Goal: Task Accomplishment & Management: Manage account settings

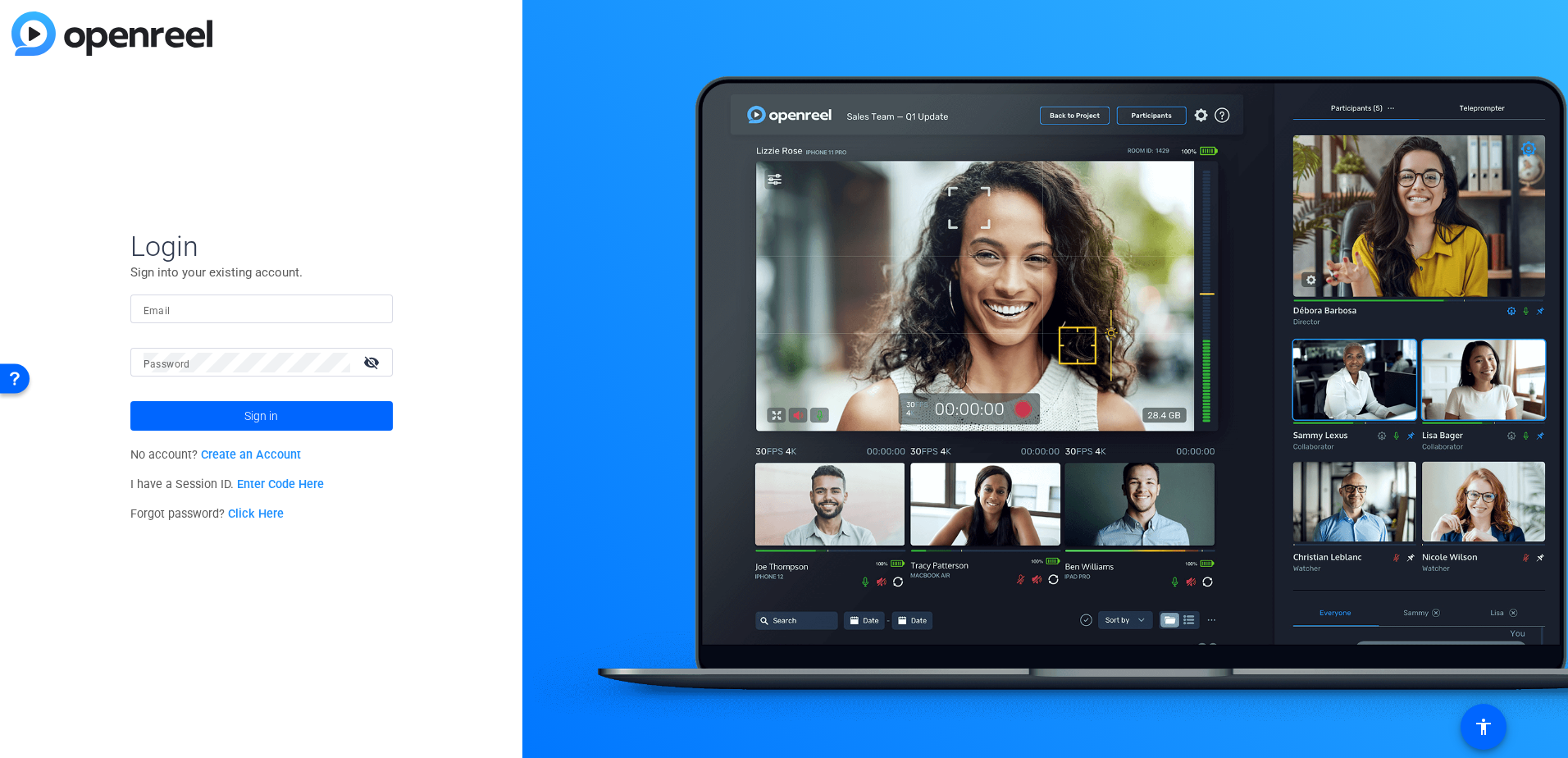
click at [224, 316] on input "Email" at bounding box center [261, 308] width 236 height 19
type input "[EMAIL_ADDRESS][DOMAIN_NAME]"
click at [366, 361] on mat-icon "visibility_off" at bounding box center [373, 362] width 40 height 24
click at [244, 417] on span at bounding box center [261, 415] width 262 height 40
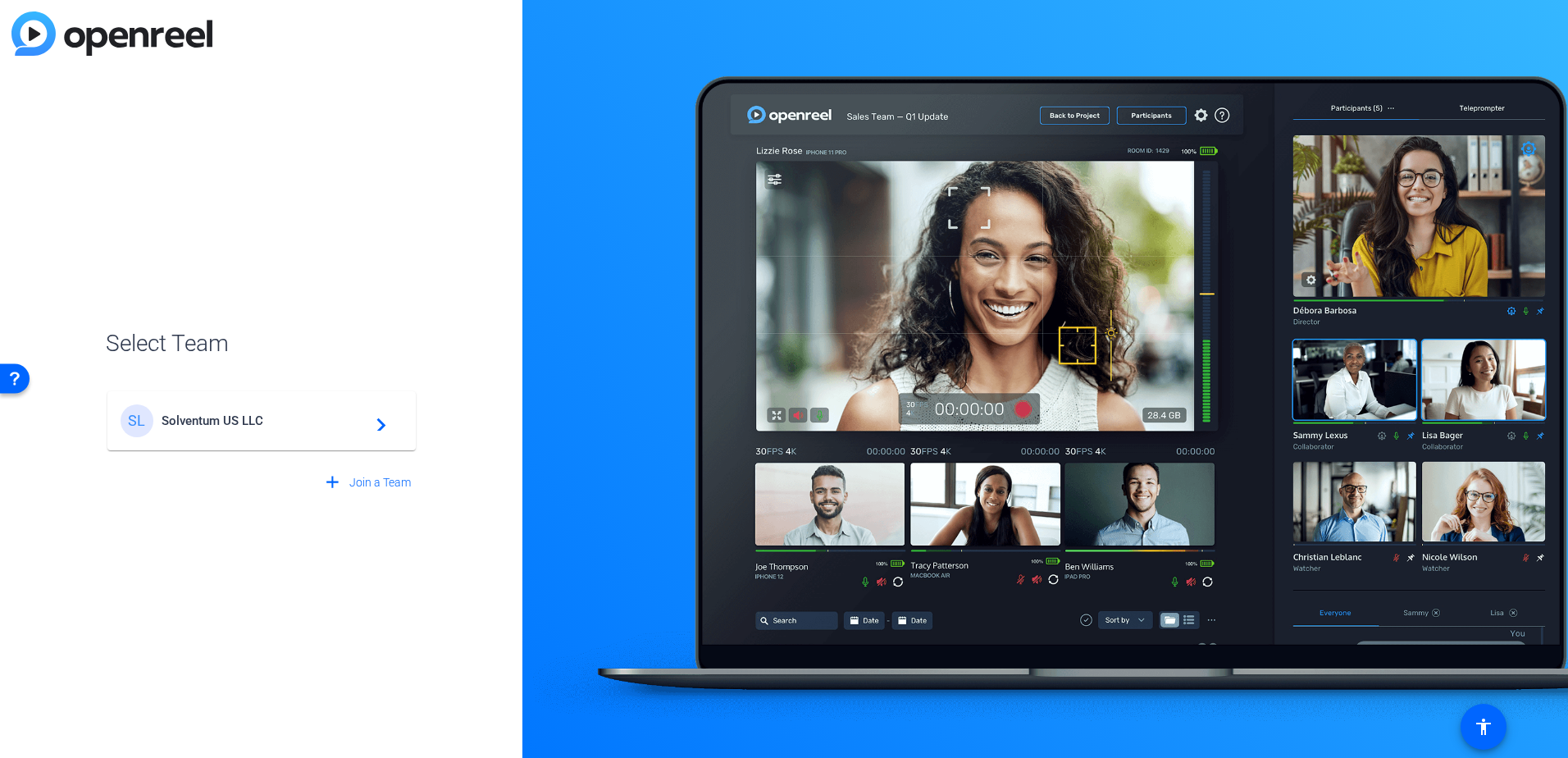
click at [308, 421] on span "Solventum US LLC" at bounding box center [264, 421] width 205 height 15
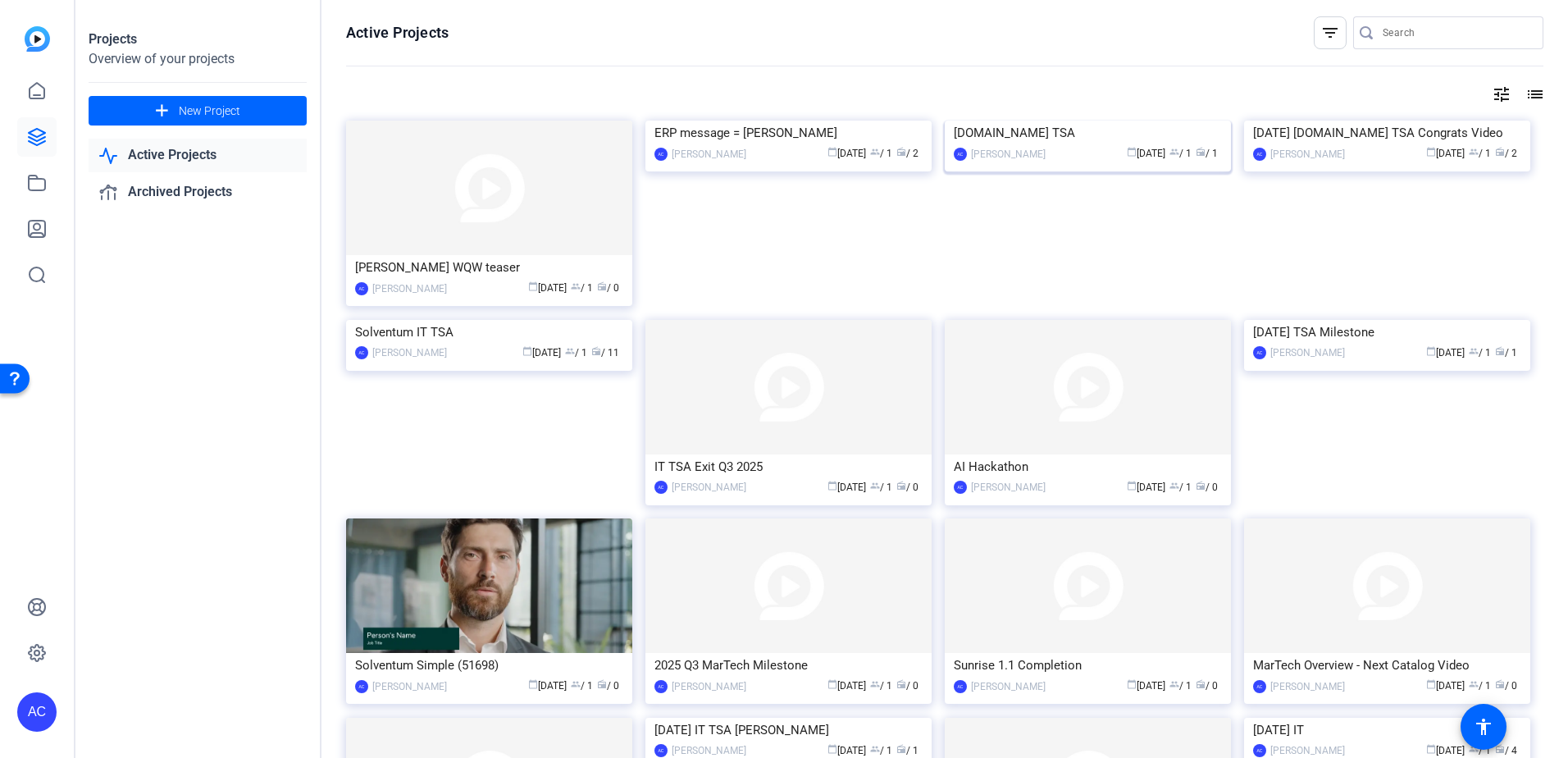
click at [1168, 121] on img at bounding box center [1087, 121] width 286 height 0
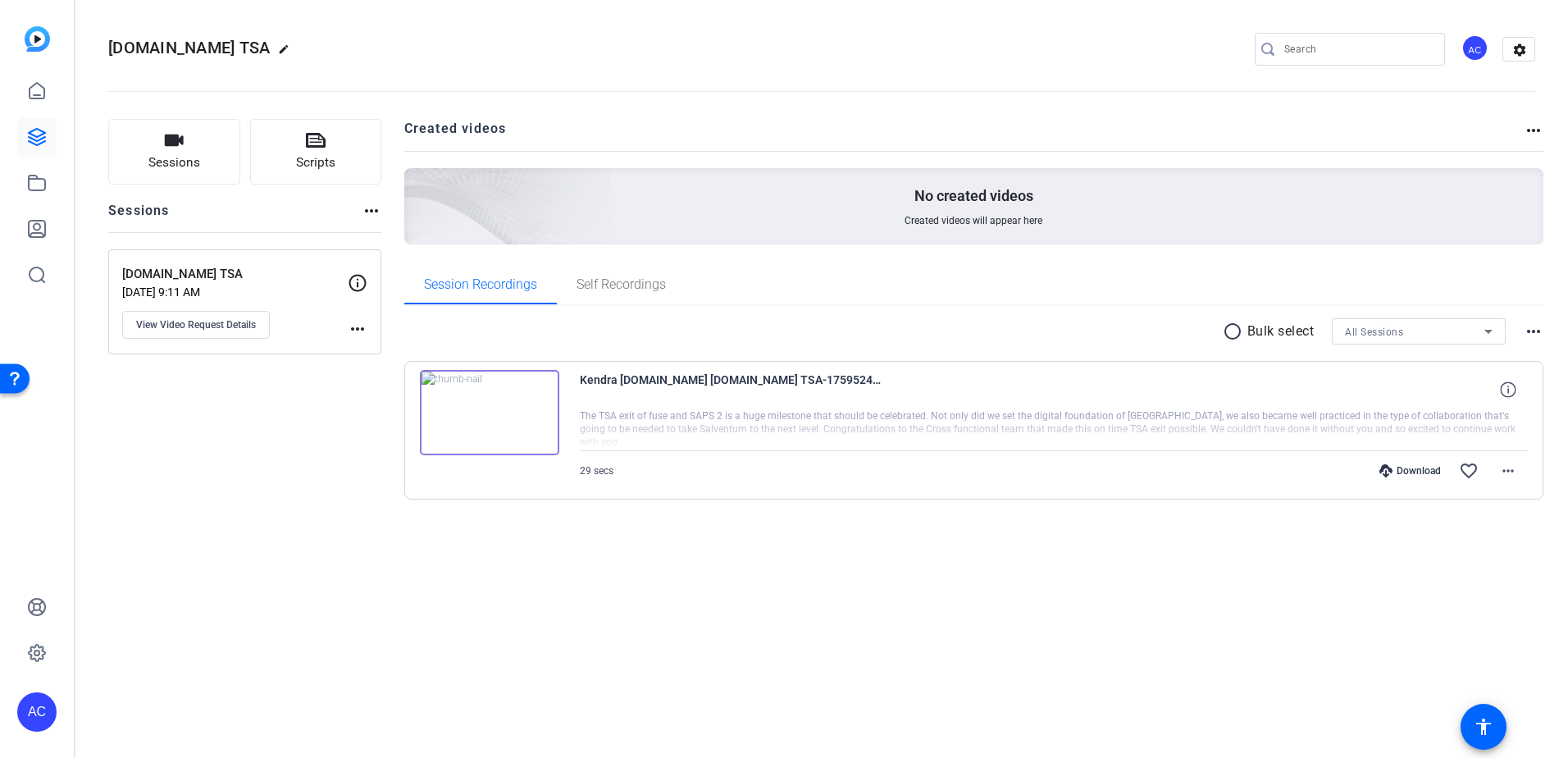
click at [1527, 334] on mat-icon "more_horiz" at bounding box center [1533, 331] width 19 height 19
click at [1530, 327] on div at bounding box center [784, 379] width 1568 height 758
click at [1513, 467] on mat-icon "more_horiz" at bounding box center [1507, 470] width 19 height 19
click at [1444, 673] on span "Delete clip" at bounding box center [1465, 668] width 99 height 19
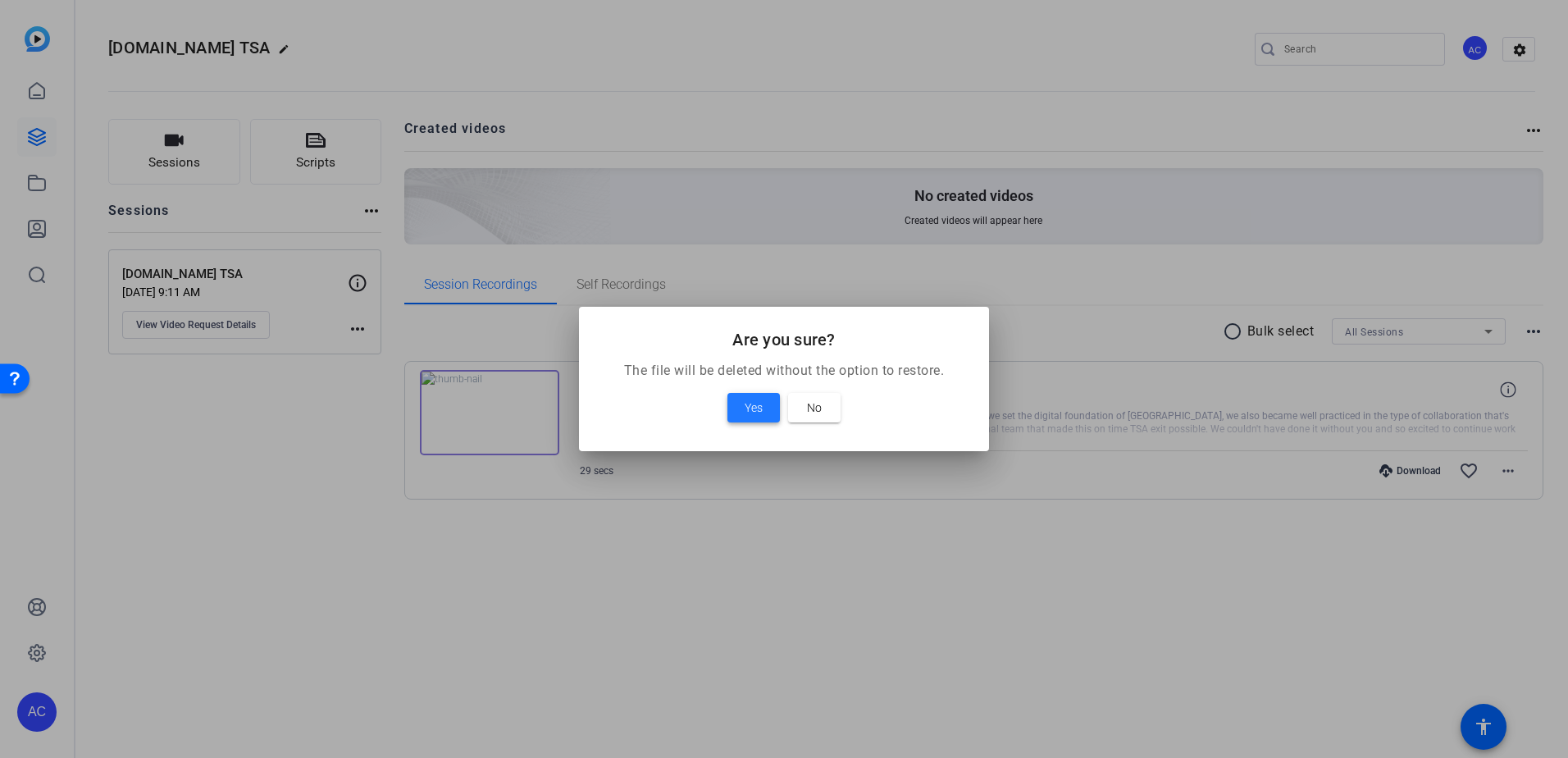
click at [752, 413] on span "Yes" at bounding box center [754, 407] width 18 height 19
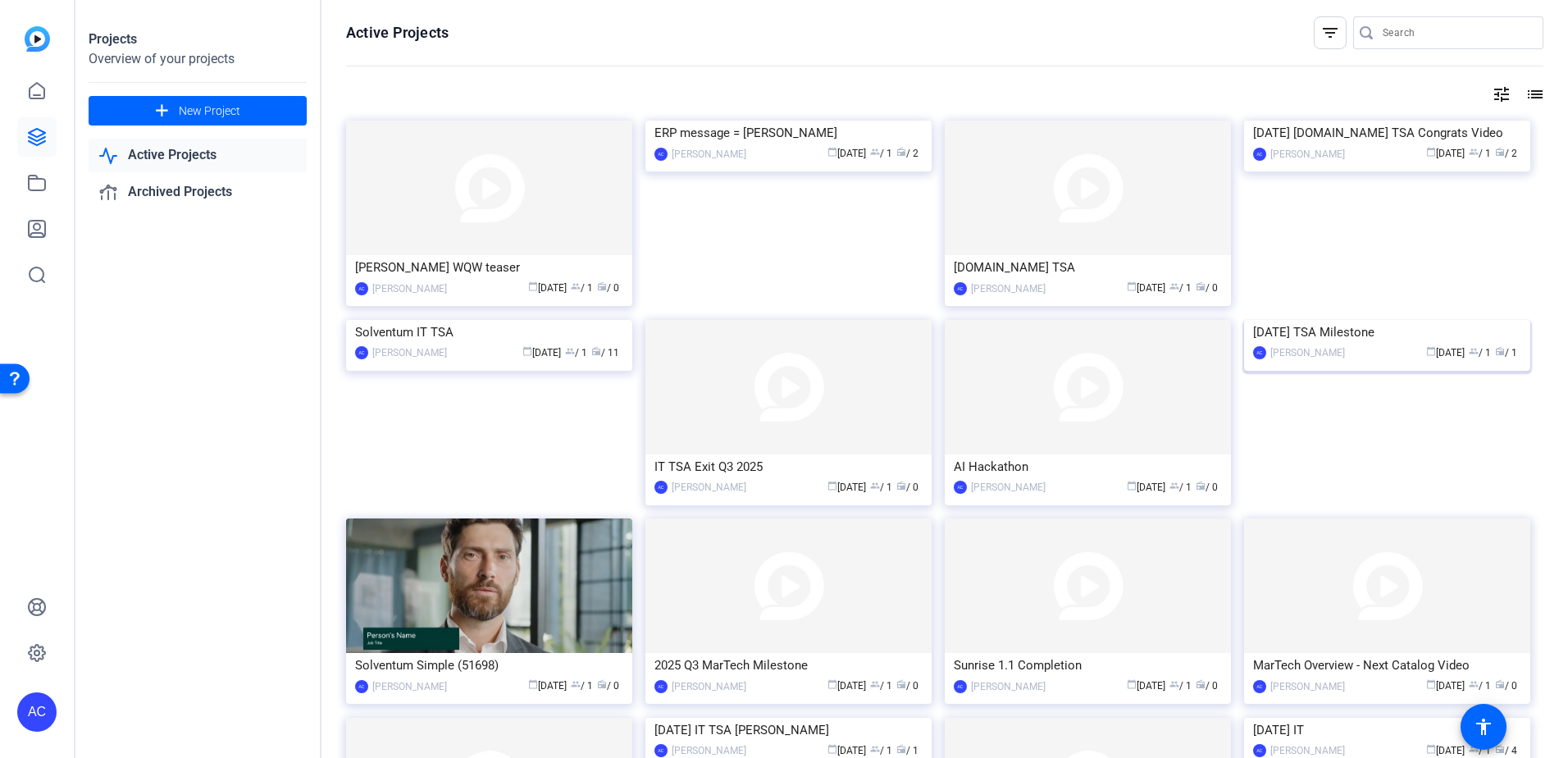
click at [1486, 319] on img at bounding box center [1387, 319] width 286 height 0
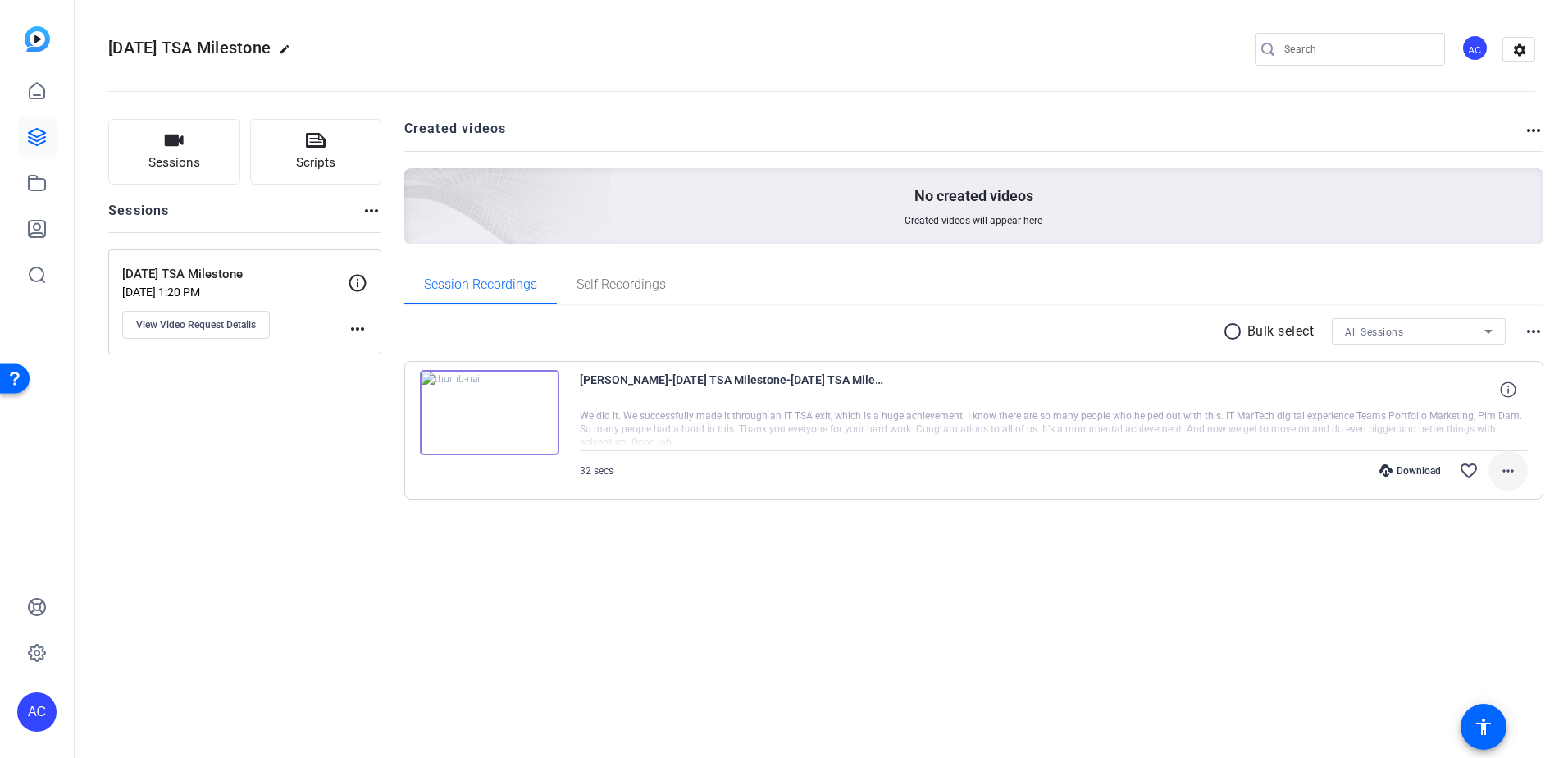
click at [1502, 475] on mat-icon "more_horiz" at bounding box center [1507, 470] width 19 height 19
click at [1463, 667] on span "Delete clip" at bounding box center [1465, 668] width 99 height 19
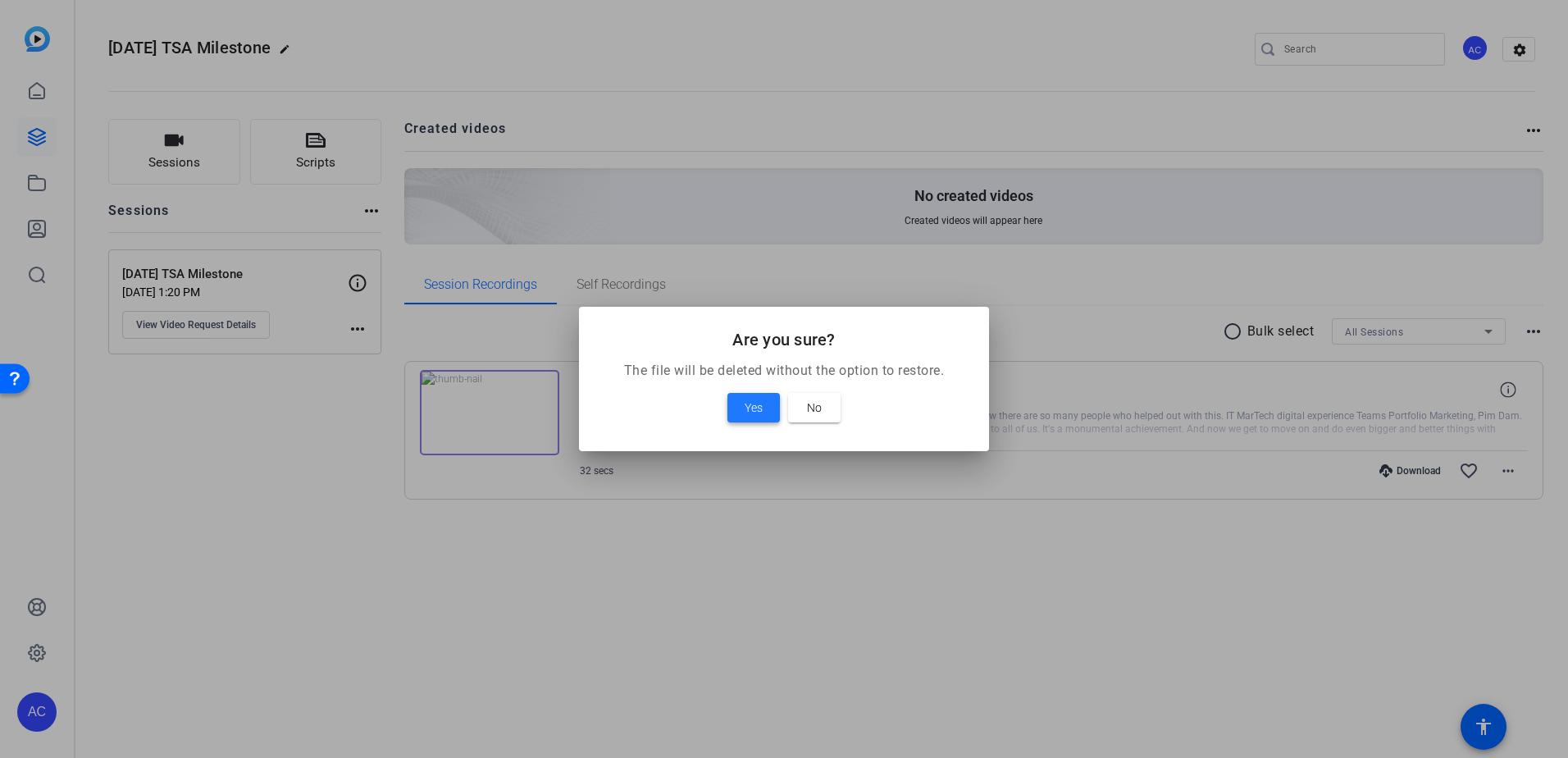
click at [736, 413] on span at bounding box center [753, 407] width 53 height 40
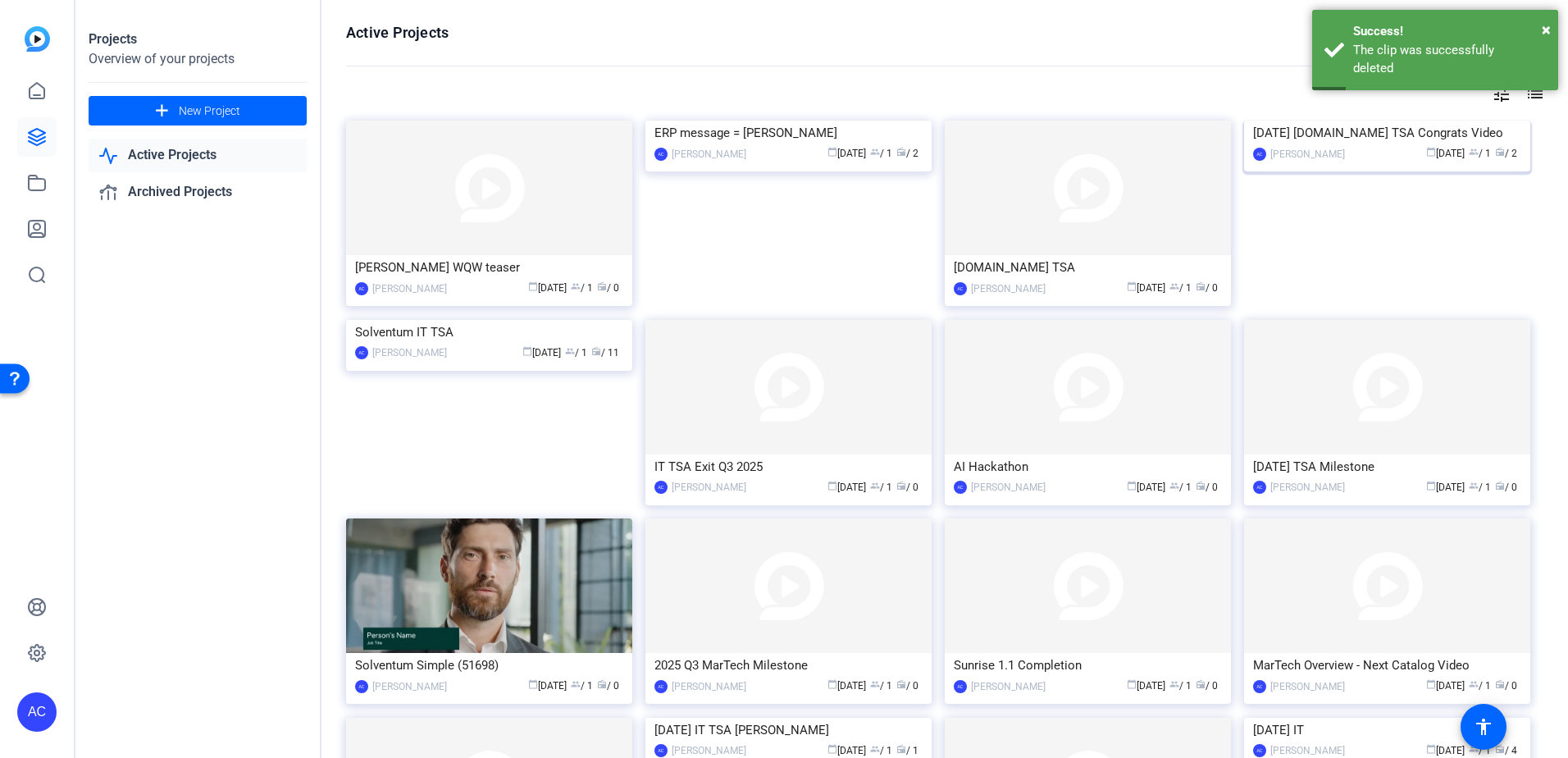
click at [1497, 121] on img at bounding box center [1387, 121] width 286 height 0
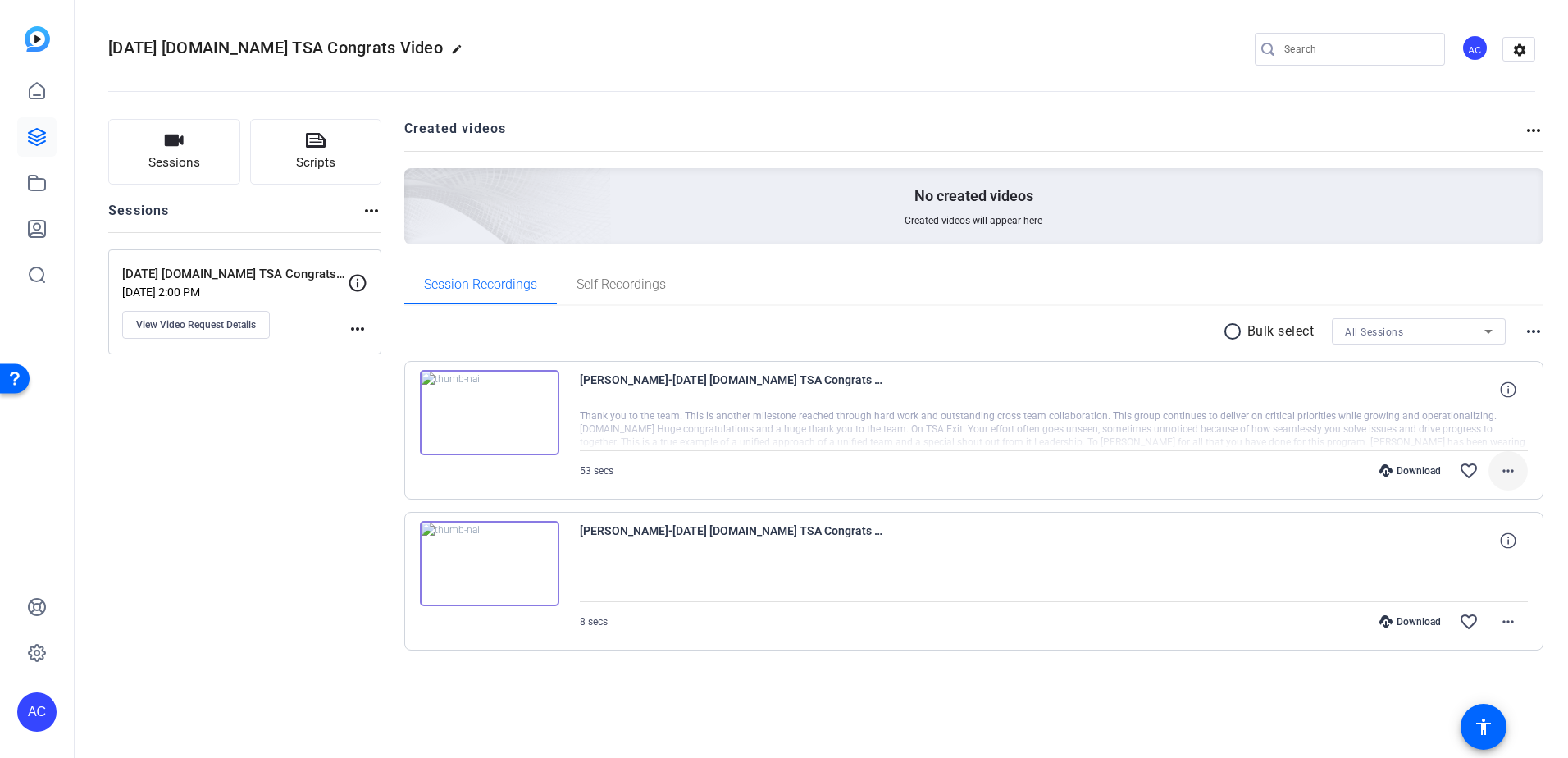
click at [1510, 461] on mat-icon "more_horiz" at bounding box center [1507, 470] width 19 height 19
click at [1454, 670] on span "Delete clip" at bounding box center [1465, 668] width 99 height 19
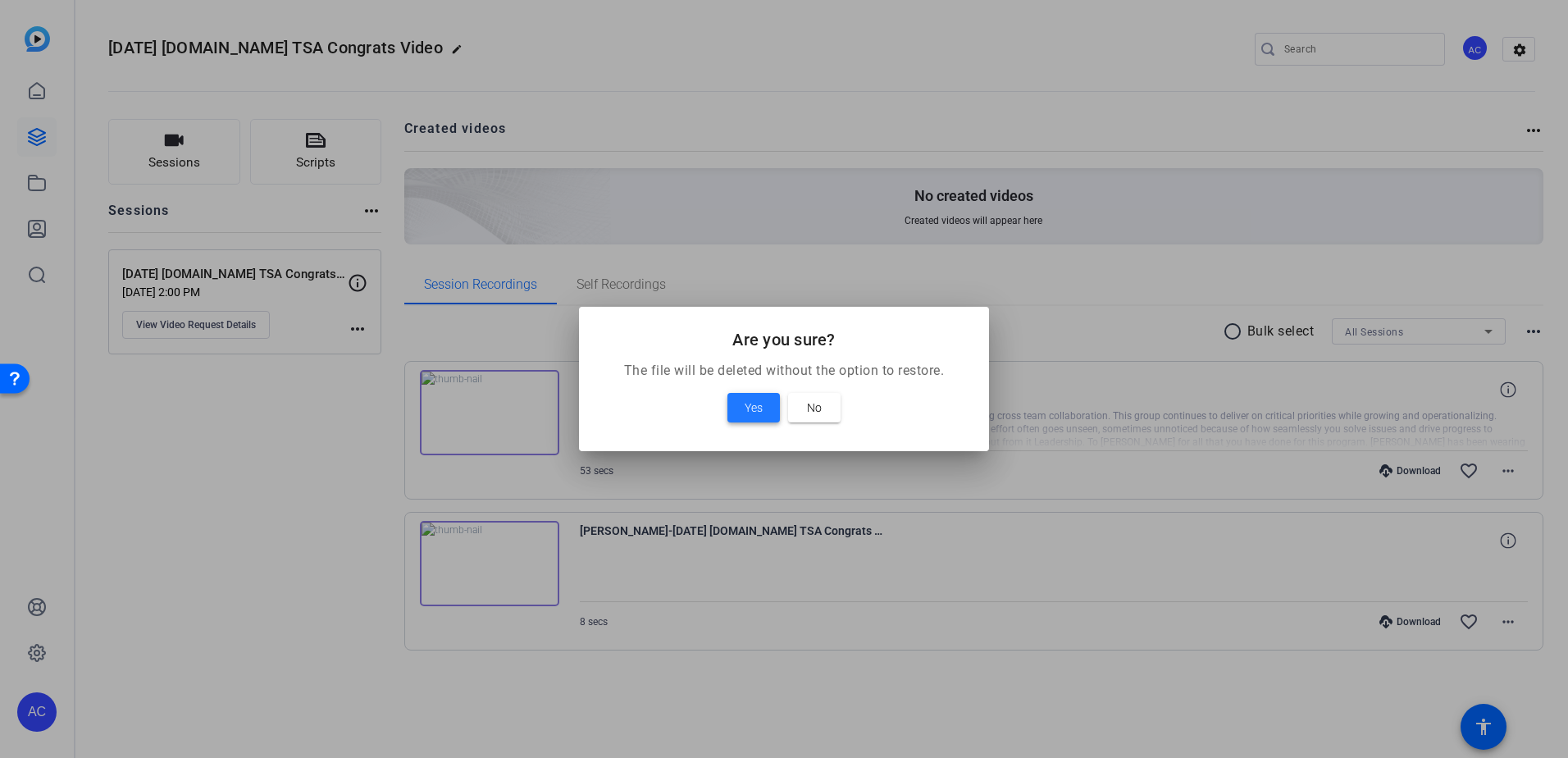
click at [756, 419] on span at bounding box center [753, 407] width 53 height 40
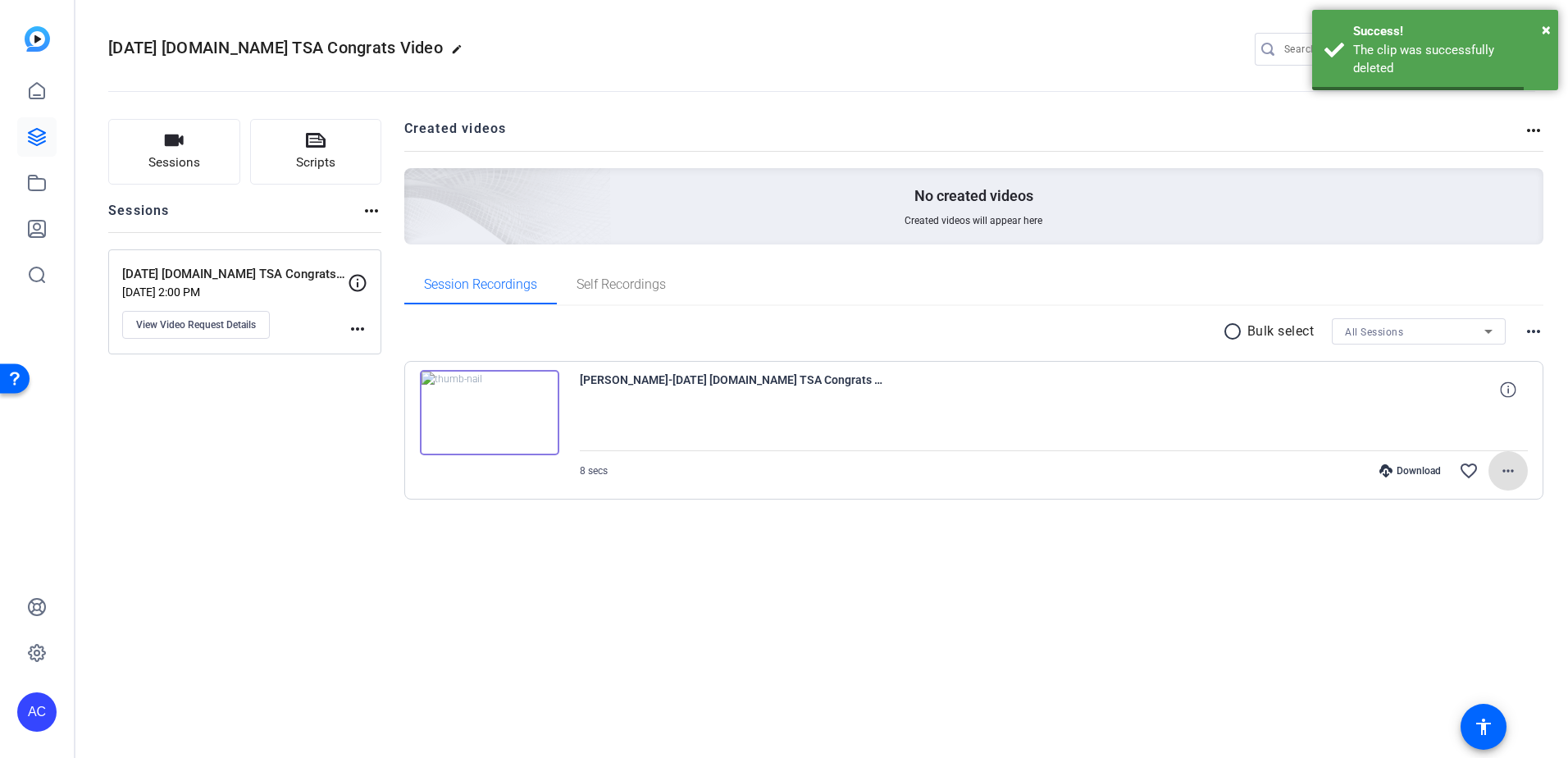
click at [1515, 473] on mat-icon "more_horiz" at bounding box center [1507, 470] width 19 height 19
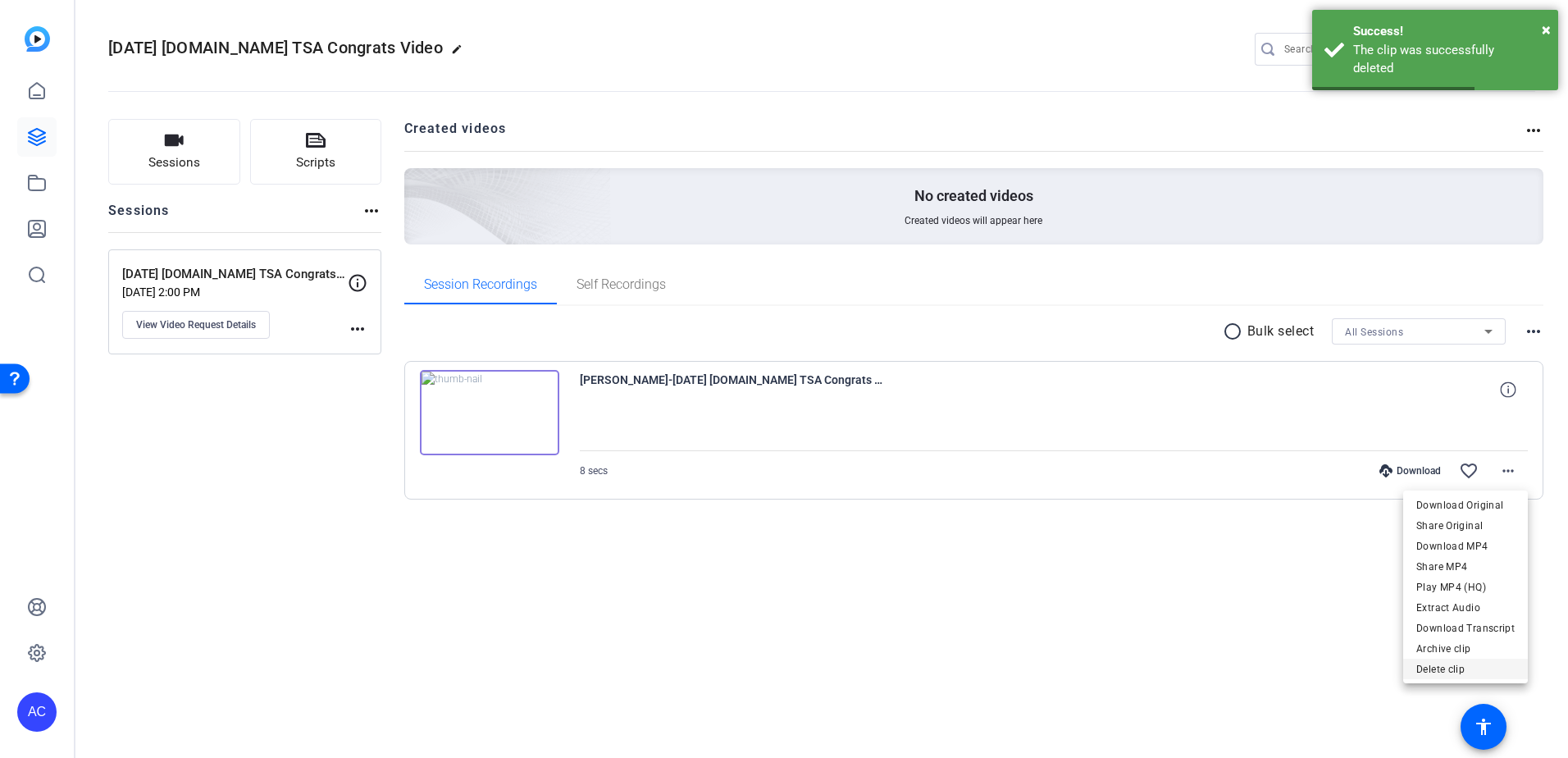
click at [1422, 672] on span "Delete clip" at bounding box center [1465, 668] width 99 height 19
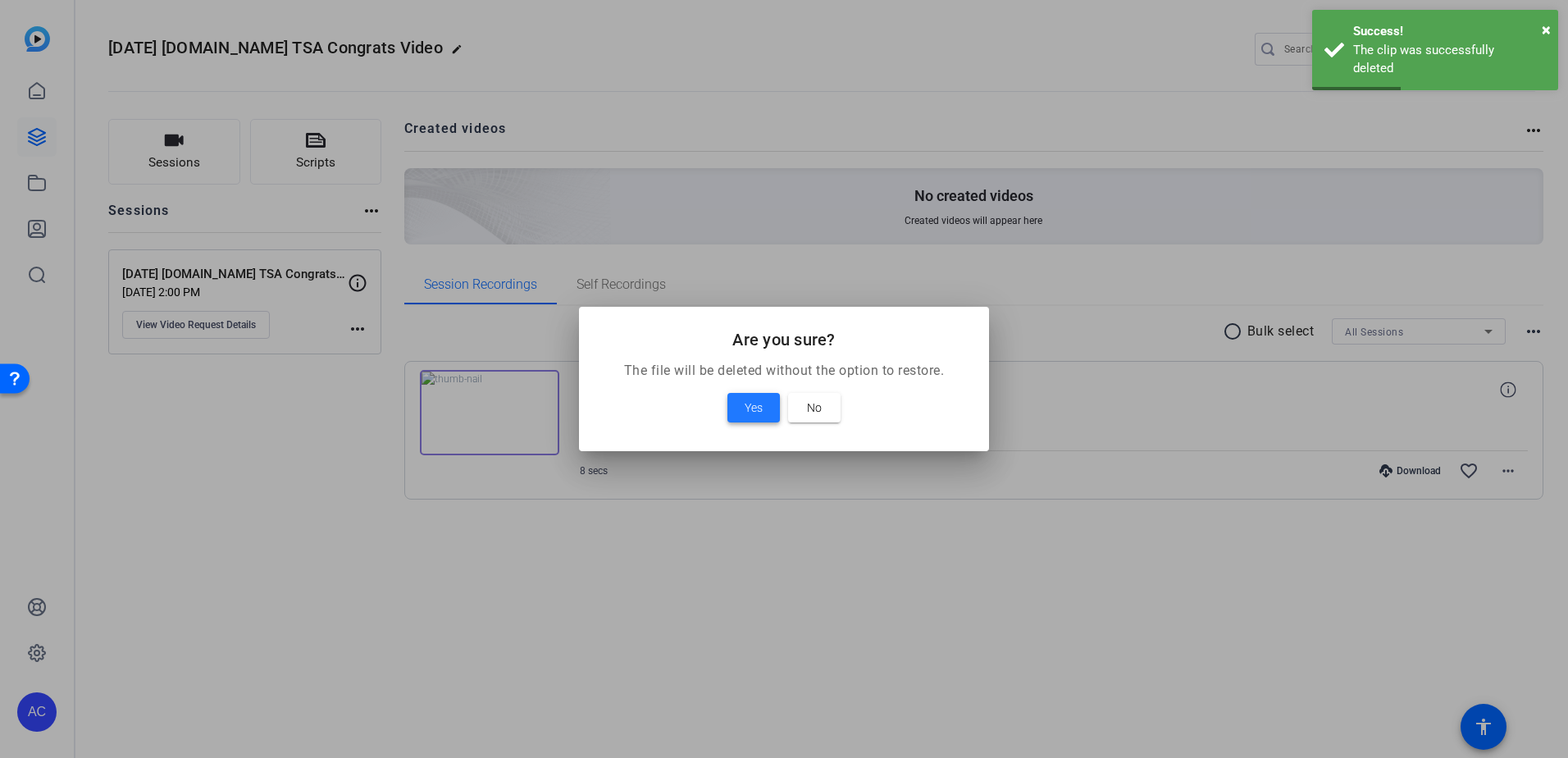
click at [763, 414] on span at bounding box center [753, 407] width 53 height 40
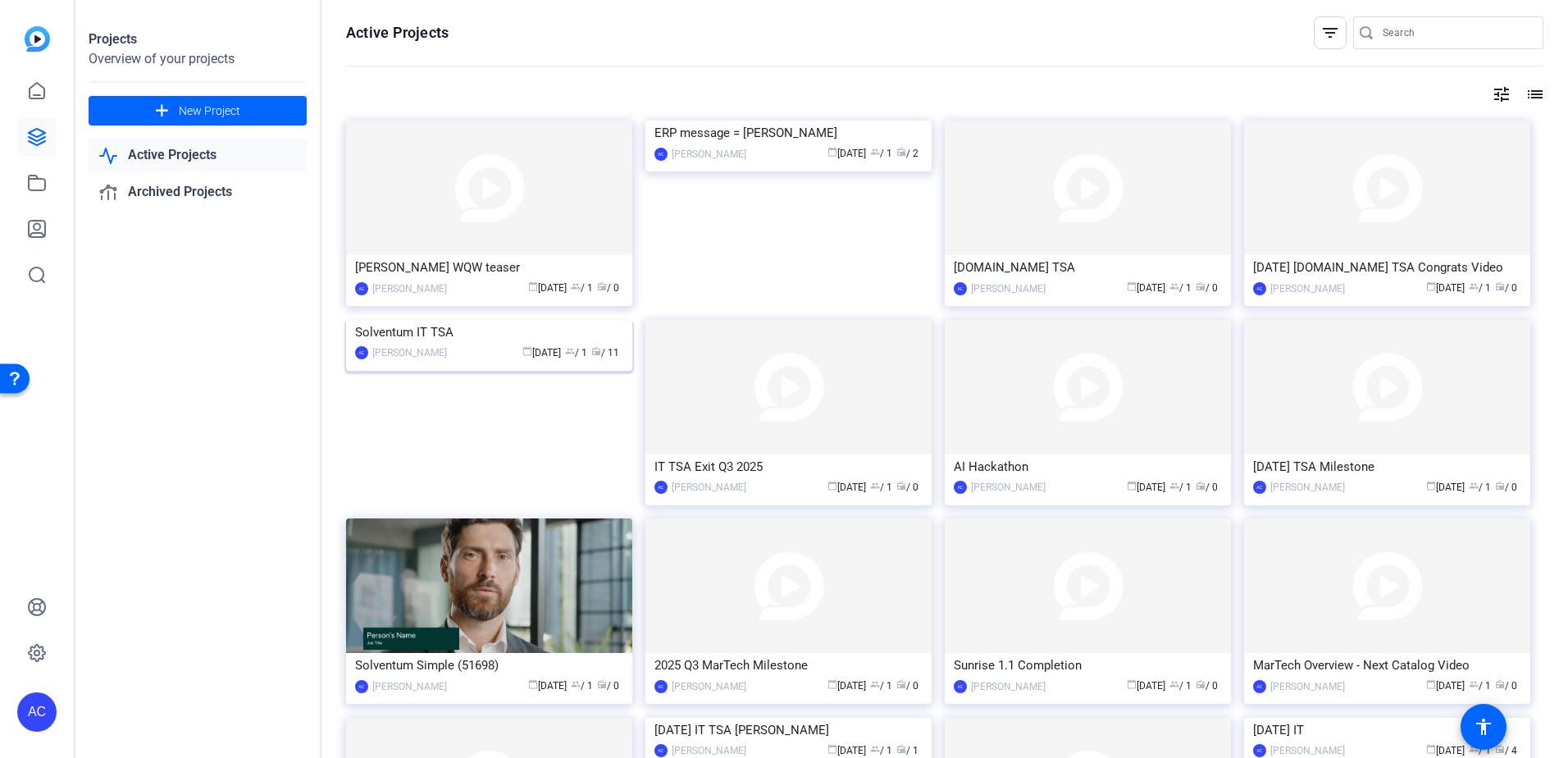
click at [576, 319] on img at bounding box center [489, 319] width 286 height 0
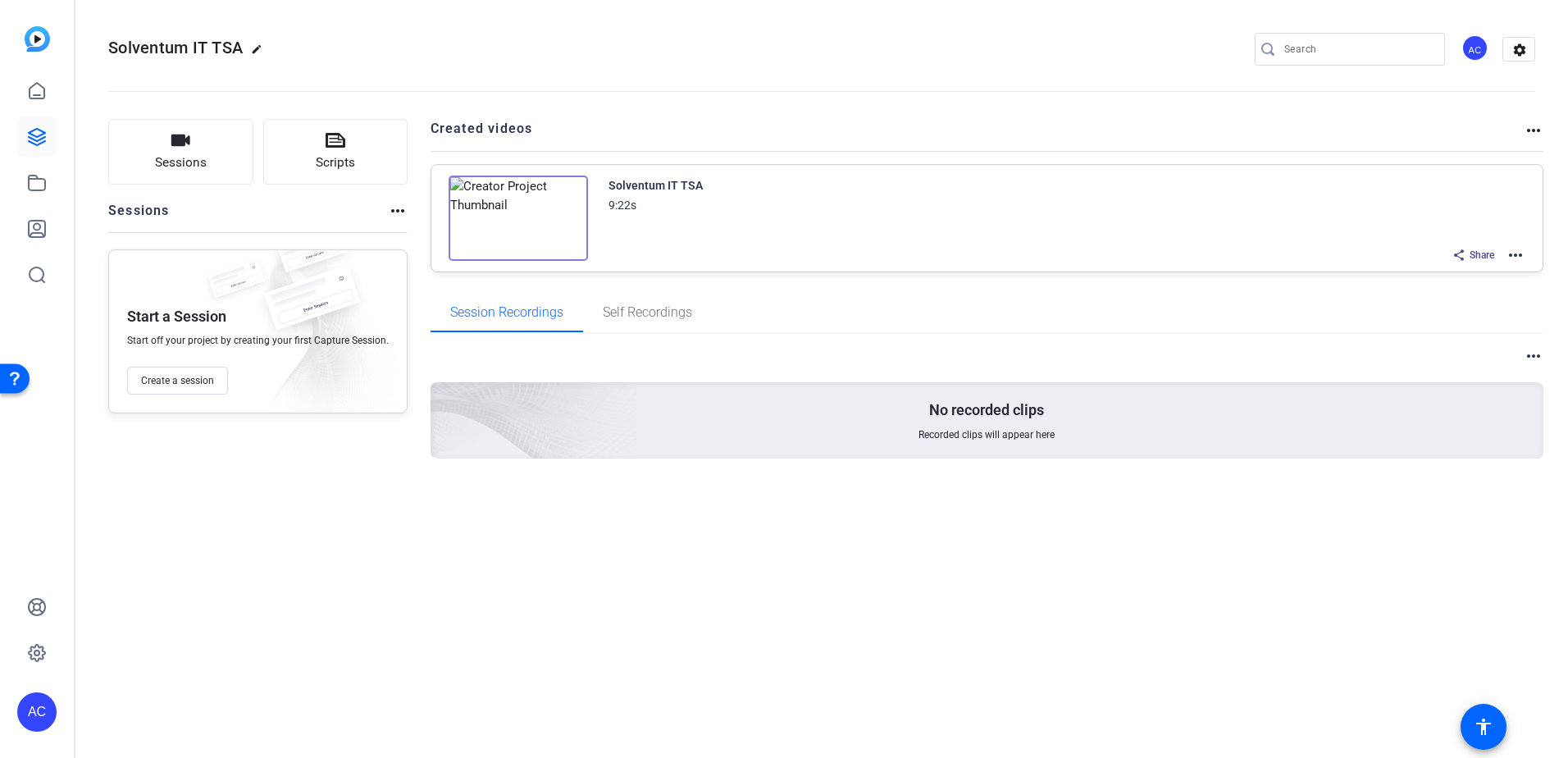
click at [1510, 261] on mat-icon "more_horiz" at bounding box center [1514, 255] width 19 height 19
click at [1274, 237] on div at bounding box center [784, 379] width 1568 height 758
click at [559, 228] on img at bounding box center [518, 218] width 139 height 85
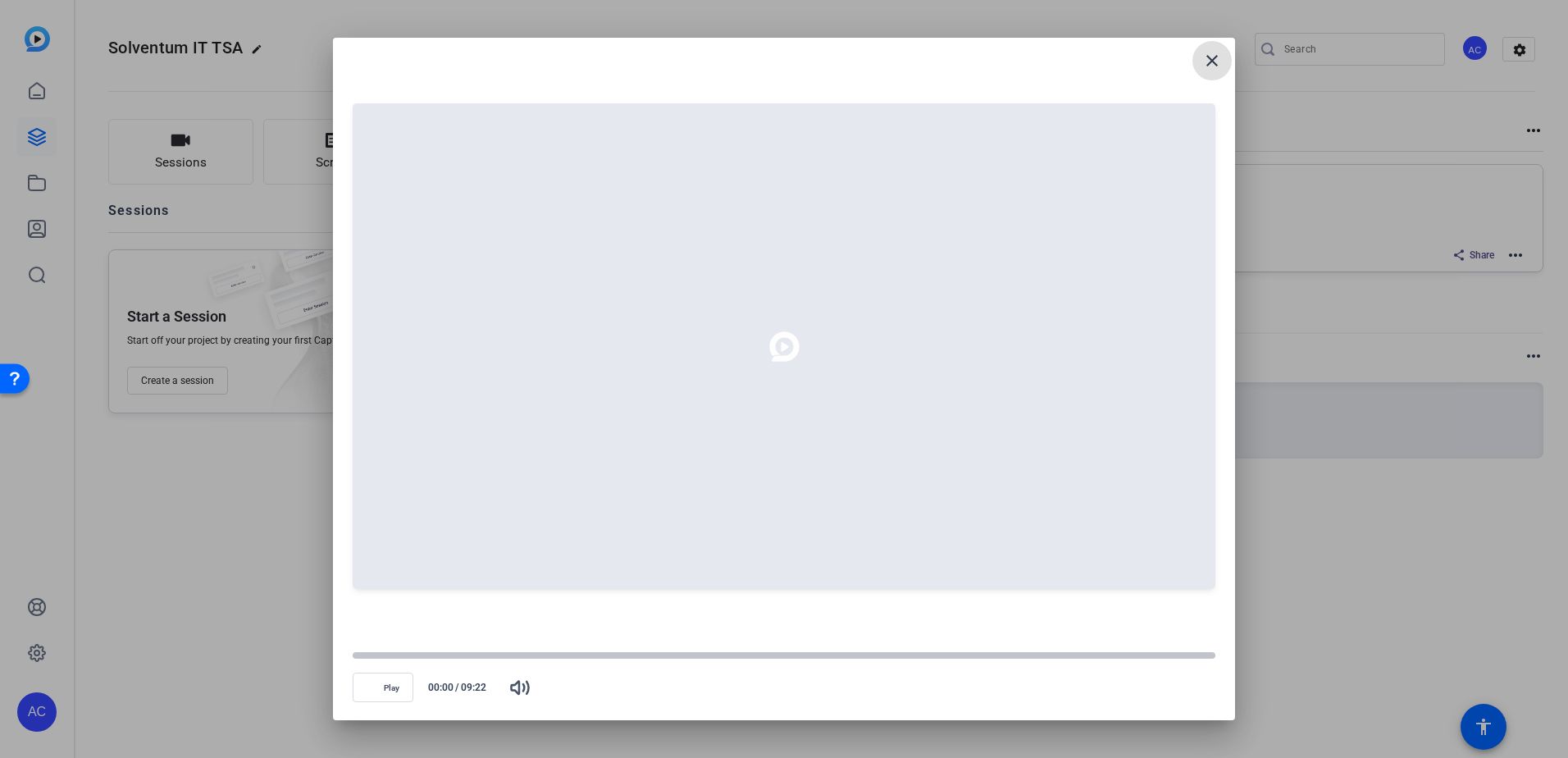
click at [1198, 64] on span at bounding box center [1212, 60] width 40 height 40
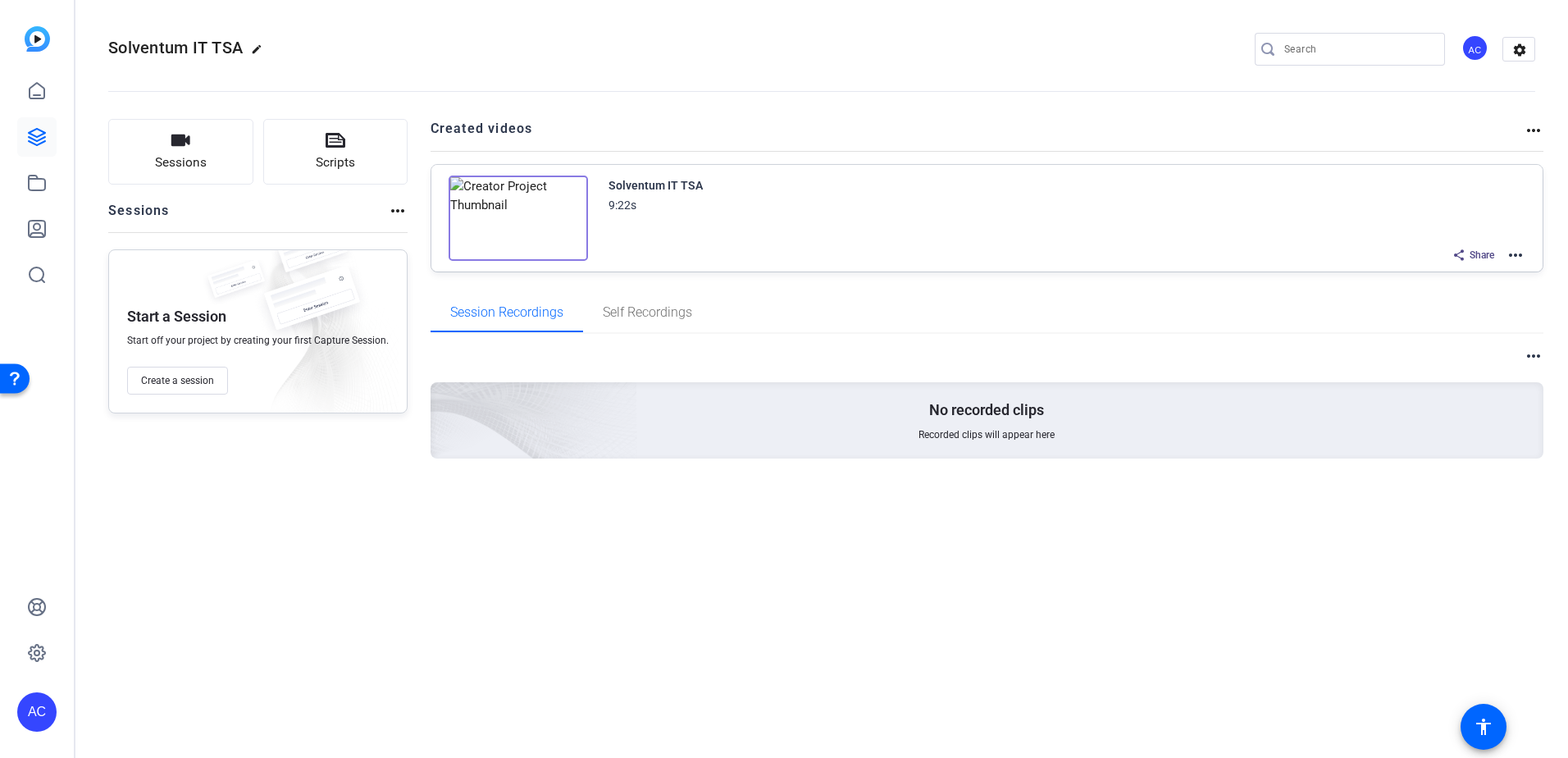
click at [1515, 256] on mat-icon "more_horiz" at bounding box center [1514, 255] width 19 height 19
click at [1112, 284] on div at bounding box center [784, 379] width 1568 height 758
click at [183, 162] on span "Sessions" at bounding box center [181, 162] width 52 height 18
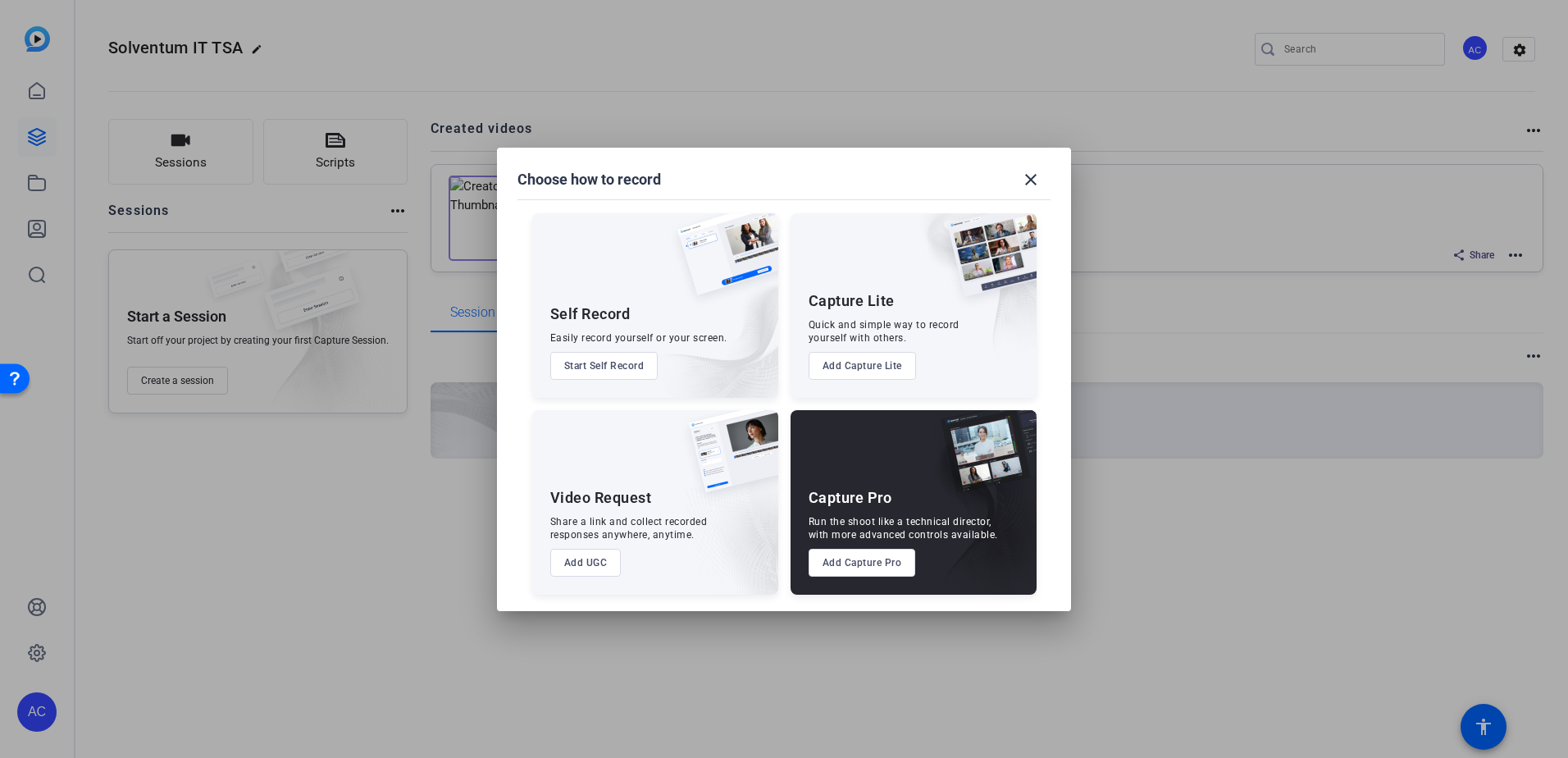
click at [1036, 170] on mat-icon "close" at bounding box center [1030, 179] width 19 height 19
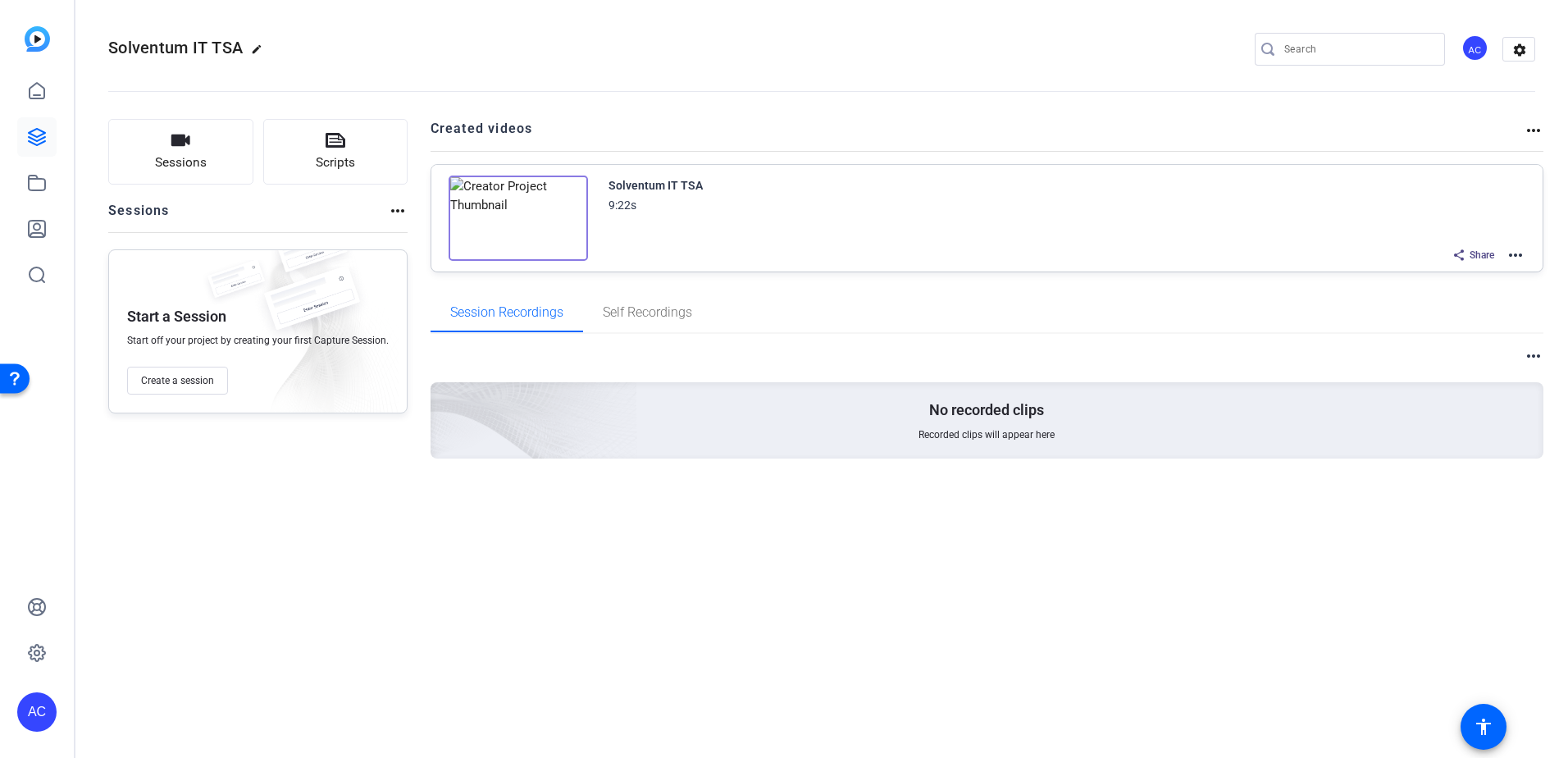
click at [31, 40] on img at bounding box center [38, 39] width 26 height 26
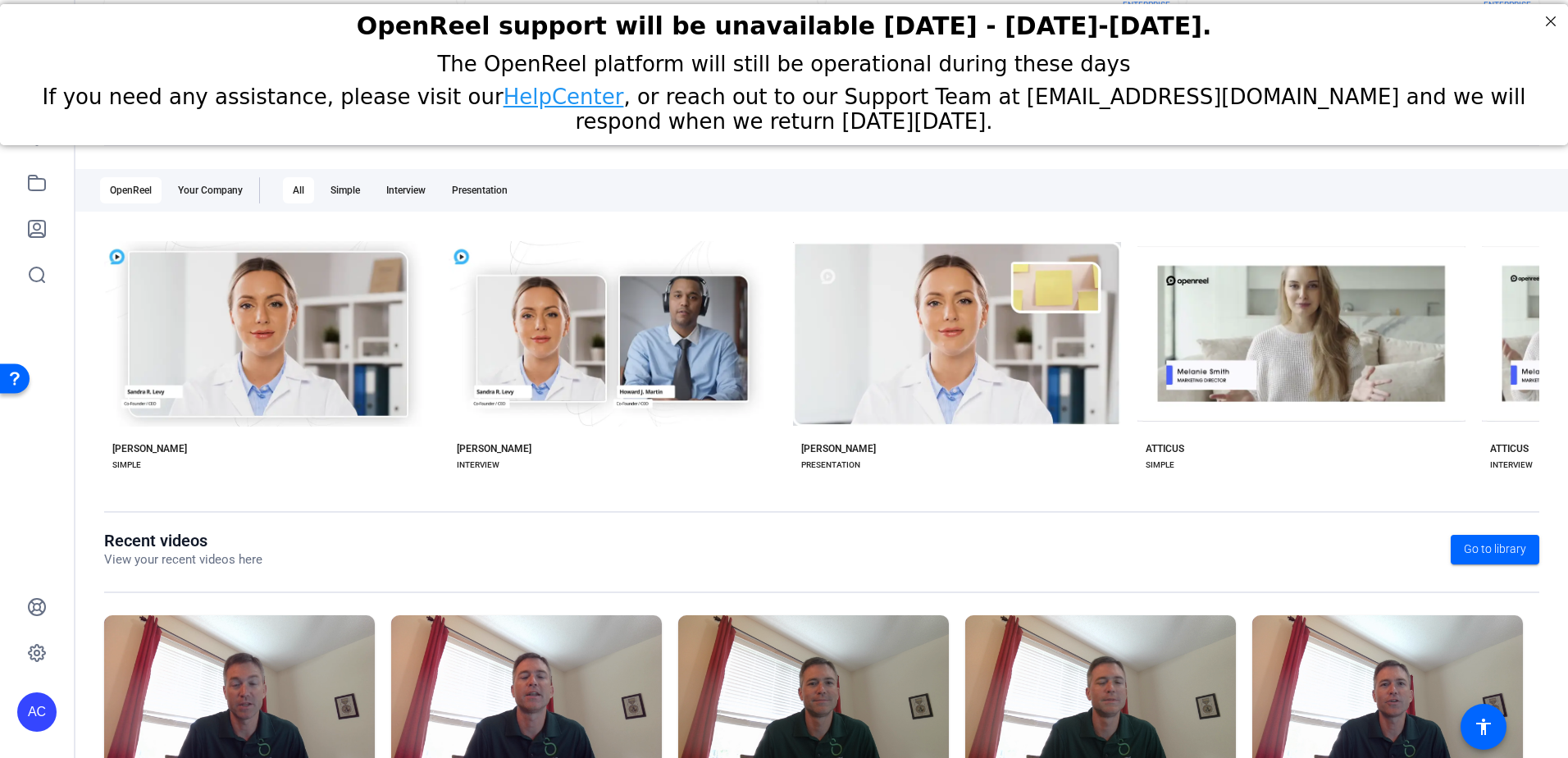
scroll to position [211, 0]
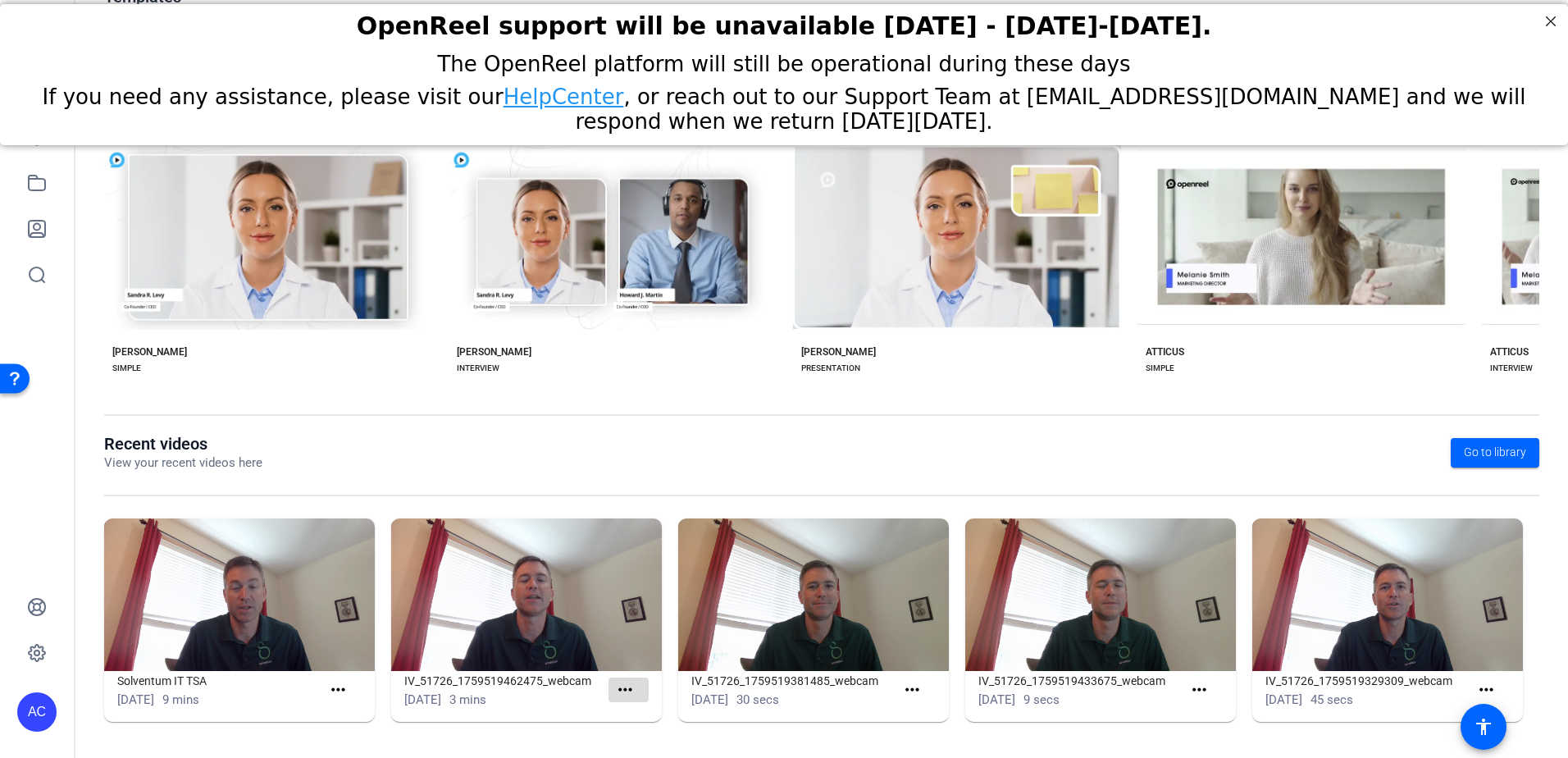
click at [615, 692] on mat-icon "more_horiz" at bounding box center [625, 690] width 20 height 20
click at [593, 702] on div at bounding box center [784, 379] width 1568 height 758
click at [593, 702] on div "[DATE] 3 mins" at bounding box center [506, 700] width 204 height 18
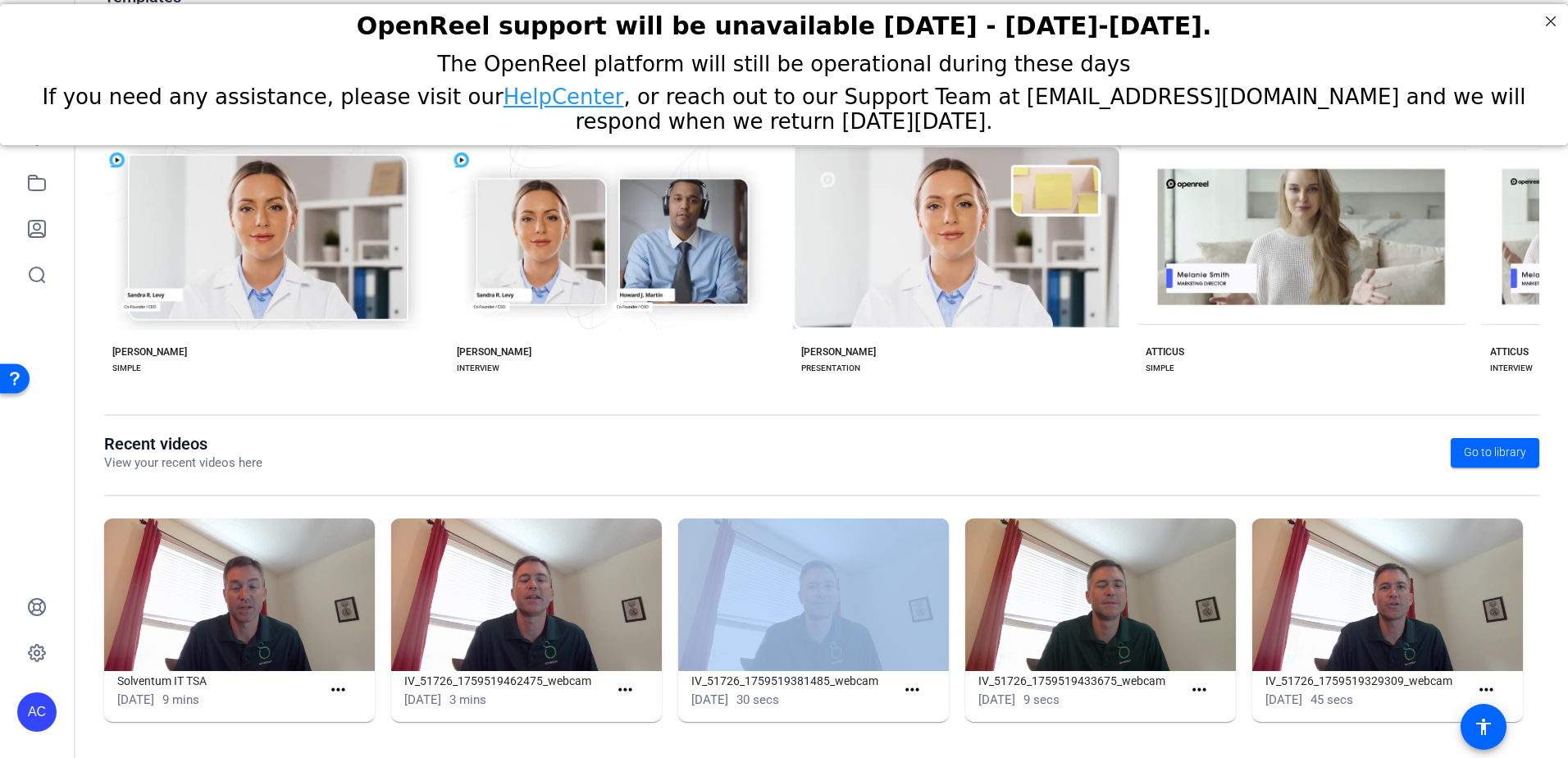
click at [593, 702] on div "[DATE] 3 mins" at bounding box center [506, 700] width 204 height 18
drag, startPoint x: 593, startPoint y: 702, endPoint x: 593, endPoint y: 597, distance: 105.0
click at [596, 604] on img at bounding box center [526, 594] width 270 height 152
click at [574, 560] on img at bounding box center [526, 594] width 270 height 152
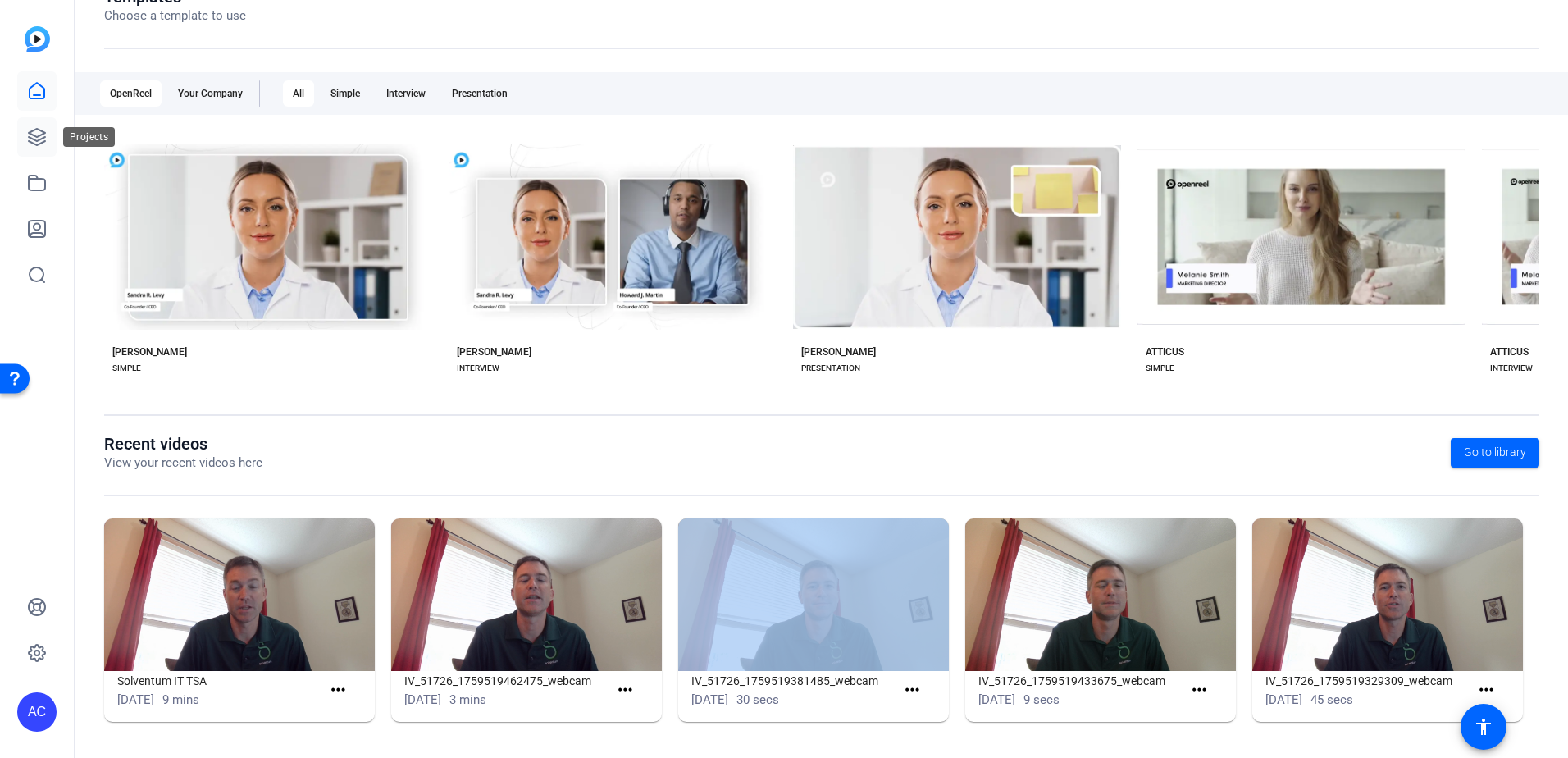
click at [38, 135] on icon at bounding box center [36, 137] width 19 height 19
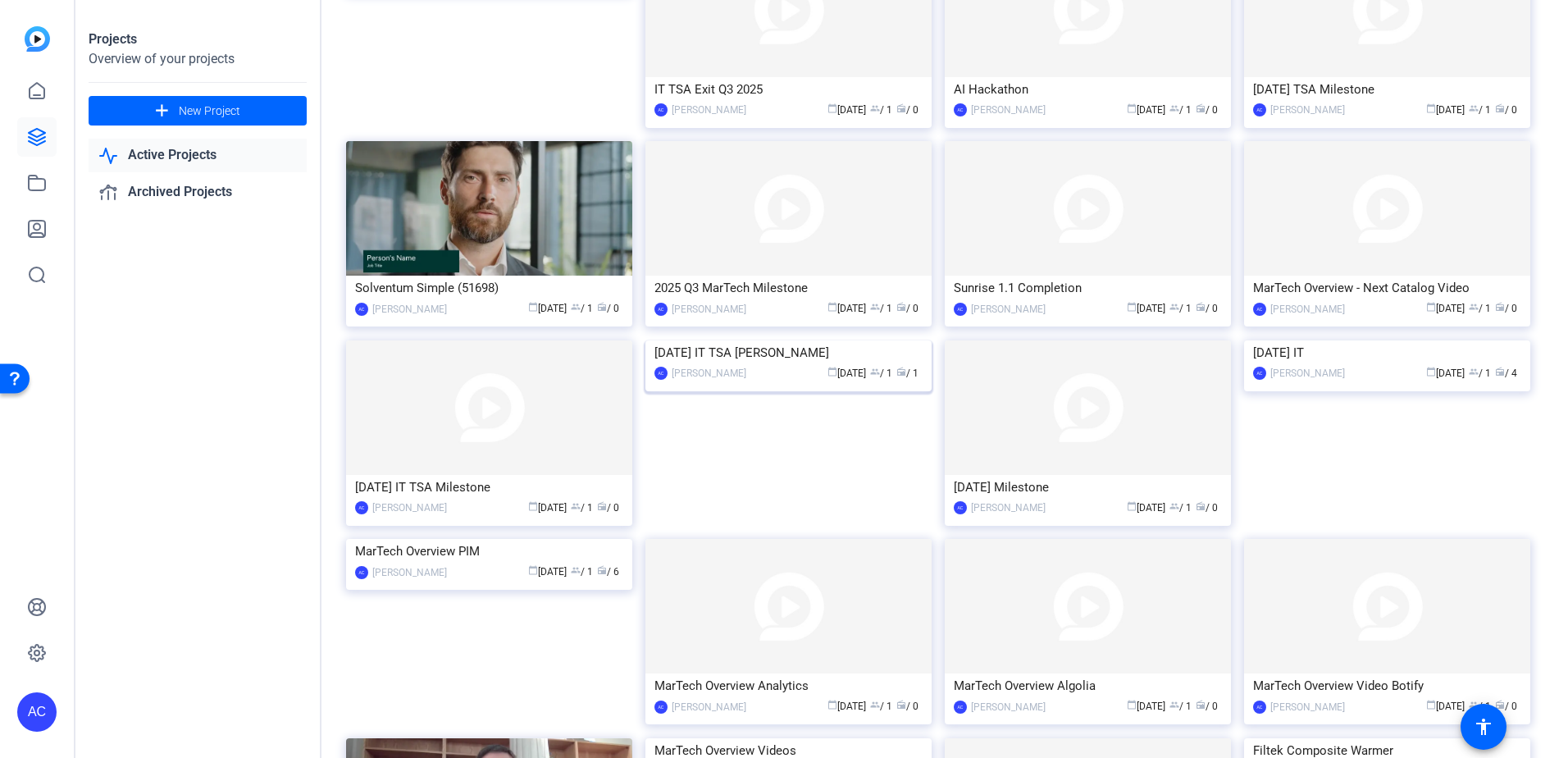
scroll to position [410, 0]
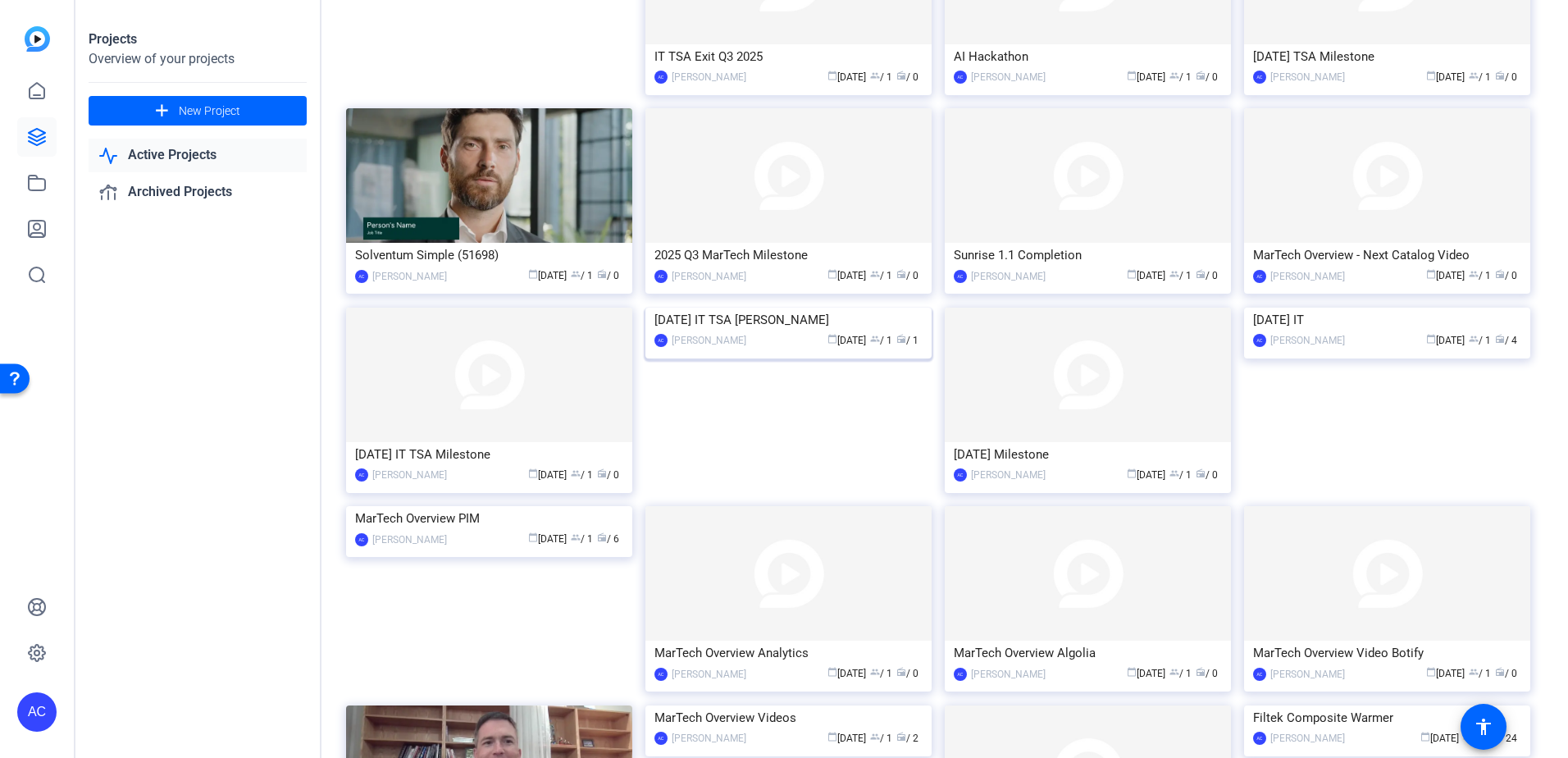
click at [892, 307] on img at bounding box center [788, 307] width 286 height 0
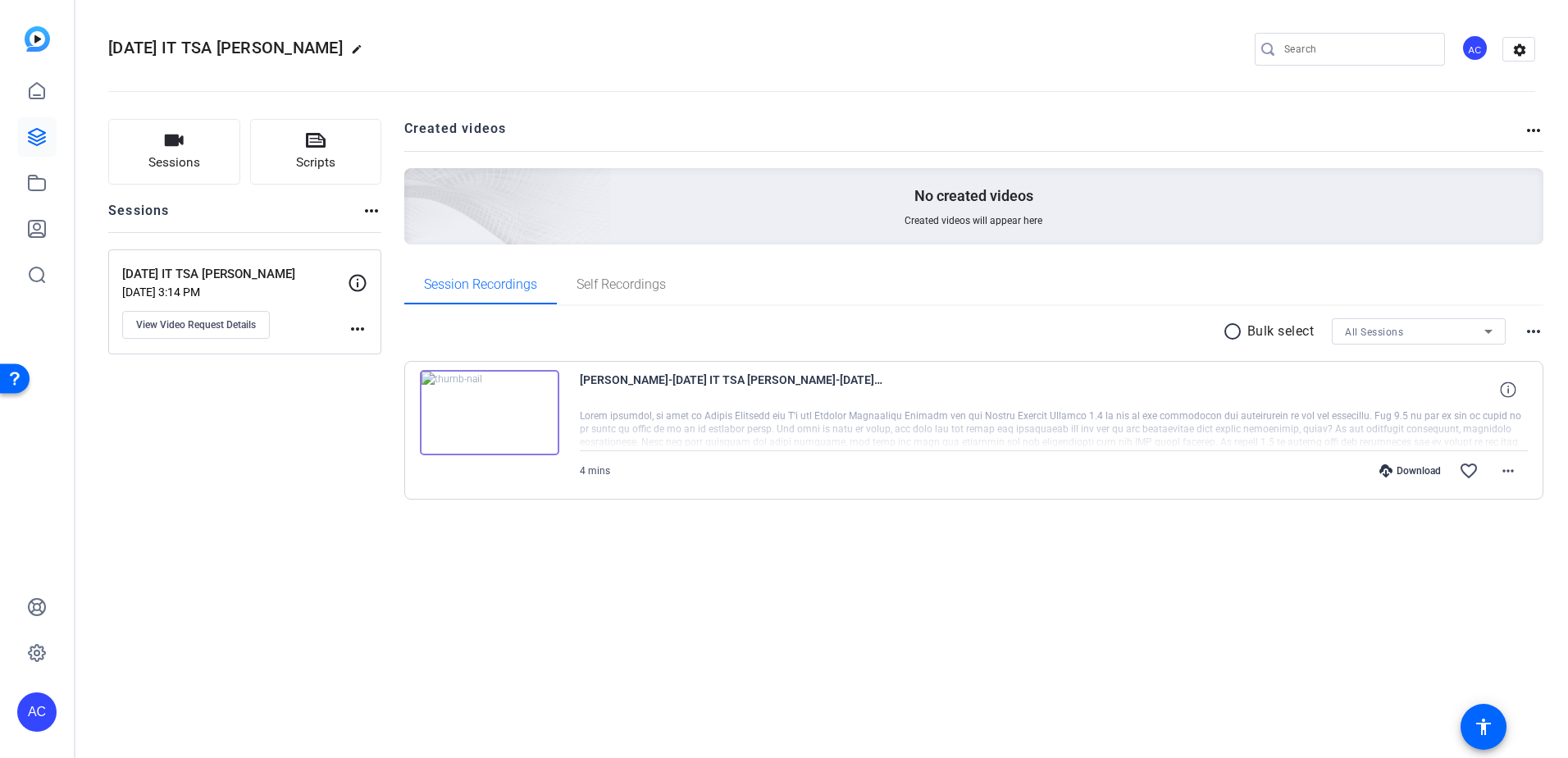
click at [1533, 332] on mat-icon "more_horiz" at bounding box center [1533, 331] width 19 height 19
click at [1533, 141] on div at bounding box center [784, 379] width 1568 height 758
click at [1533, 131] on mat-icon "more_horiz" at bounding box center [1533, 130] width 19 height 19
drag, startPoint x: 1514, startPoint y: 463, endPoint x: 1502, endPoint y: 463, distance: 12.0
click at [1514, 462] on div at bounding box center [784, 379] width 1568 height 758
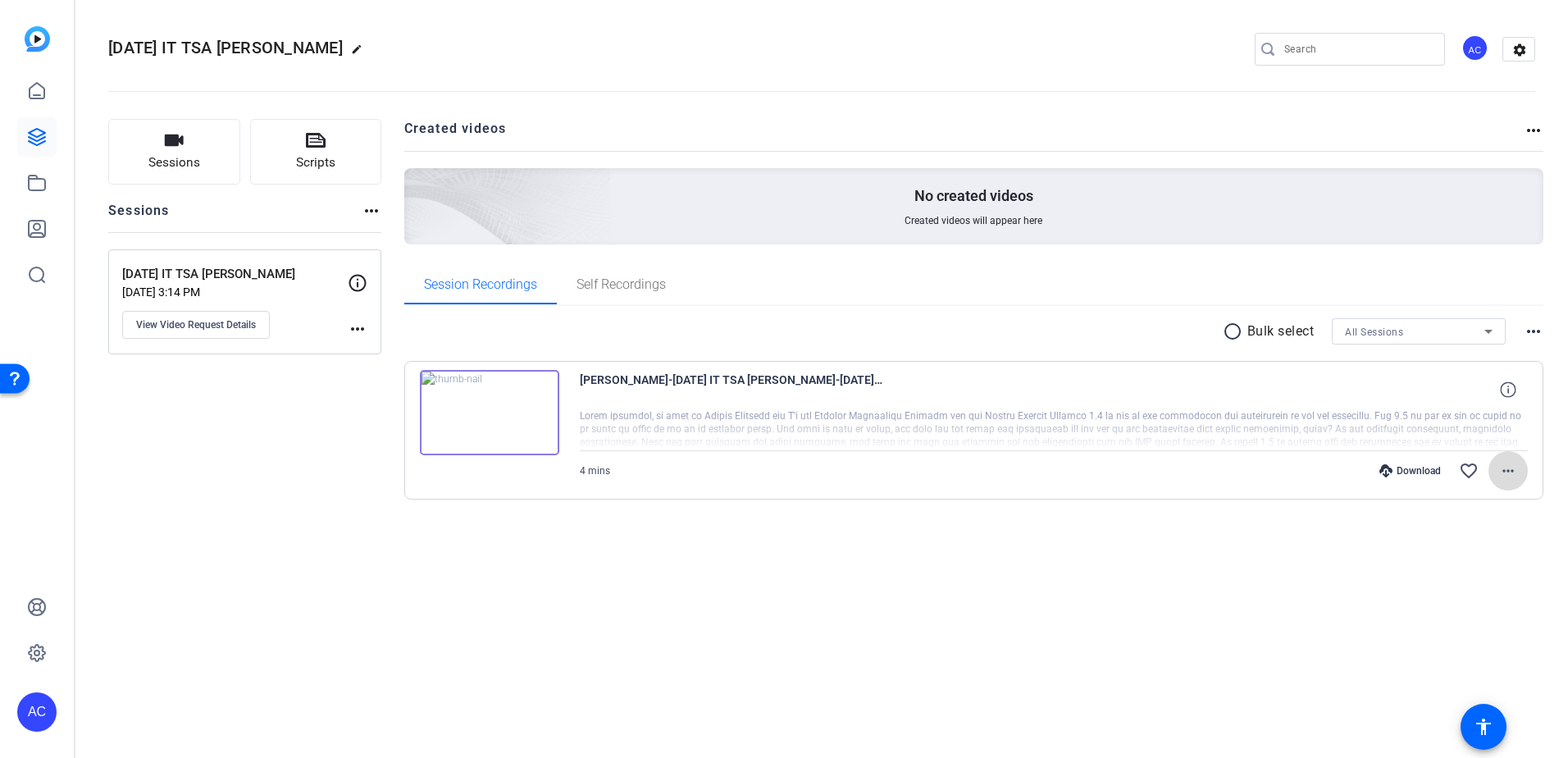
click at [1502, 470] on mat-icon "more_horiz" at bounding box center [1507, 470] width 19 height 19
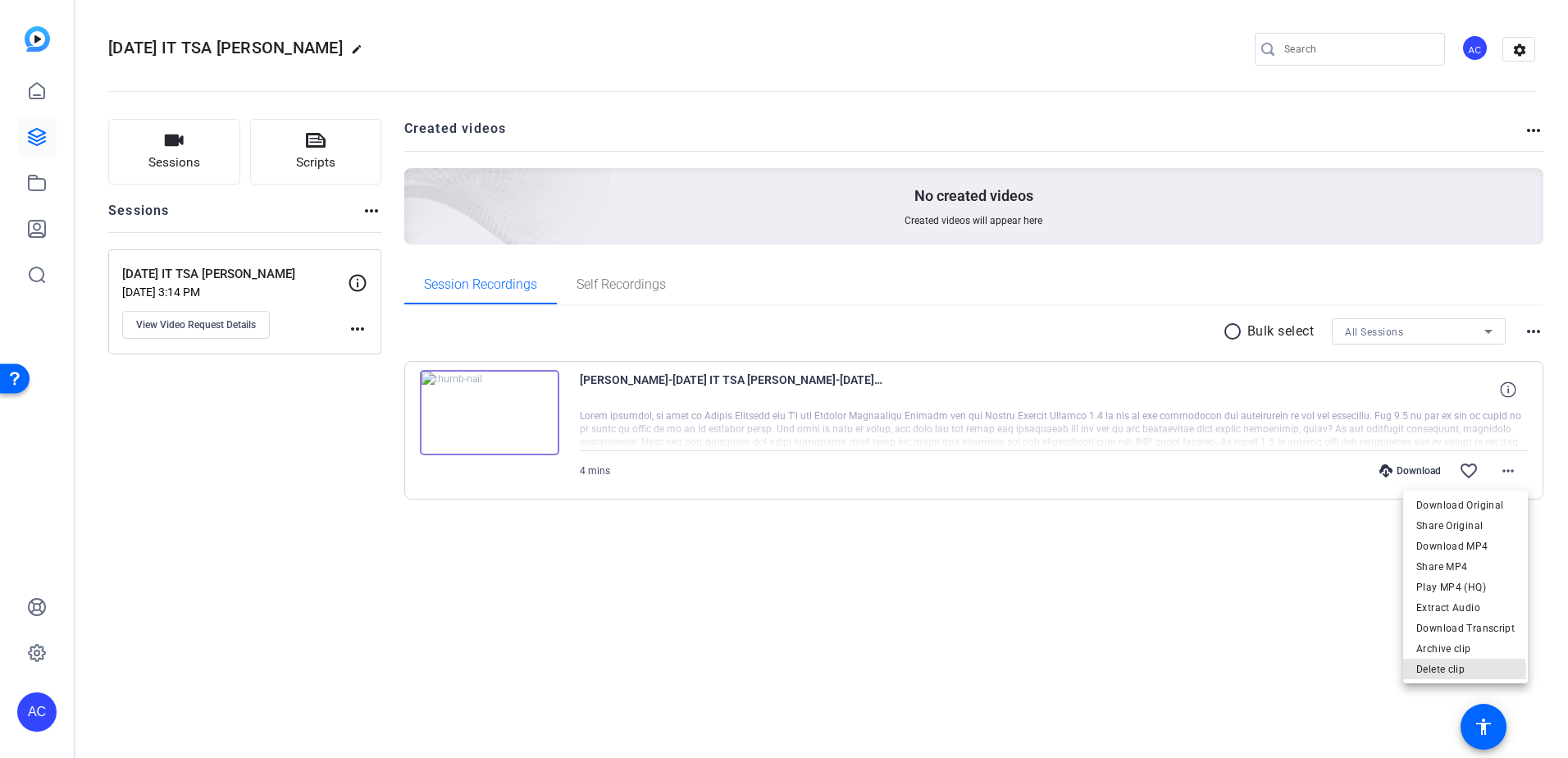
click at [1449, 672] on span "Delete clip" at bounding box center [1465, 668] width 99 height 19
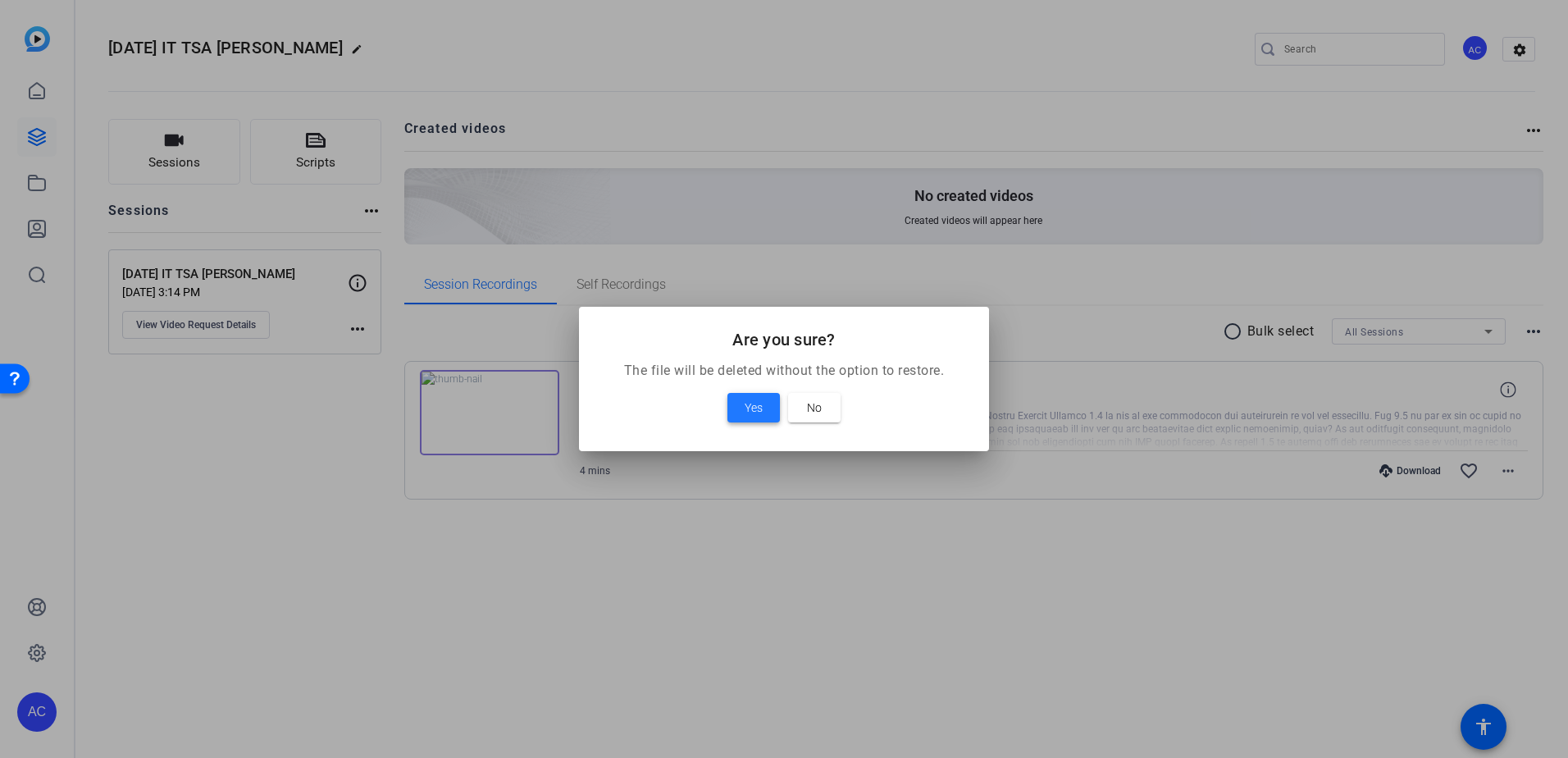
click at [752, 401] on span "Yes" at bounding box center [754, 407] width 18 height 19
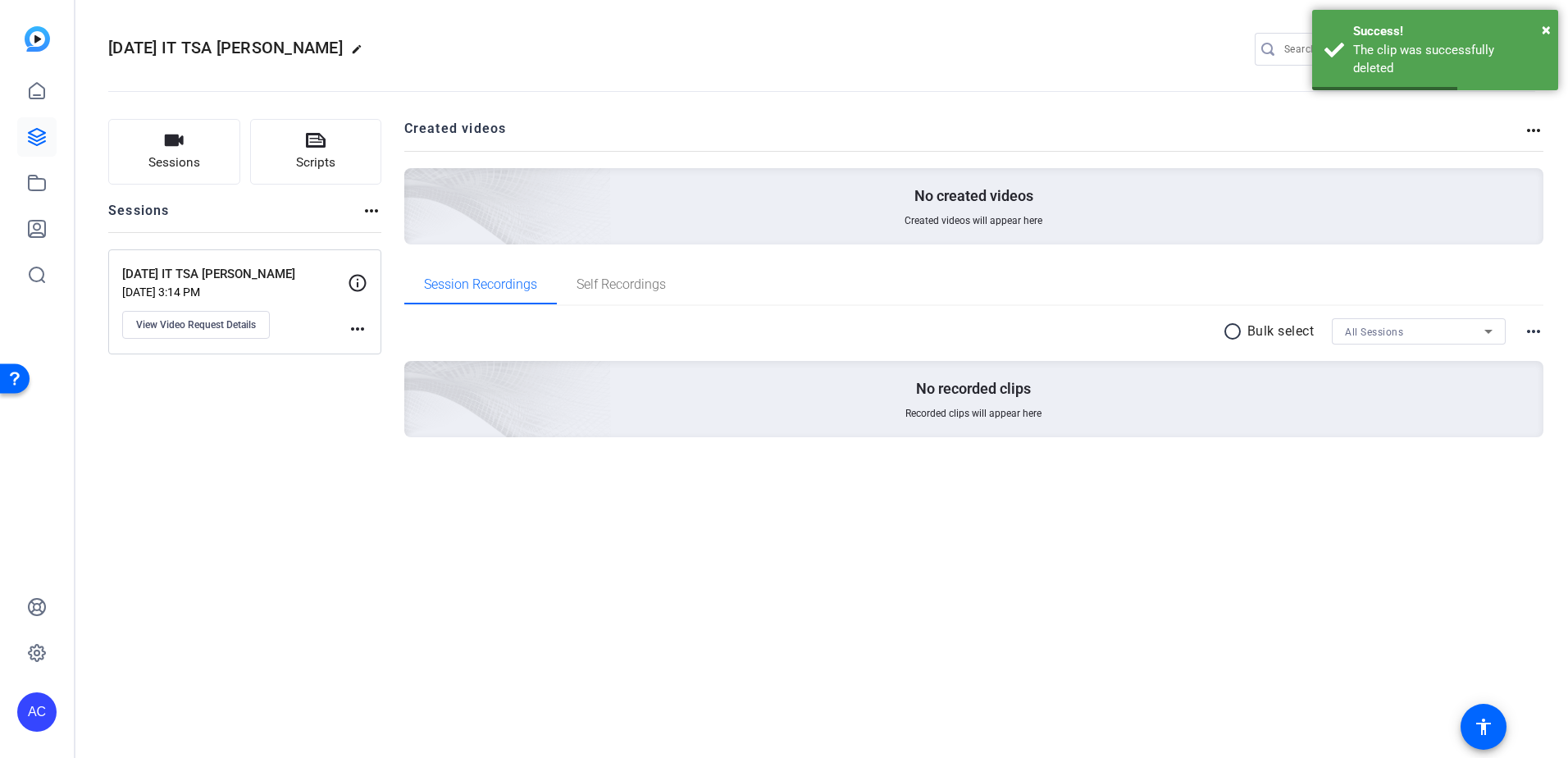
click at [45, 43] on img at bounding box center [38, 39] width 26 height 26
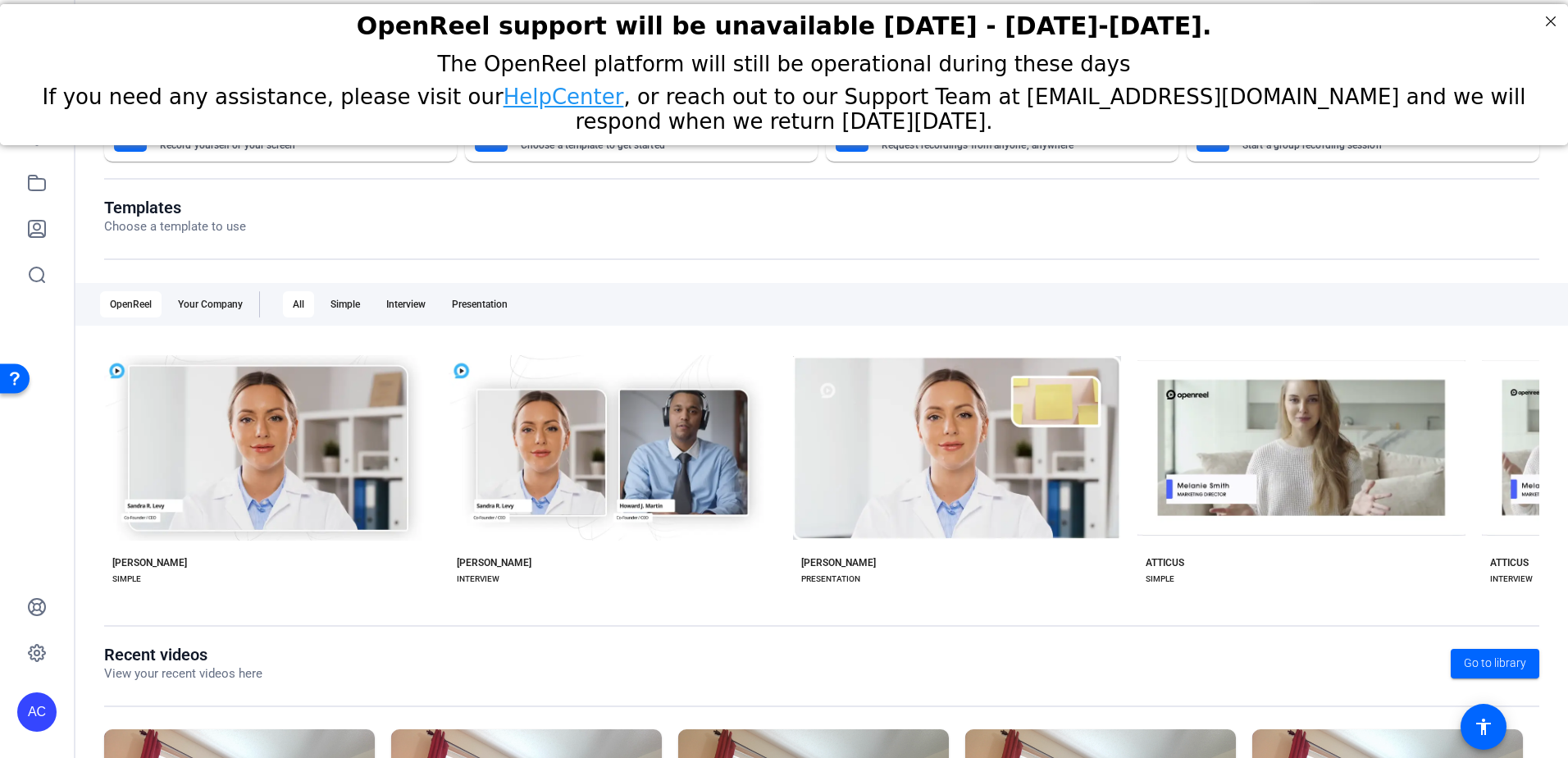
click at [1537, 19] on h2 "OpenReel support will be unavailable [DATE] - [DATE]-[DATE]." at bounding box center [784, 25] width 1526 height 29
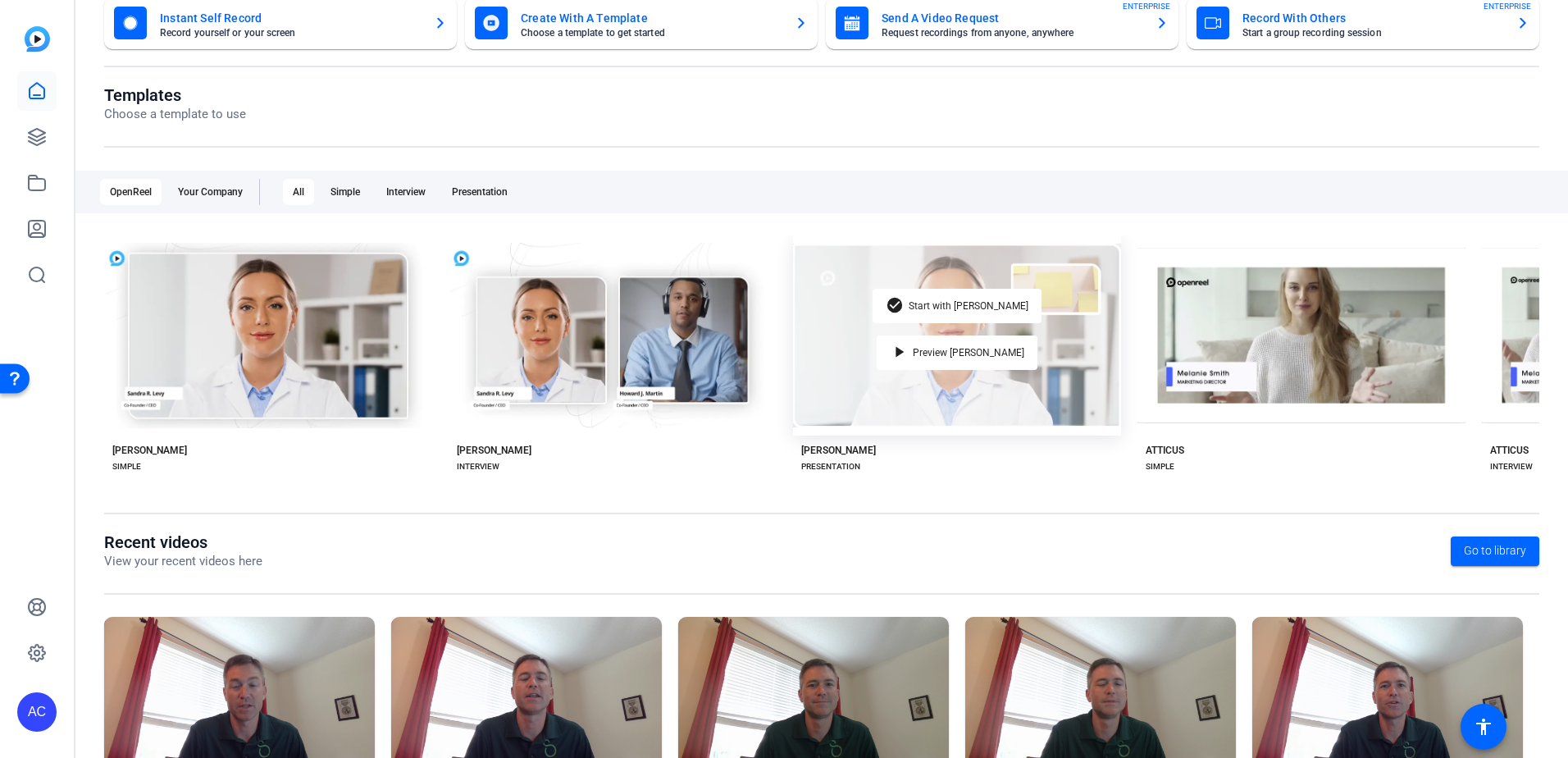
scroll to position [211, 0]
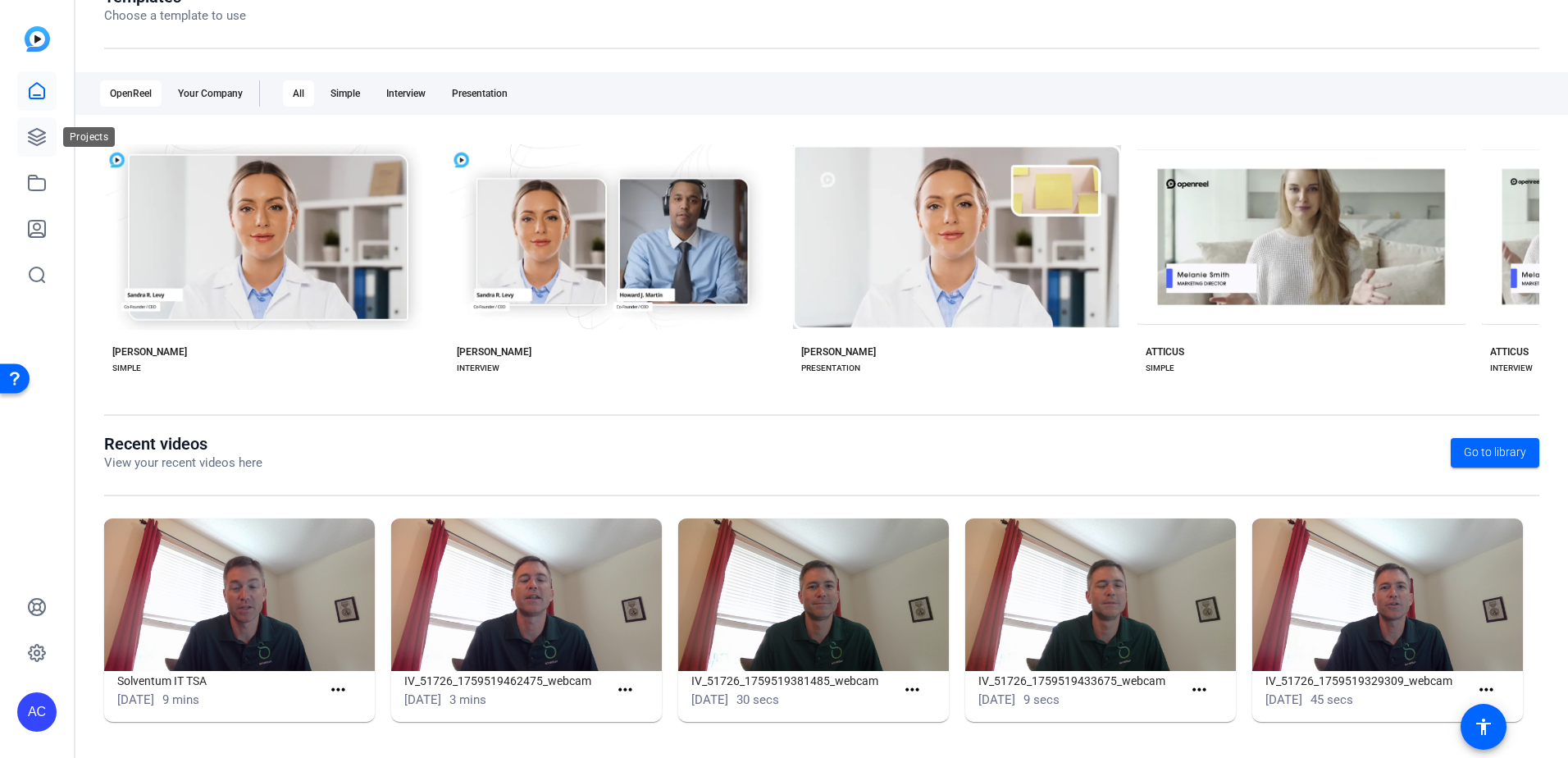
click at [45, 133] on icon at bounding box center [37, 137] width 17 height 17
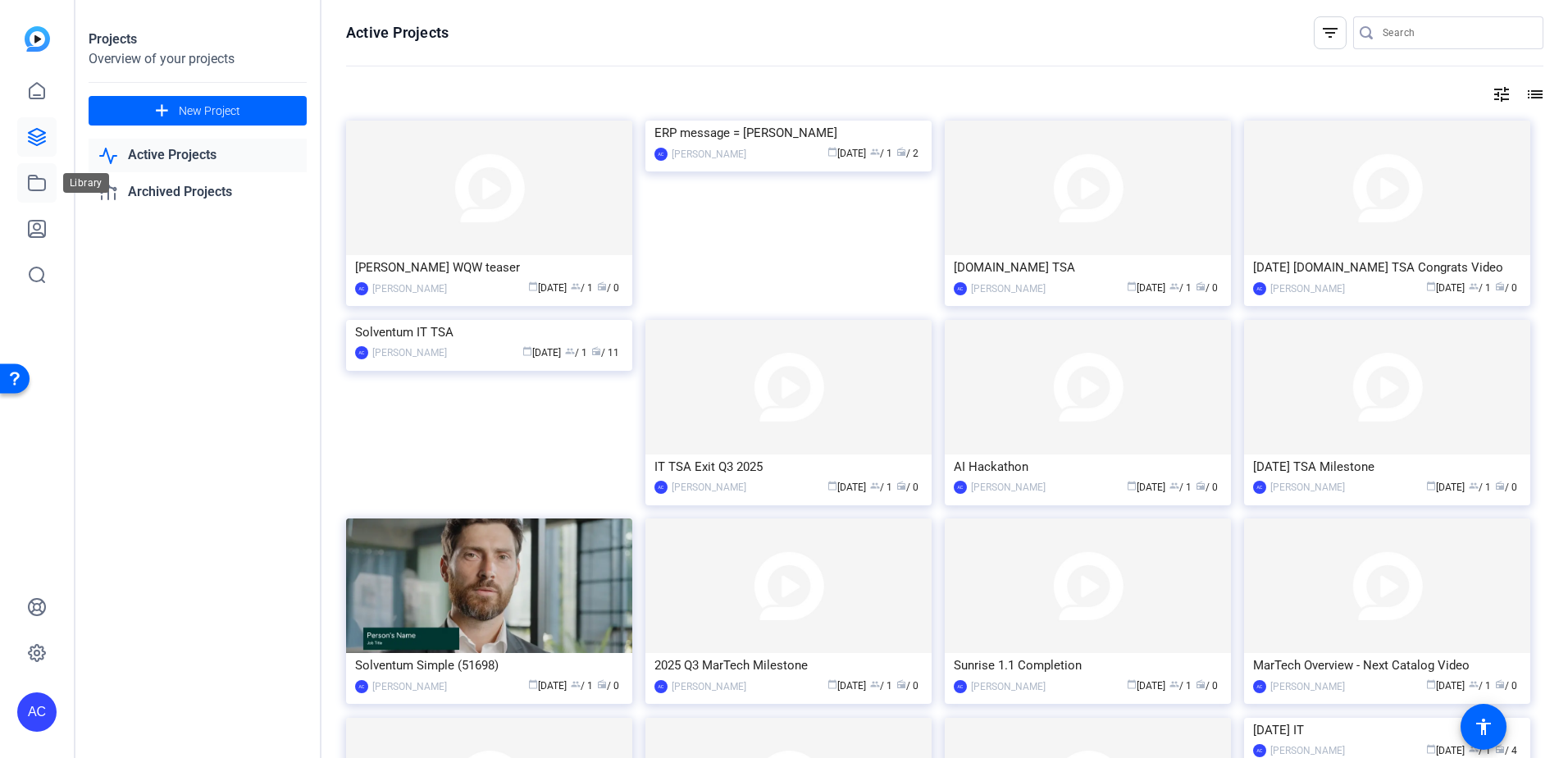
click at [23, 174] on link at bounding box center [37, 183] width 40 height 40
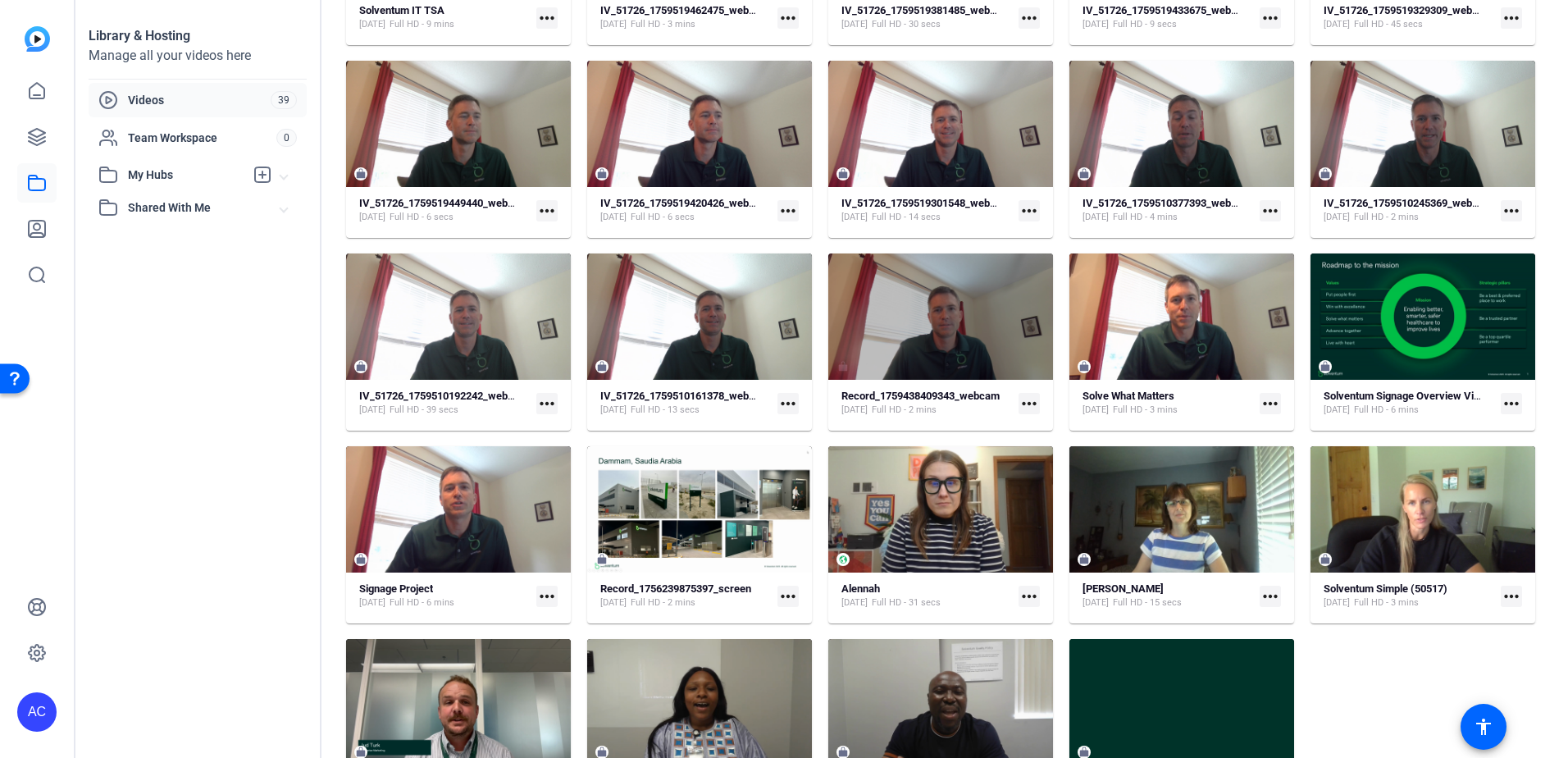
scroll to position [247, 0]
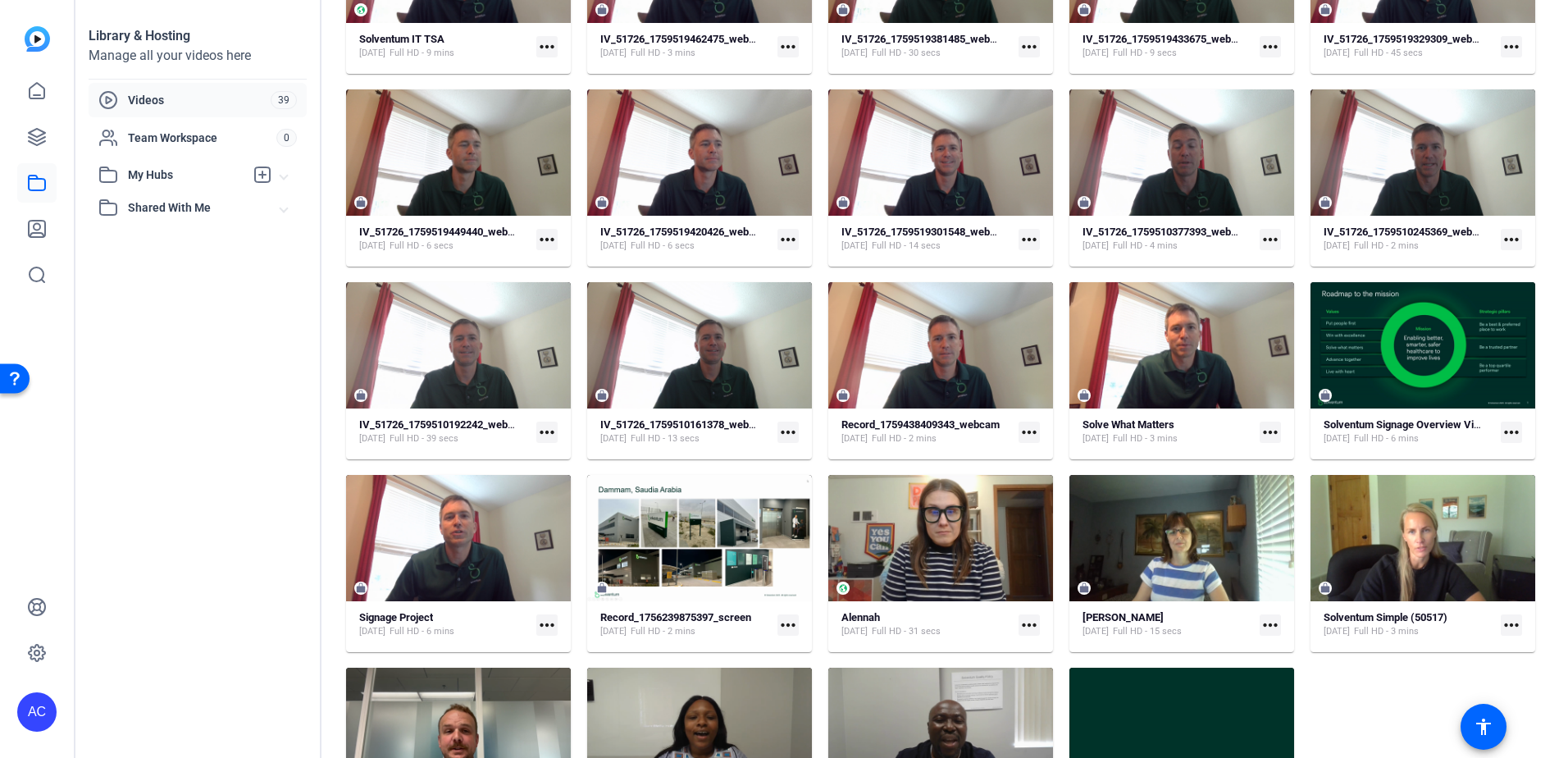
click at [531, 244] on div "IV_51726_1759519449440_webcam [DATE] Full HD - 6 secs more_horiz" at bounding box center [458, 238] width 198 height 29
click at [542, 240] on mat-icon "more_horiz" at bounding box center [546, 239] width 21 height 21
click at [497, 250] on div at bounding box center [784, 379] width 1568 height 758
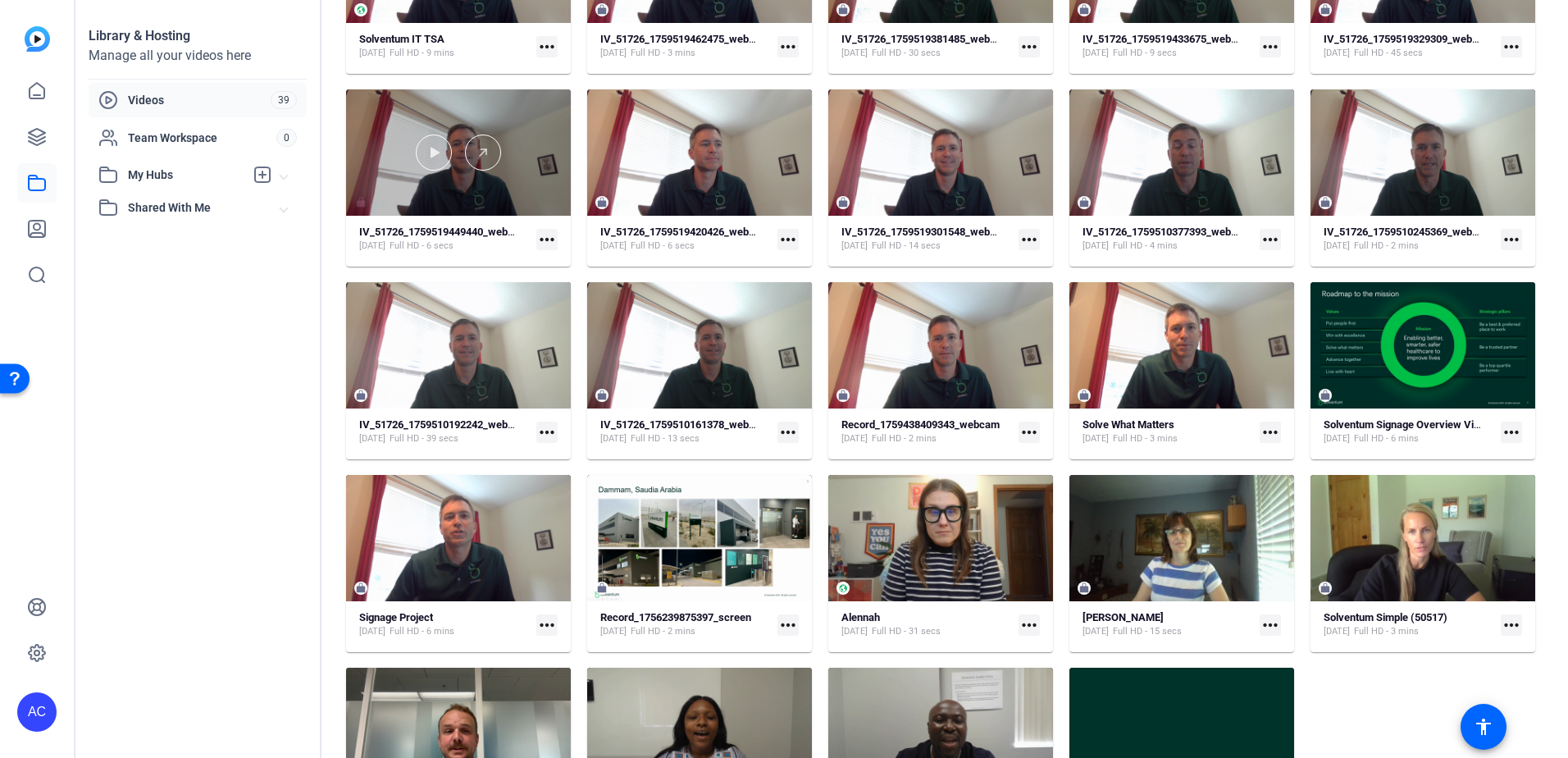
click at [527, 146] on div at bounding box center [458, 152] width 224 height 36
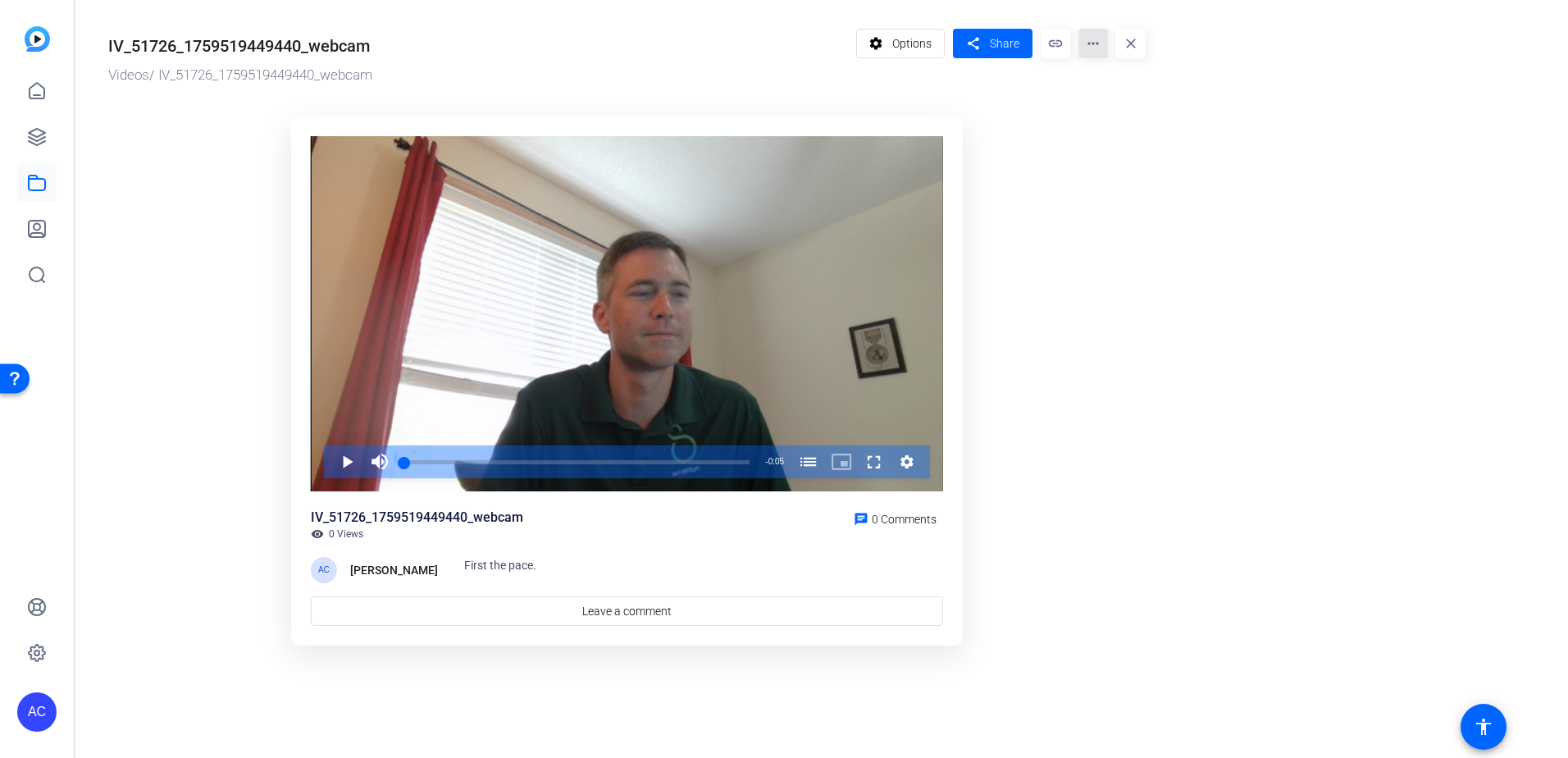
click at [1083, 53] on mat-icon "more_horiz" at bounding box center [1093, 43] width 30 height 30
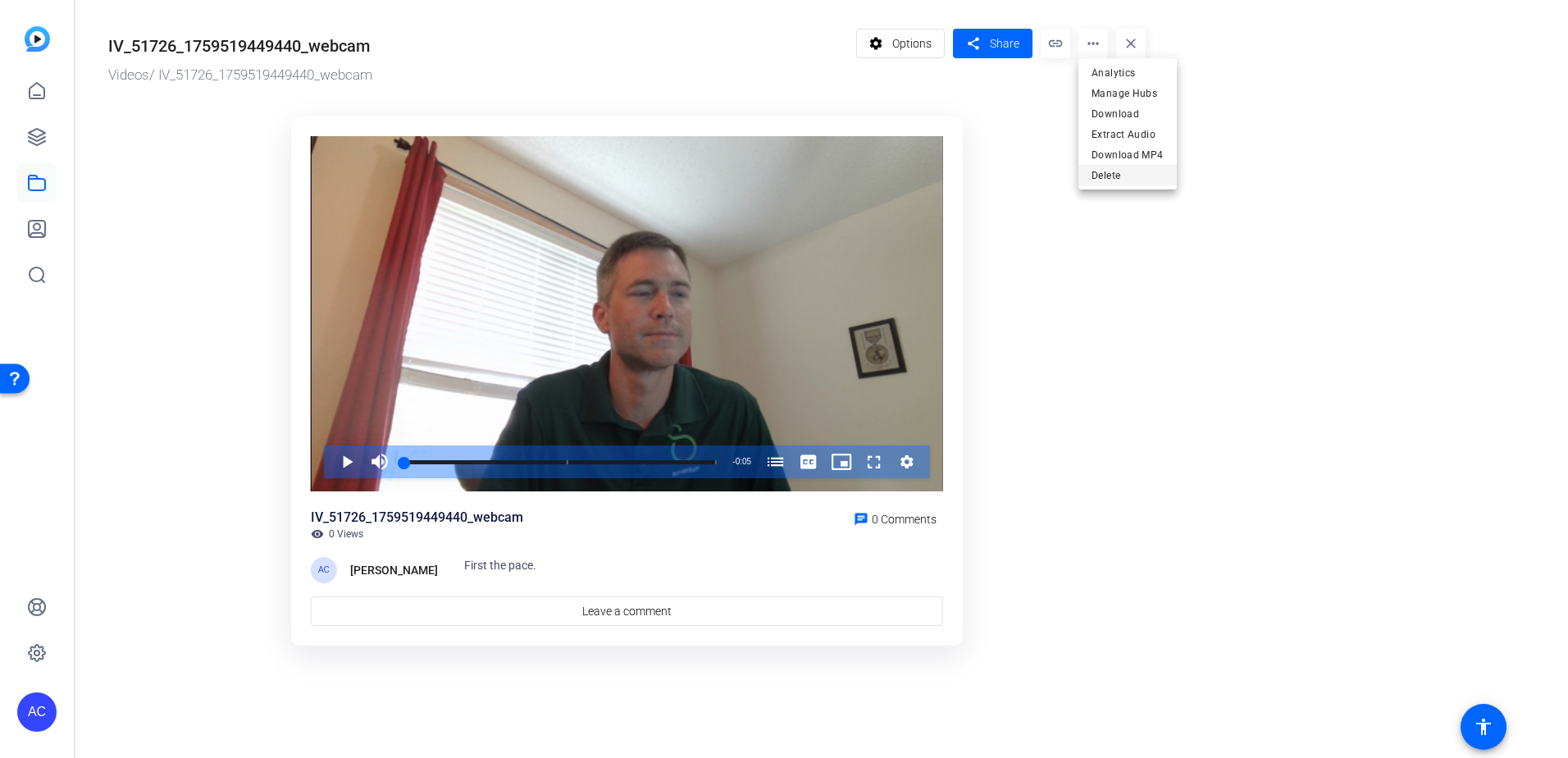
click at [1112, 171] on span "Delete" at bounding box center [1127, 174] width 72 height 19
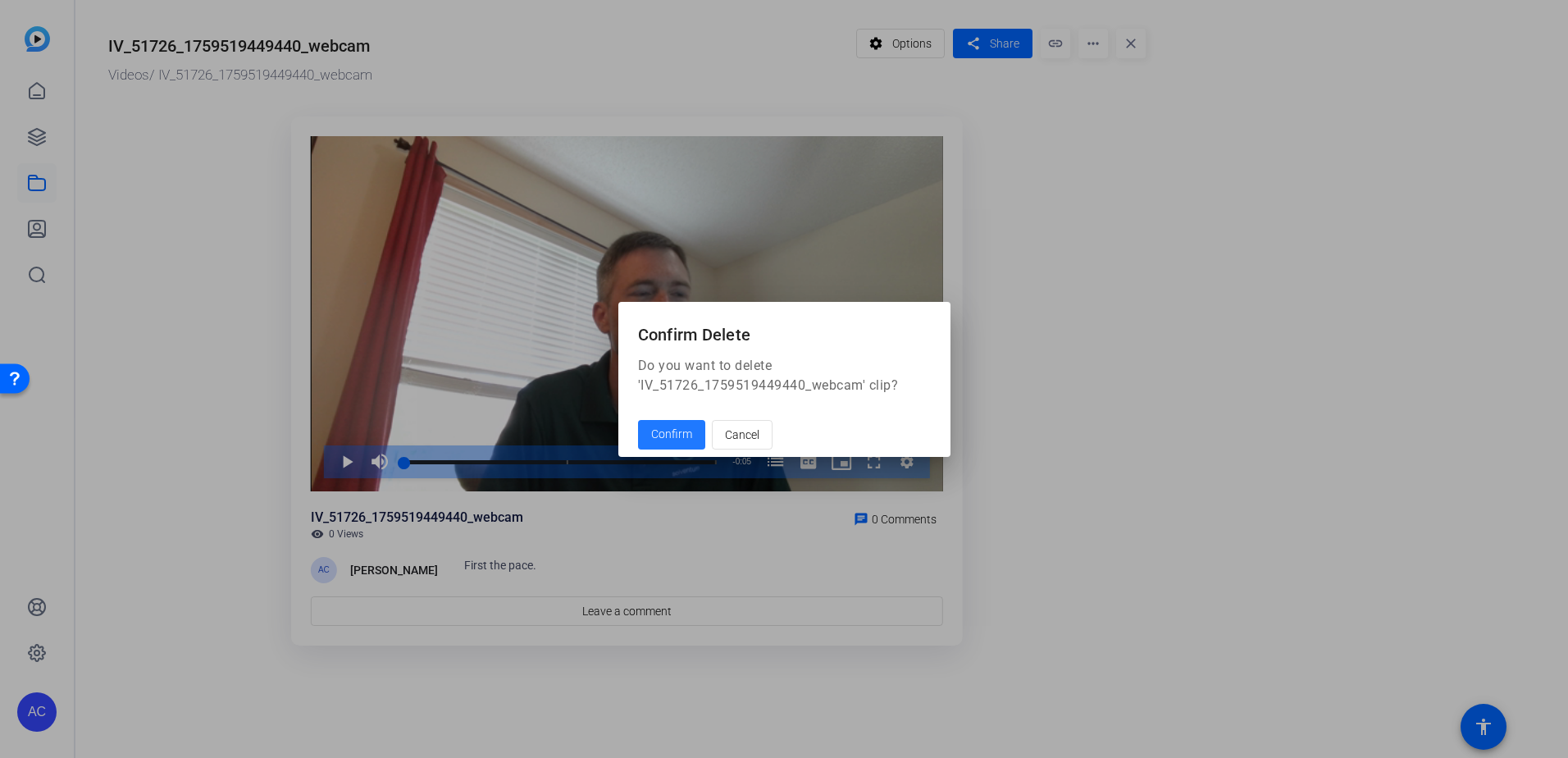
click at [683, 426] on span "Confirm" at bounding box center [671, 434] width 41 height 18
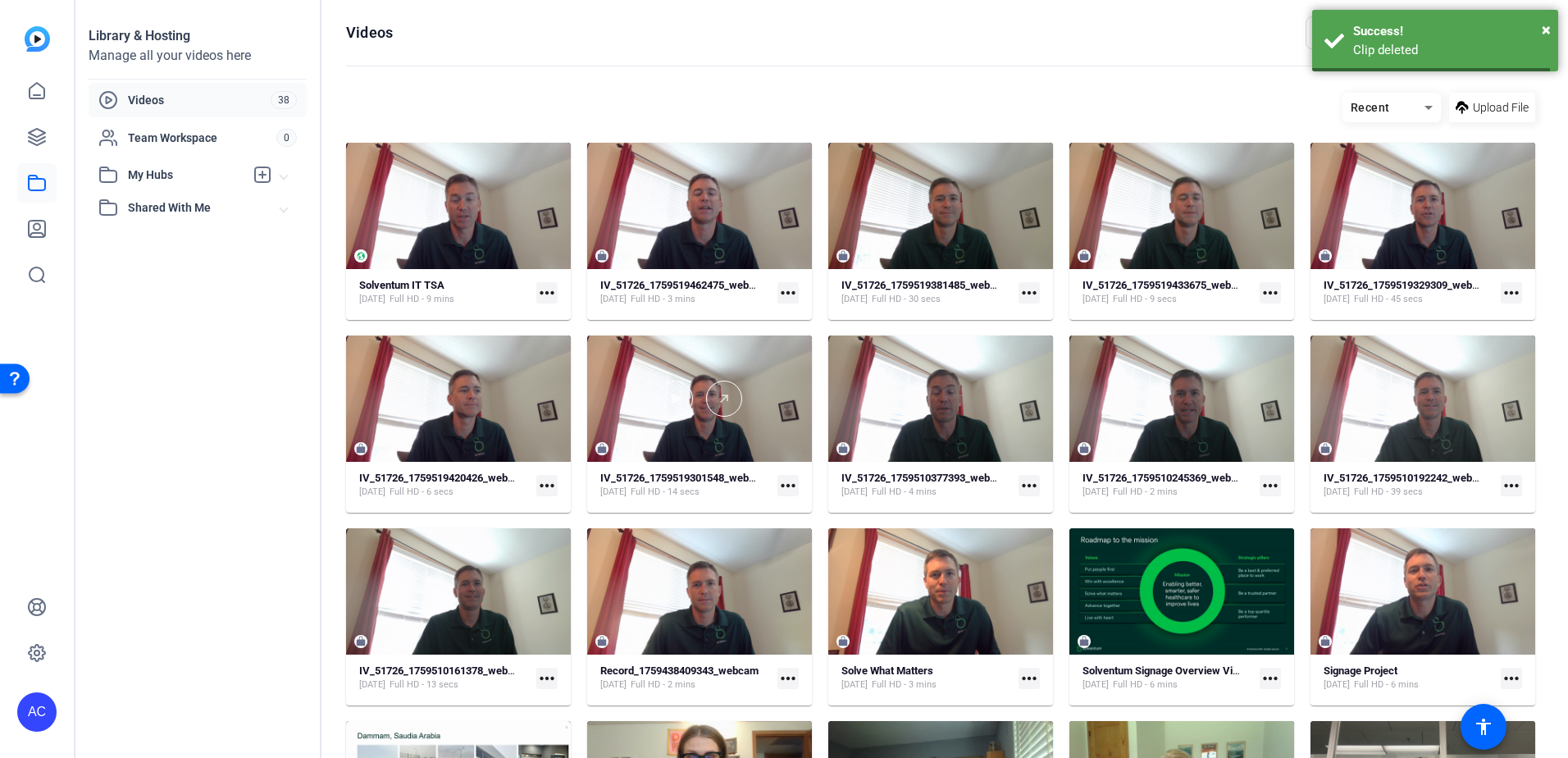
scroll to position [247, 0]
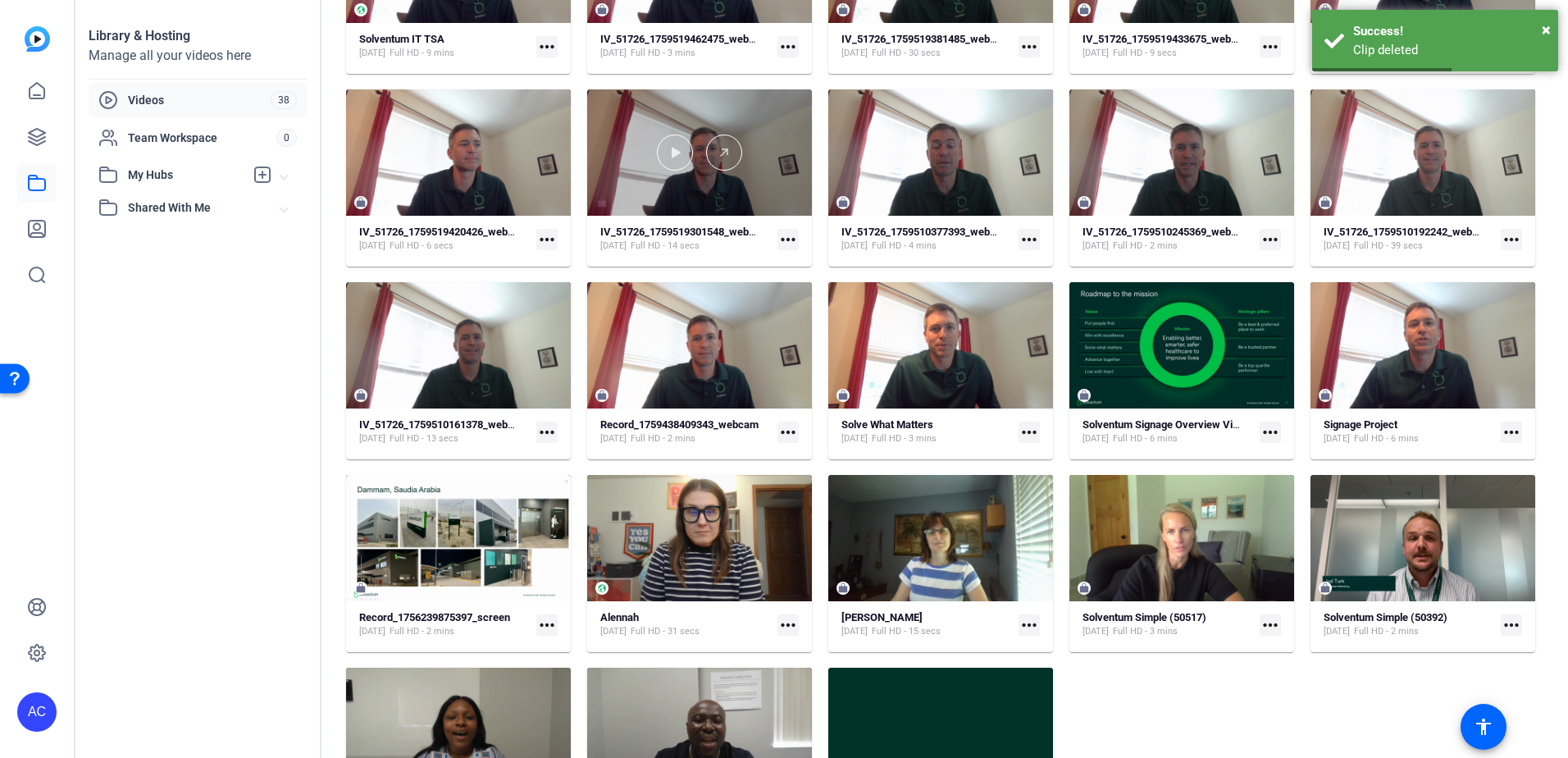
click at [650, 156] on div at bounding box center [699, 152] width 224 height 36
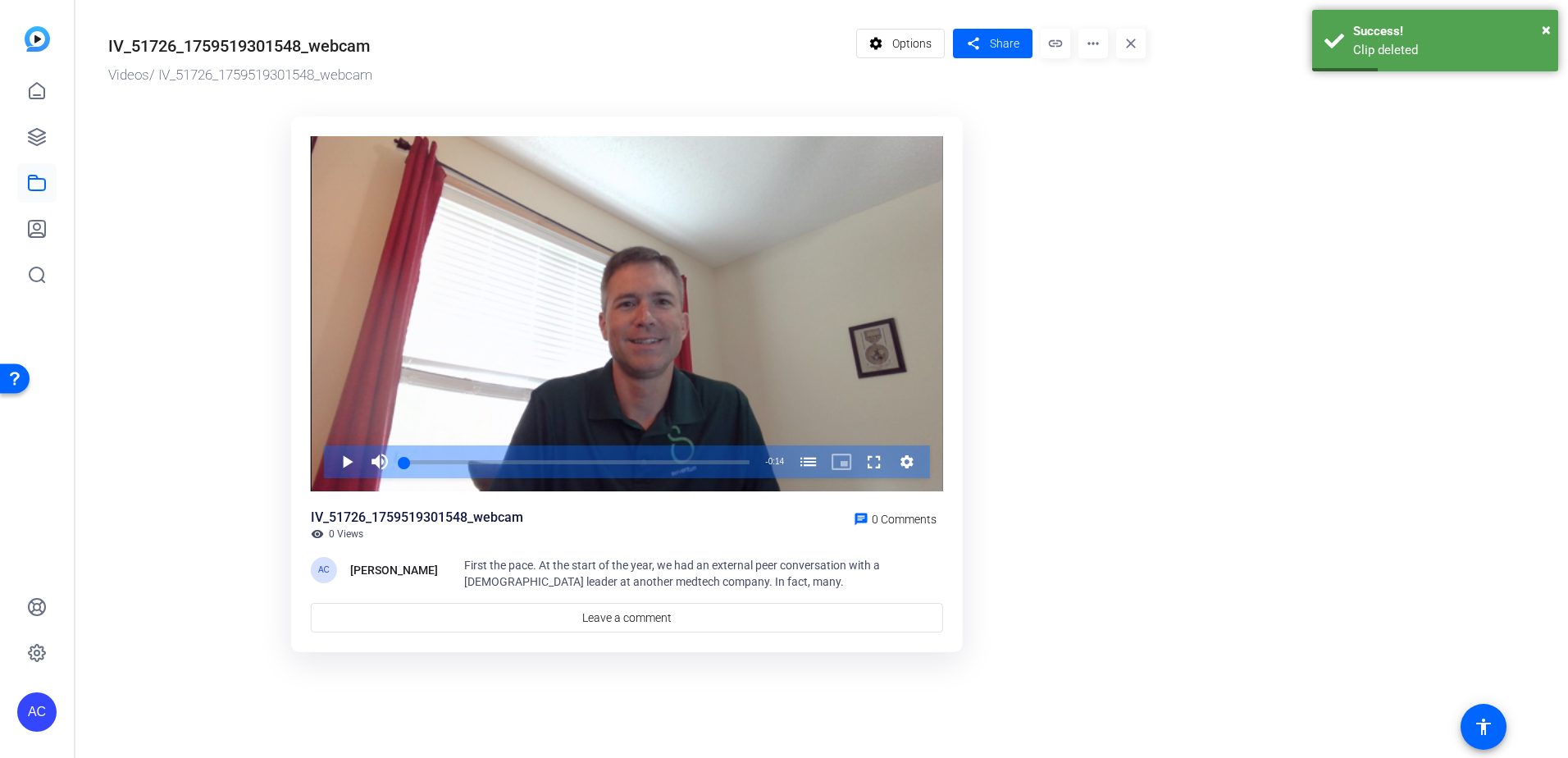
click at [1095, 51] on mat-icon "more_horiz" at bounding box center [1093, 43] width 30 height 30
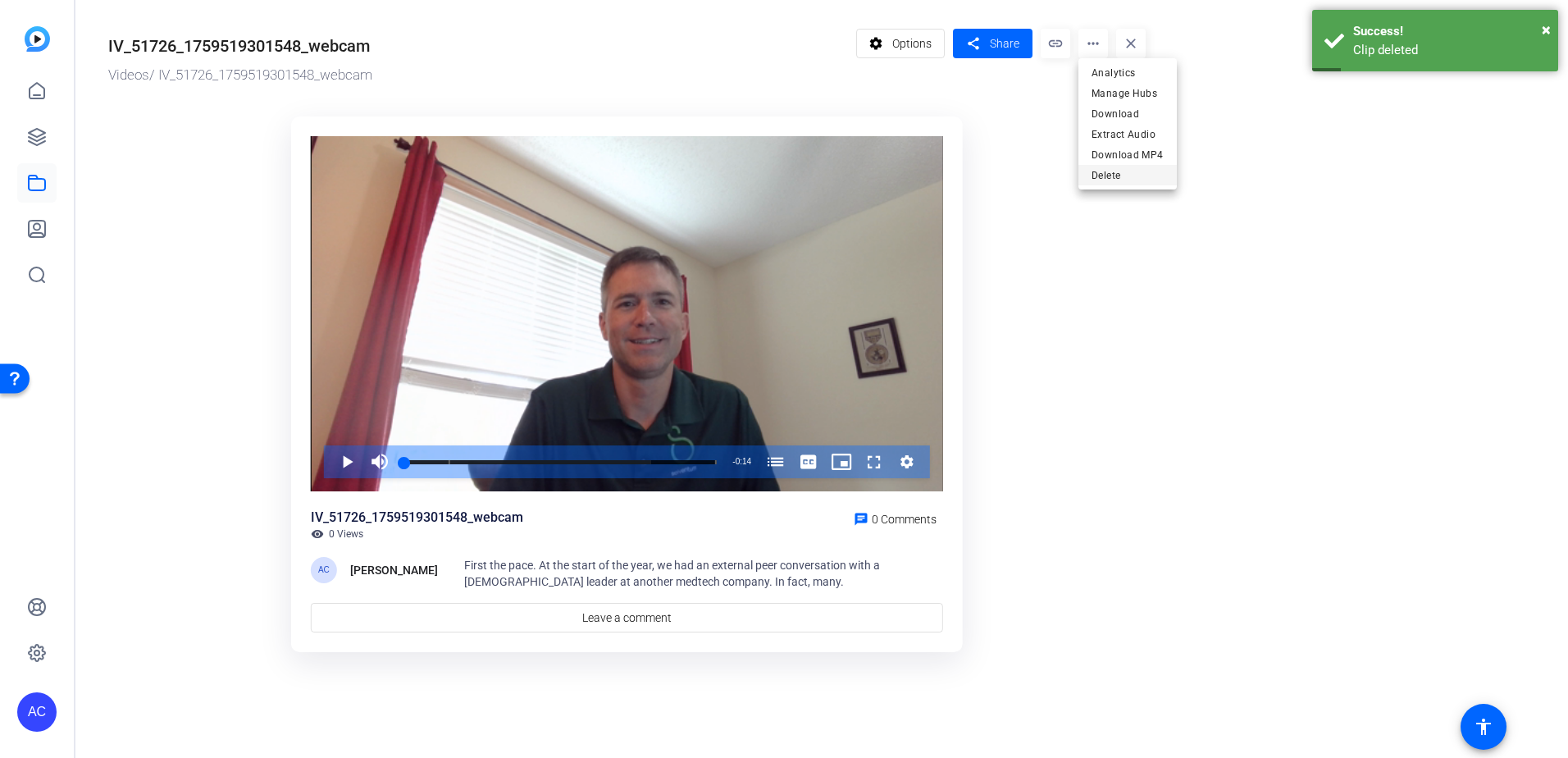
click at [1100, 175] on span "Delete" at bounding box center [1127, 174] width 72 height 19
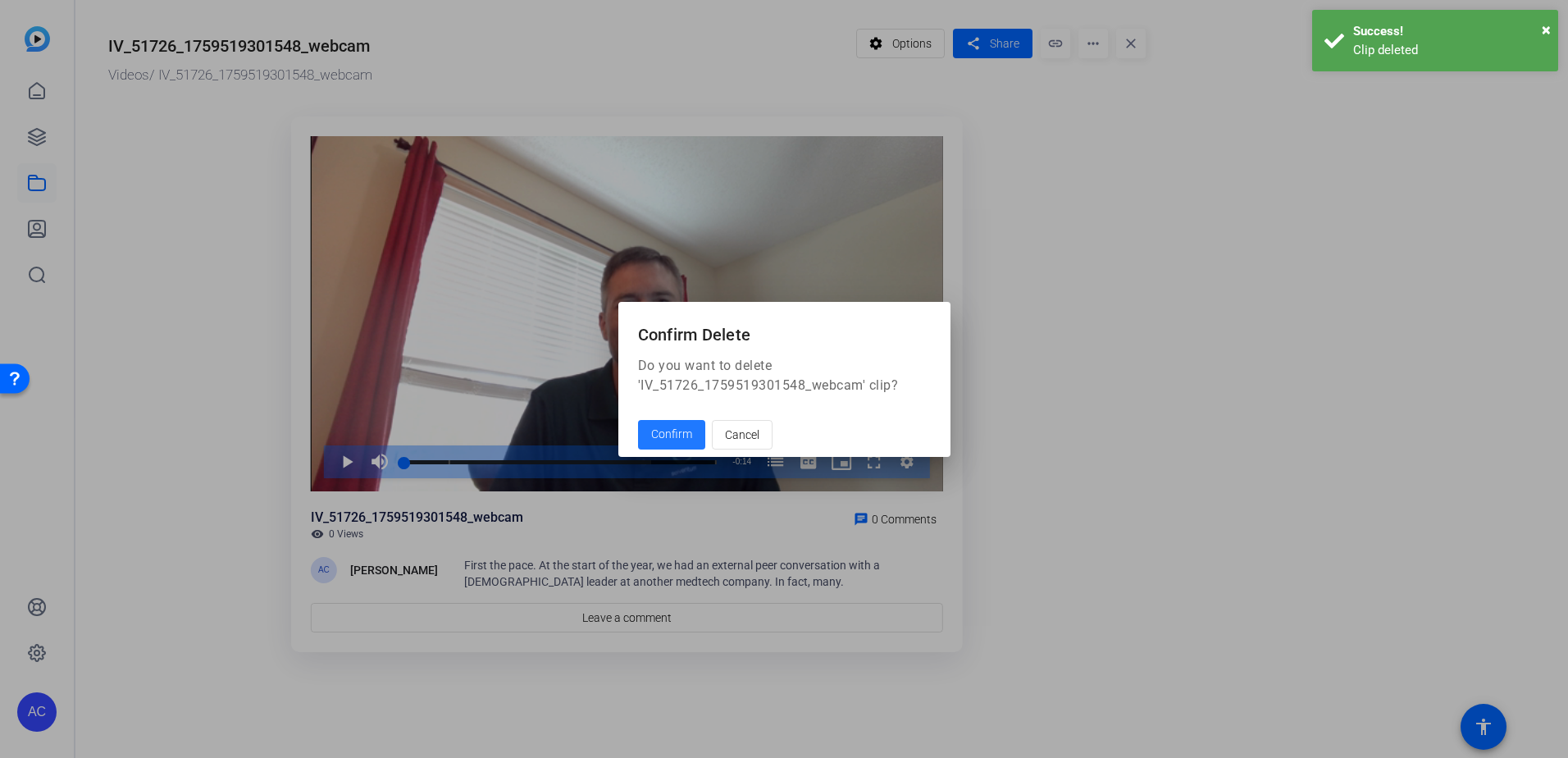
click at [678, 435] on span "Confirm" at bounding box center [671, 434] width 41 height 18
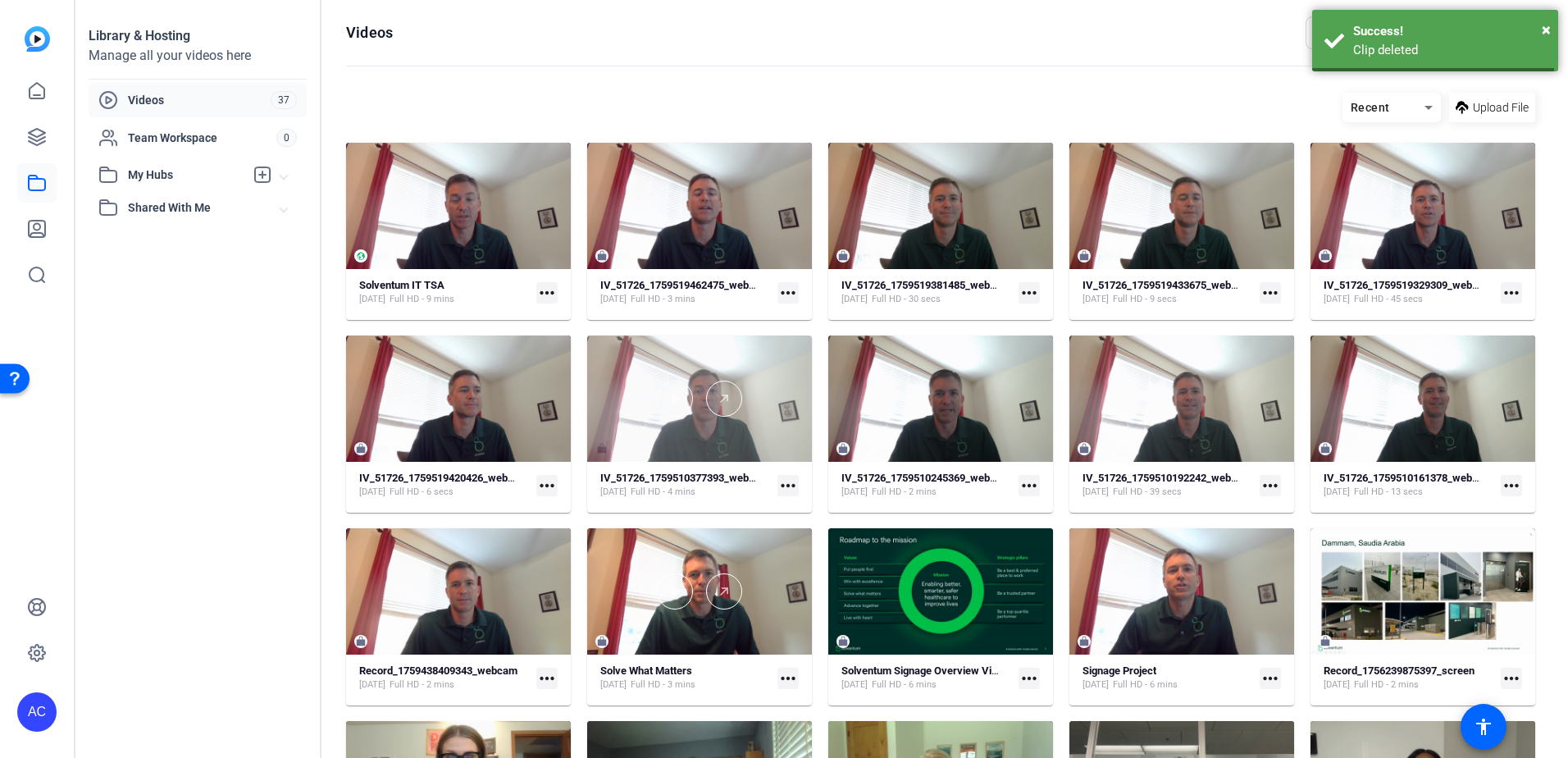
scroll to position [247, 0]
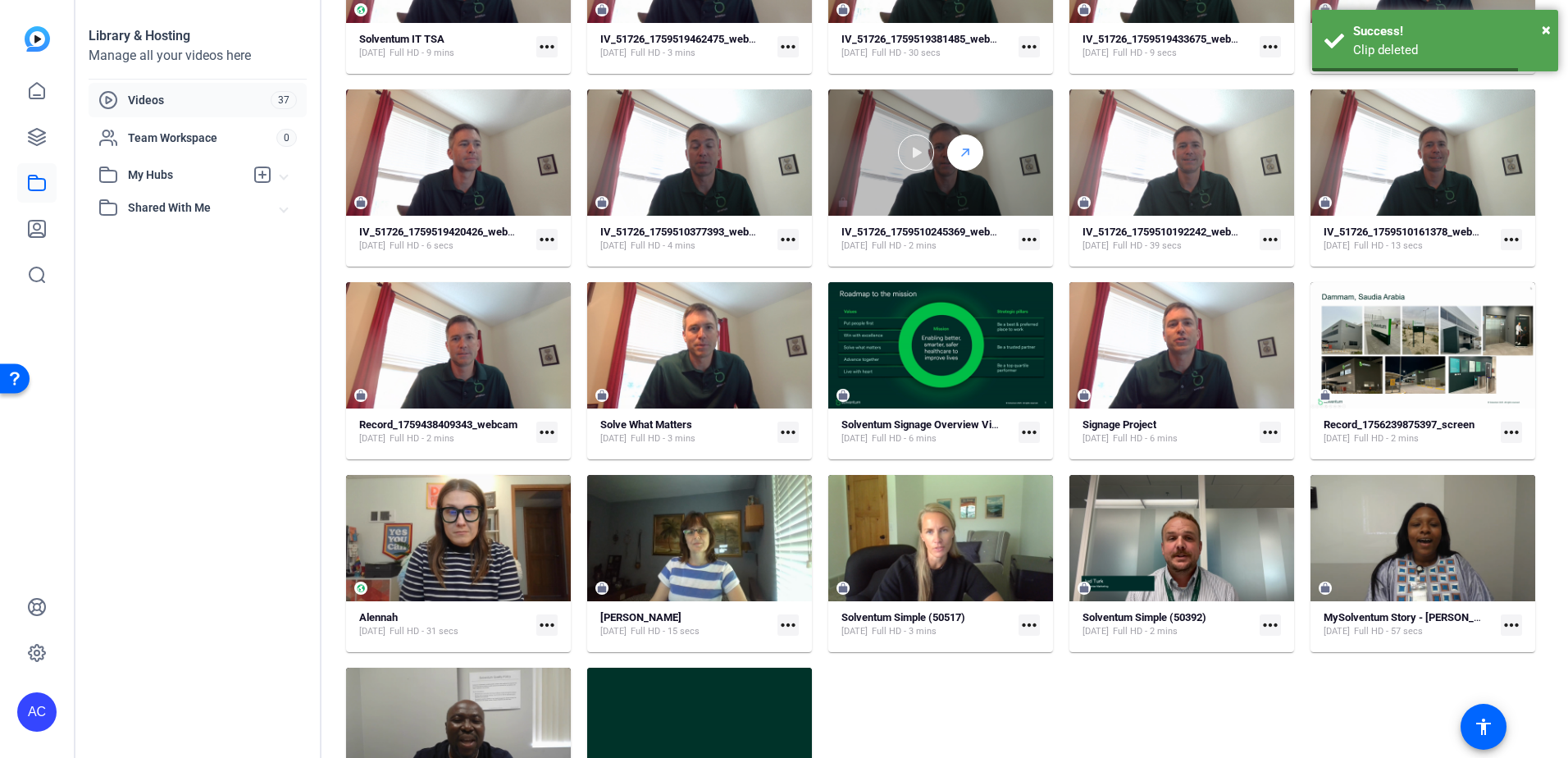
click at [965, 168] on div at bounding box center [964, 152] width 36 height 36
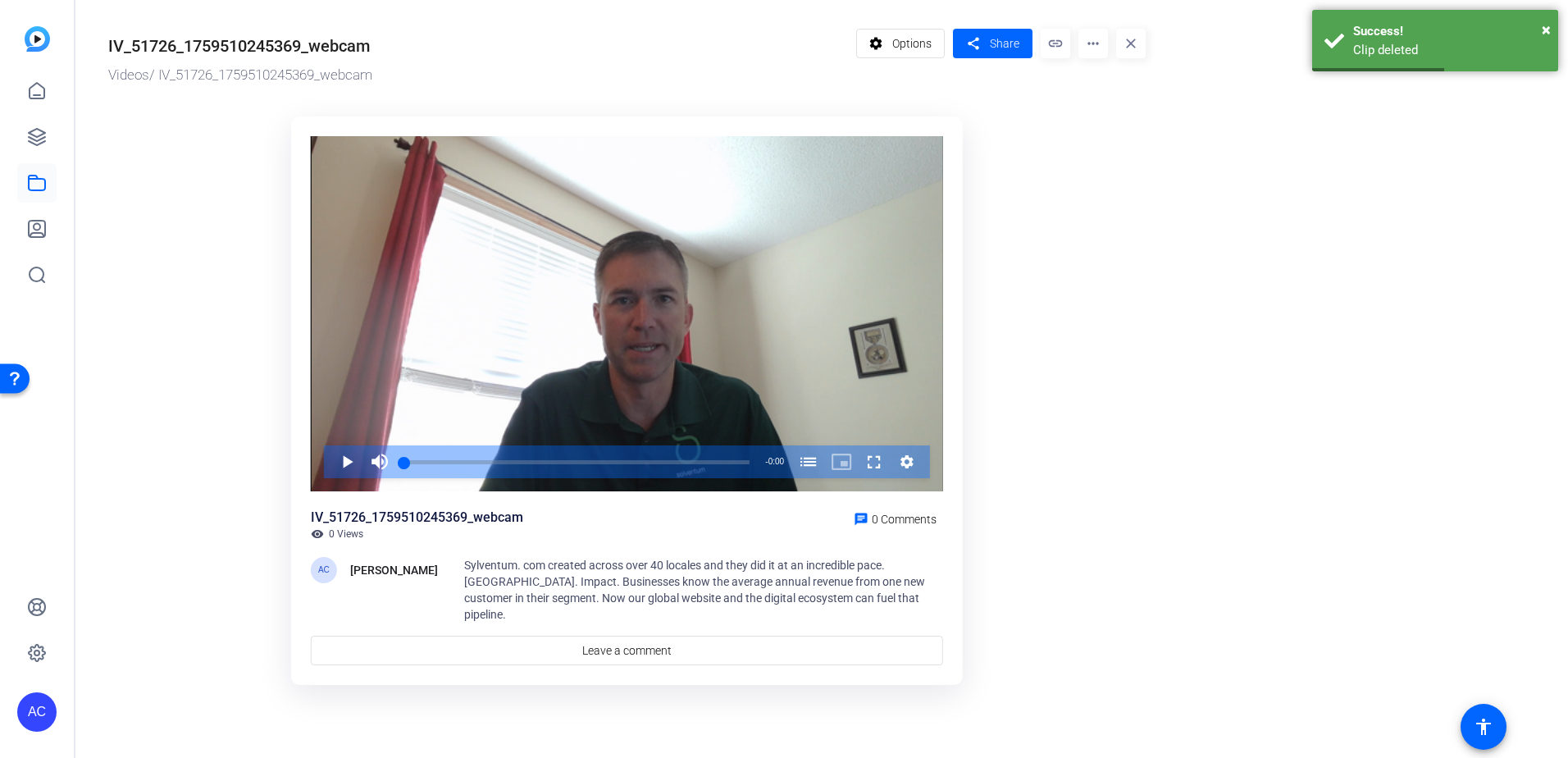
click at [1104, 49] on mat-icon "more_horiz" at bounding box center [1093, 43] width 30 height 30
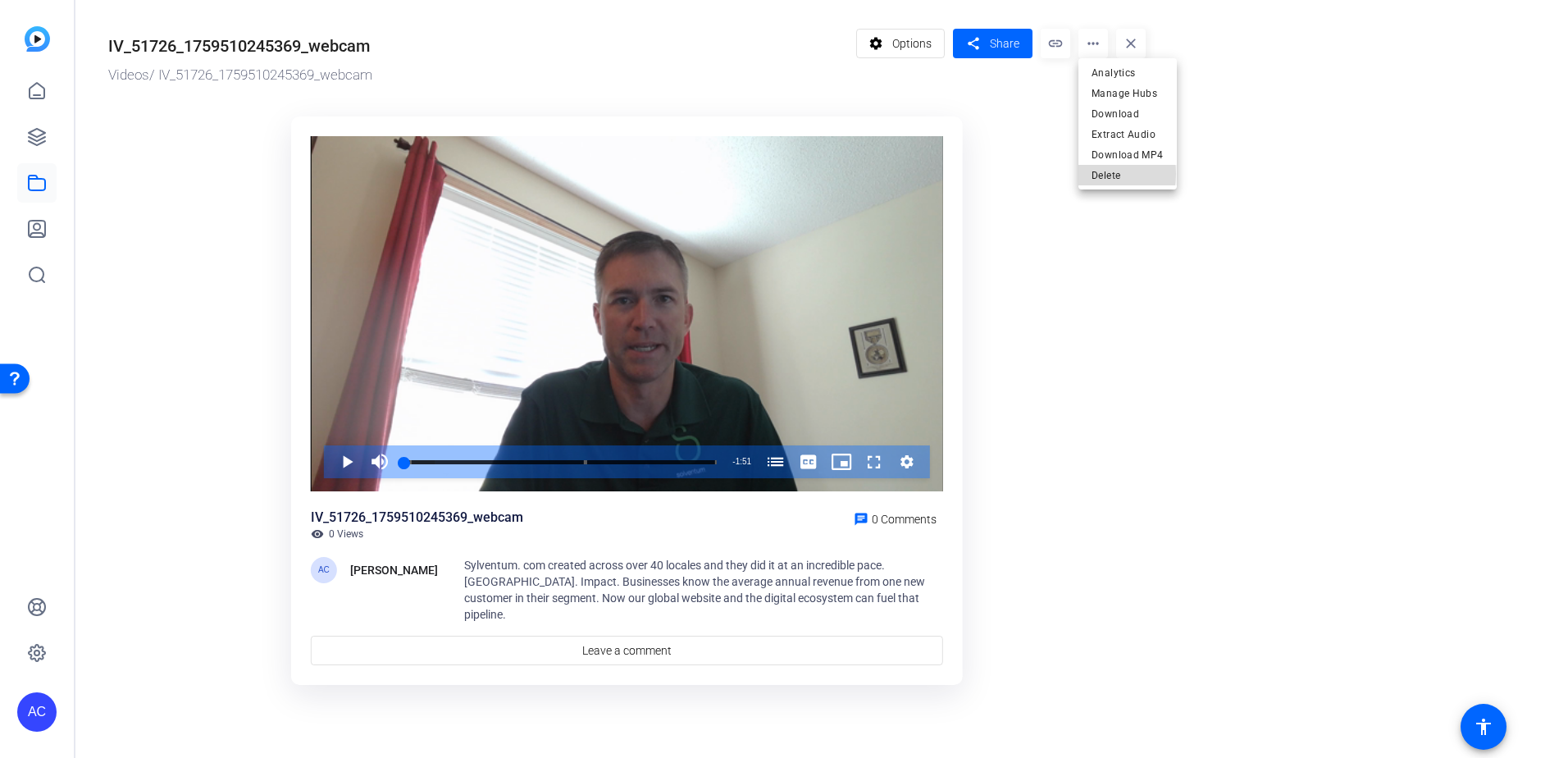
click at [1093, 174] on span "Delete" at bounding box center [1127, 174] width 72 height 19
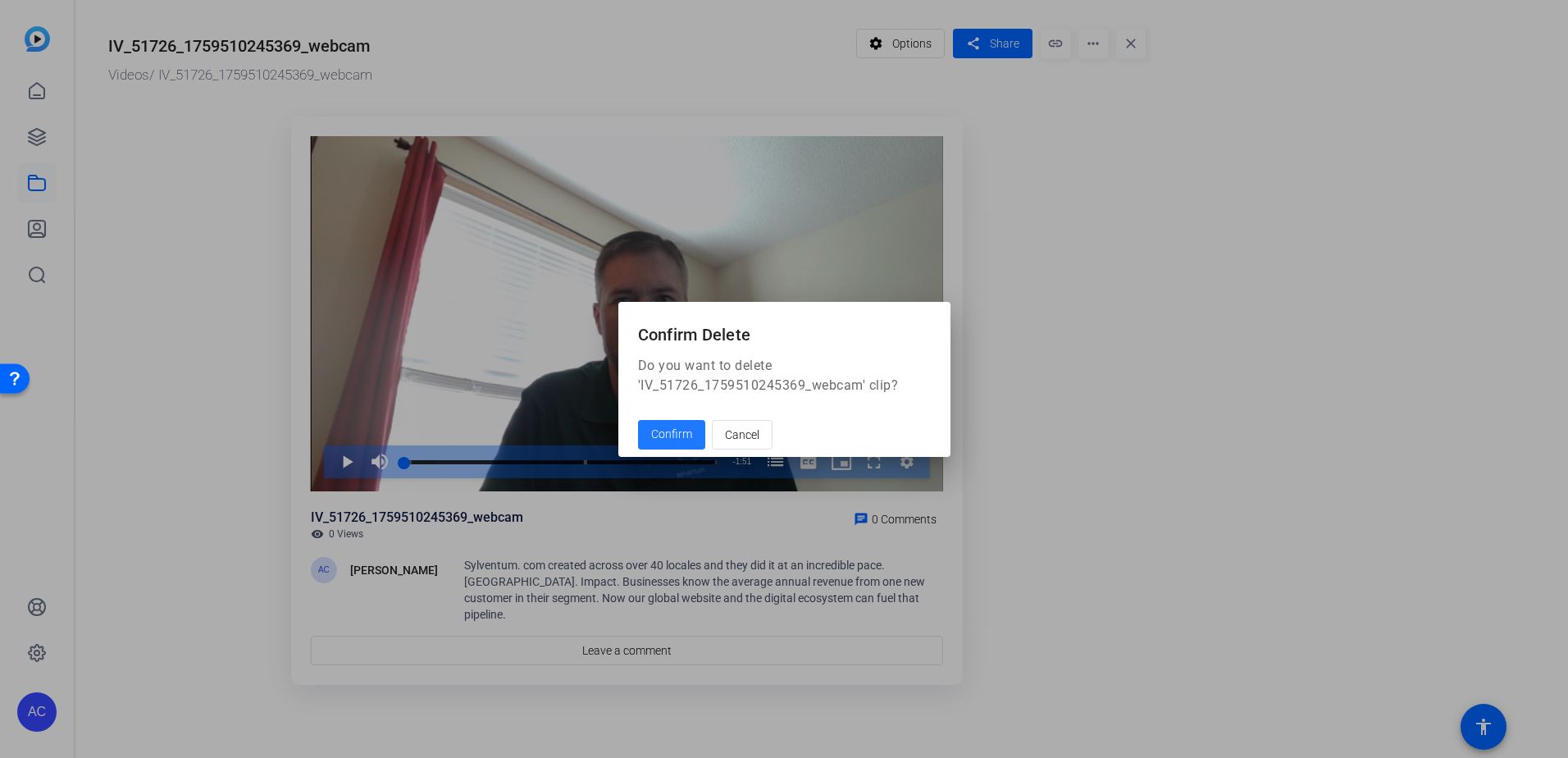
click at [676, 441] on span "Confirm" at bounding box center [671, 434] width 41 height 18
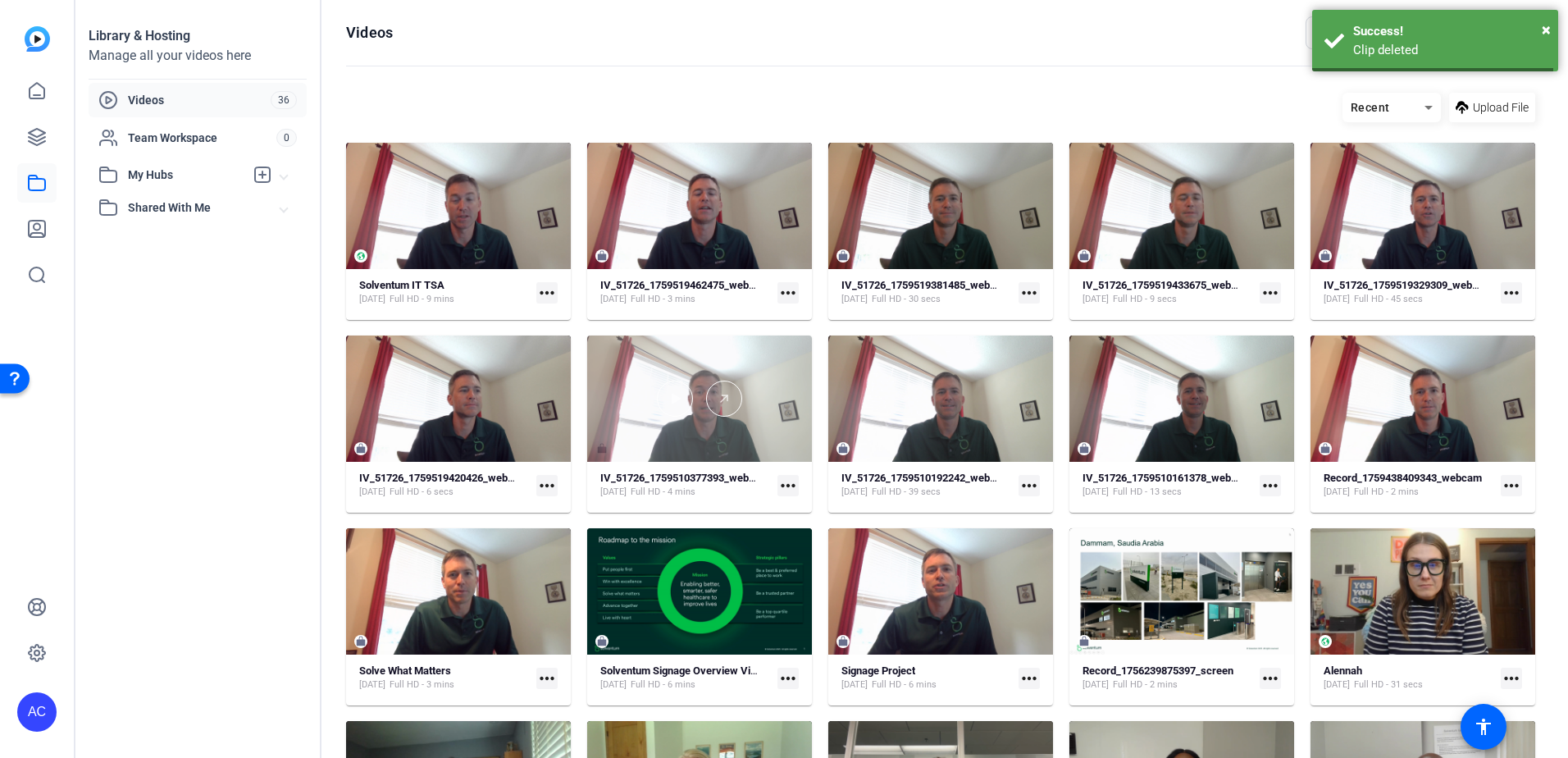
scroll to position [247, 0]
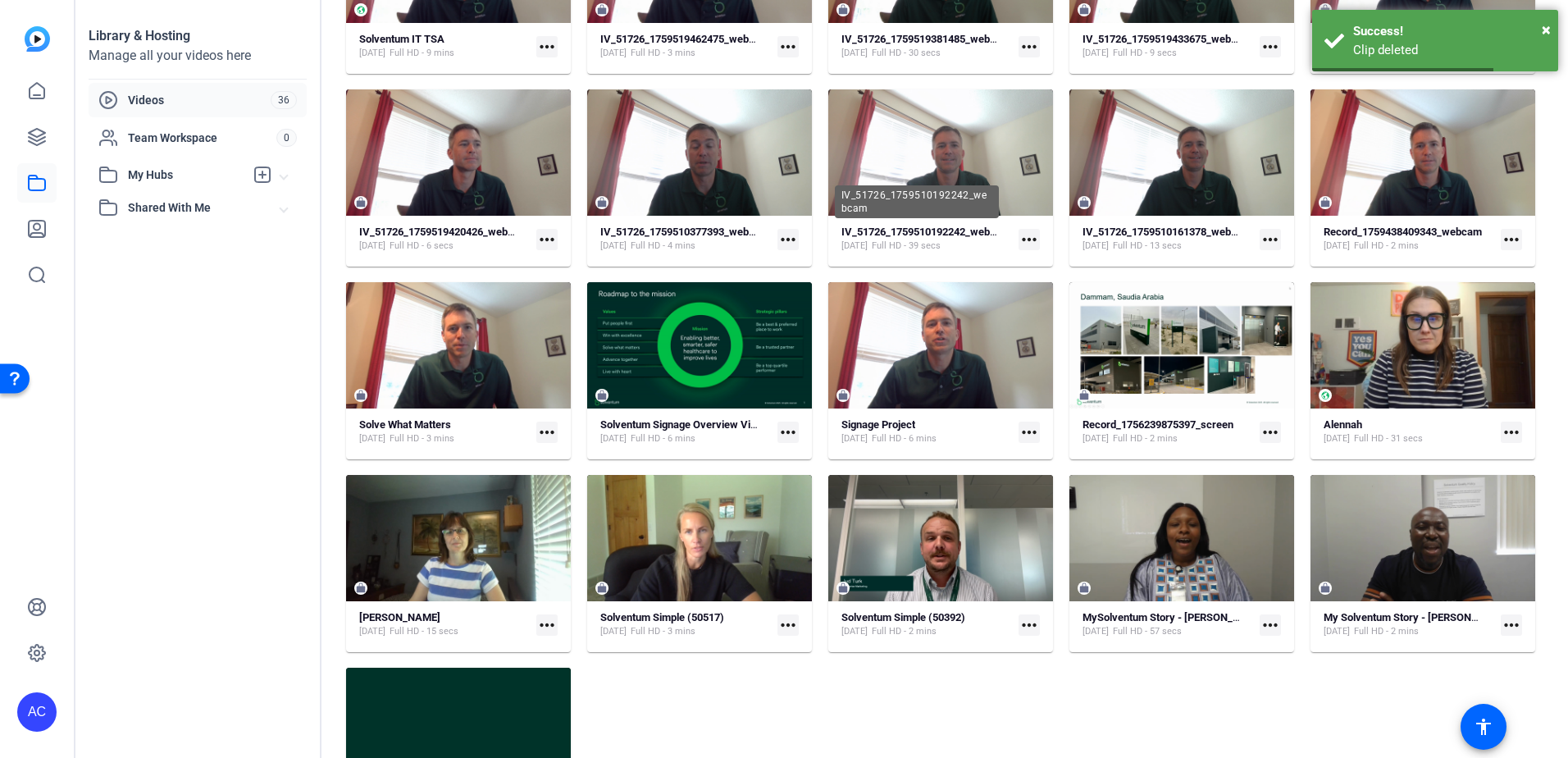
click at [980, 188] on div "IV_51726_1759510192242_webcam" at bounding box center [916, 202] width 164 height 33
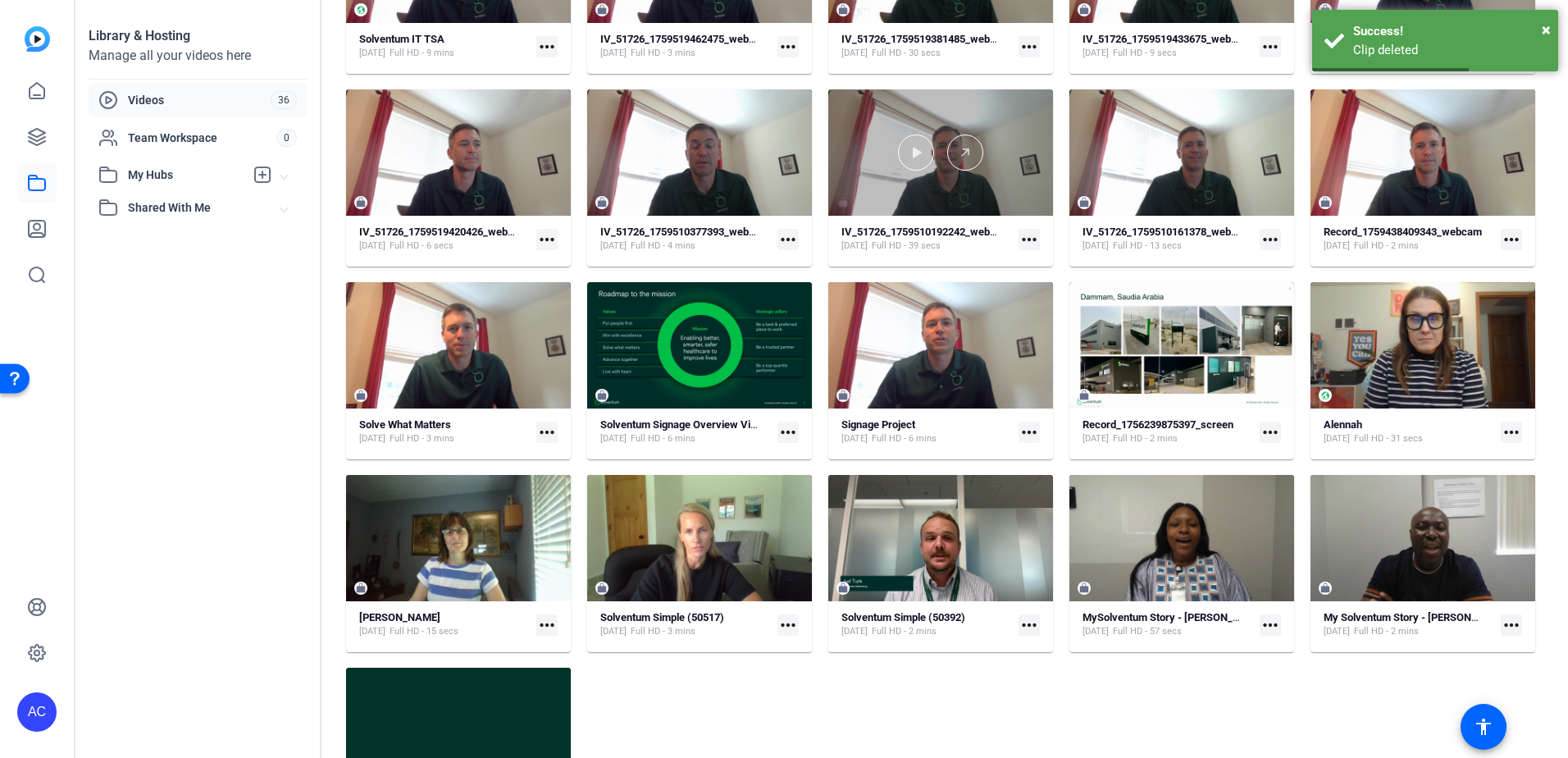
click at [973, 119] on div at bounding box center [940, 152] width 224 height 126
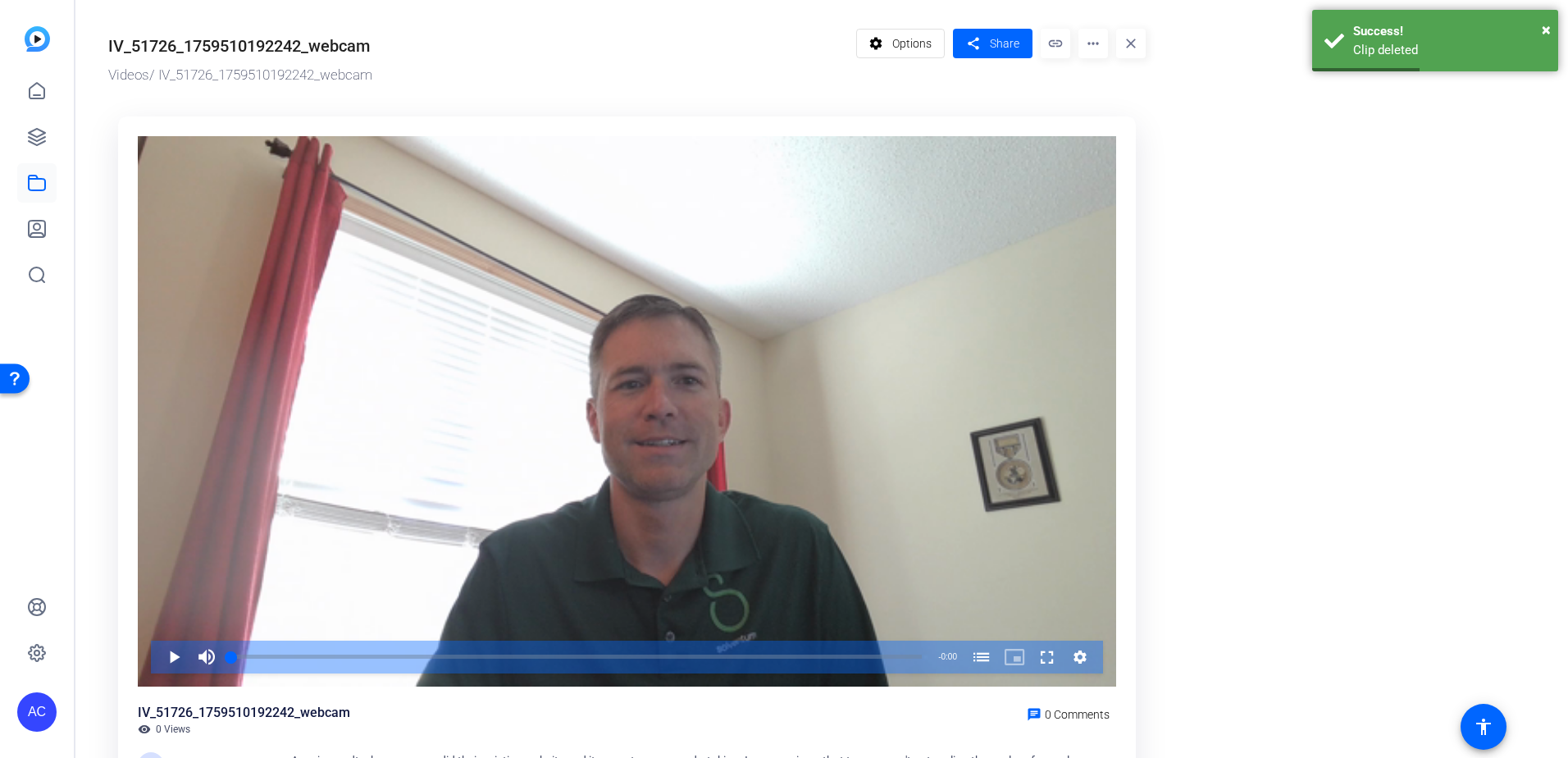
click at [1102, 40] on mat-icon "more_horiz" at bounding box center [1093, 43] width 30 height 30
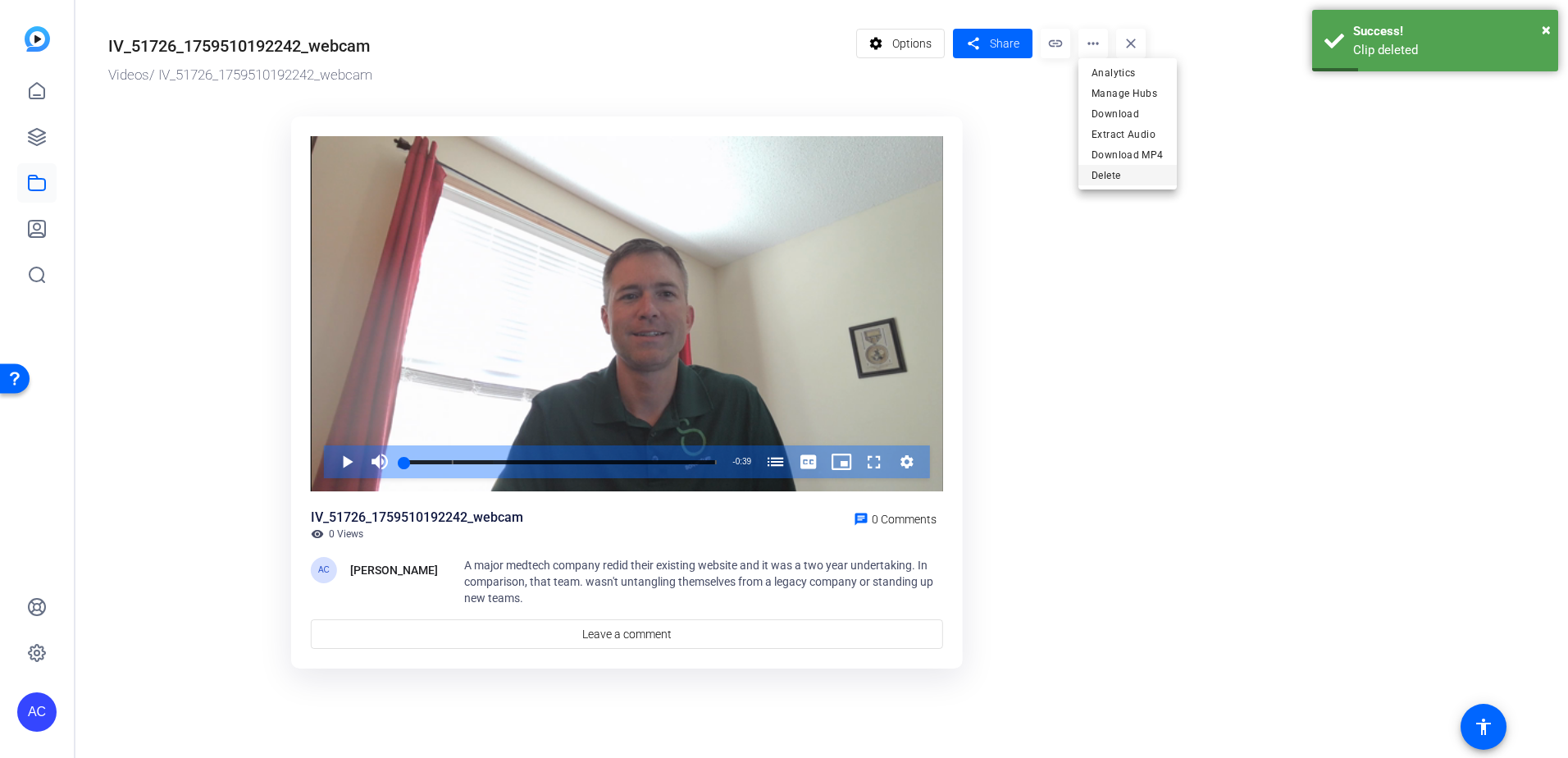
click at [1099, 174] on span "Delete" at bounding box center [1127, 174] width 72 height 19
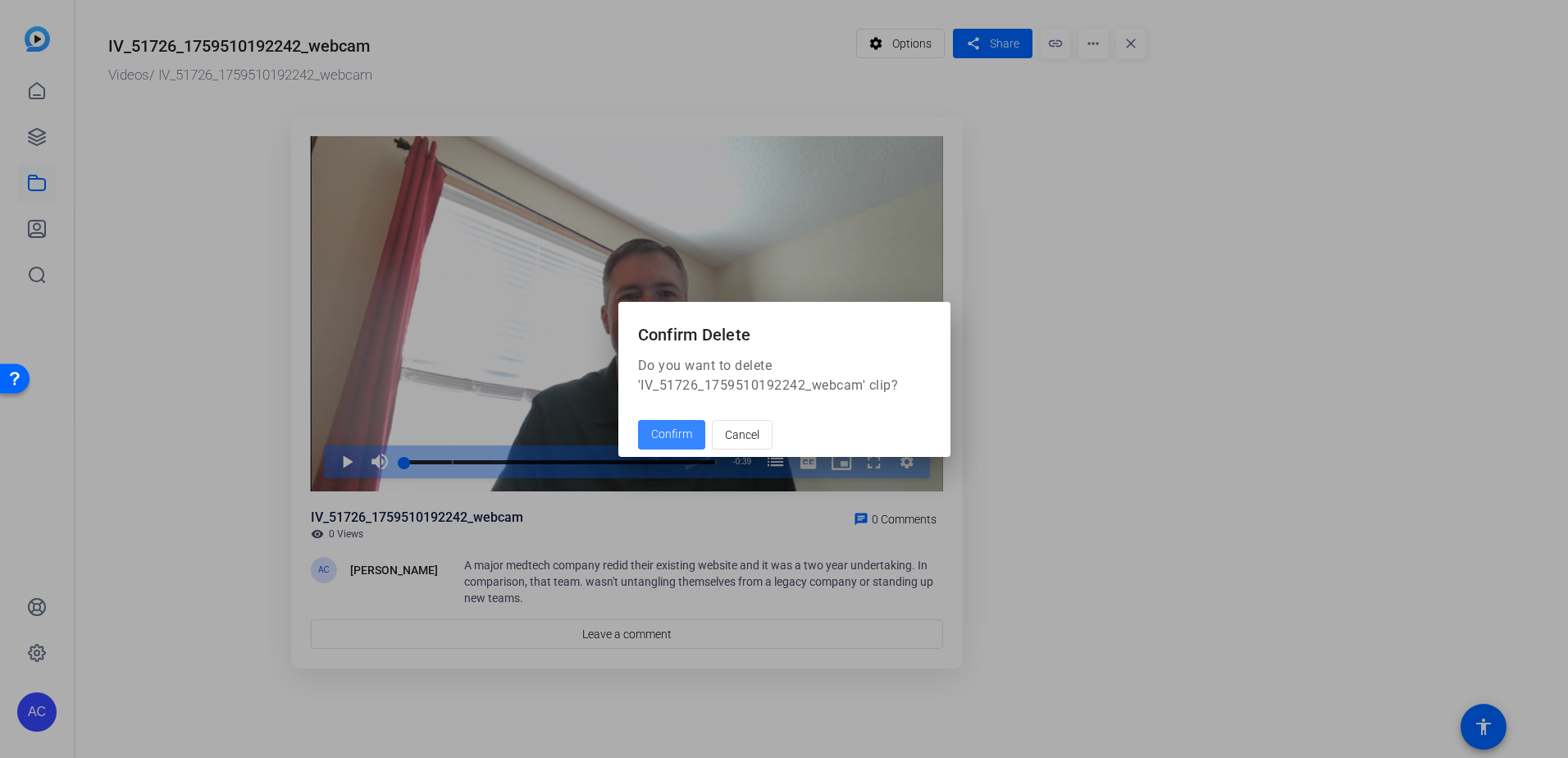
click at [677, 421] on span at bounding box center [671, 435] width 67 height 40
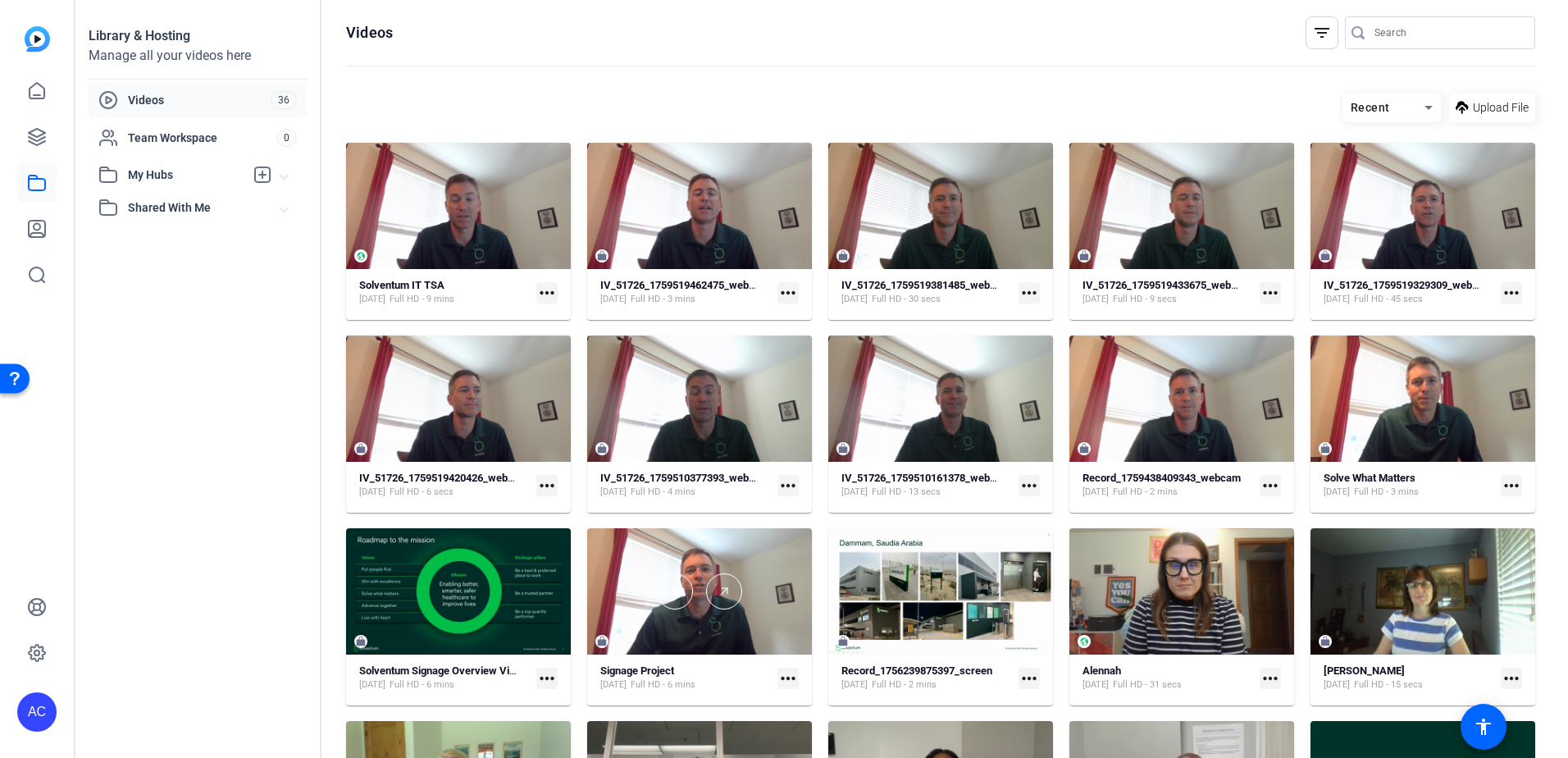
scroll to position [142, 0]
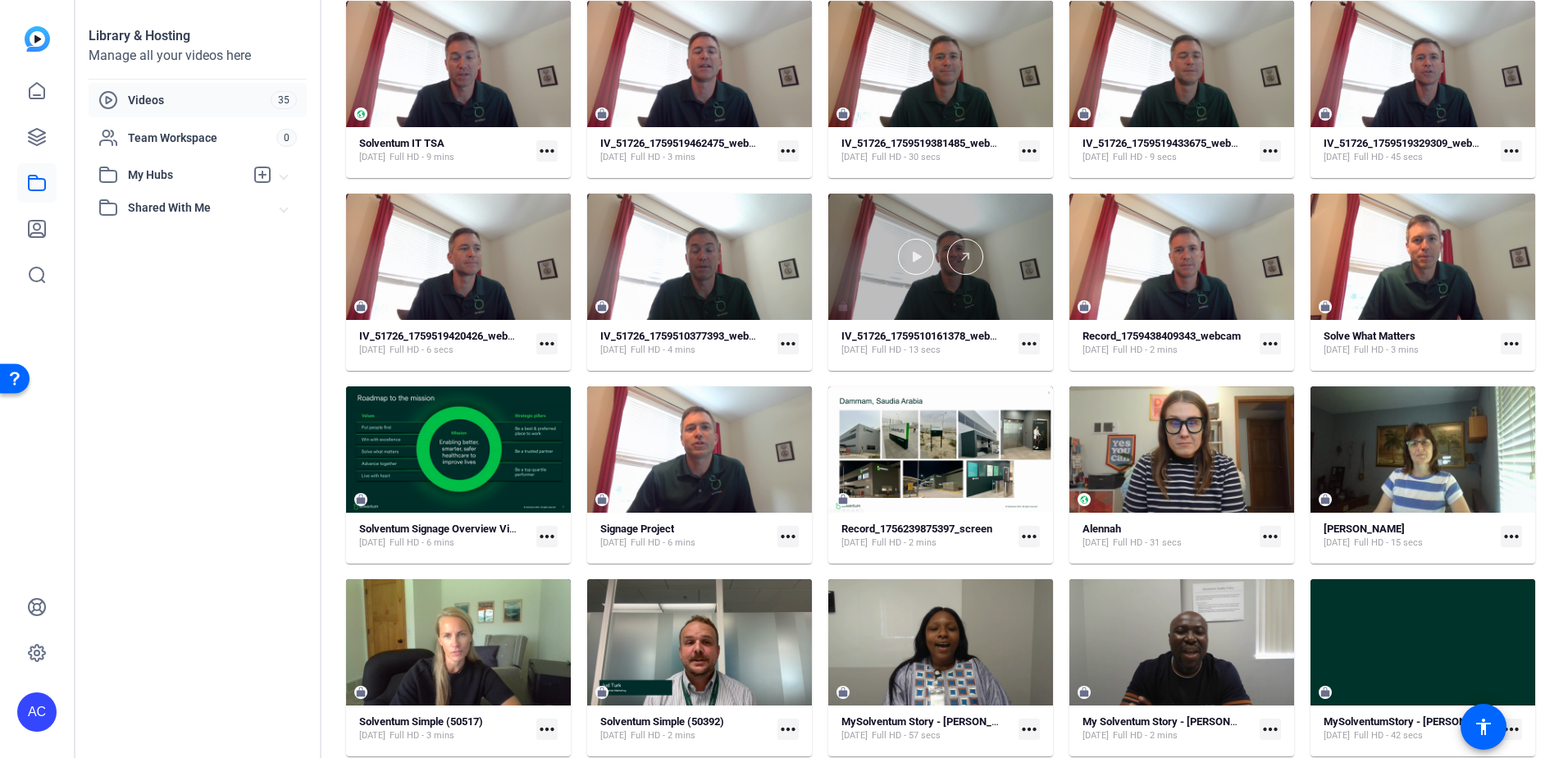
click at [1024, 212] on div at bounding box center [940, 257] width 224 height 126
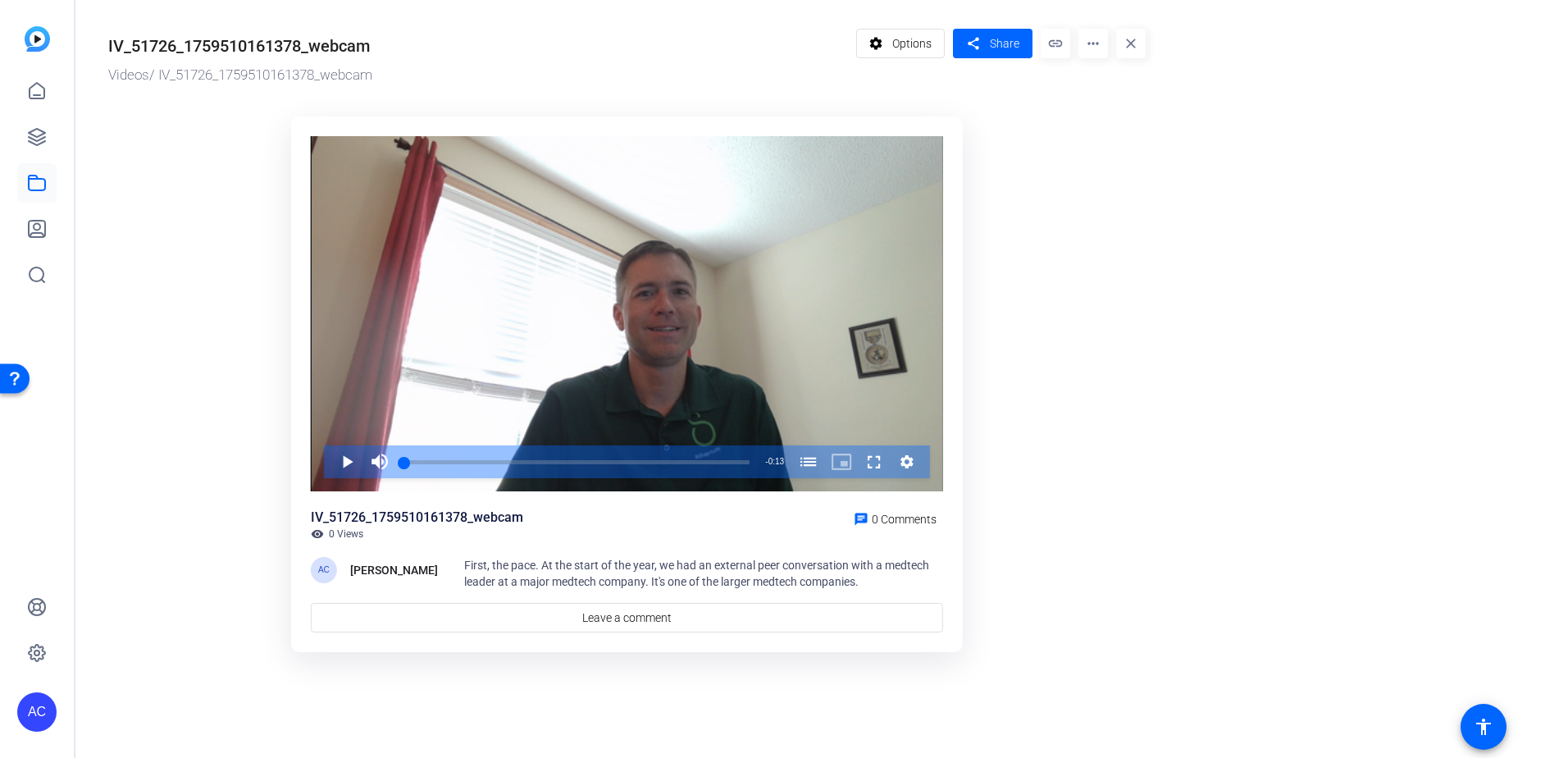
click at [1105, 48] on mat-icon "more_horiz" at bounding box center [1093, 43] width 30 height 30
click at [1093, 170] on span "Delete" at bounding box center [1127, 174] width 72 height 19
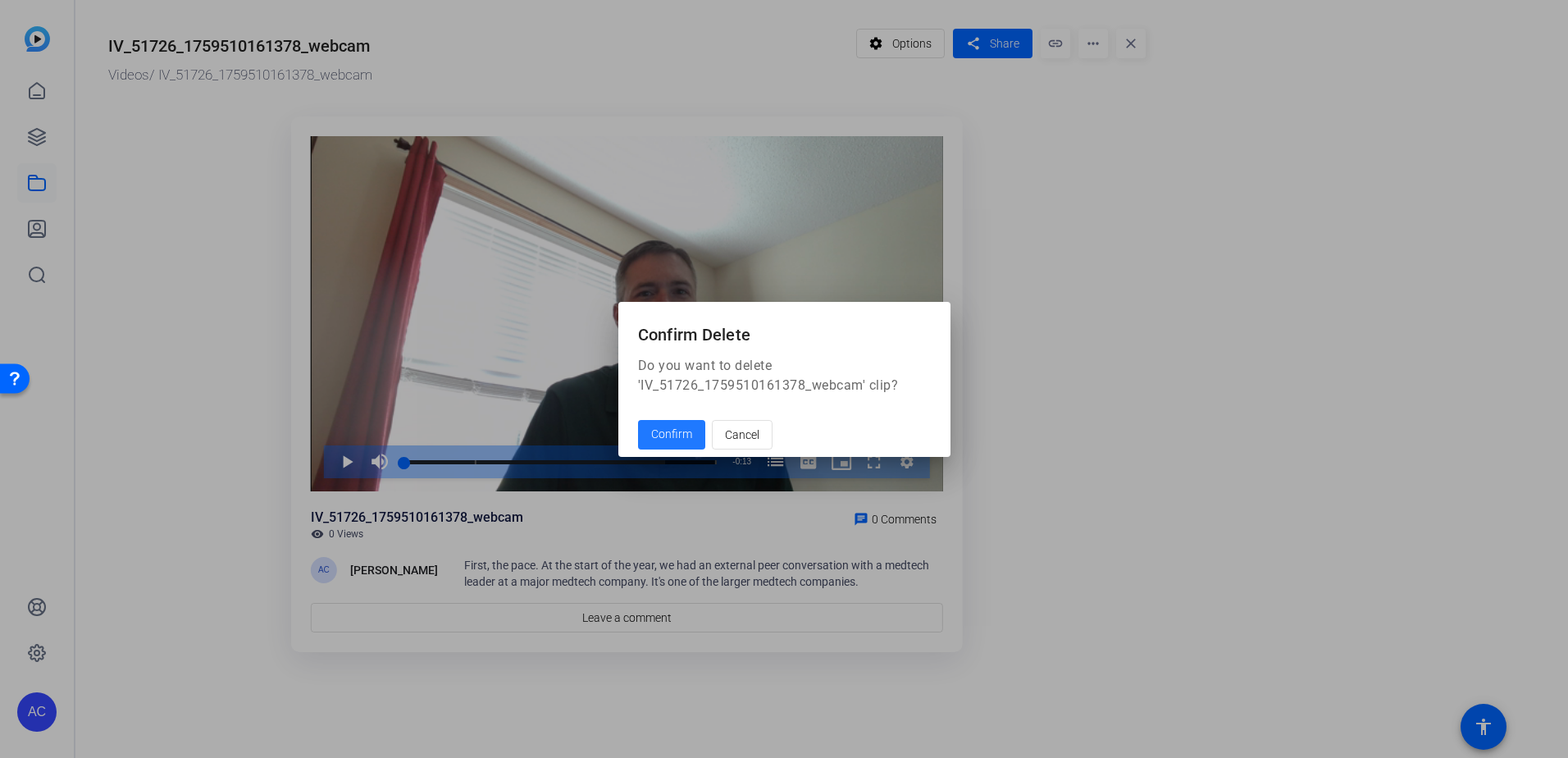
click at [676, 436] on span "Confirm" at bounding box center [671, 434] width 41 height 18
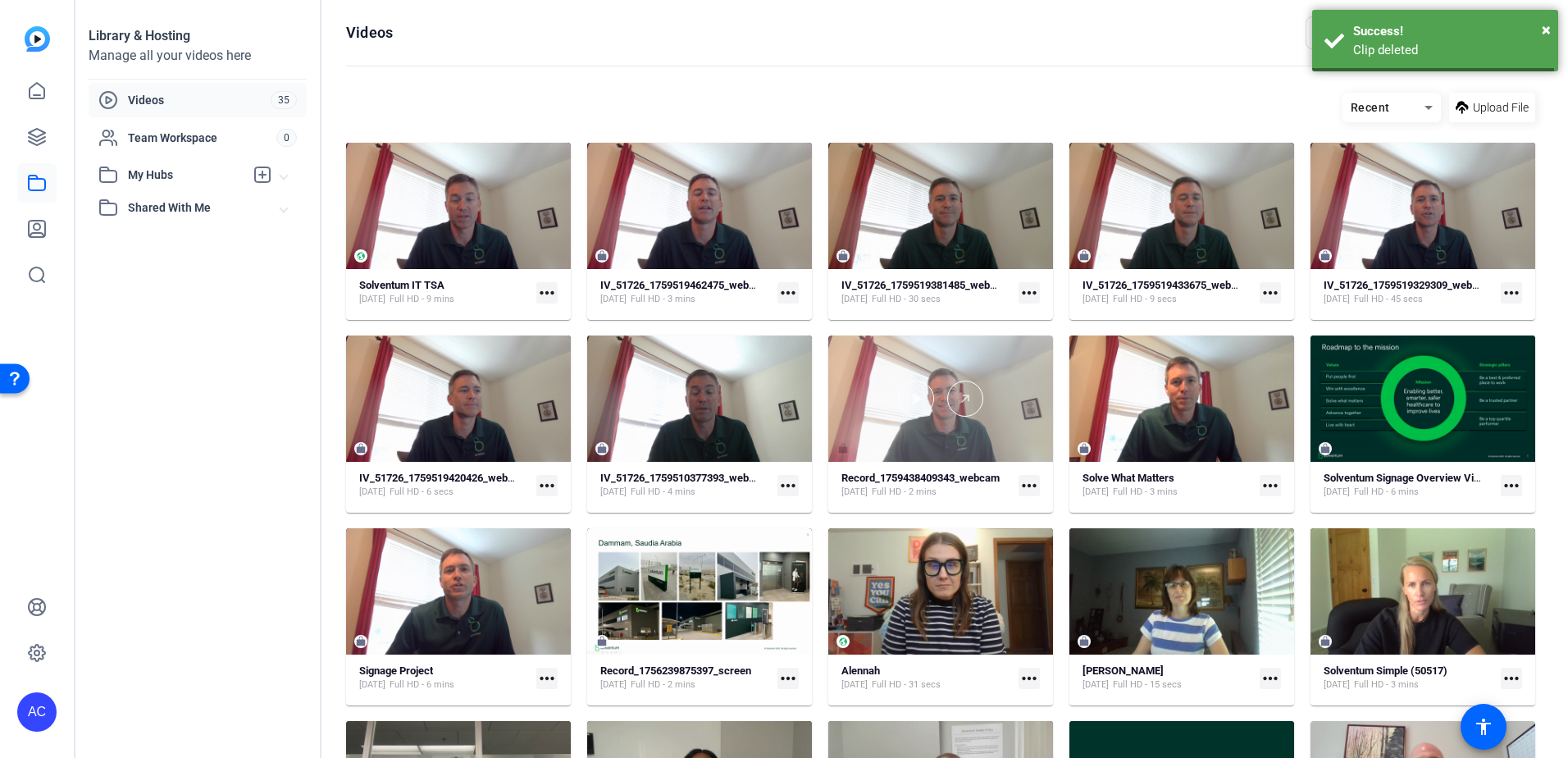
scroll to position [142, 0]
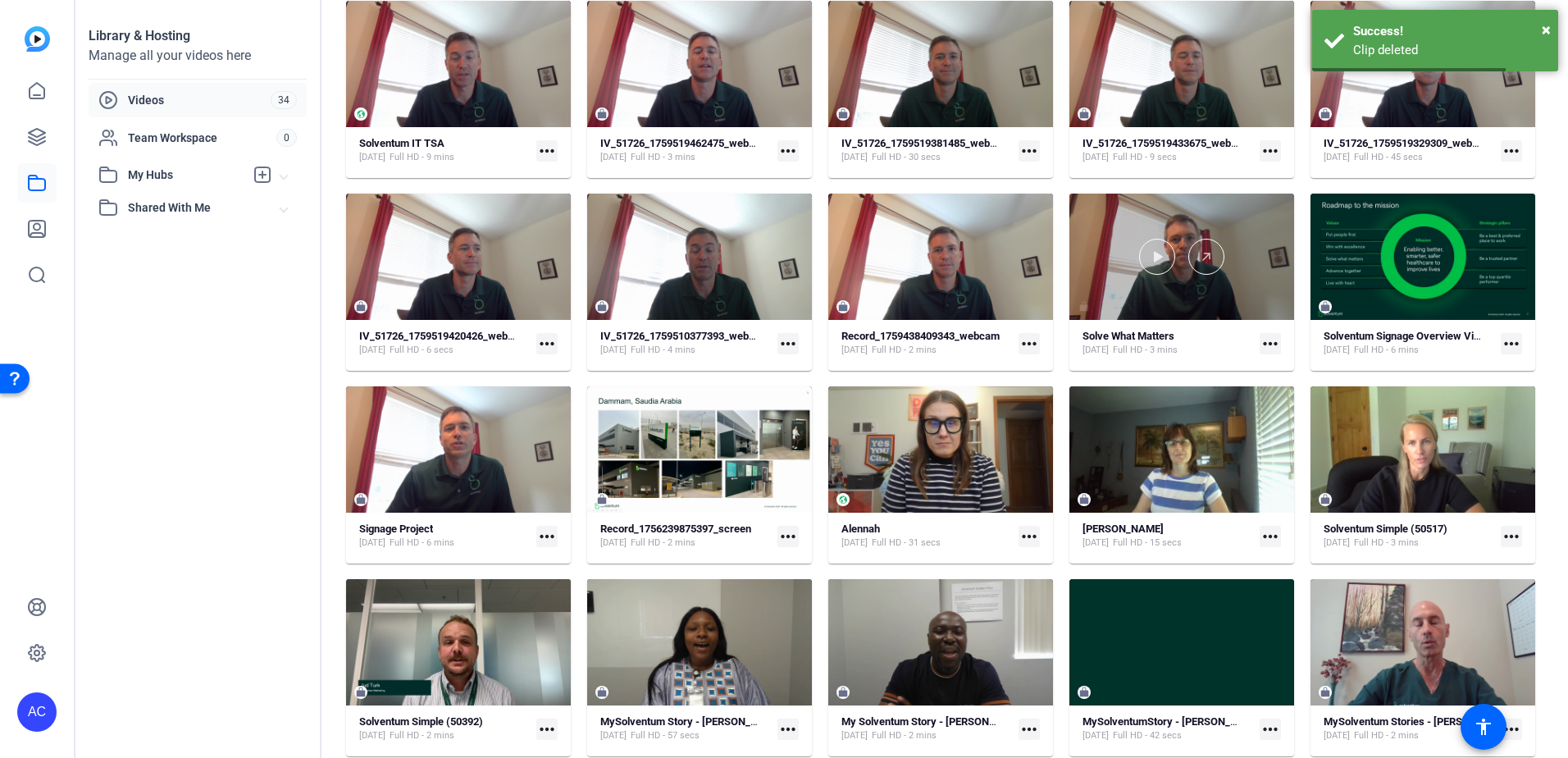
click at [1158, 307] on div at bounding box center [1180, 257] width 224 height 126
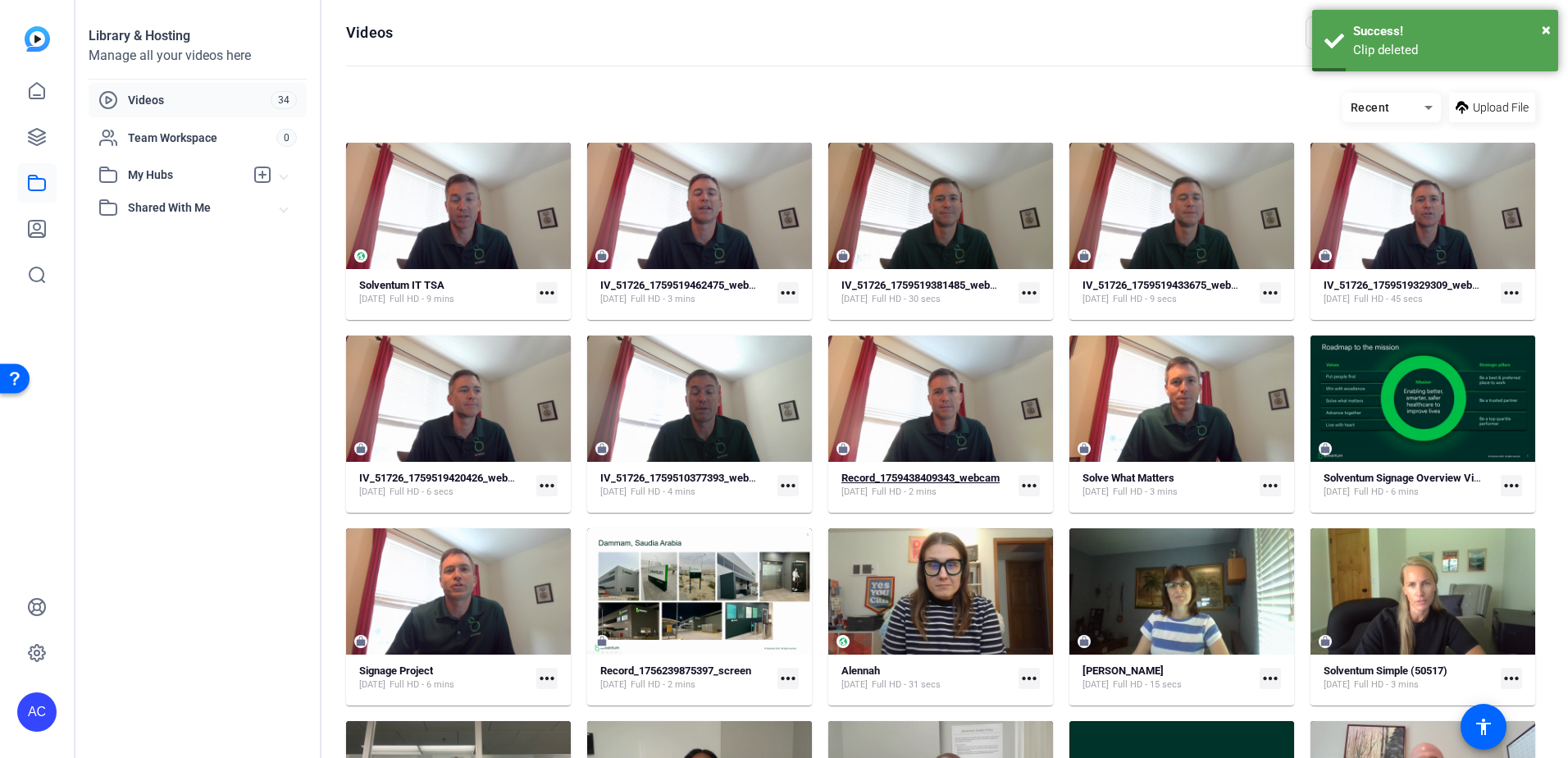
scroll to position [142, 0]
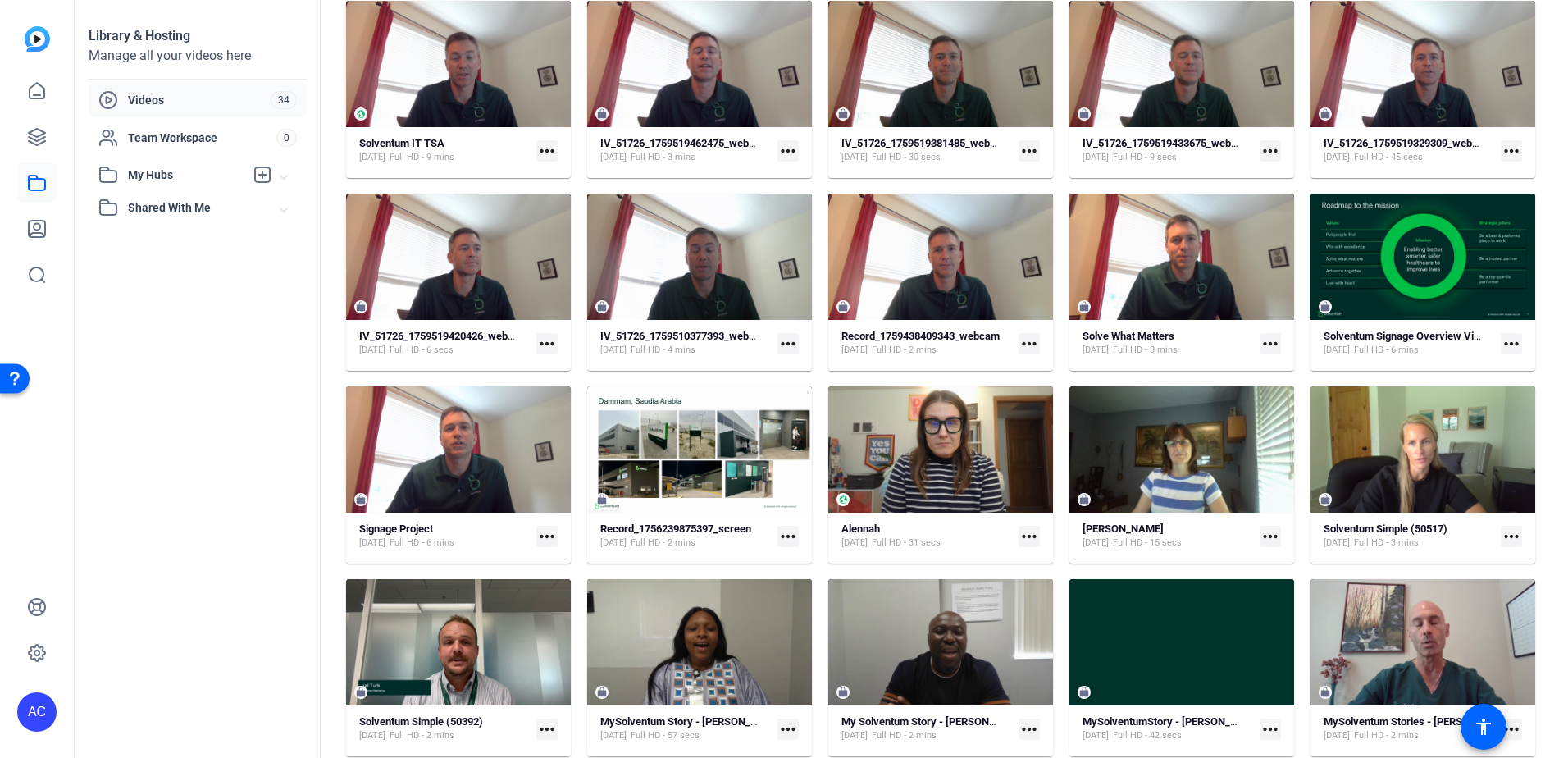
click at [1021, 343] on mat-icon "more_horiz" at bounding box center [1028, 343] width 21 height 21
click at [1010, 220] on div at bounding box center [784, 379] width 1568 height 758
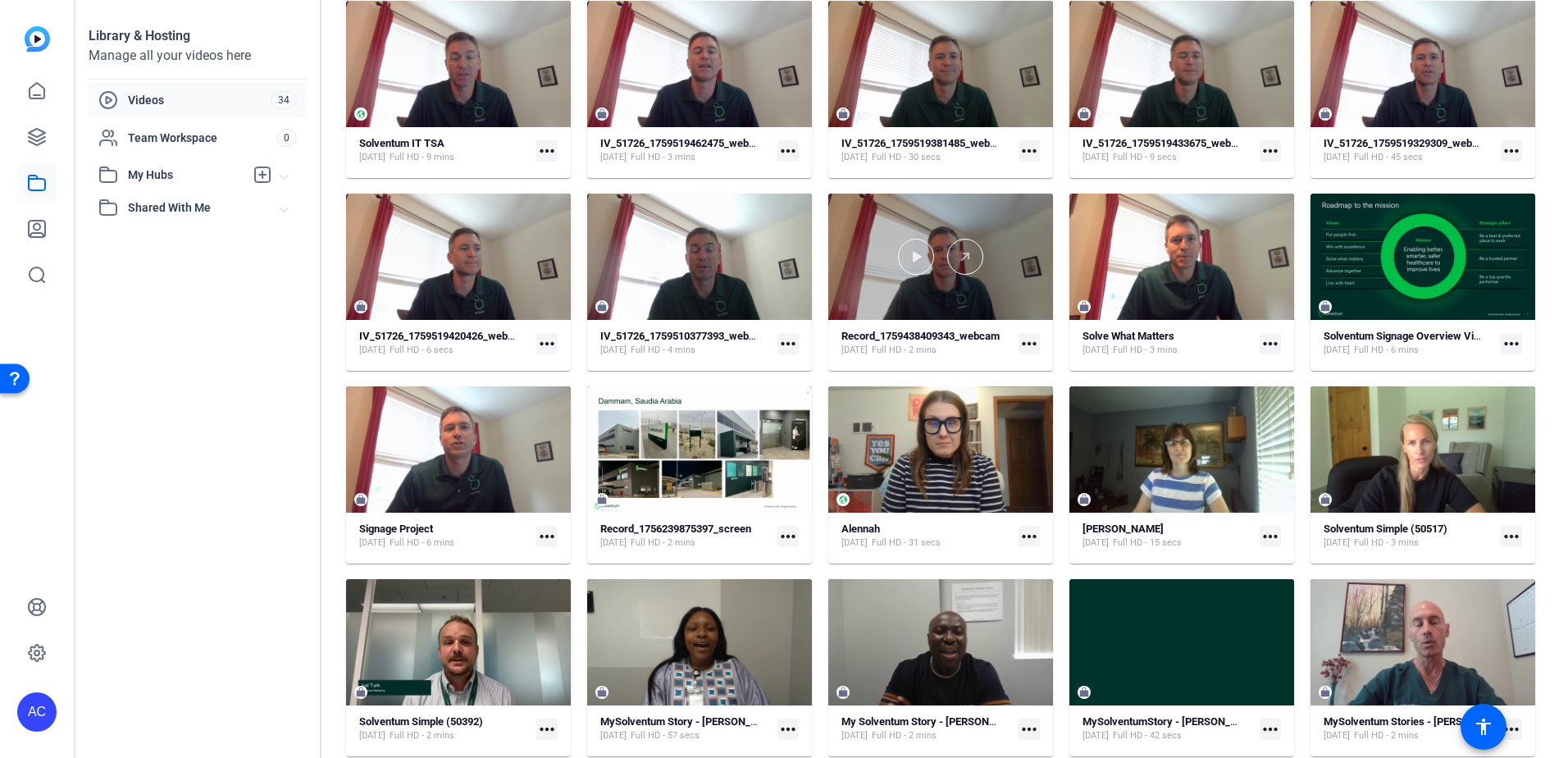
click at [981, 216] on div at bounding box center [940, 257] width 224 height 126
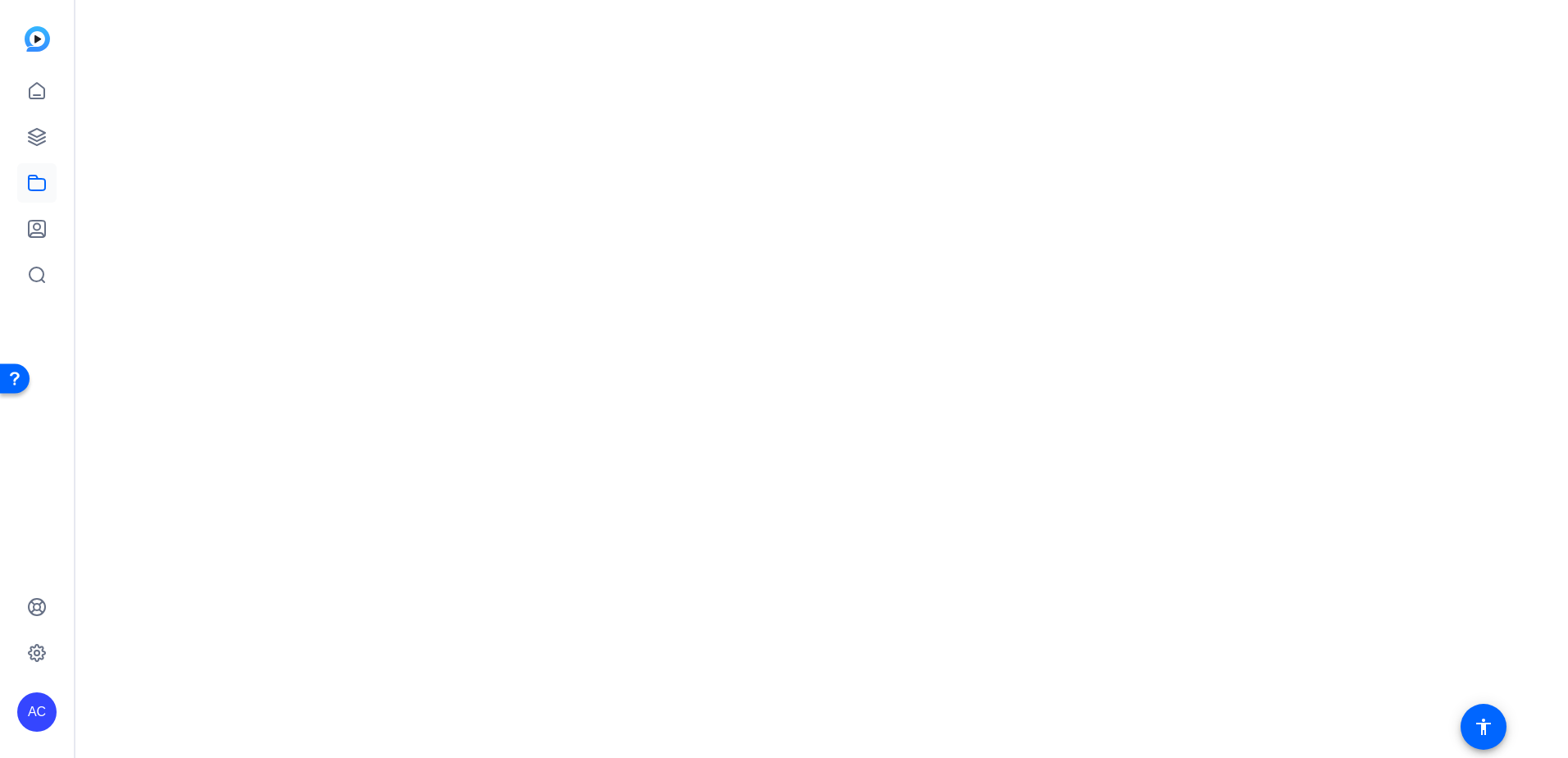
click at [981, 216] on mat-drawer-content at bounding box center [818, 379] width 1484 height 758
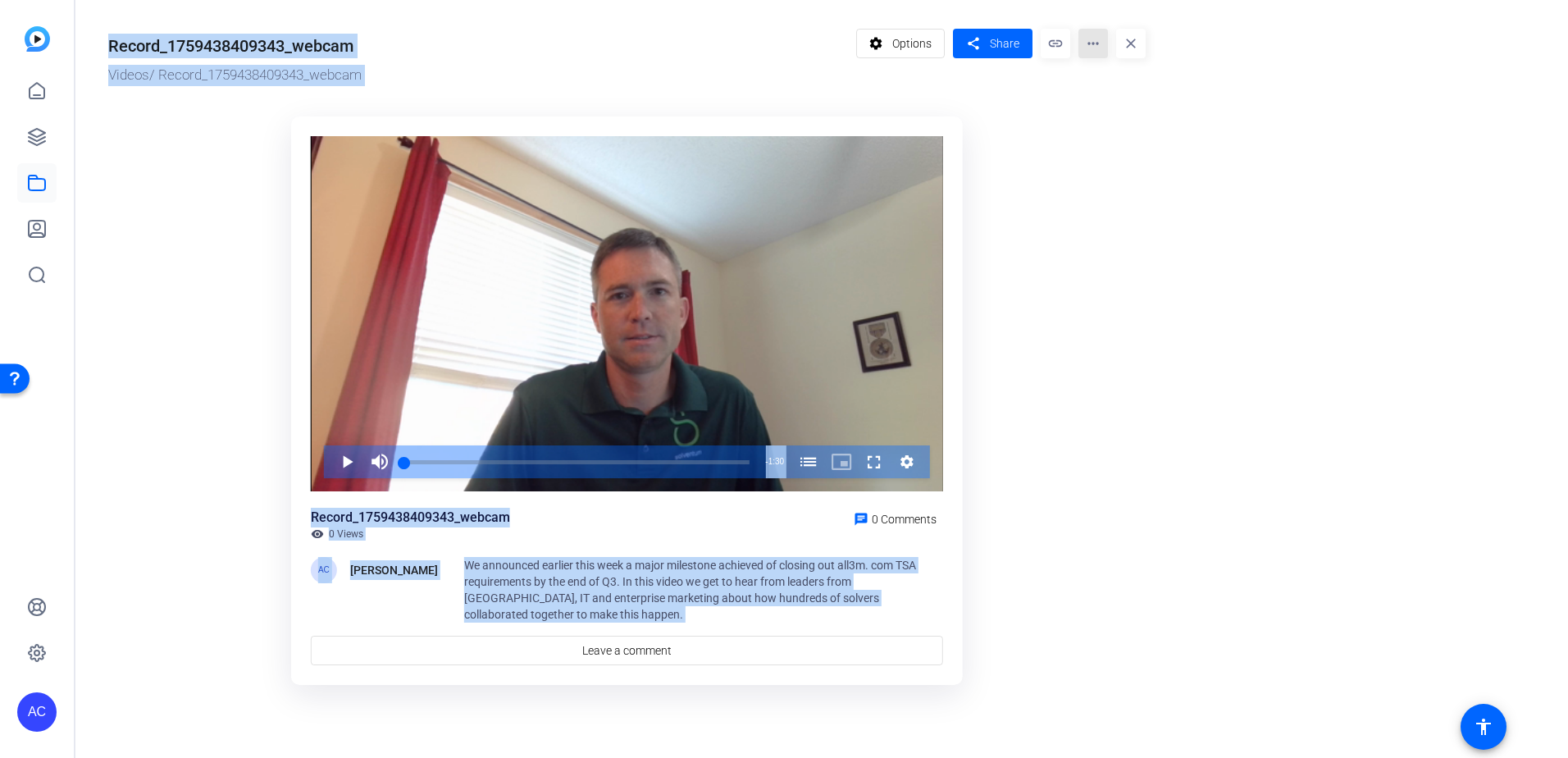
drag, startPoint x: 981, startPoint y: 216, endPoint x: 1089, endPoint y: 49, distance: 198.9
click at [1089, 49] on mat-icon "more_horiz" at bounding box center [1093, 43] width 30 height 30
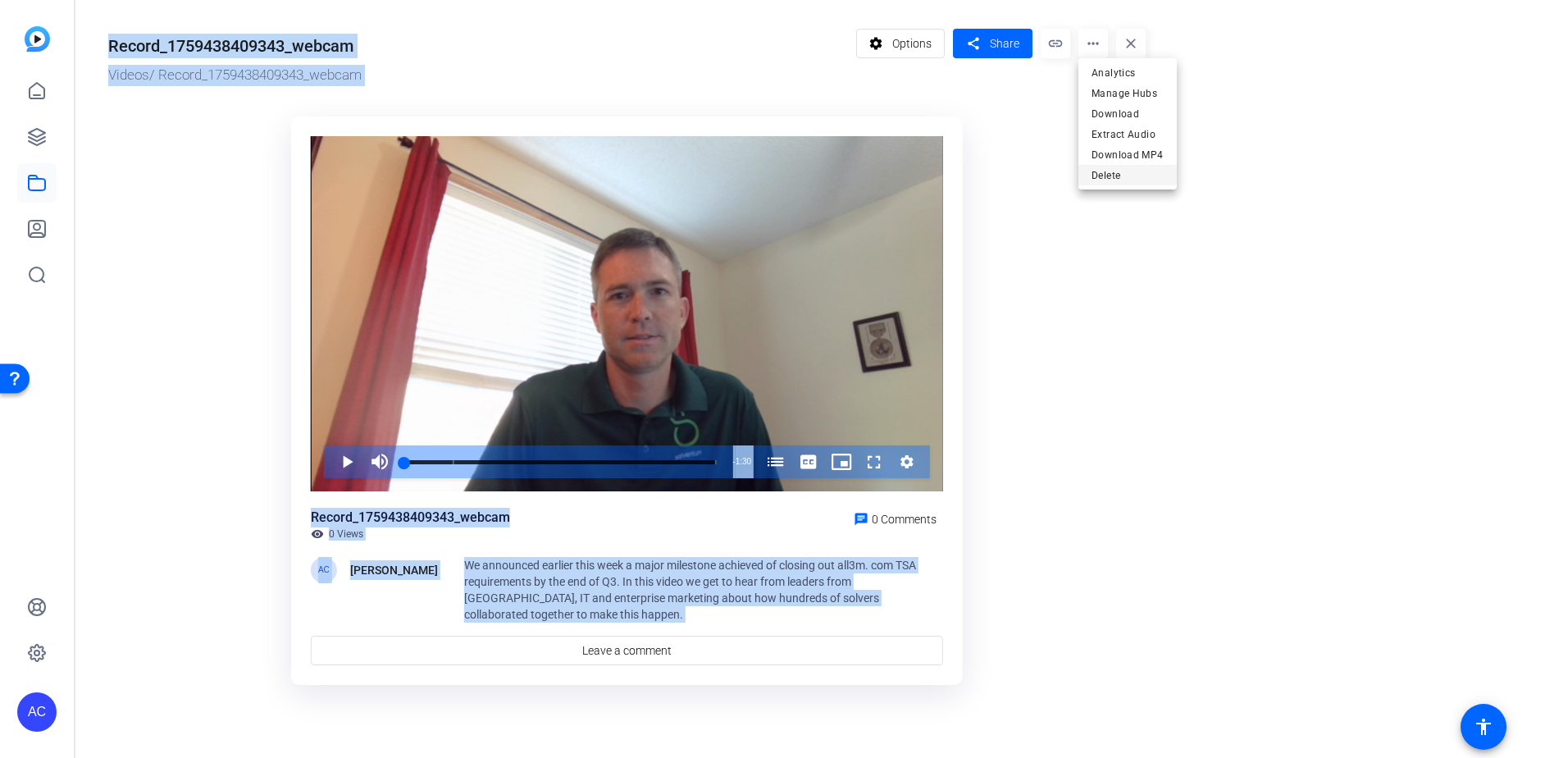
click at [1120, 181] on span "Delete" at bounding box center [1127, 174] width 72 height 19
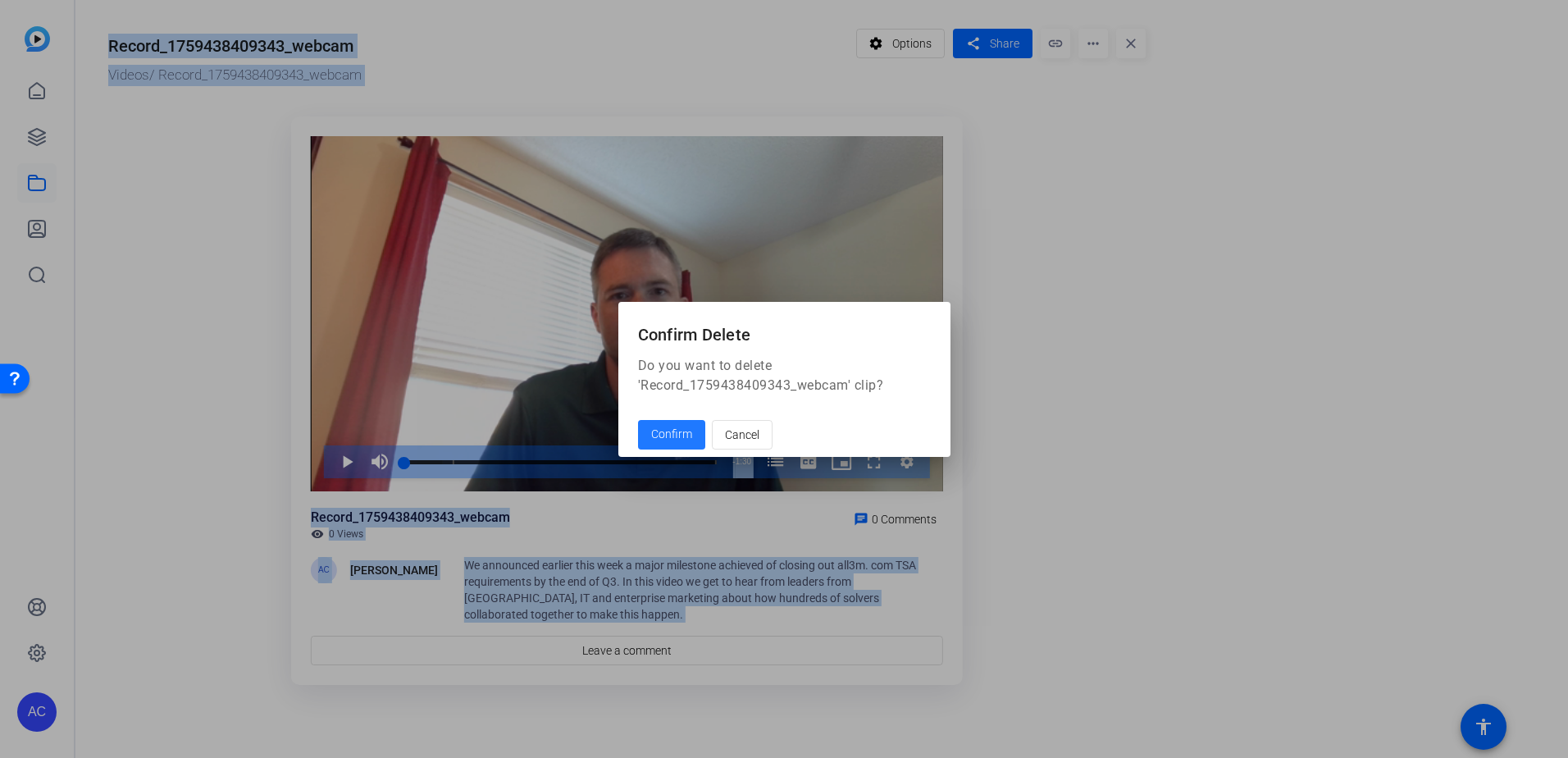
click at [664, 428] on span "Confirm" at bounding box center [671, 434] width 41 height 18
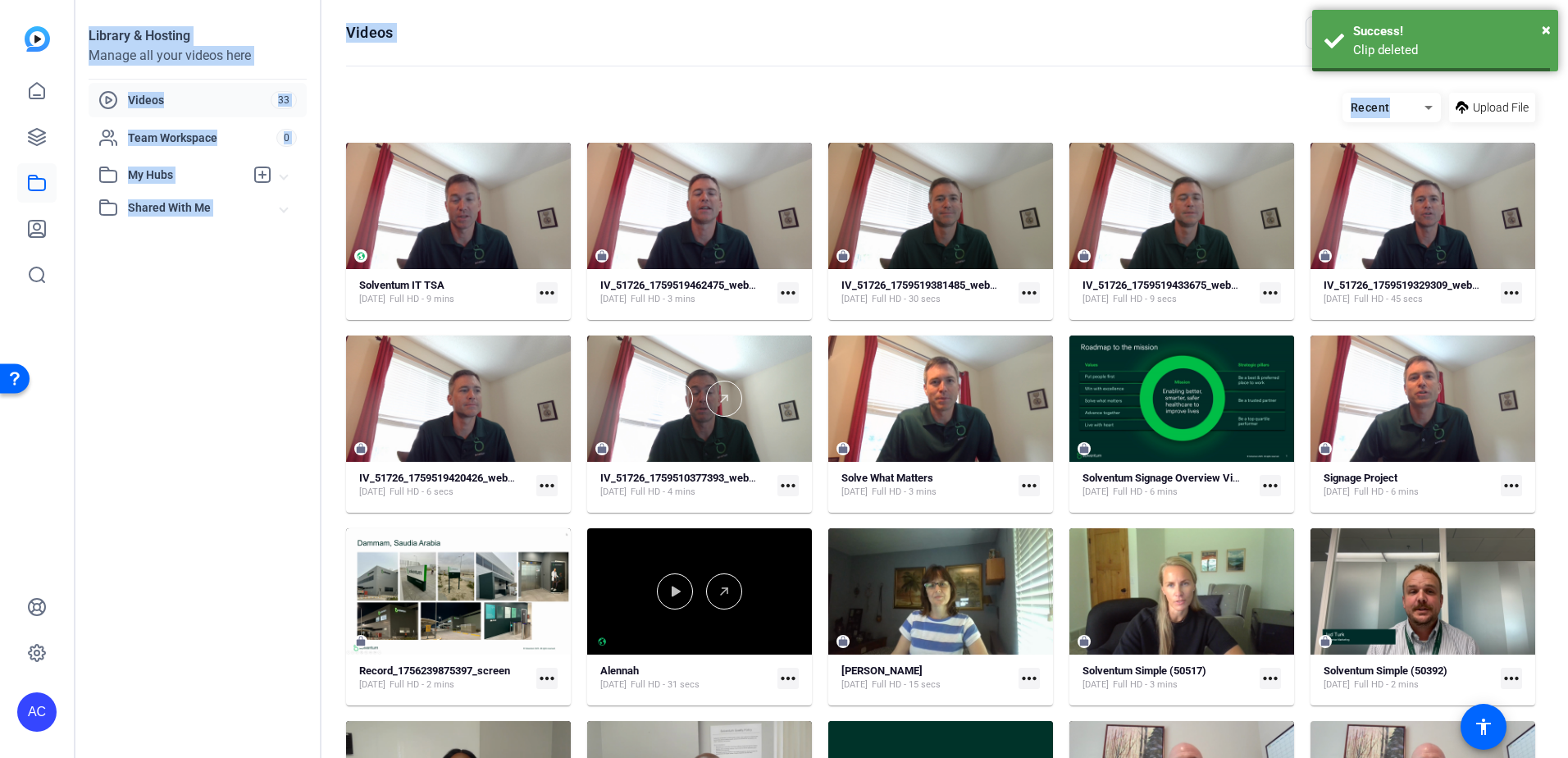
scroll to position [142, 0]
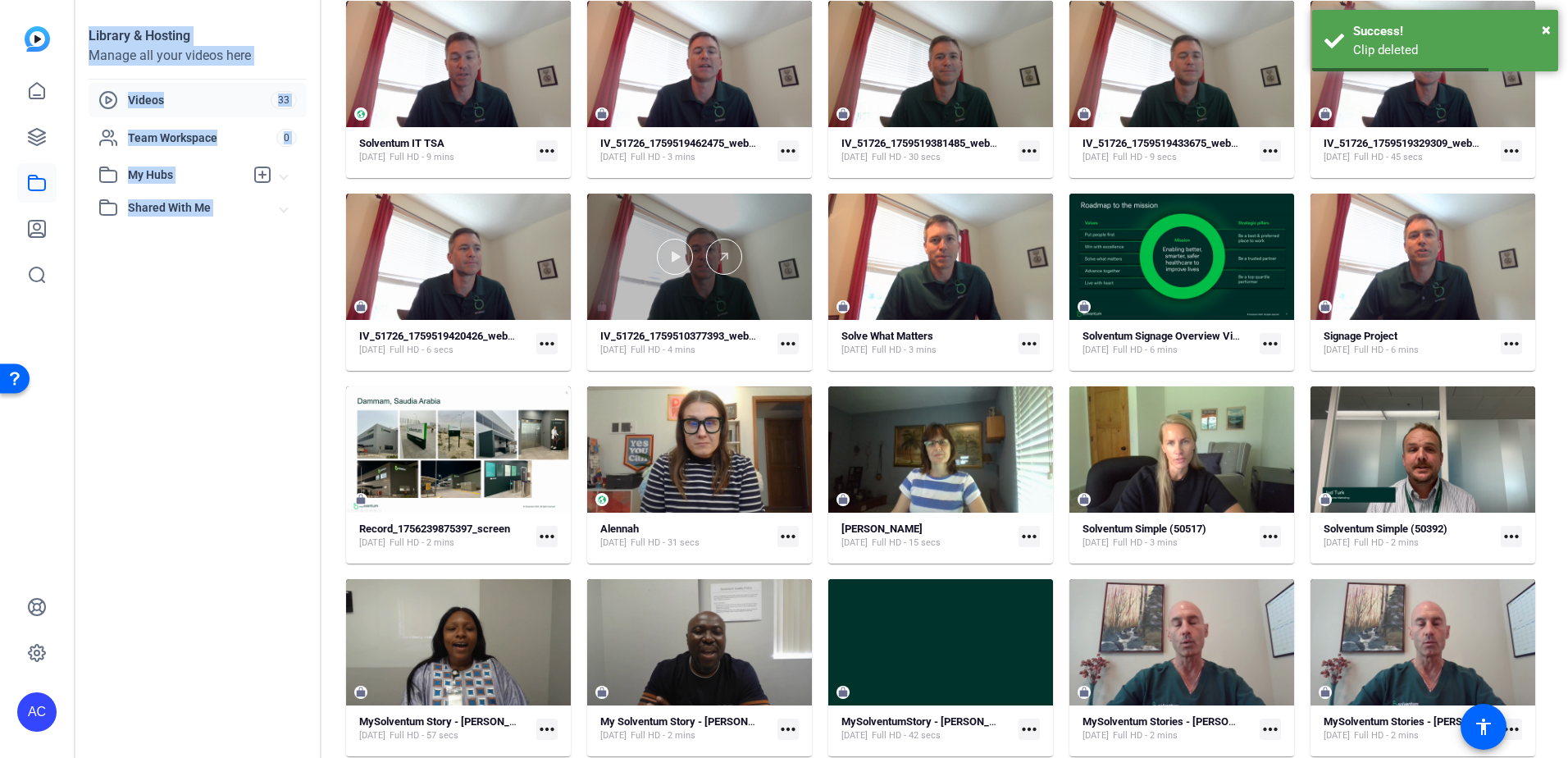
click at [759, 210] on div at bounding box center [699, 257] width 224 height 126
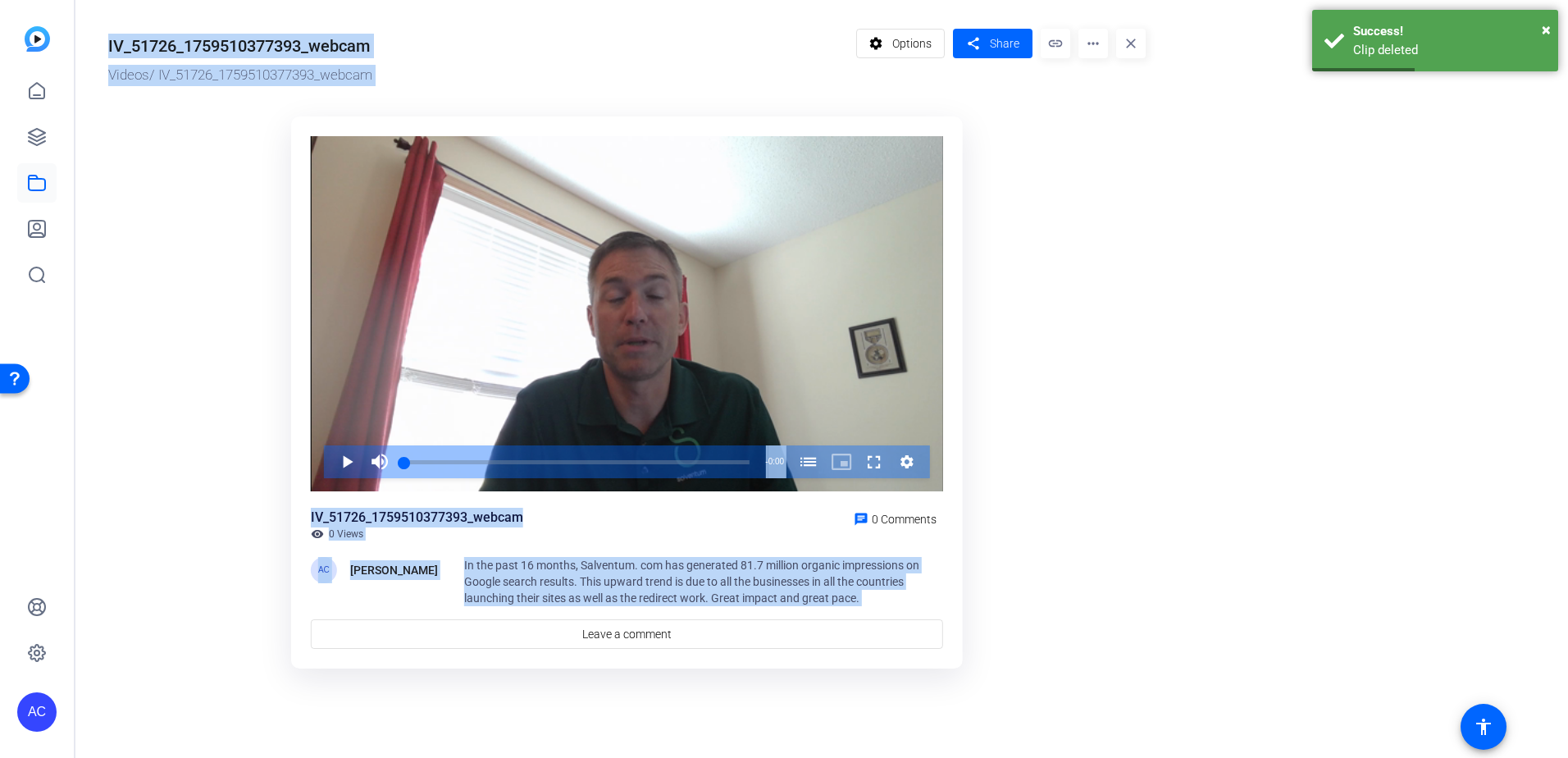
click at [1088, 42] on mat-icon "more_horiz" at bounding box center [1093, 43] width 30 height 30
click at [1083, 175] on button "Delete" at bounding box center [1127, 175] width 99 height 20
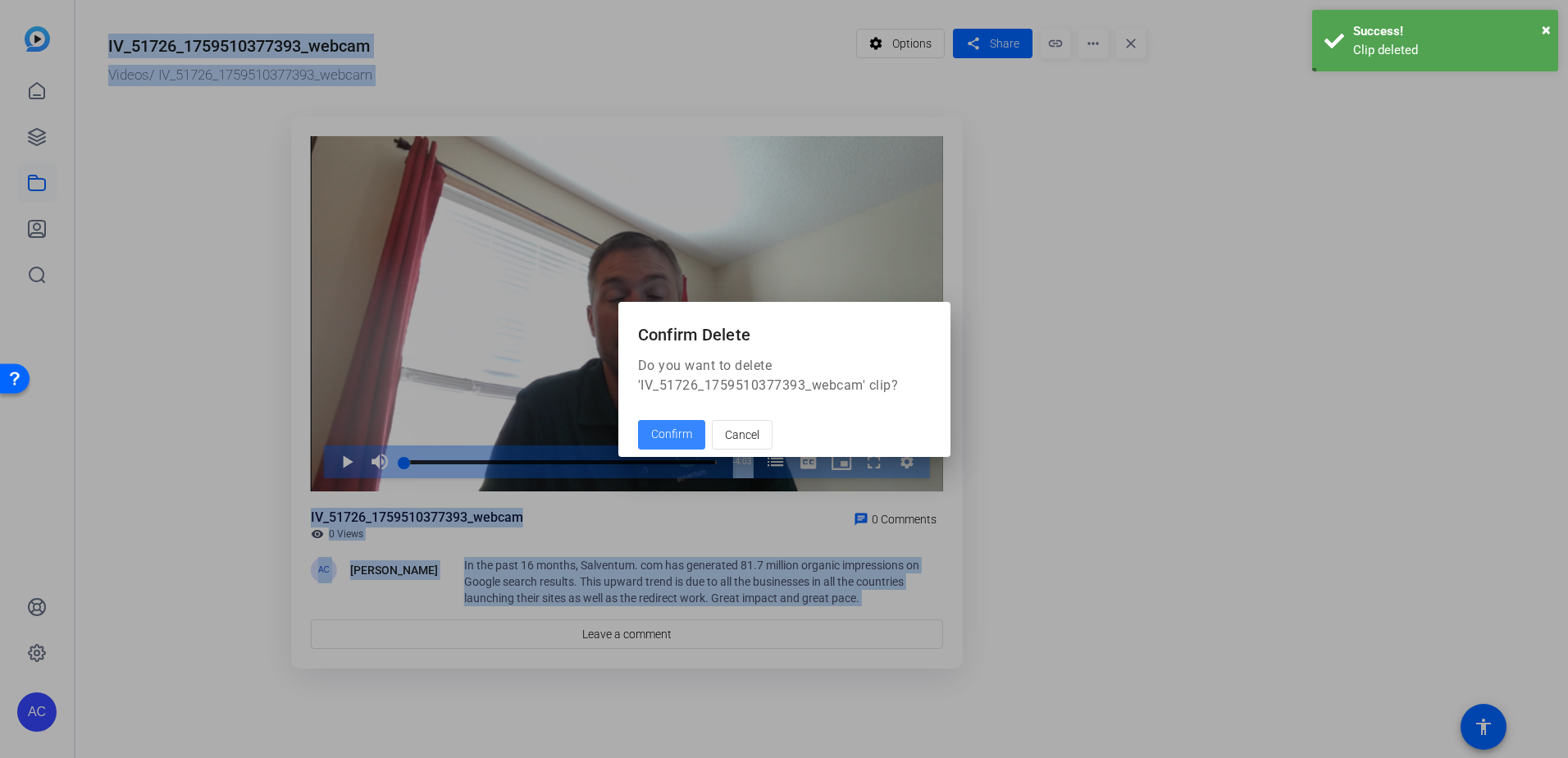
click at [693, 436] on span at bounding box center [671, 435] width 67 height 40
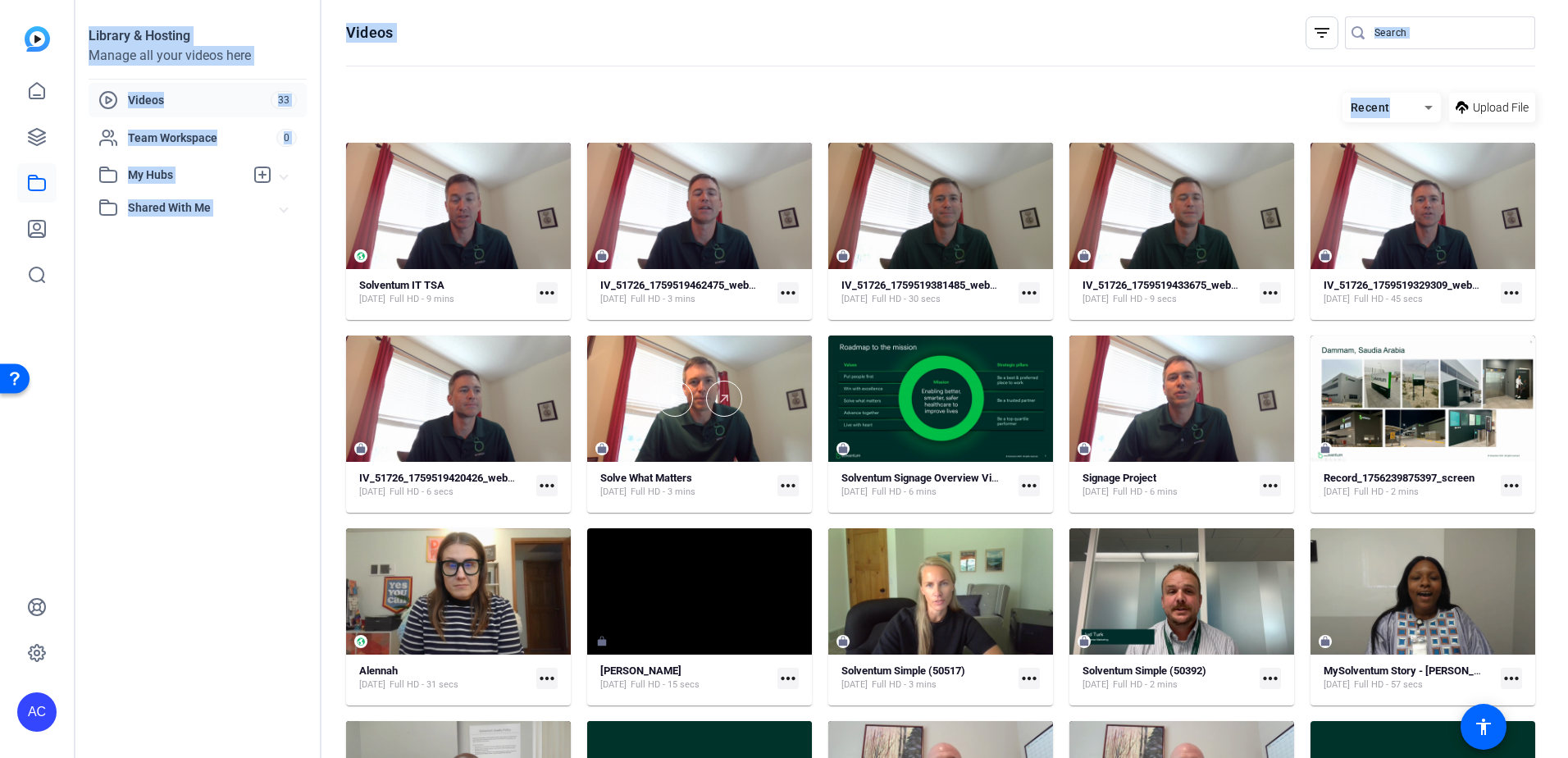
scroll to position [142, 0]
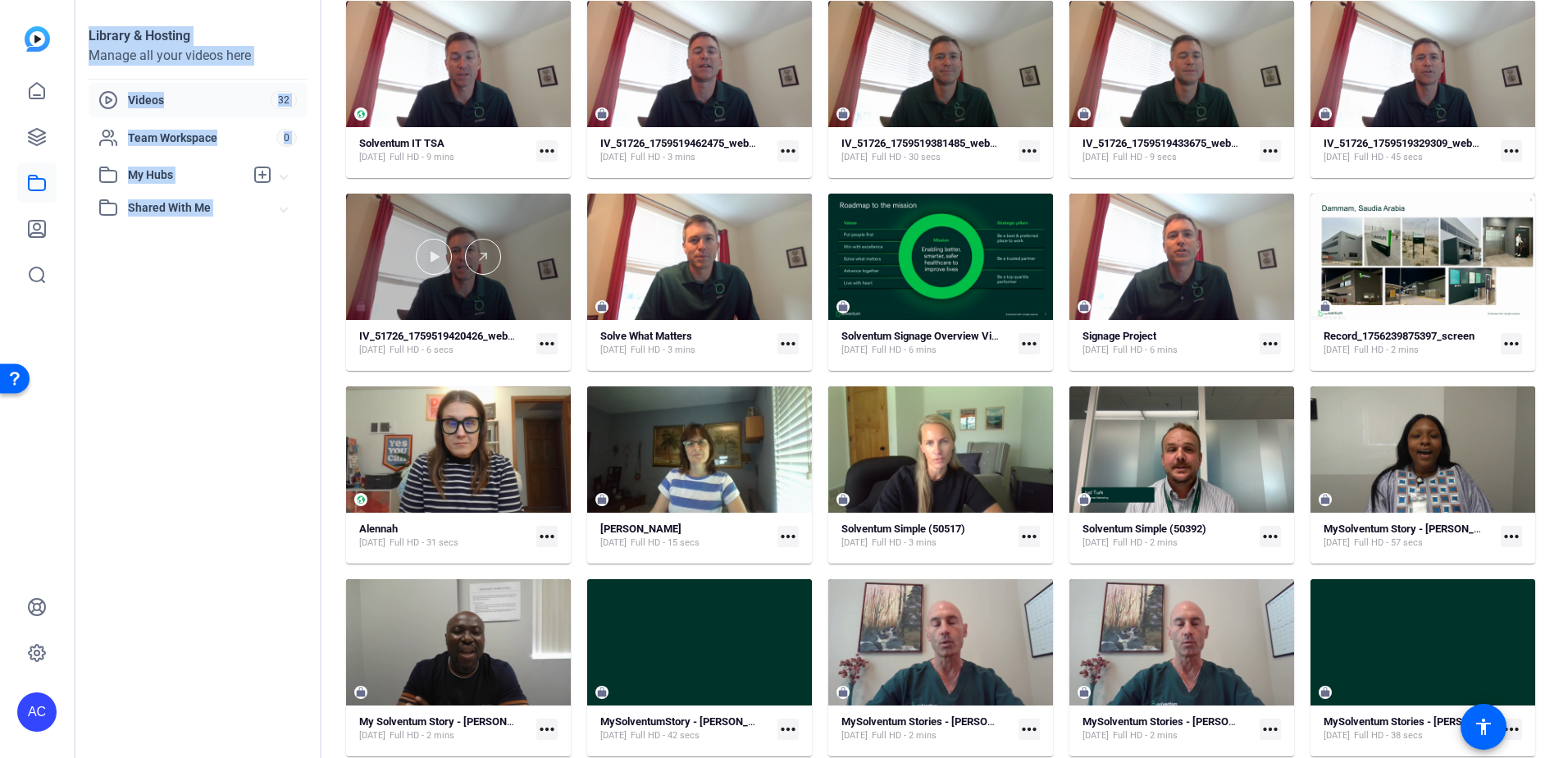
click at [517, 282] on div at bounding box center [458, 257] width 224 height 126
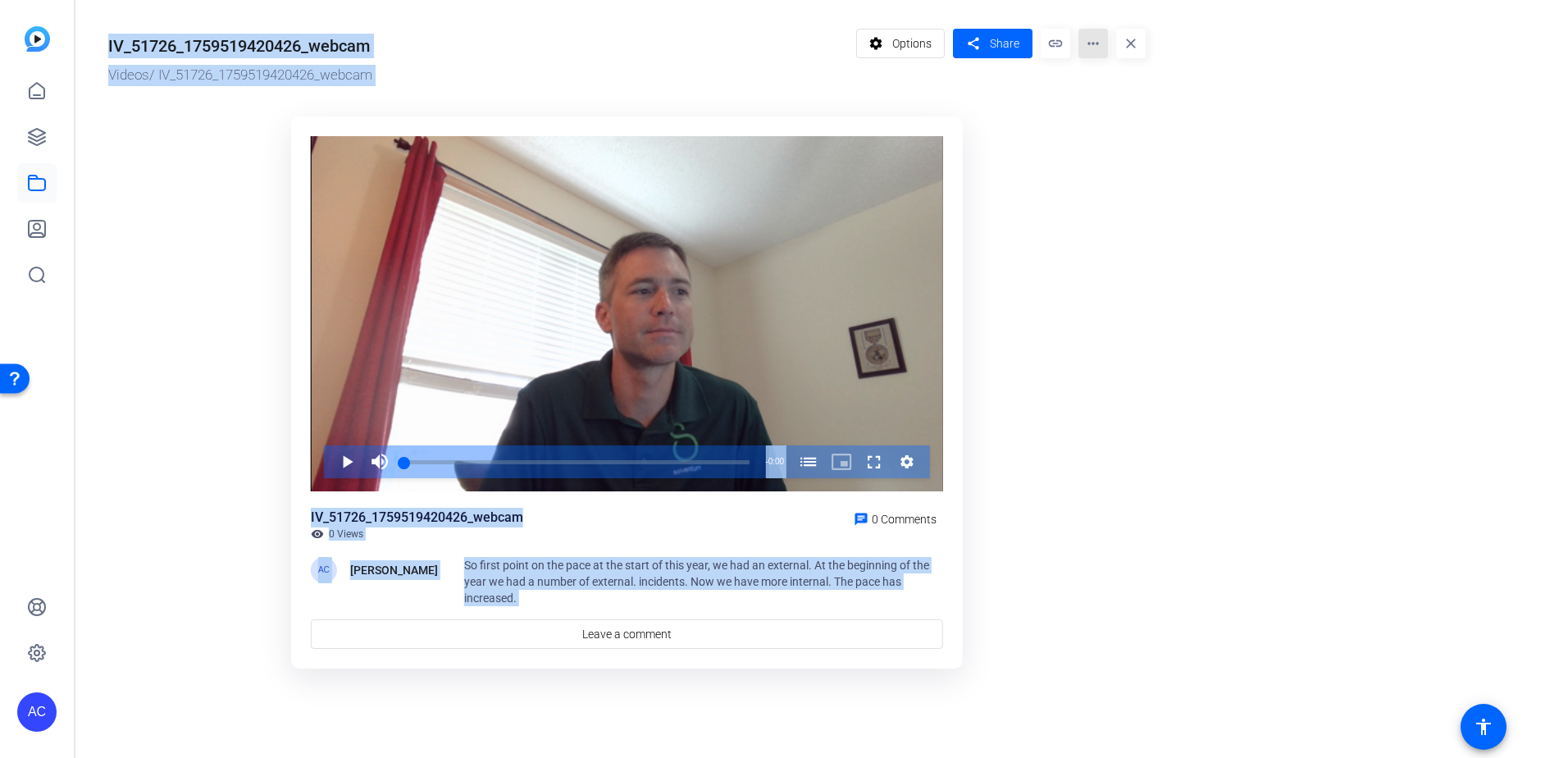
click at [1082, 44] on mat-icon "more_horiz" at bounding box center [1093, 43] width 30 height 30
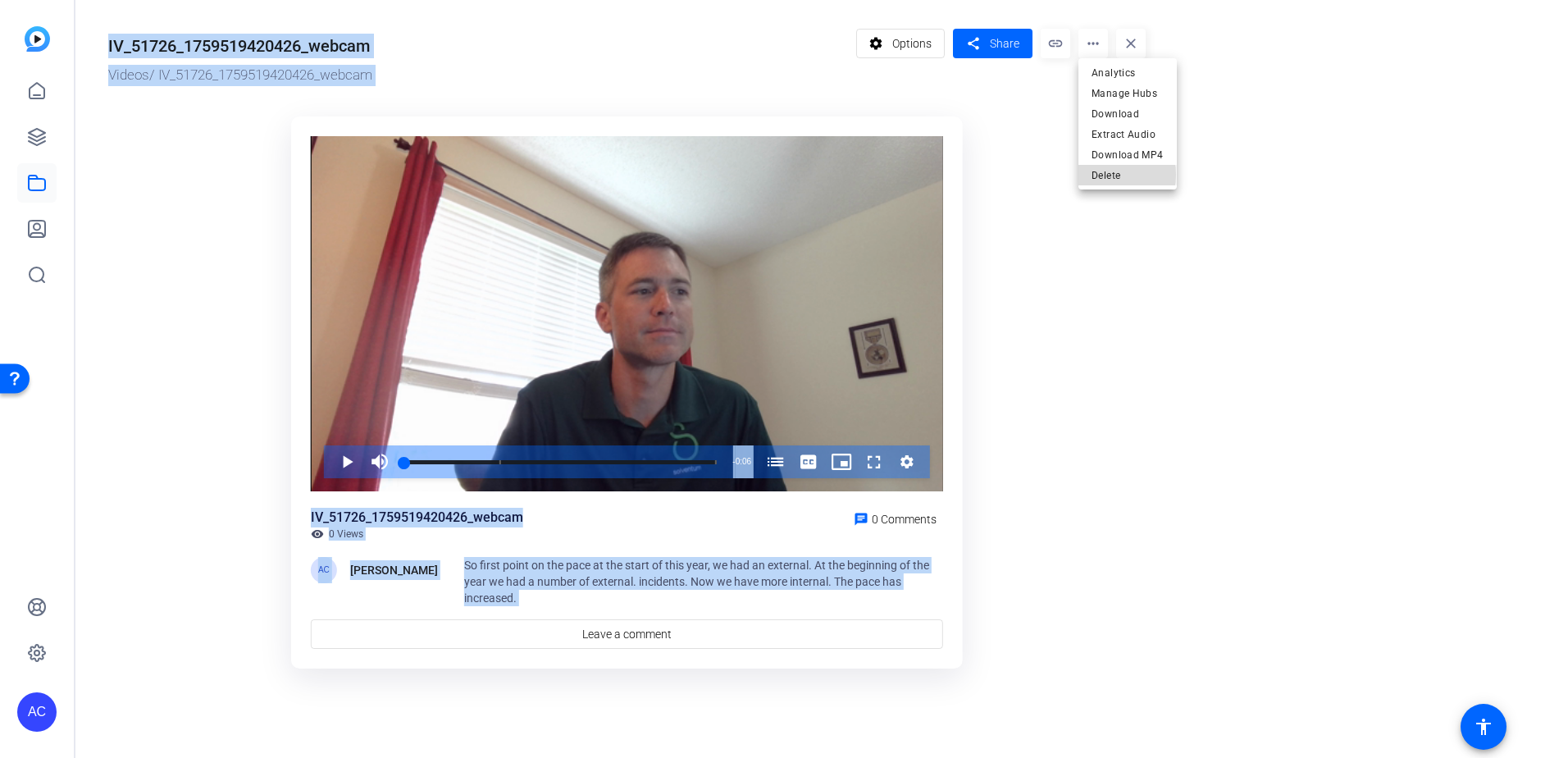
click at [1104, 174] on span "Delete" at bounding box center [1127, 174] width 72 height 19
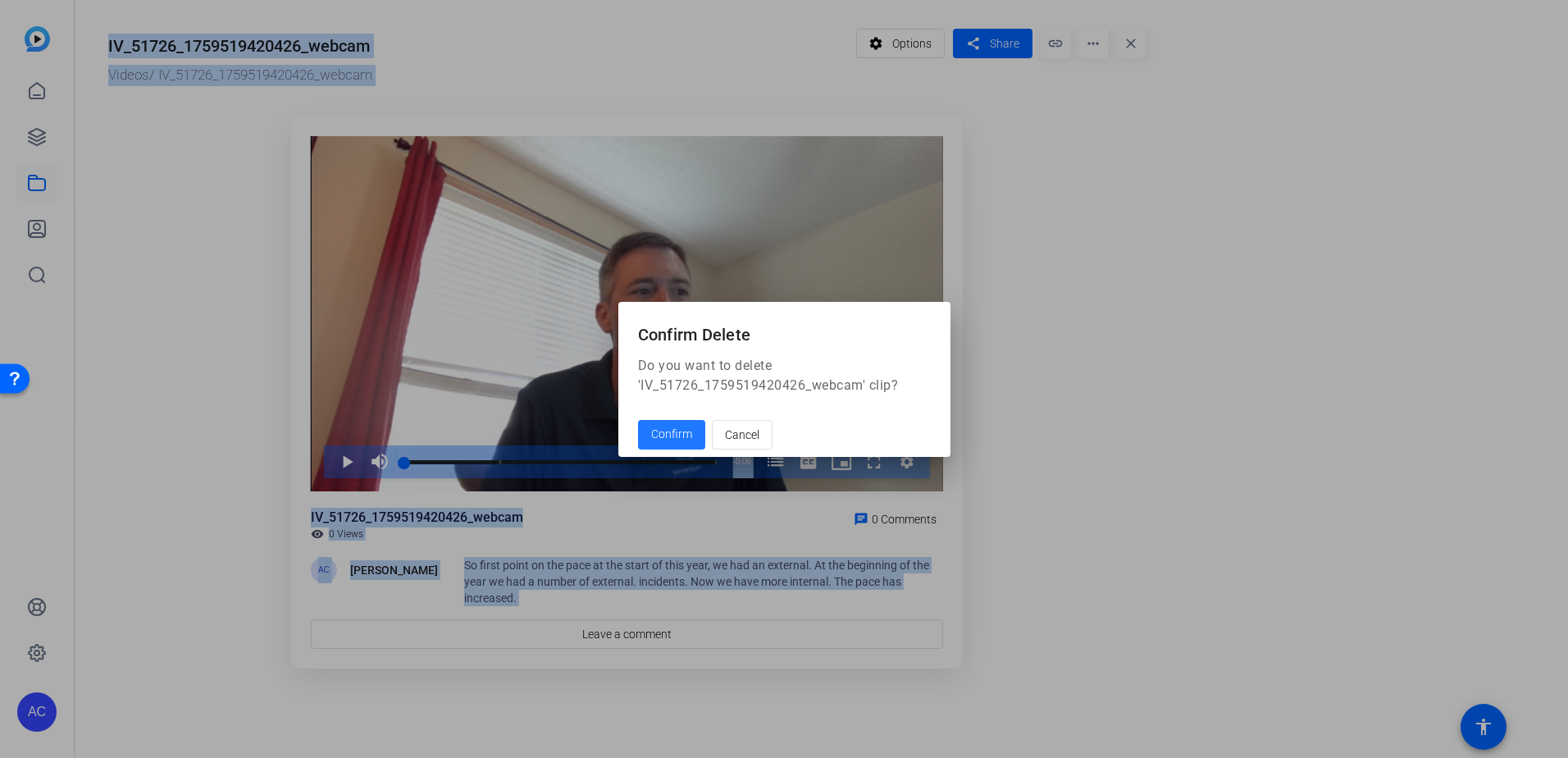
click at [628, 467] on div at bounding box center [784, 379] width 1568 height 758
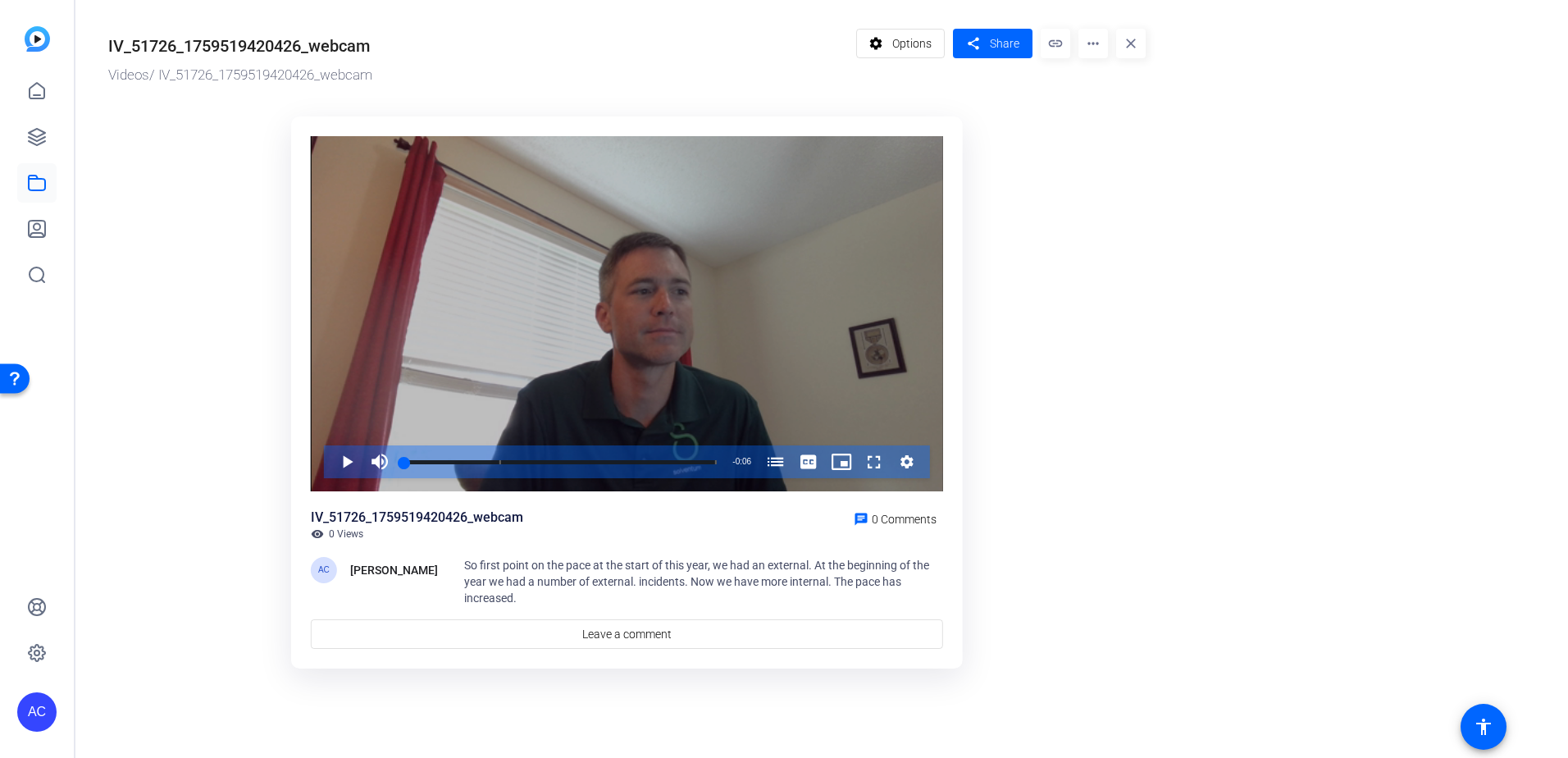
click at [664, 430] on div "Video Player" at bounding box center [627, 314] width 632 height 356
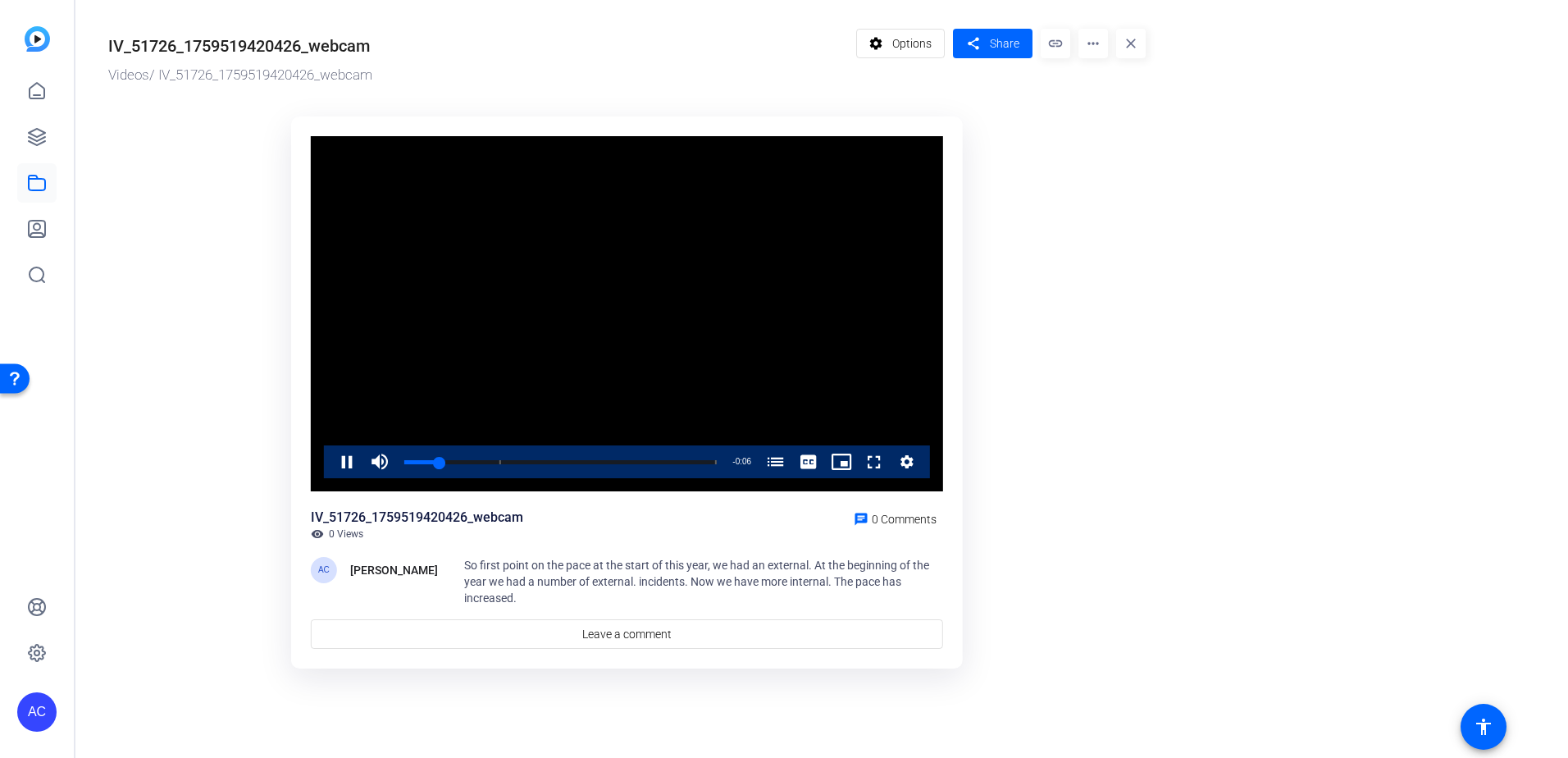
click at [1095, 42] on mat-icon "more_horiz" at bounding box center [1093, 43] width 30 height 30
click at [1079, 180] on button "Delete" at bounding box center [1127, 175] width 99 height 20
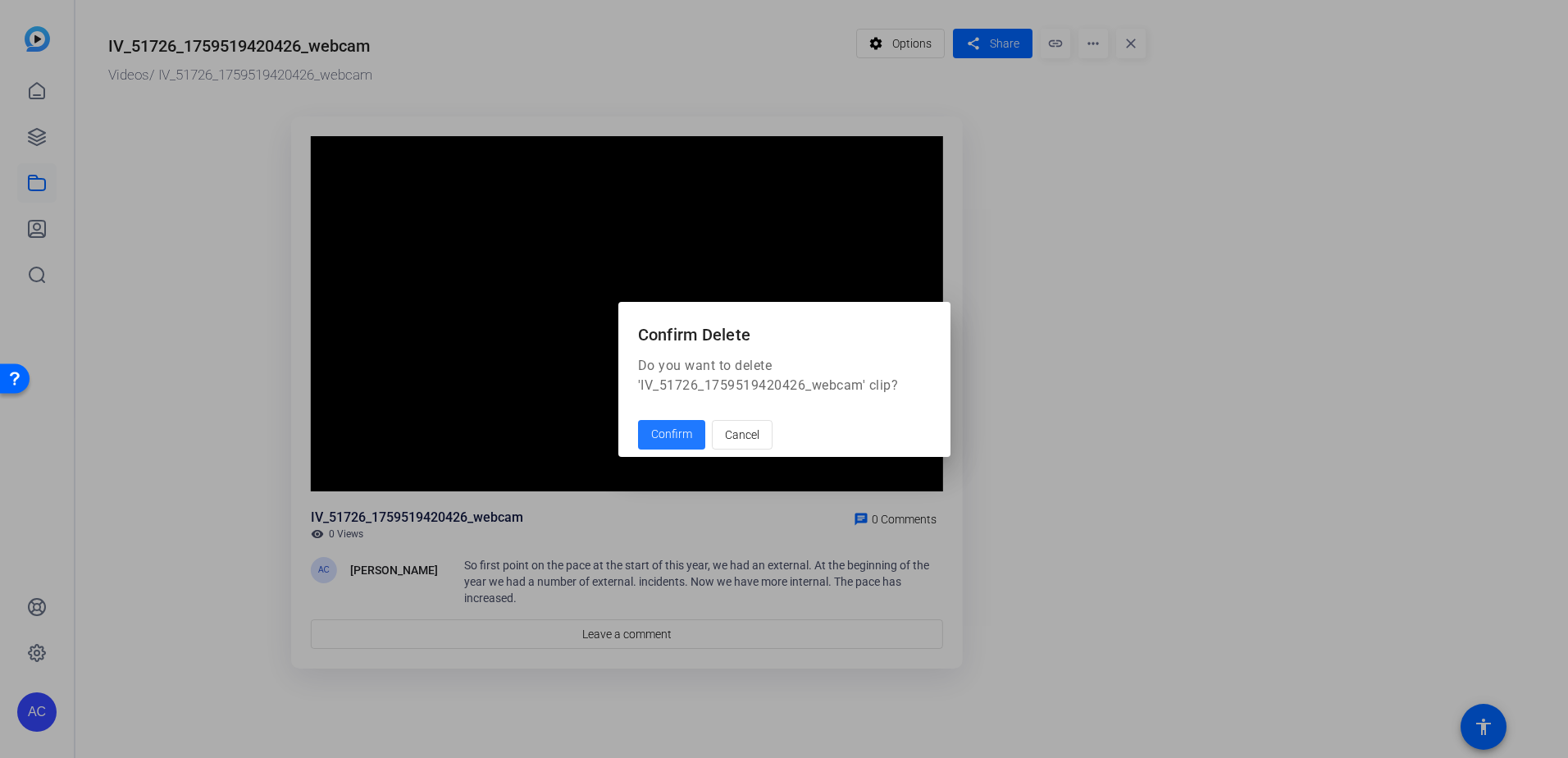
click at [676, 437] on span "Confirm" at bounding box center [671, 434] width 41 height 18
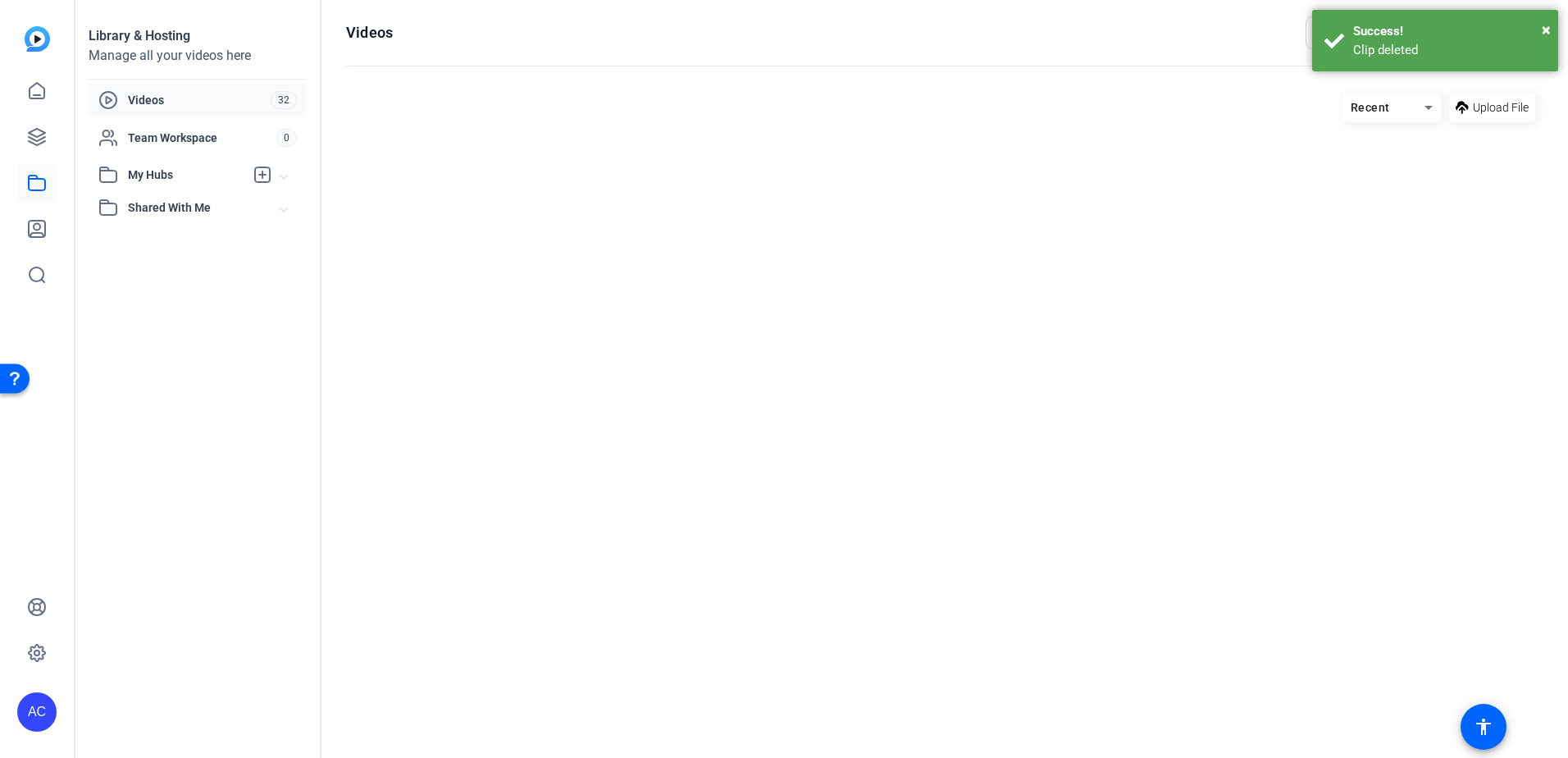
scroll to position [142, 0]
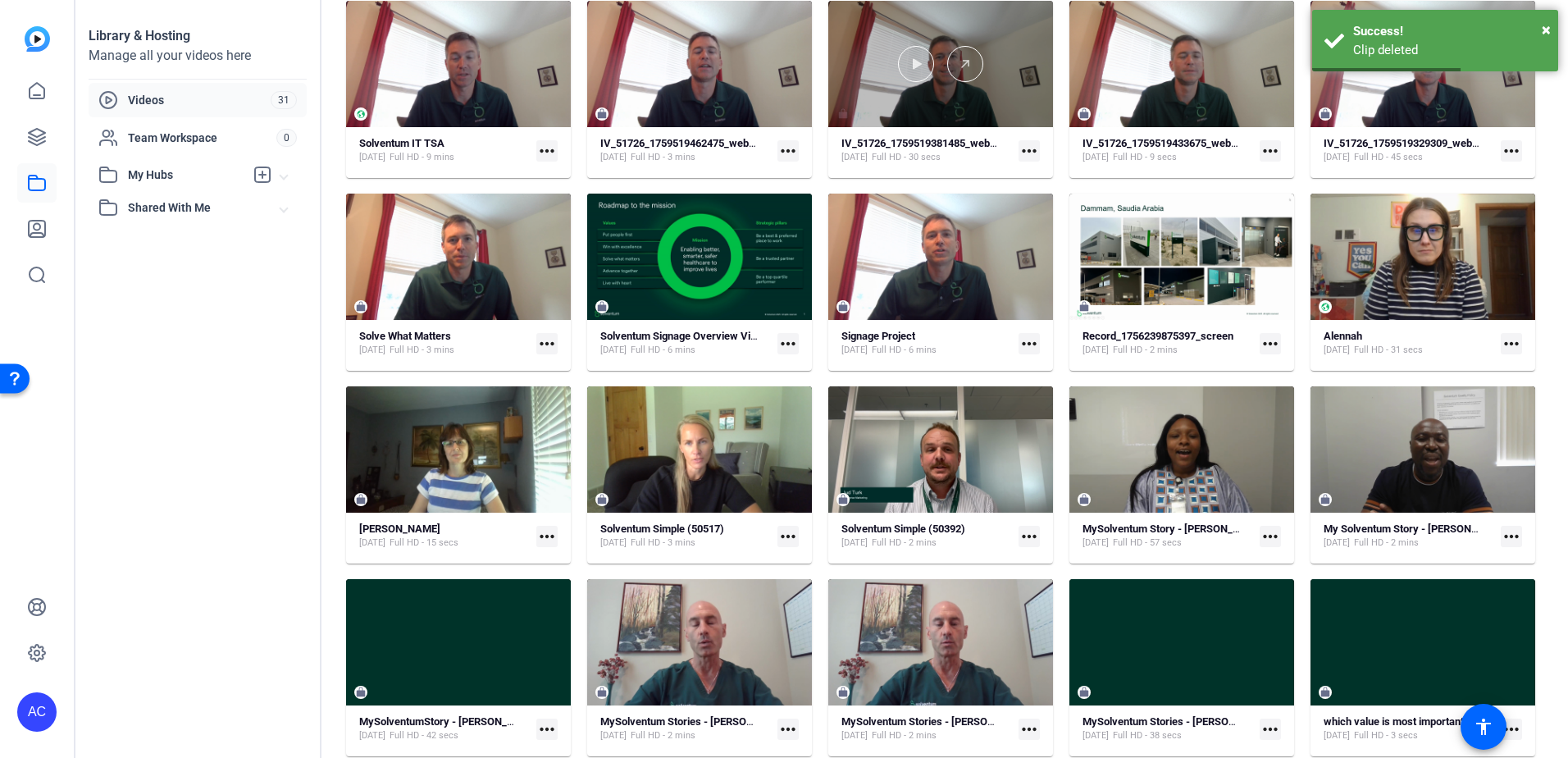
click at [1005, 113] on div at bounding box center [940, 64] width 224 height 126
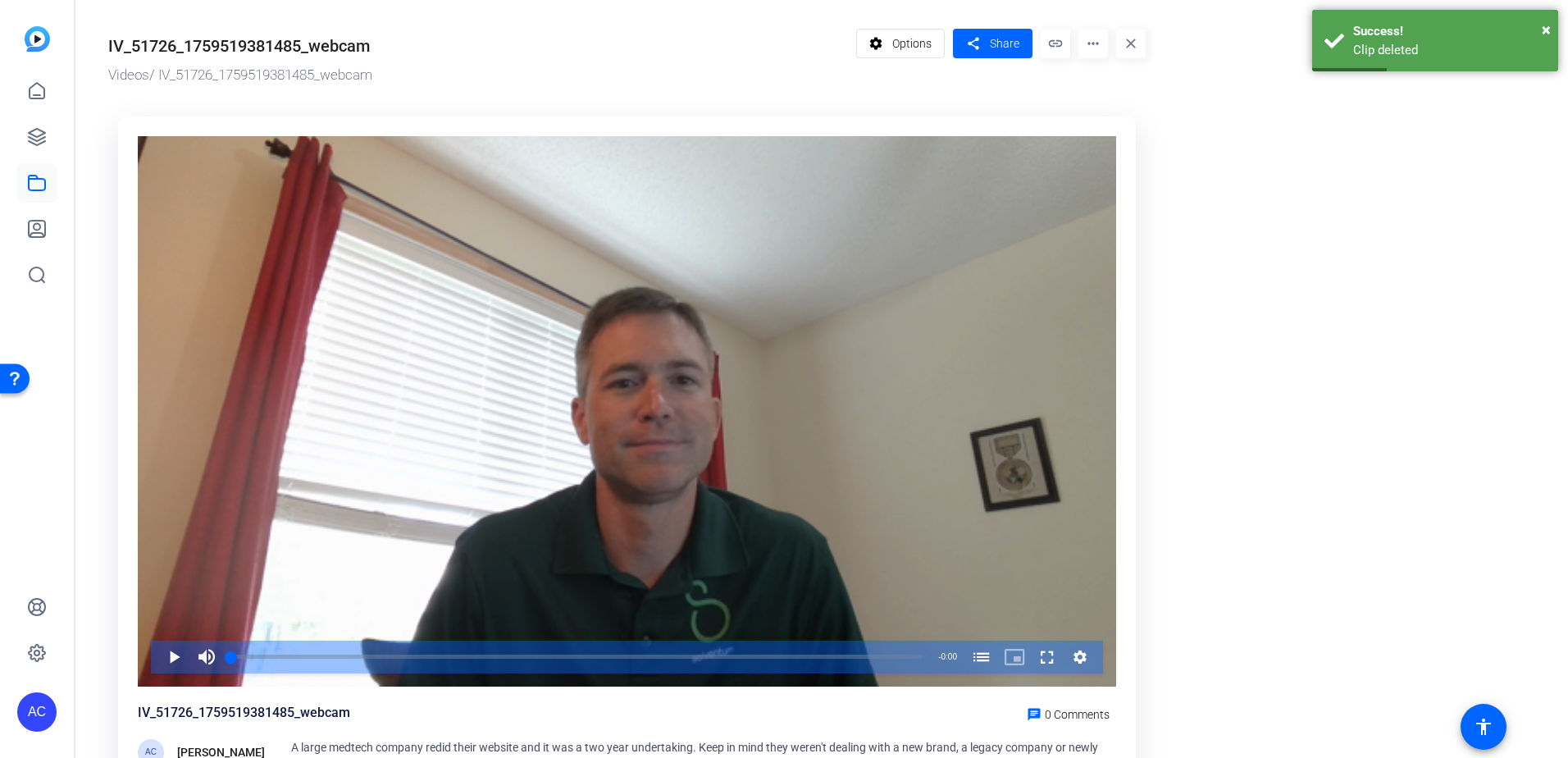
click at [1095, 48] on mat-icon "more_horiz" at bounding box center [1093, 43] width 30 height 30
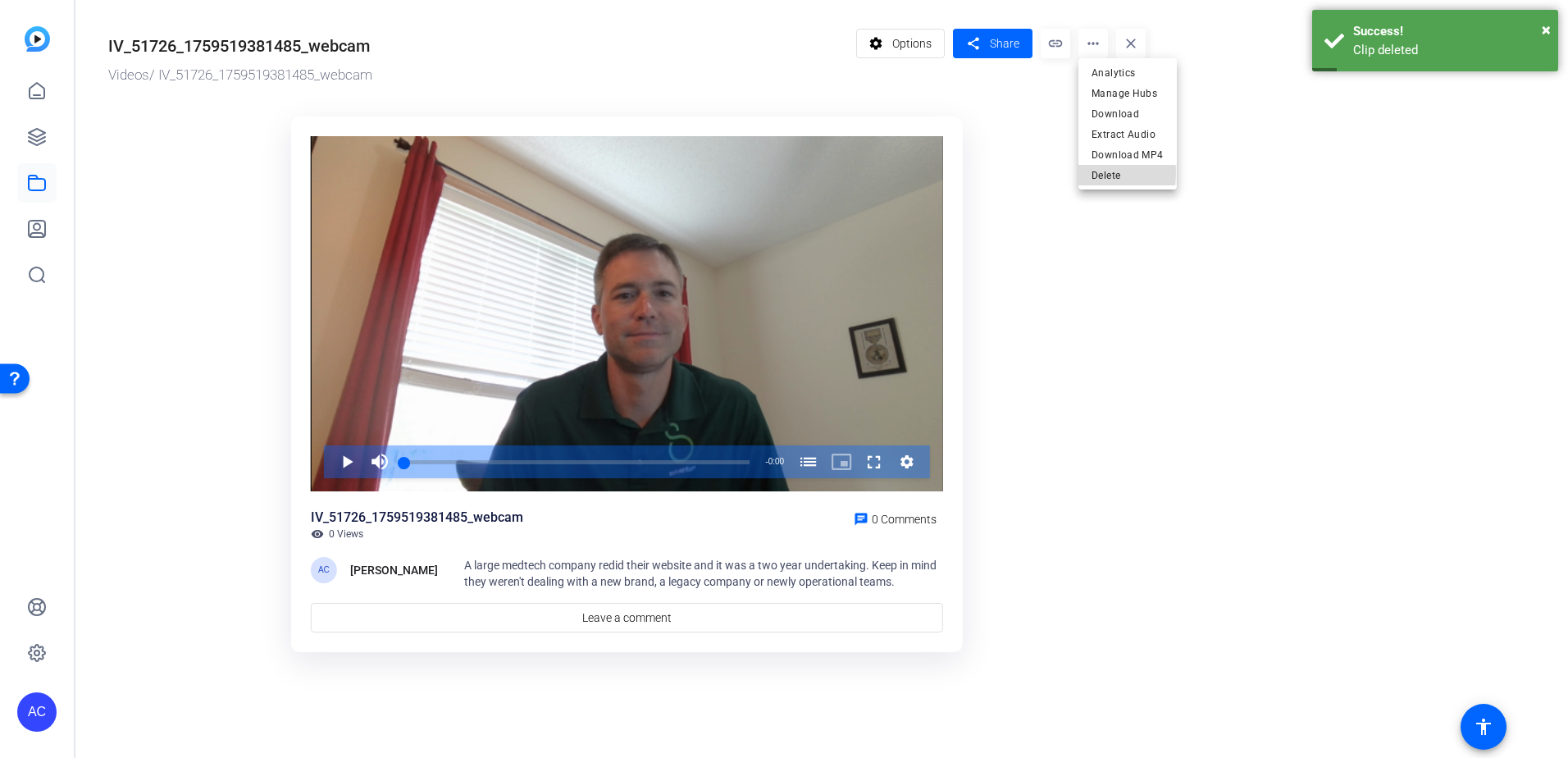
click at [1090, 173] on button "Delete" at bounding box center [1127, 175] width 99 height 20
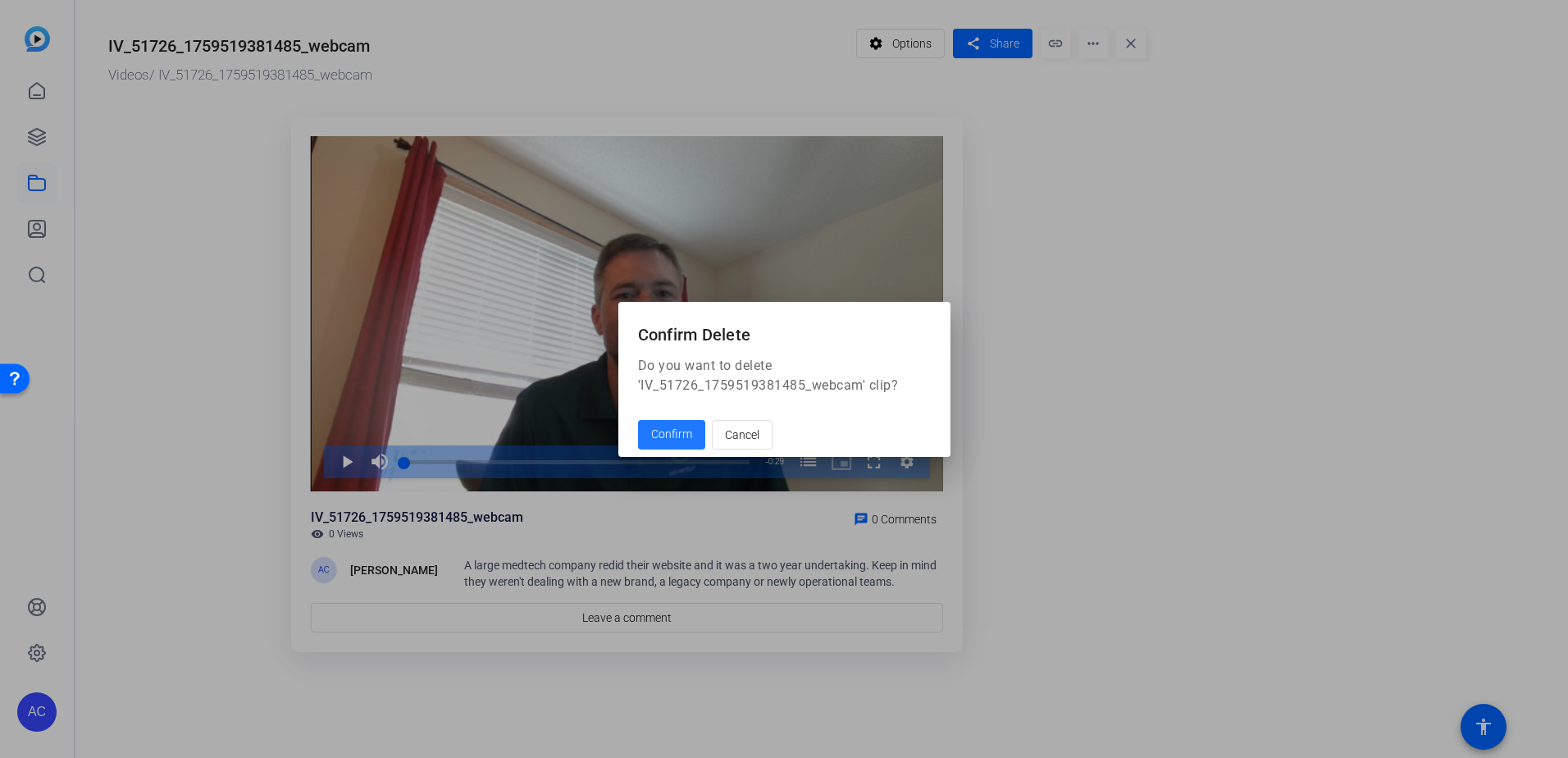
click at [665, 436] on span "Confirm" at bounding box center [671, 434] width 41 height 18
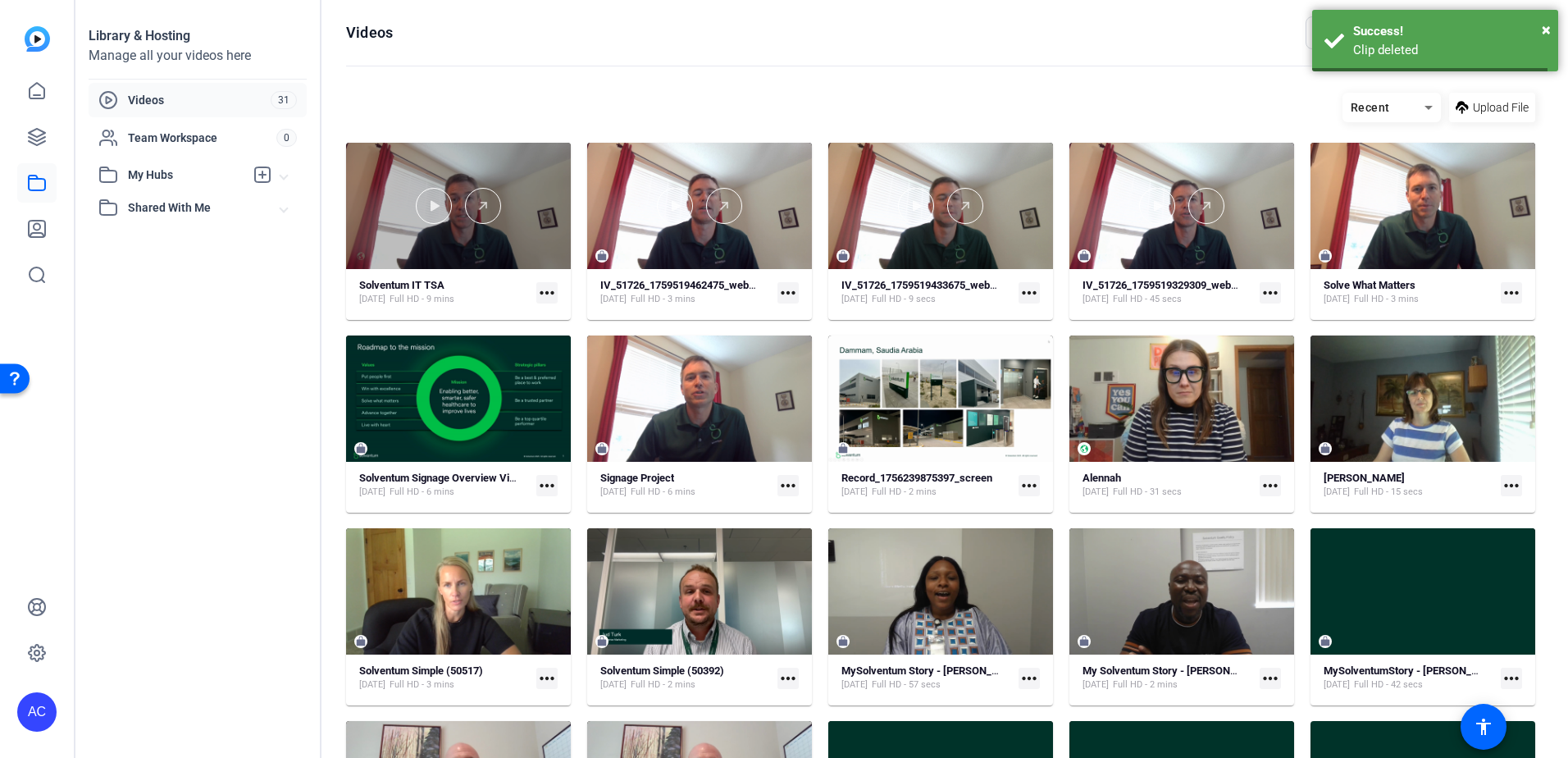
scroll to position [142, 0]
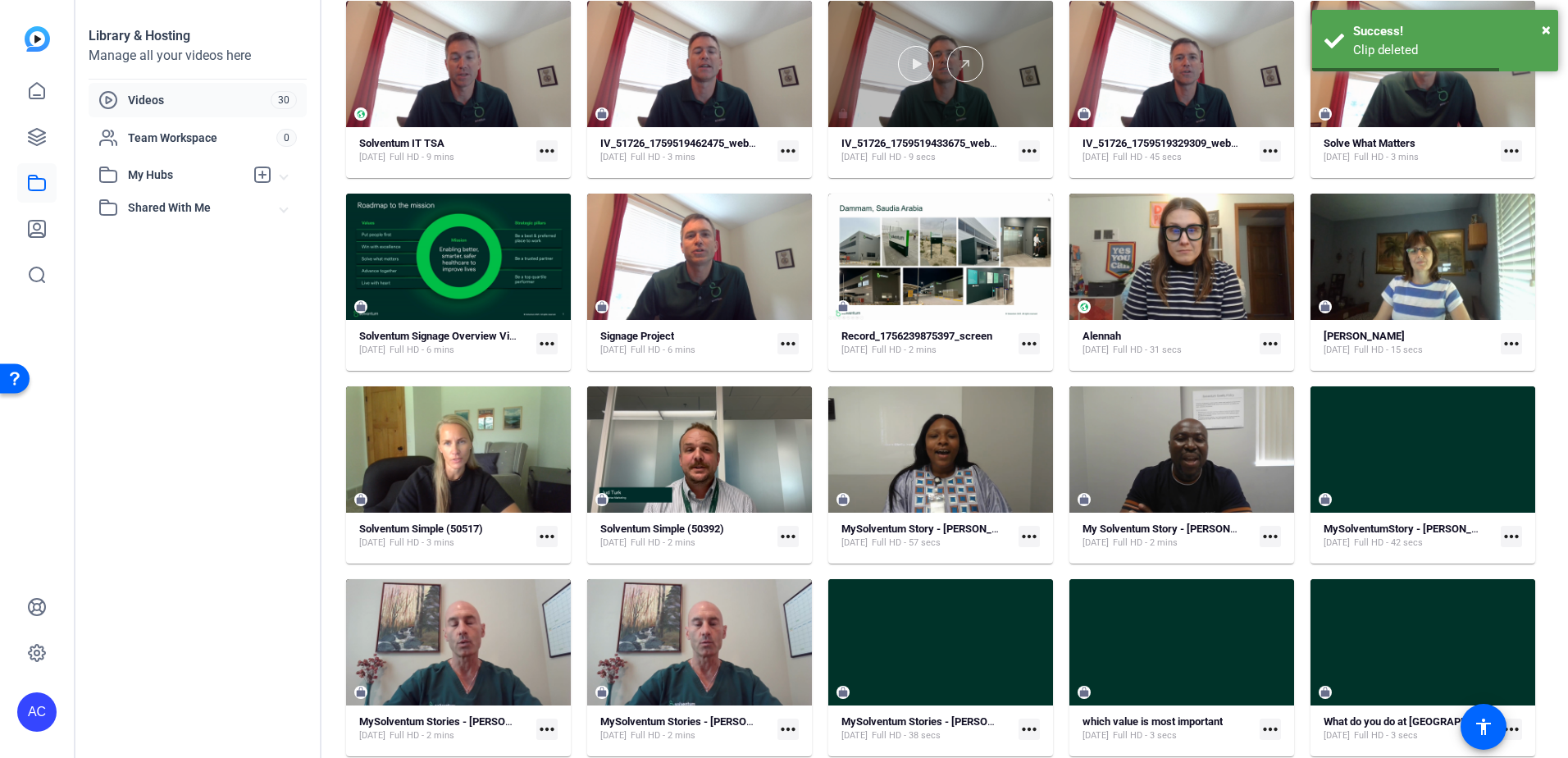
click at [1002, 102] on div at bounding box center [940, 64] width 224 height 126
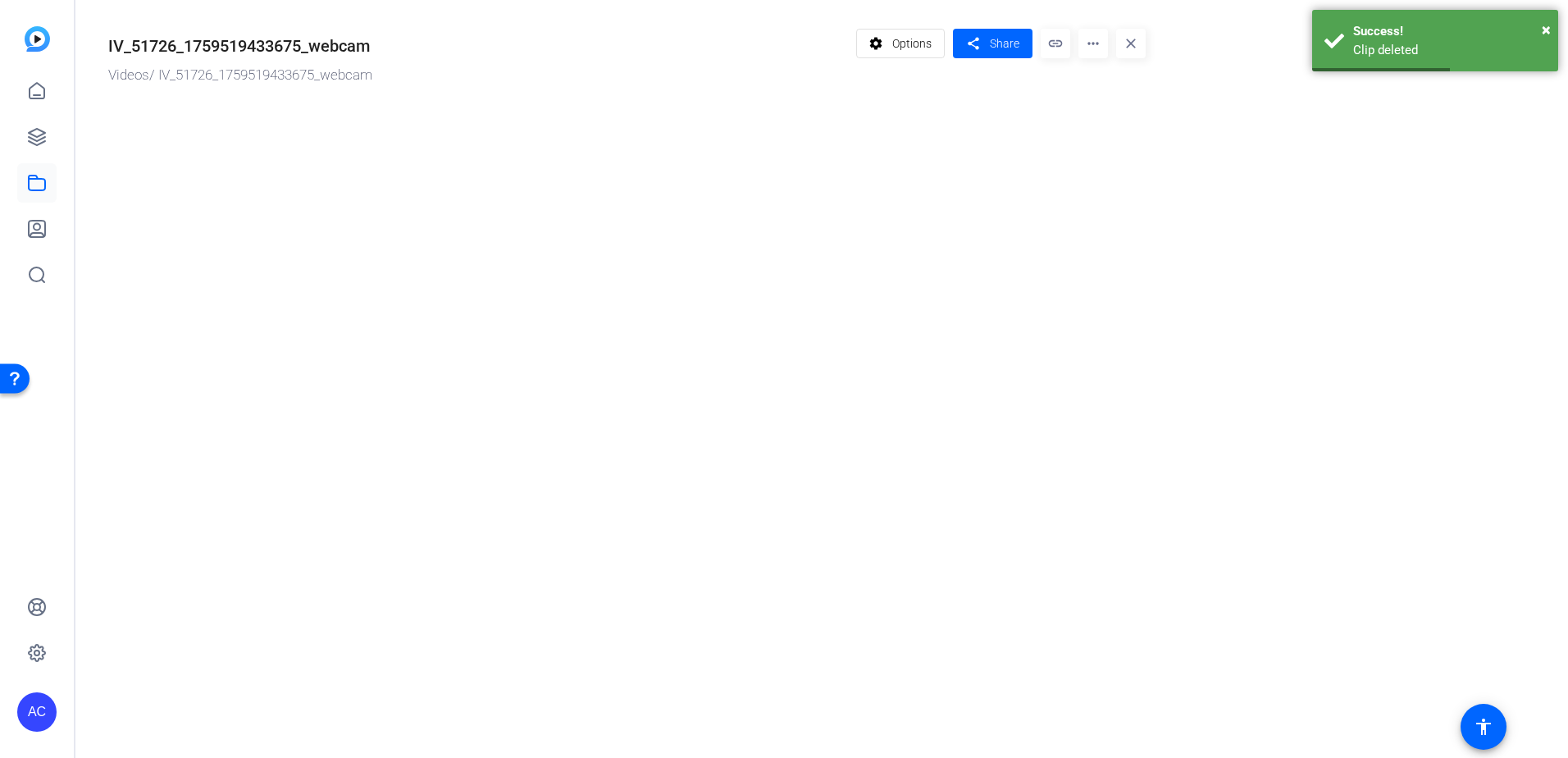
click at [1098, 48] on mat-icon "more_horiz" at bounding box center [1093, 43] width 30 height 30
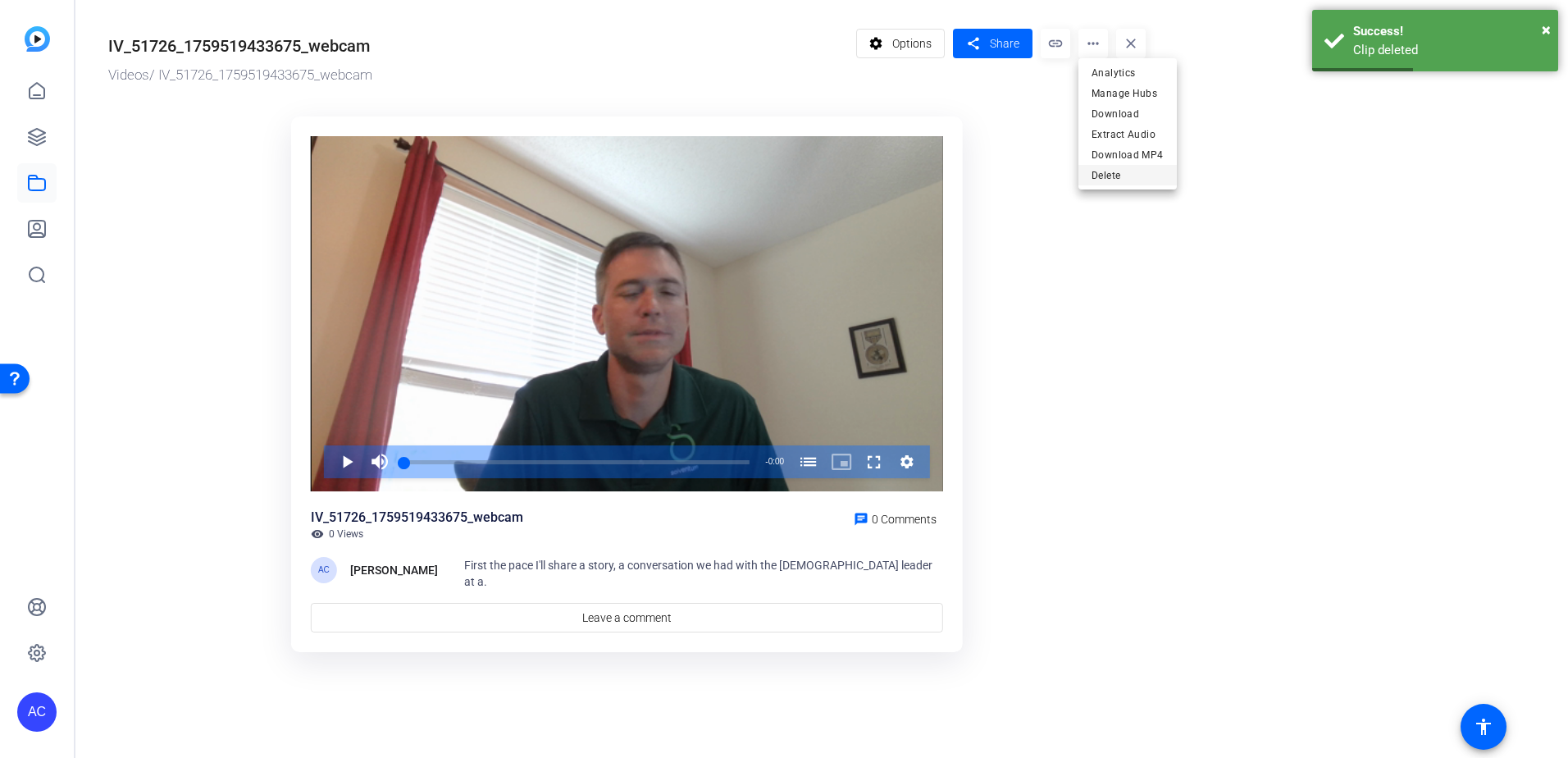
click at [1095, 182] on span "Delete" at bounding box center [1127, 174] width 72 height 19
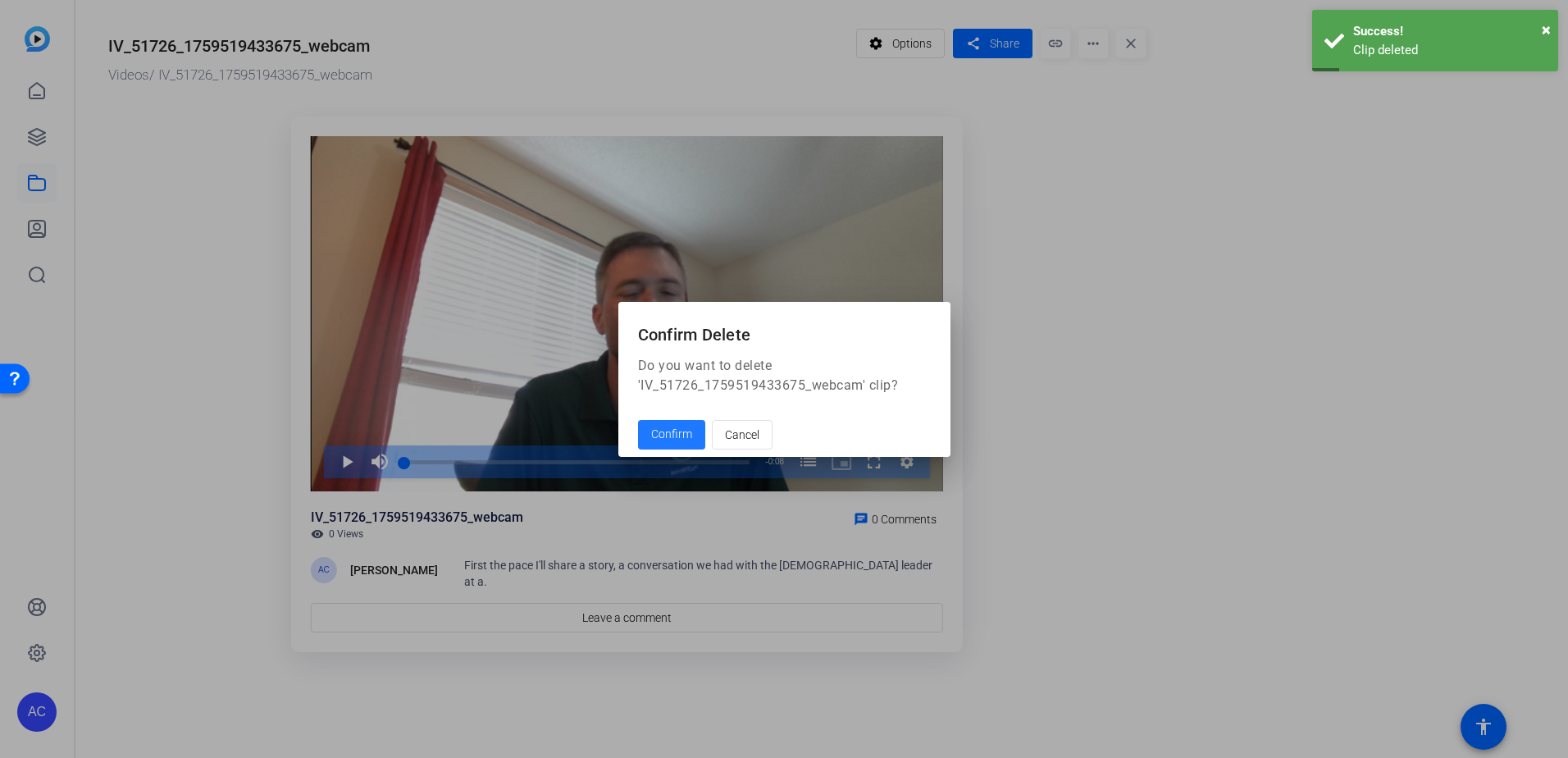
click at [668, 432] on span "Confirm" at bounding box center [671, 434] width 41 height 18
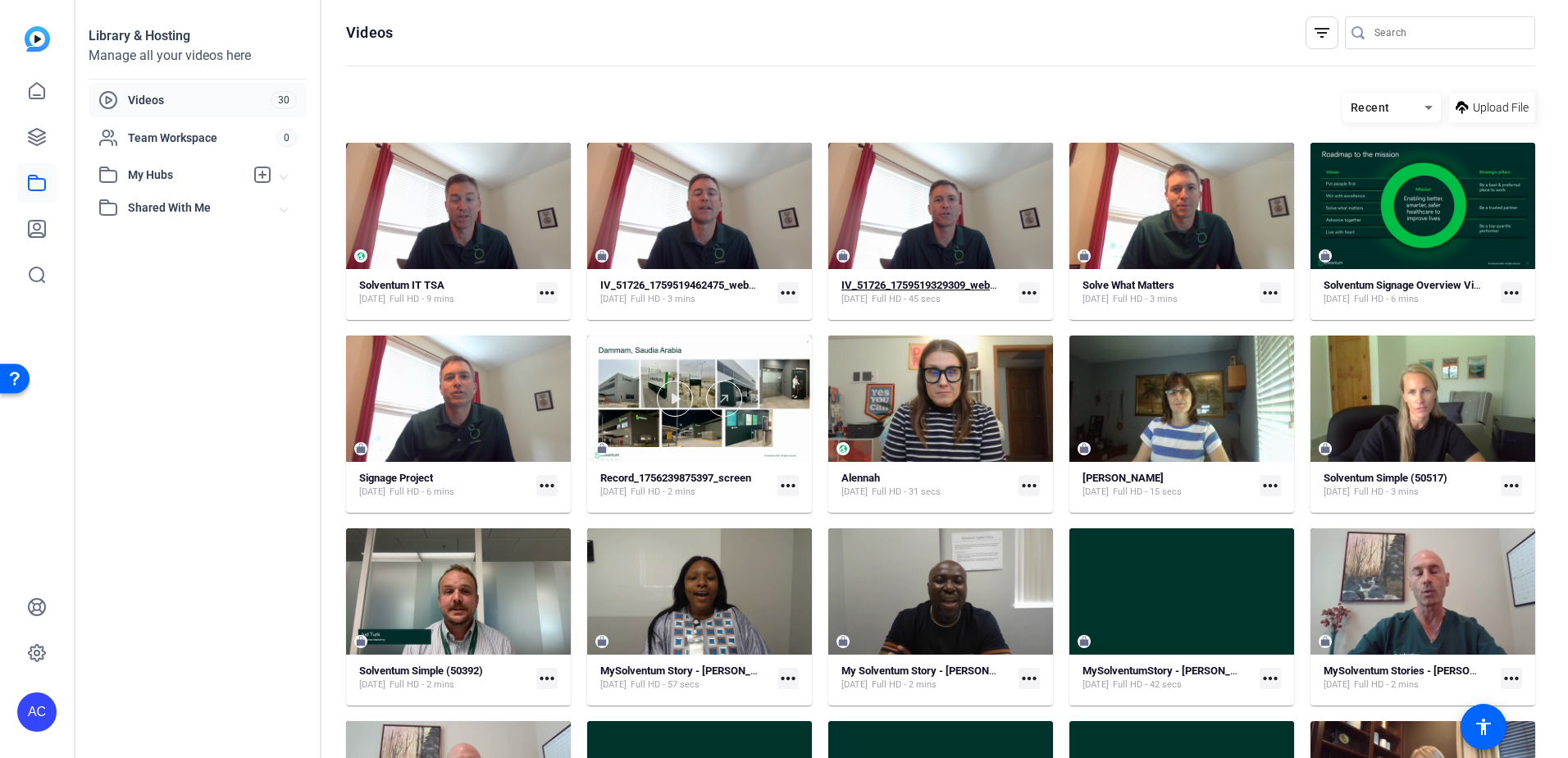
scroll to position [142, 0]
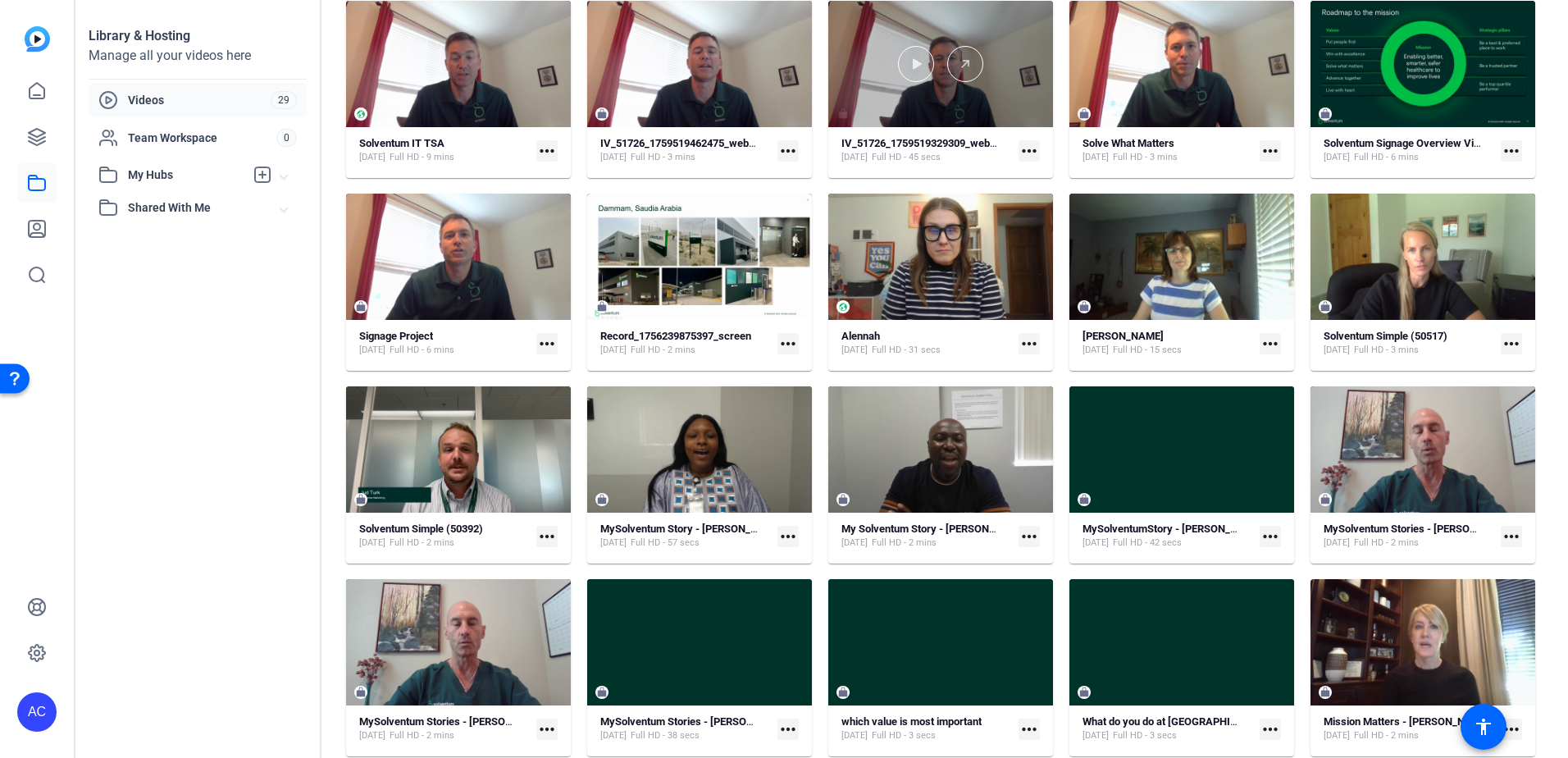
click at [993, 94] on div at bounding box center [940, 64] width 224 height 126
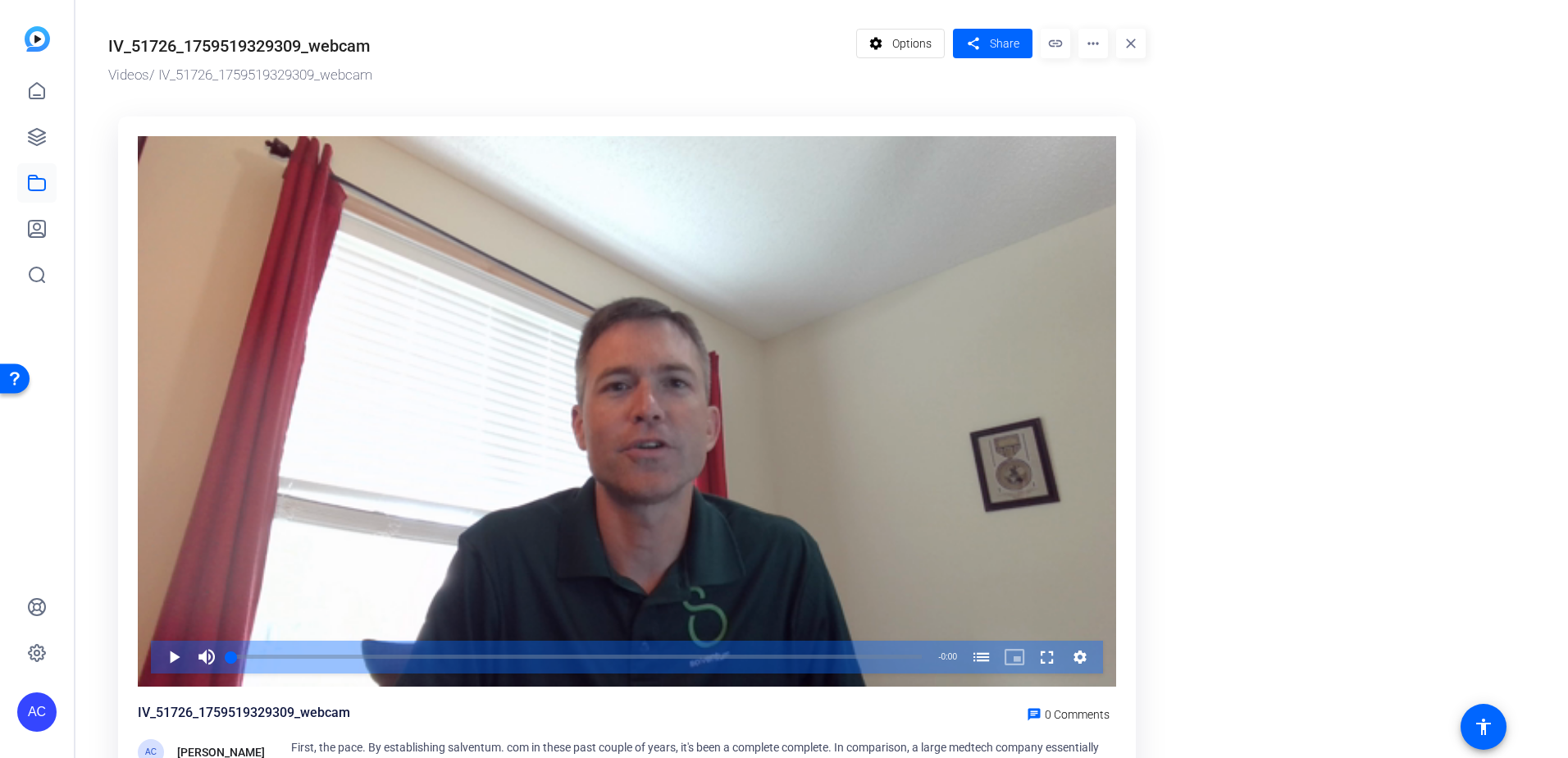
click at [1098, 49] on mat-icon "more_horiz" at bounding box center [1093, 43] width 30 height 30
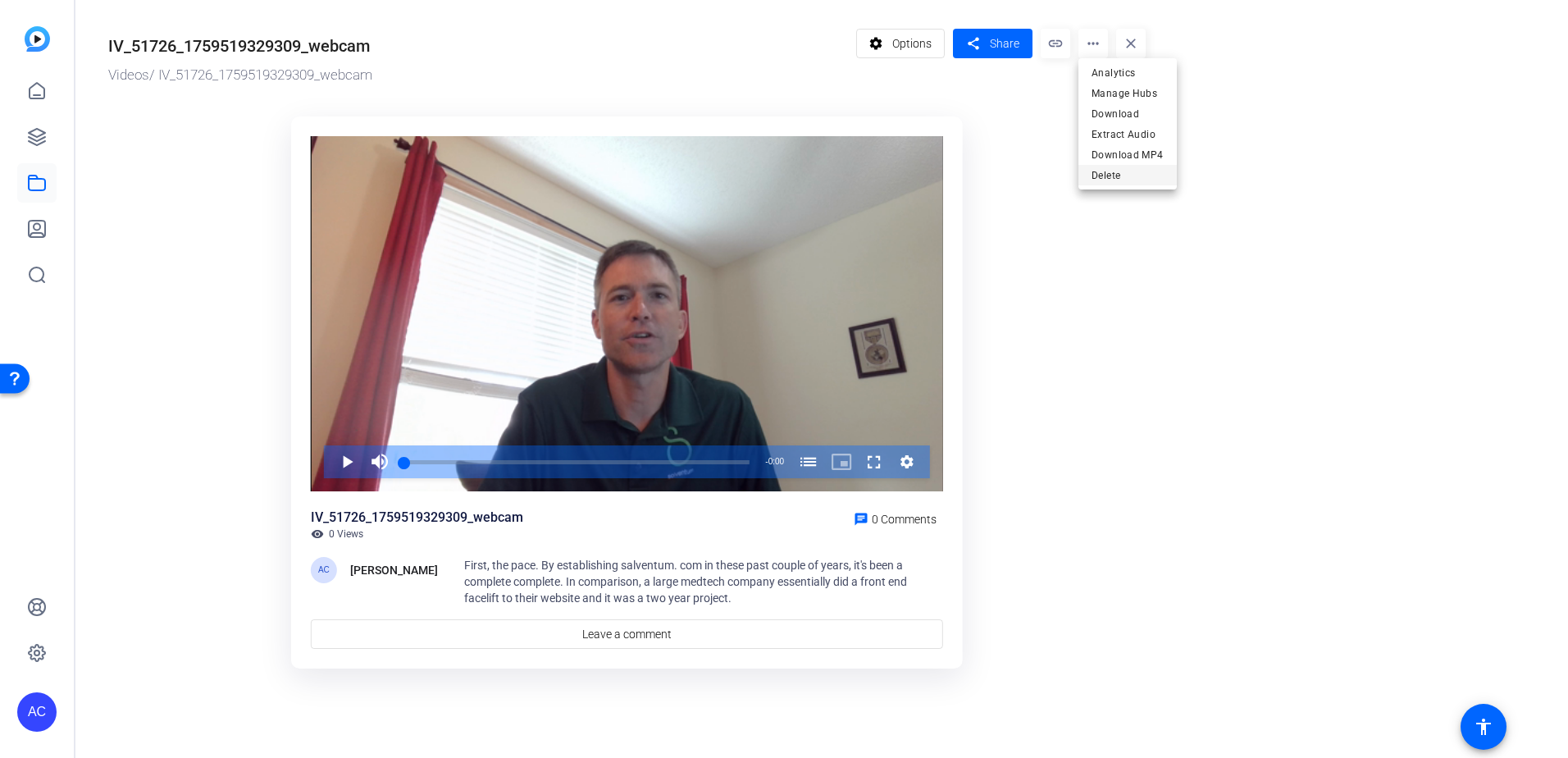
click at [1097, 173] on span "Delete" at bounding box center [1127, 174] width 72 height 19
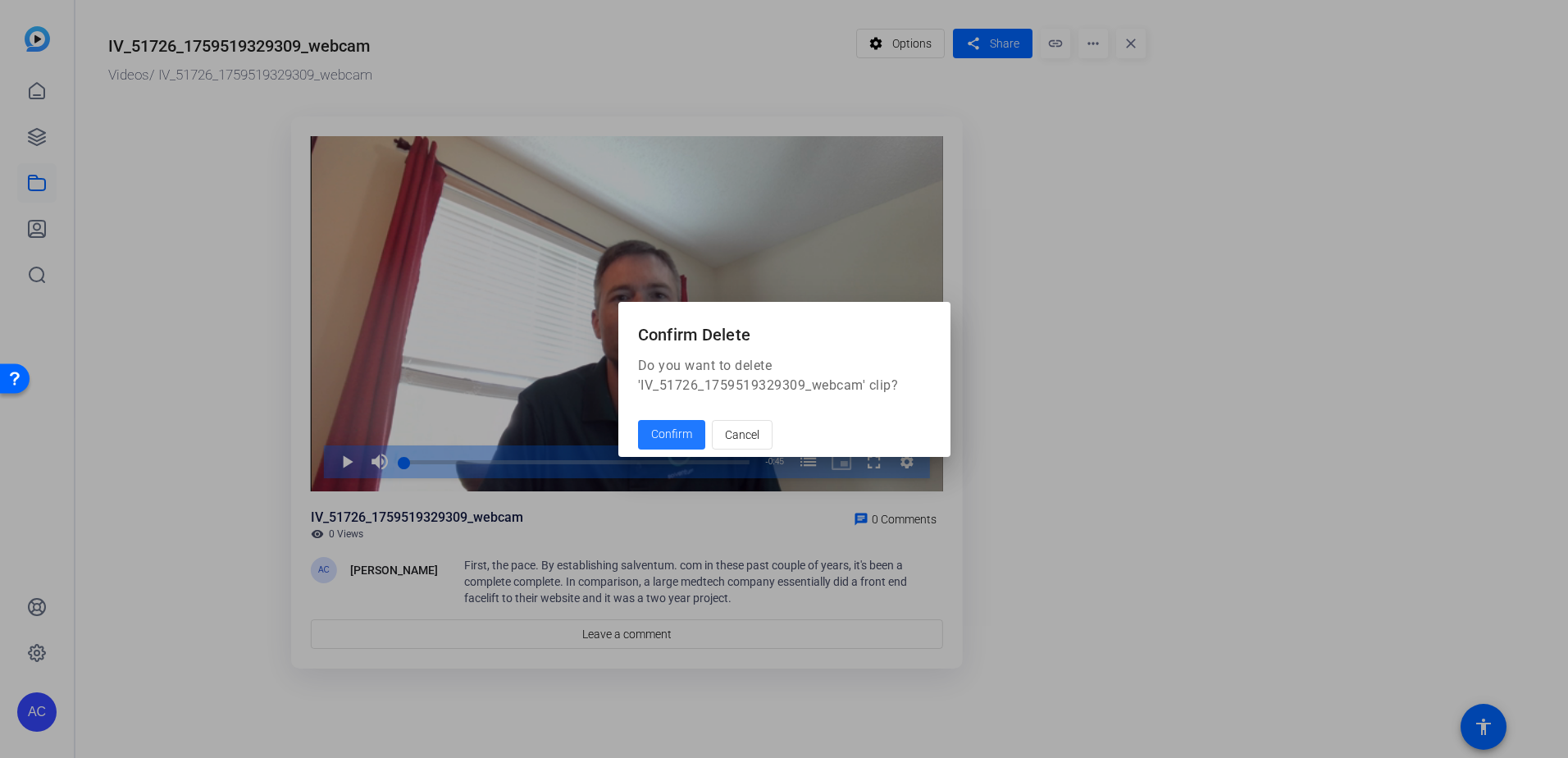
click at [672, 430] on span "Confirm" at bounding box center [671, 434] width 41 height 18
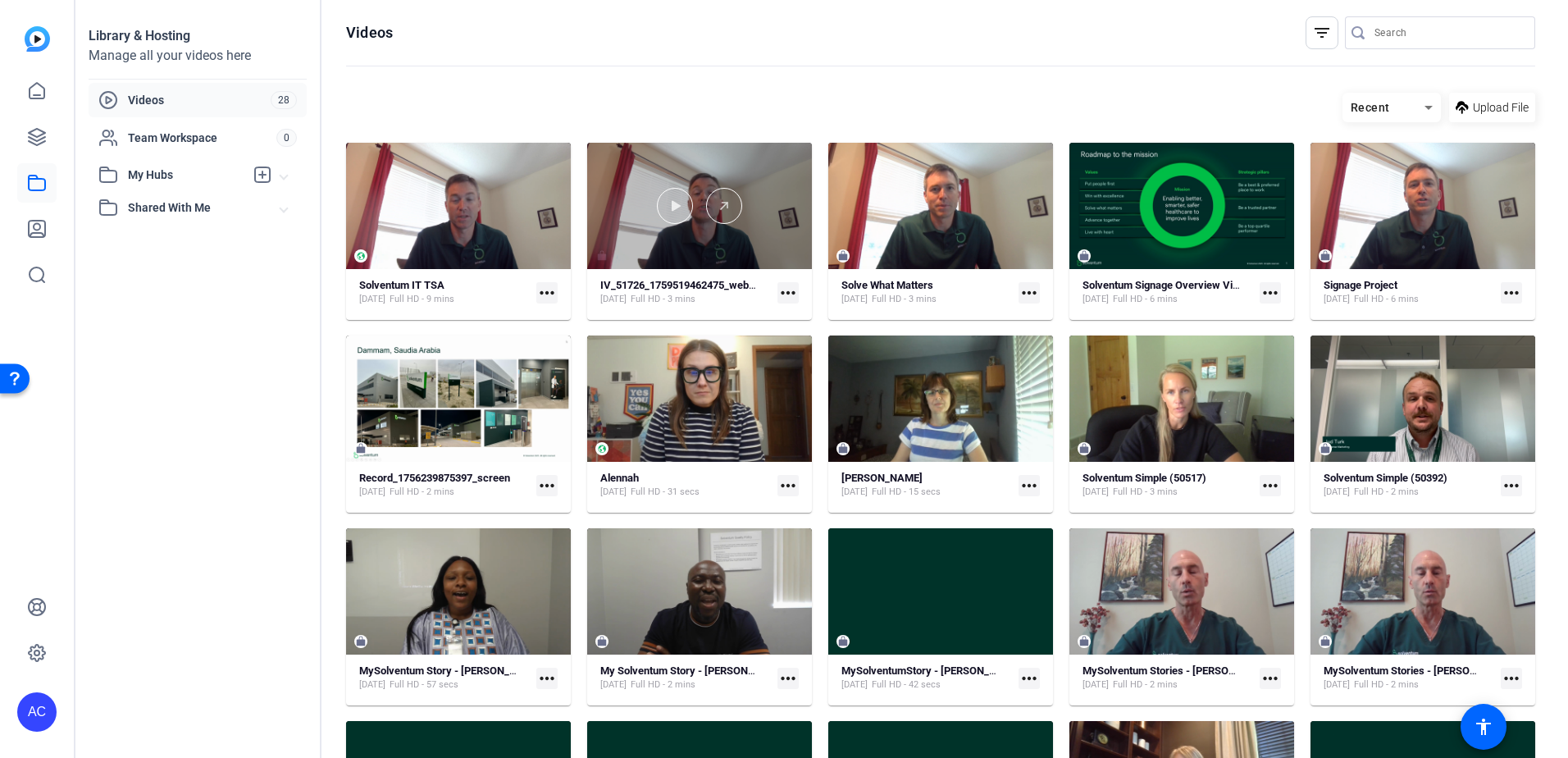
click at [766, 264] on div at bounding box center [699, 206] width 224 height 126
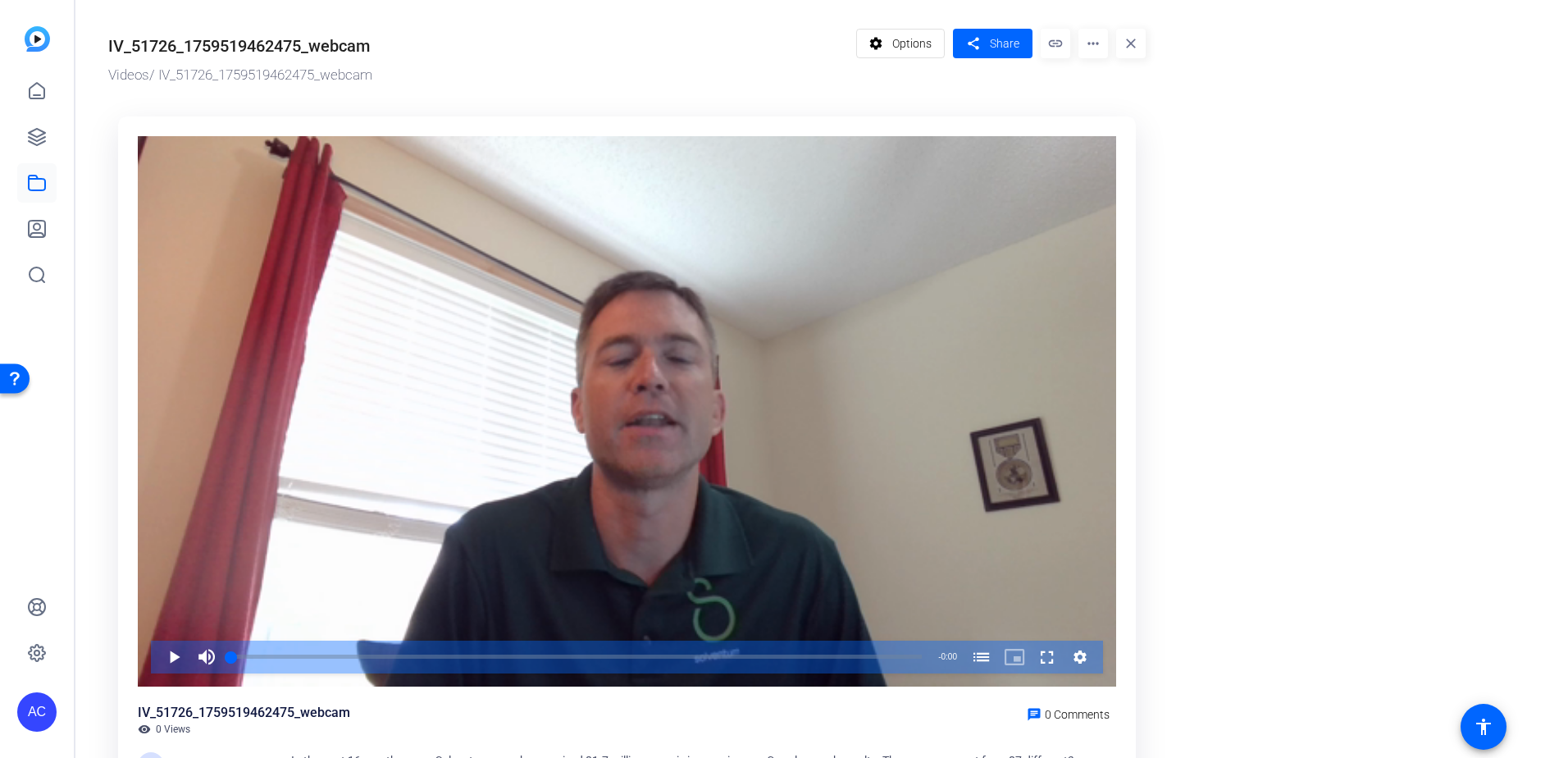
click at [1094, 49] on mat-icon "more_horiz" at bounding box center [1093, 43] width 30 height 30
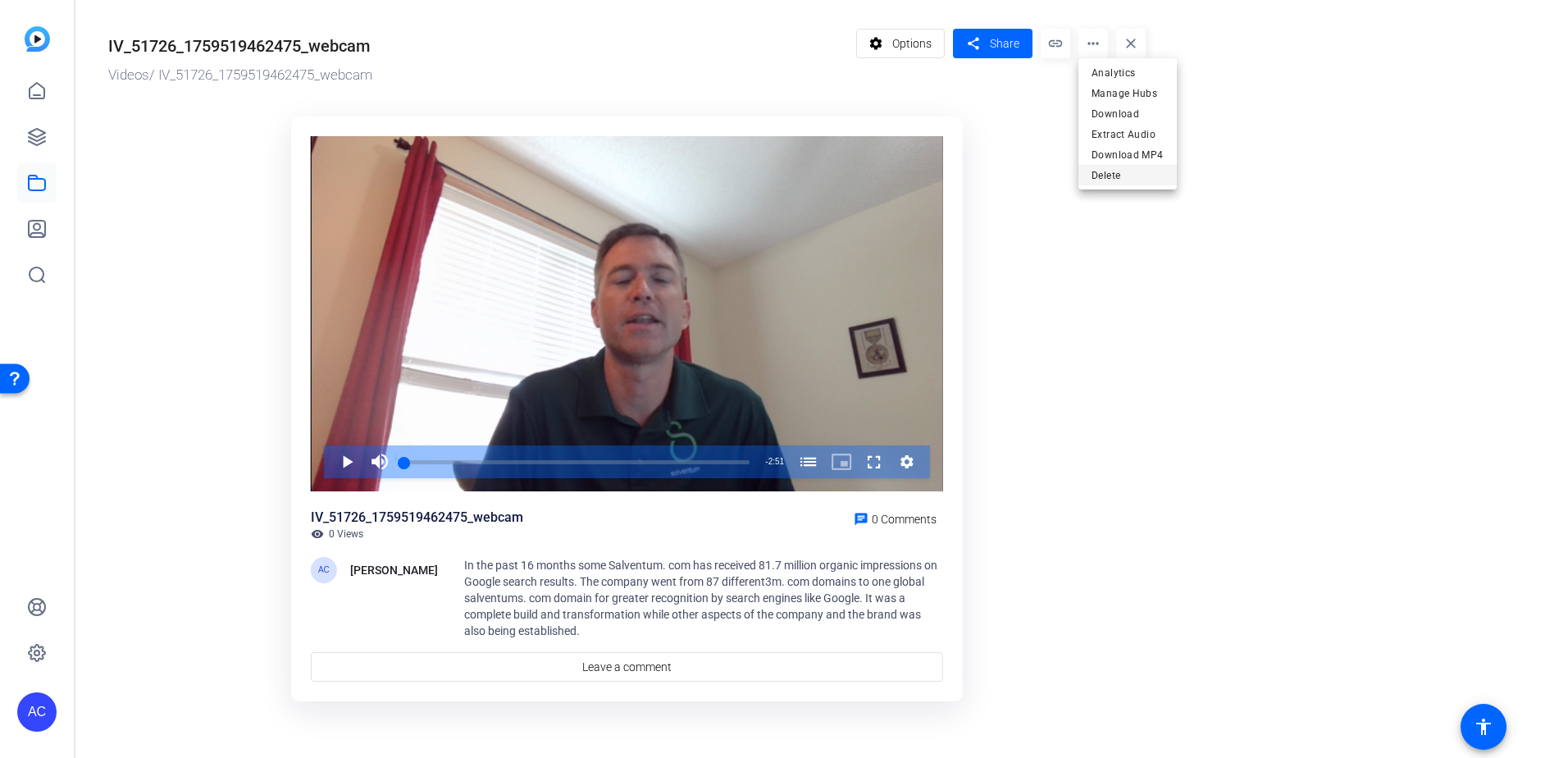
click at [1096, 182] on span "Delete" at bounding box center [1127, 174] width 72 height 19
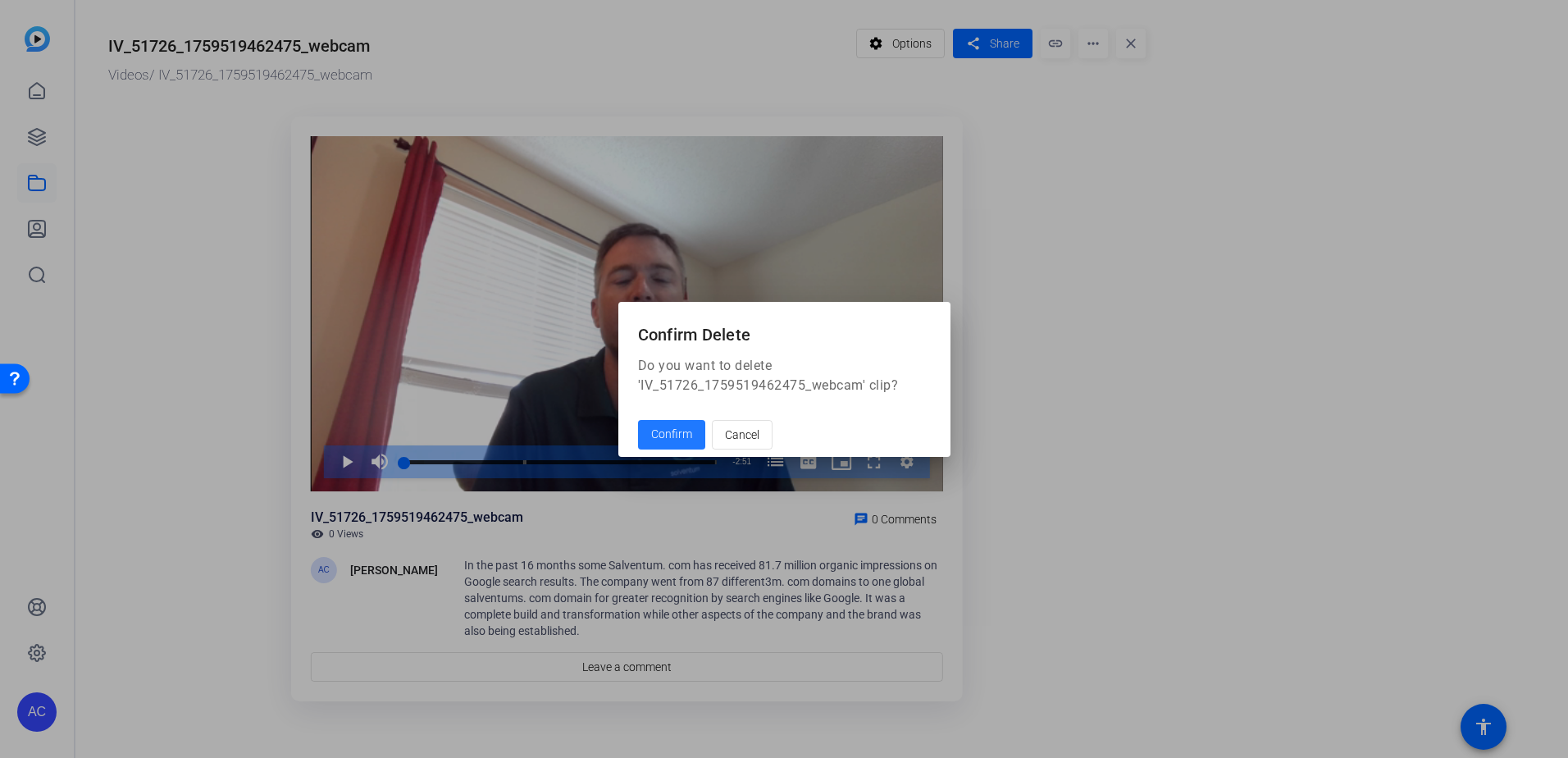
click at [662, 423] on span at bounding box center [671, 435] width 67 height 40
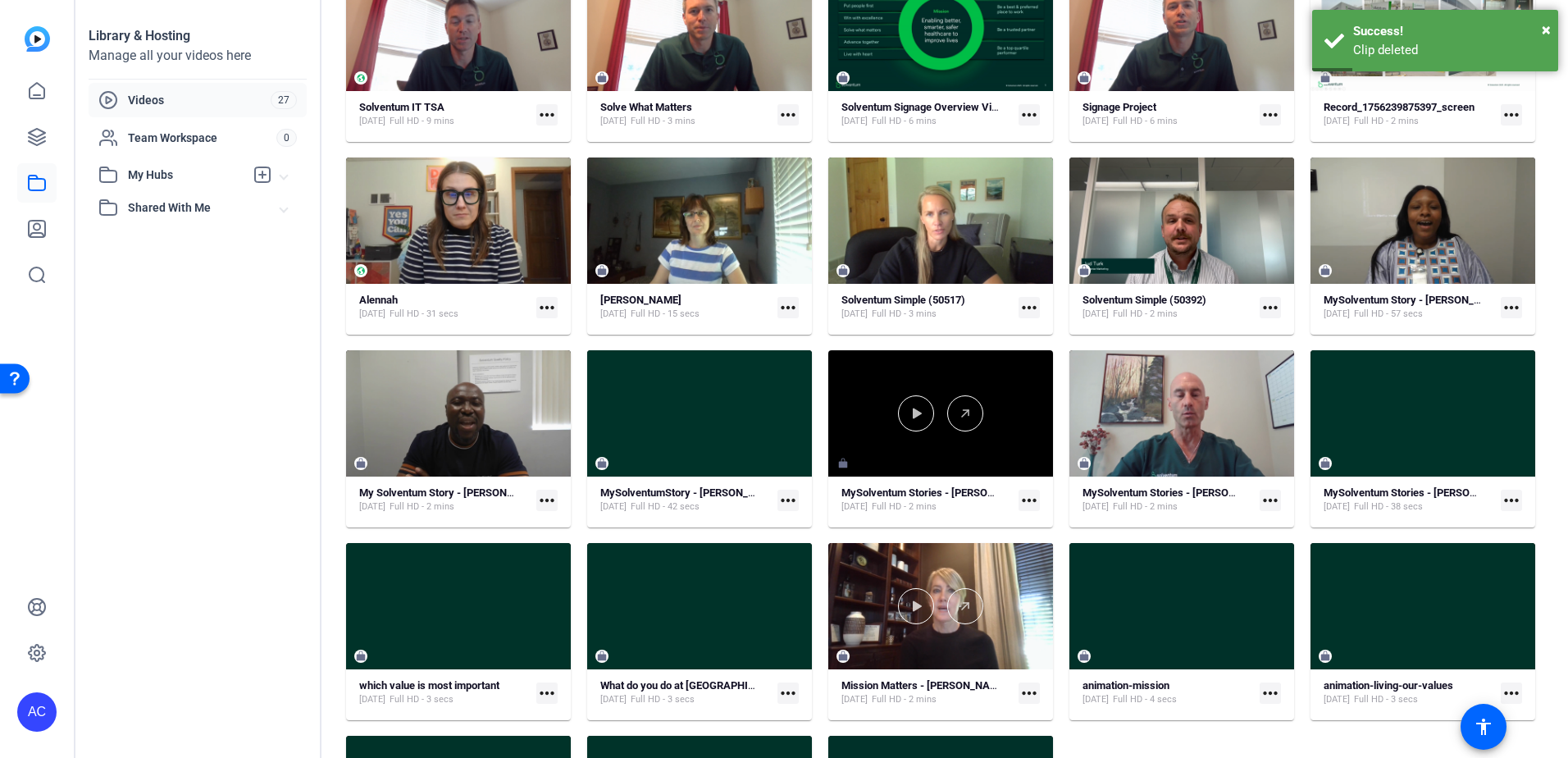
scroll to position [89, 0]
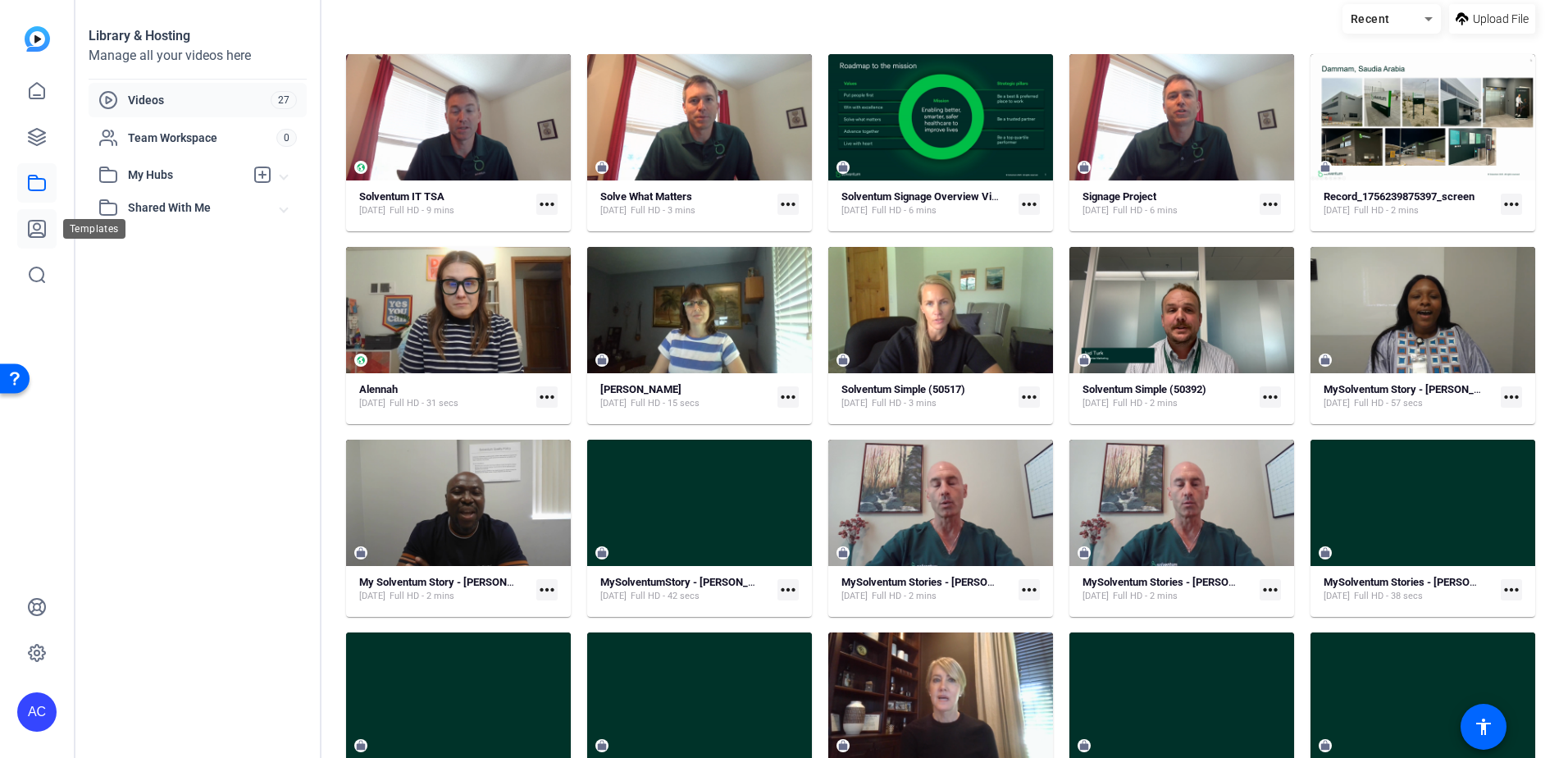
click at [29, 219] on icon at bounding box center [36, 228] width 19 height 19
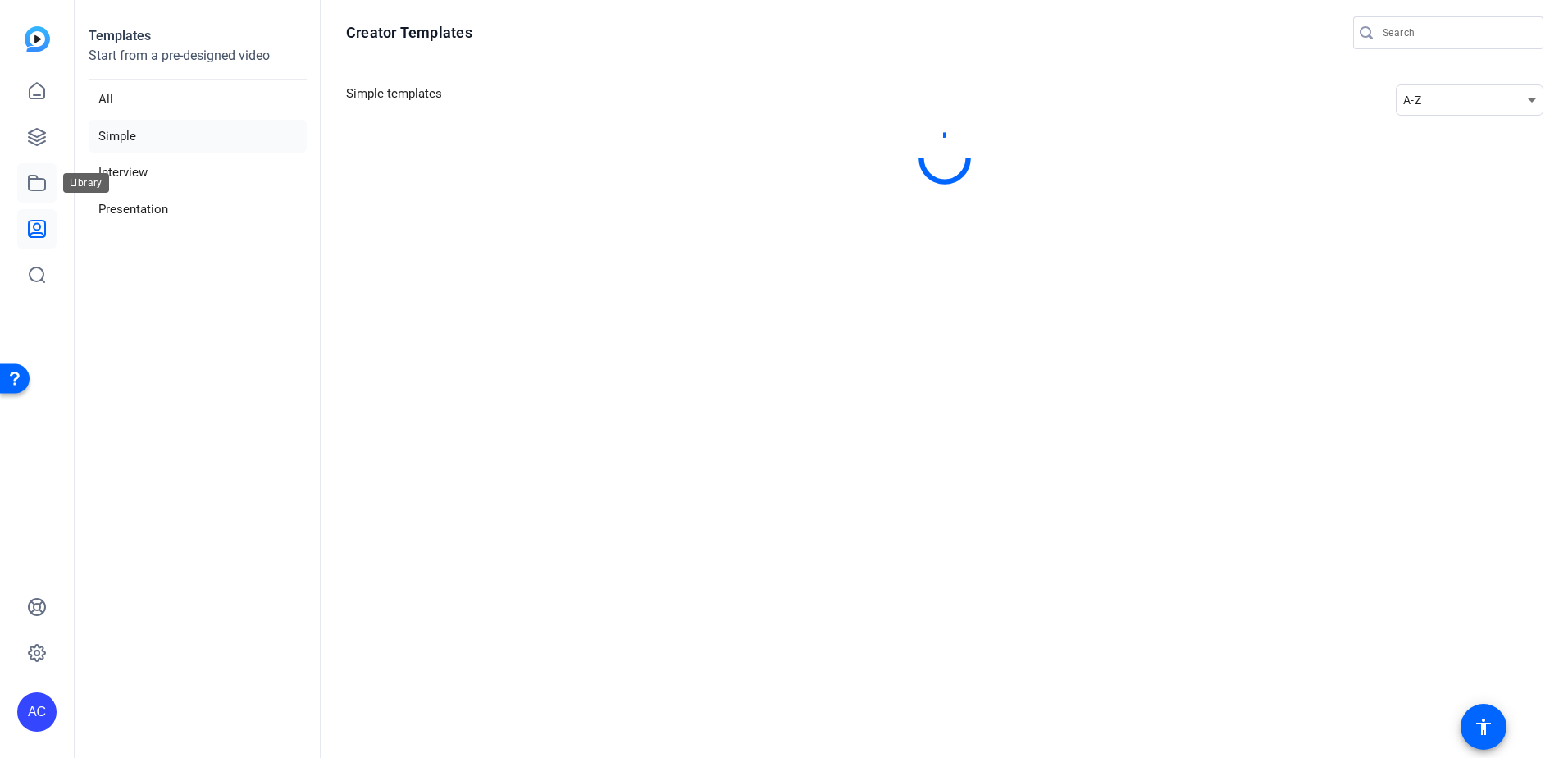
click at [34, 180] on icon at bounding box center [37, 183] width 17 height 15
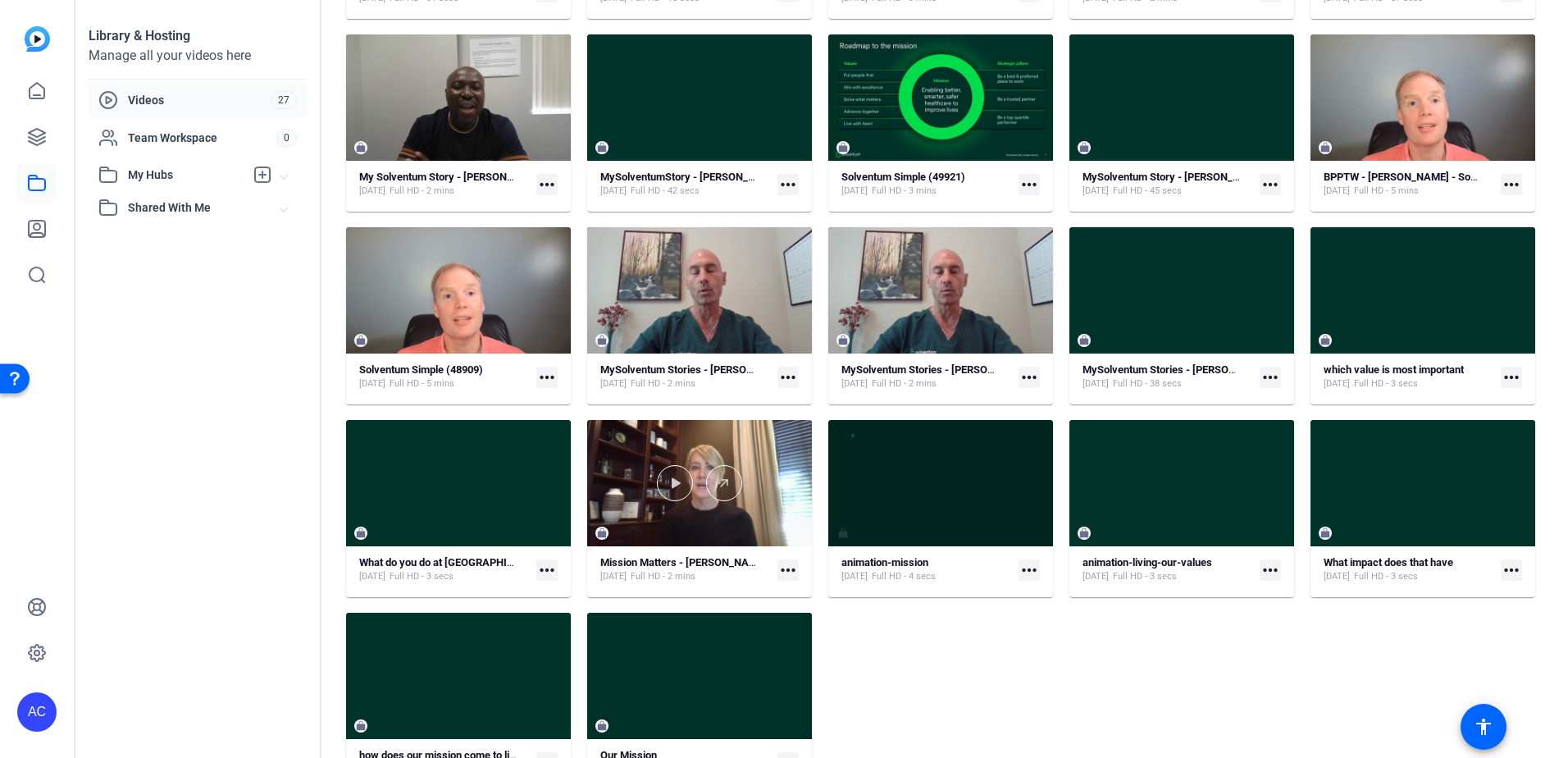
scroll to position [527, 0]
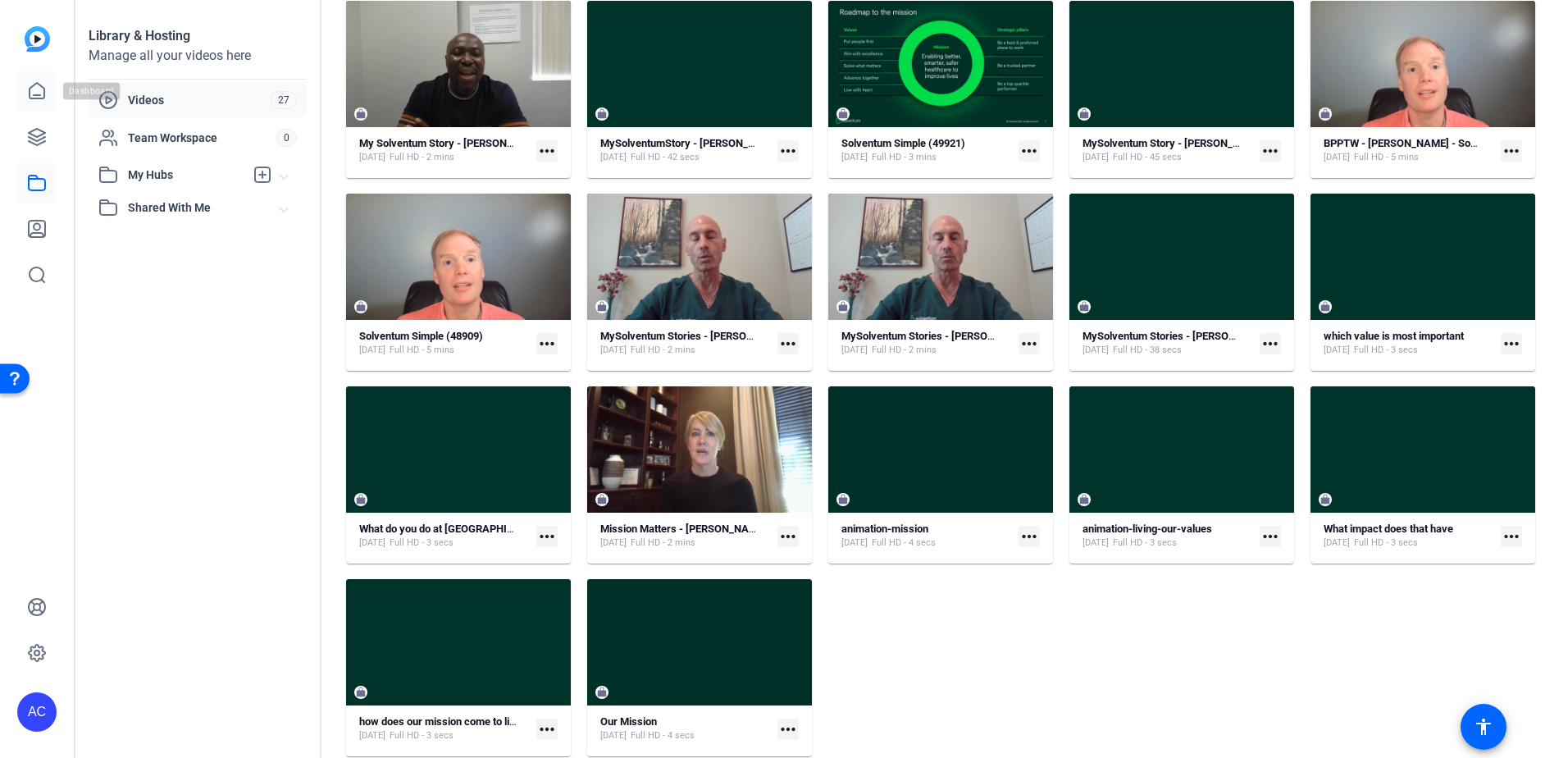
click at [44, 91] on icon at bounding box center [37, 90] width 15 height 16
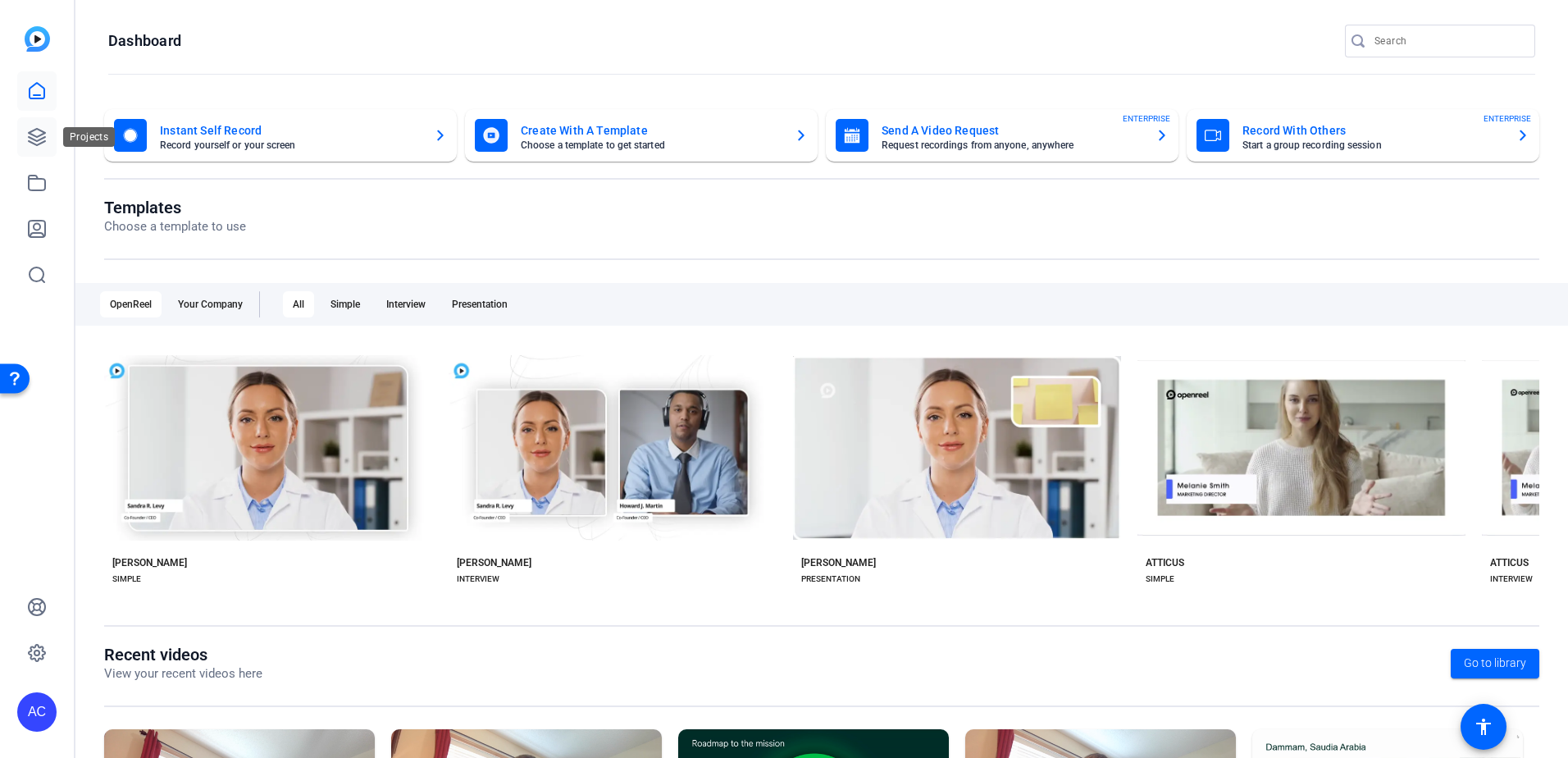
click at [26, 133] on link at bounding box center [37, 137] width 40 height 40
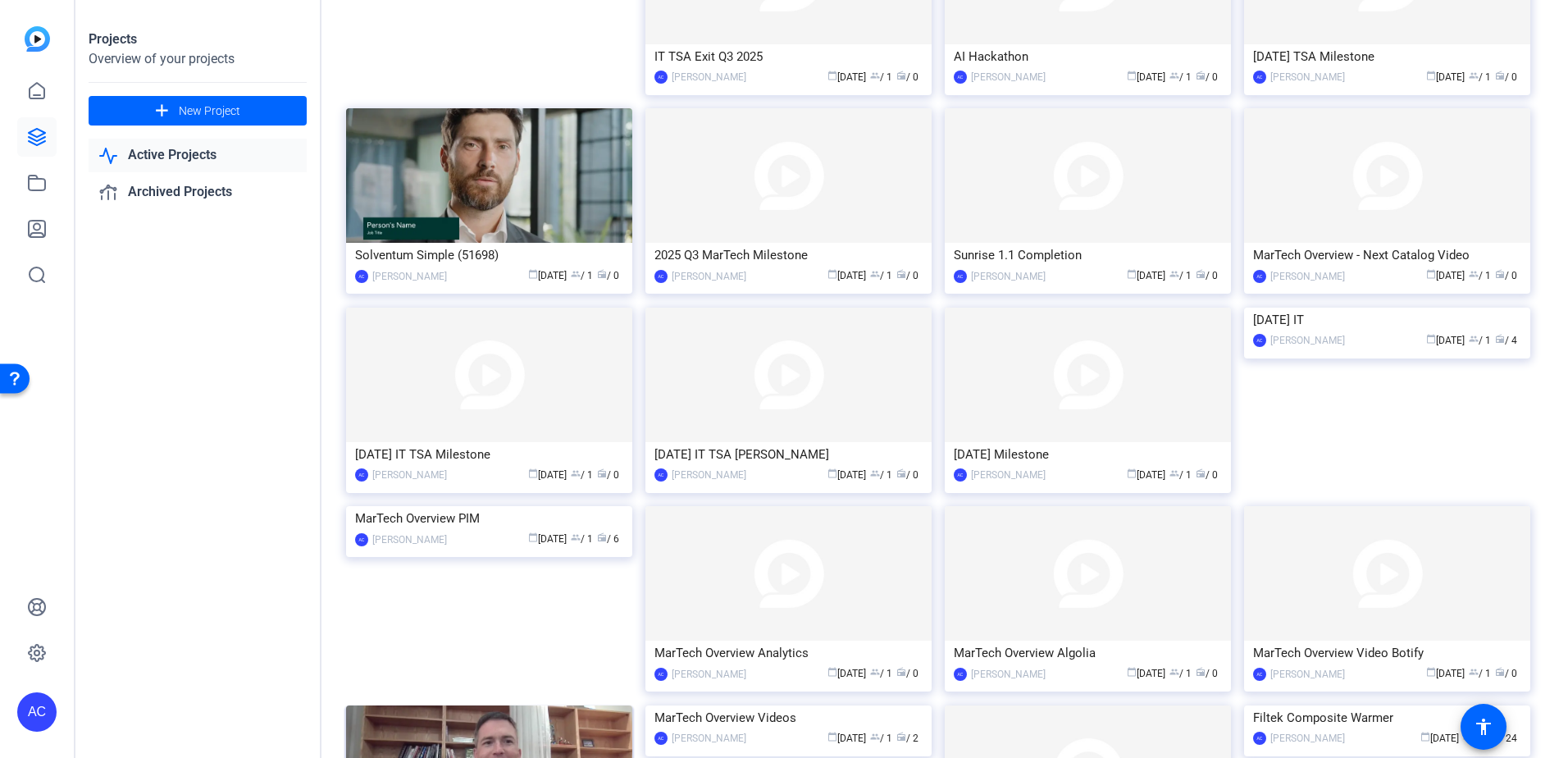
scroll to position [574, 0]
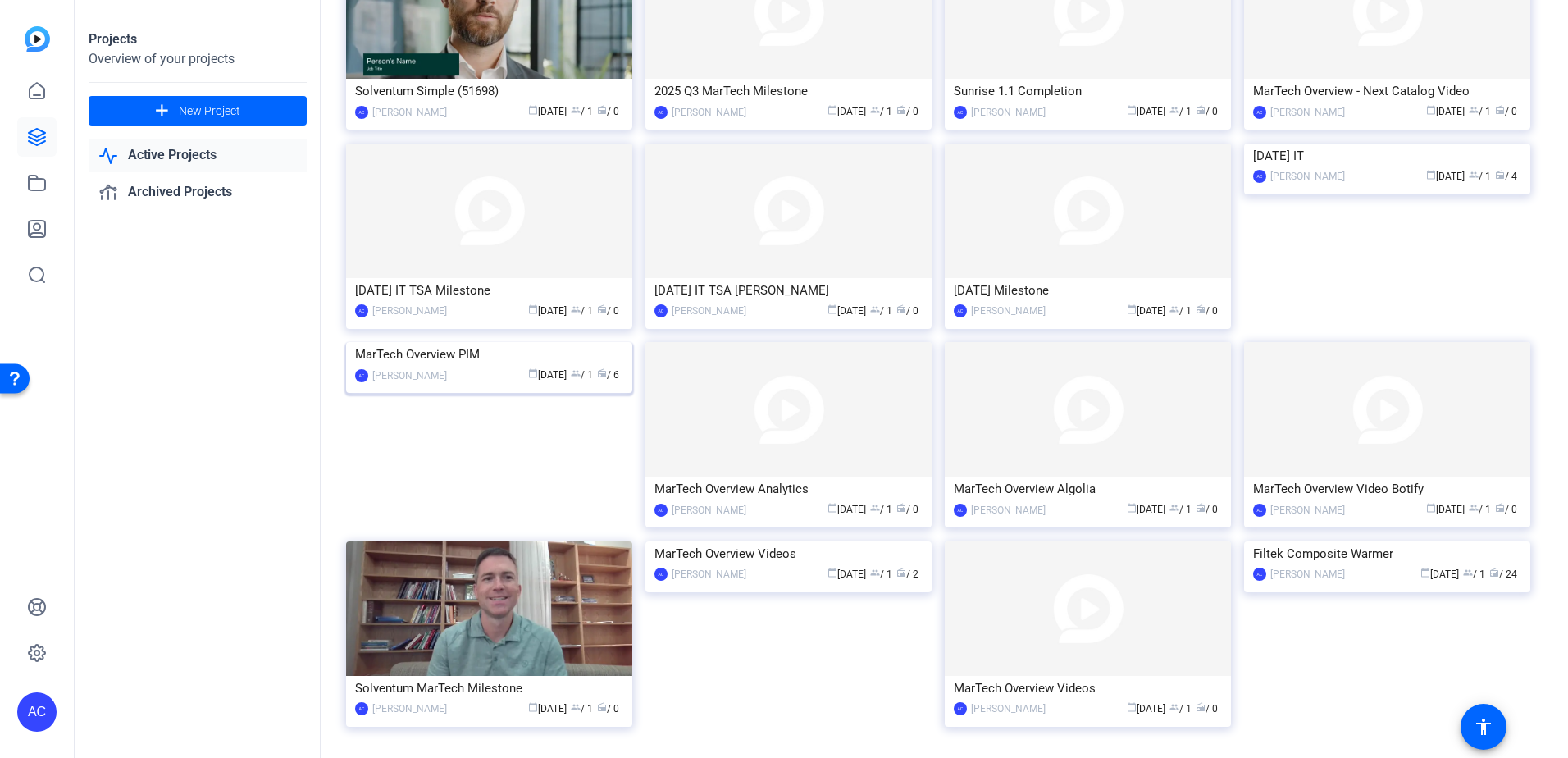
click at [545, 342] on img at bounding box center [489, 342] width 286 height 0
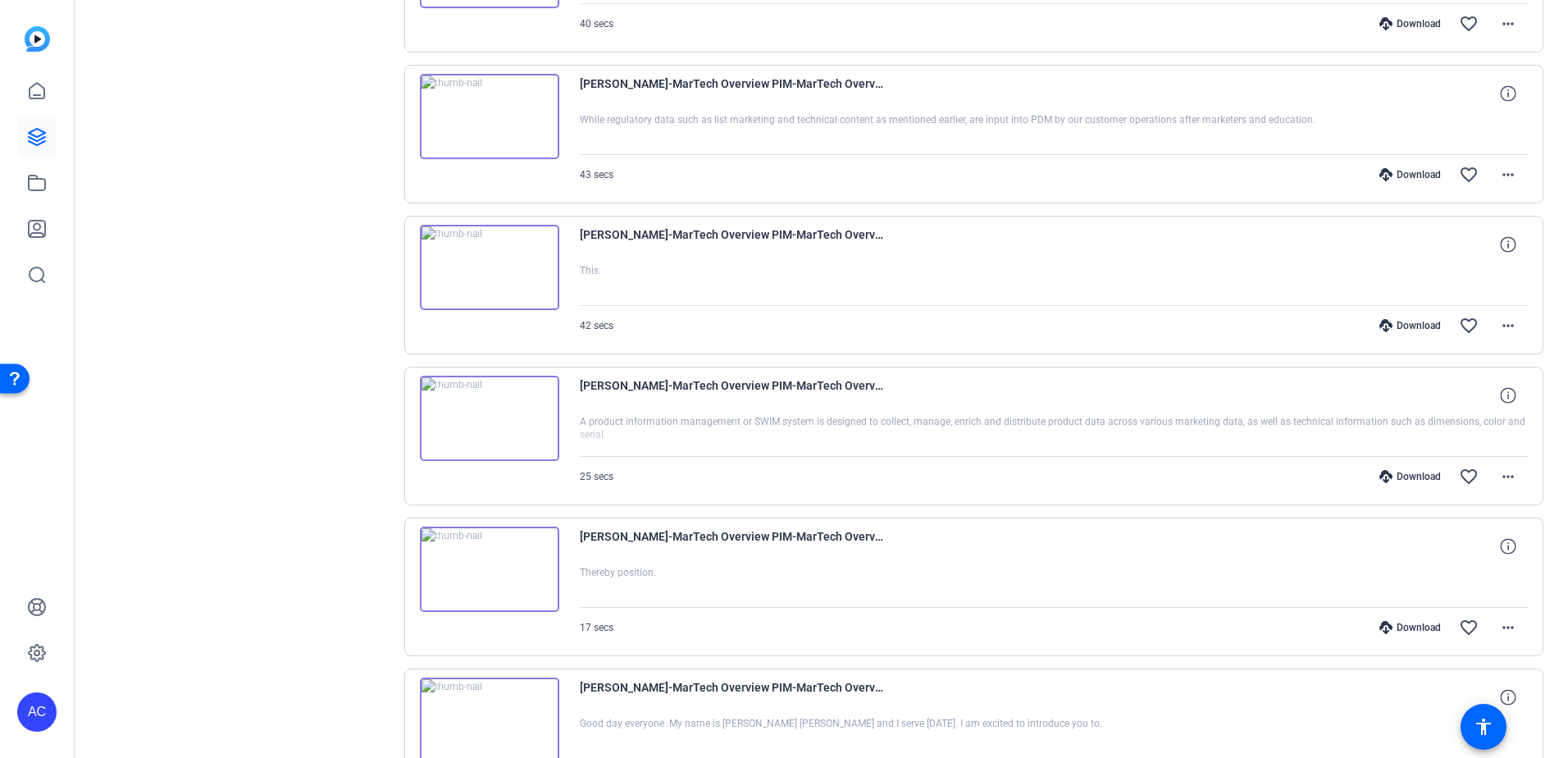
scroll to position [570, 0]
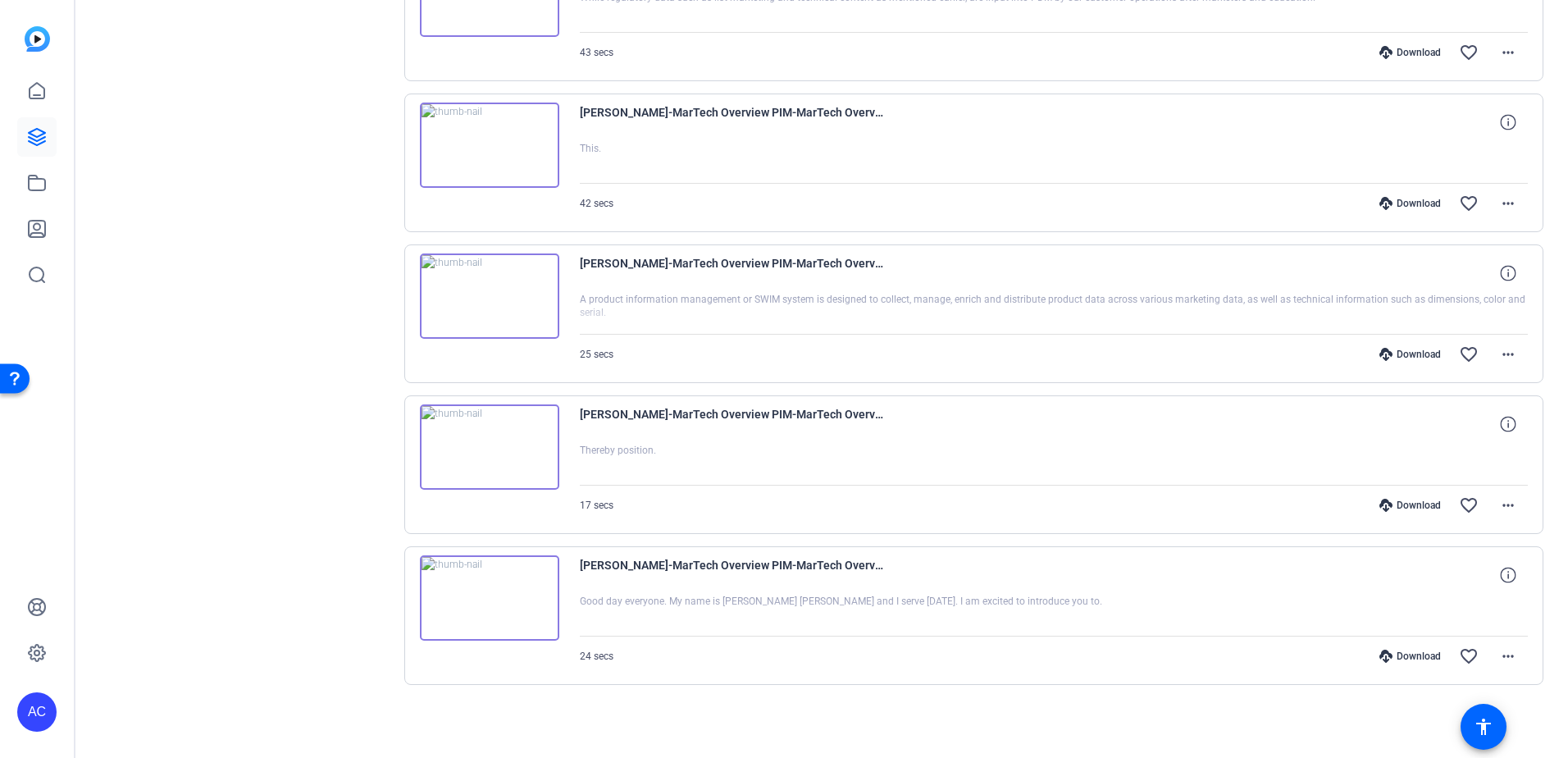
click at [502, 598] on img at bounding box center [489, 597] width 139 height 85
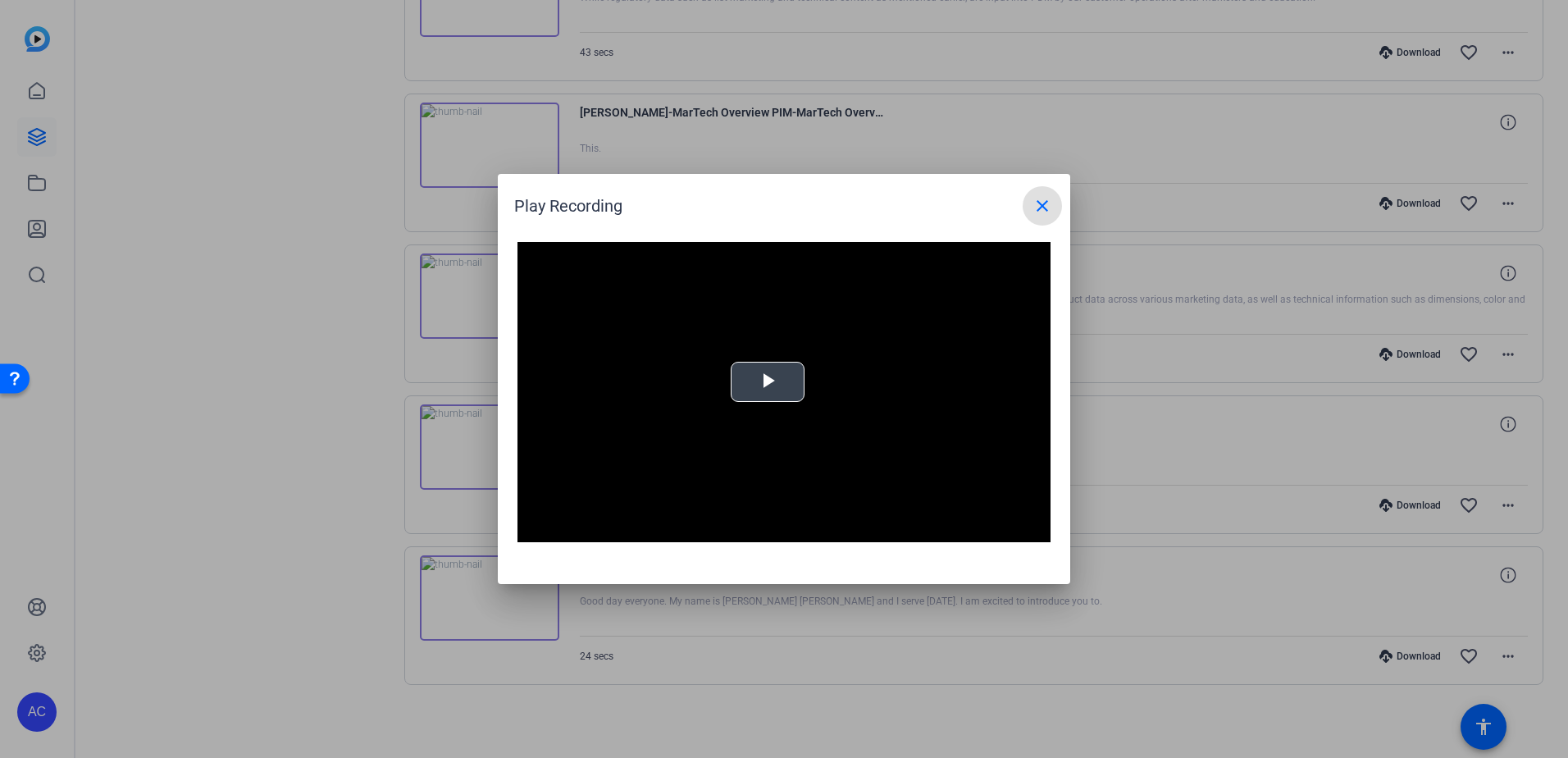
click at [768, 382] on span "Video Player" at bounding box center [768, 382] width 0 height 0
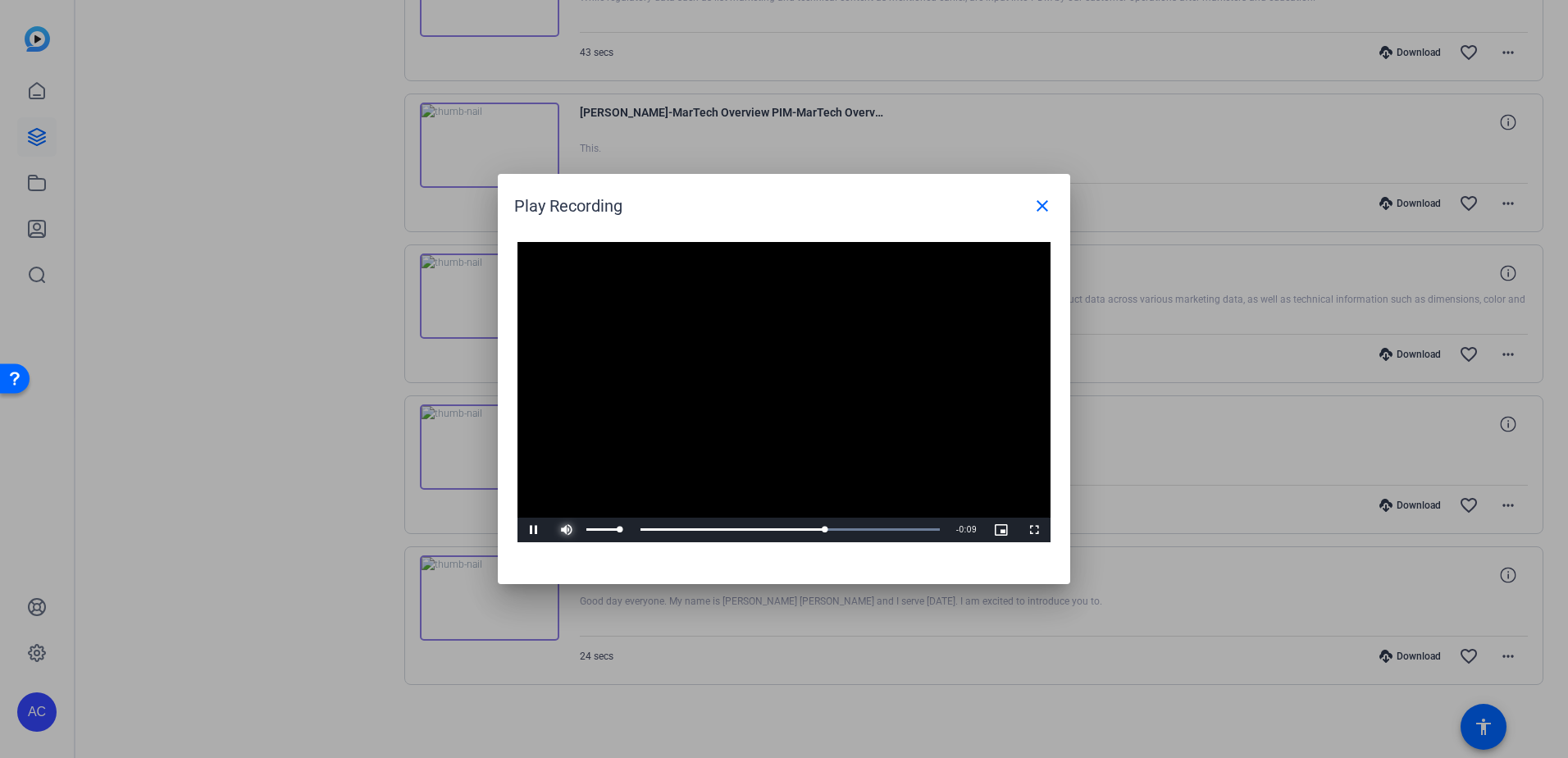
click at [572, 530] on span "Video Player" at bounding box center [567, 530] width 33 height 0
click at [903, 533] on div "Loaded : 100.00% 0:21 0:16" at bounding box center [765, 530] width 365 height 25
drag, startPoint x: 1045, startPoint y: 210, endPoint x: 1029, endPoint y: 223, distance: 20.6
click at [1045, 210] on mat-icon "close" at bounding box center [1041, 205] width 19 height 19
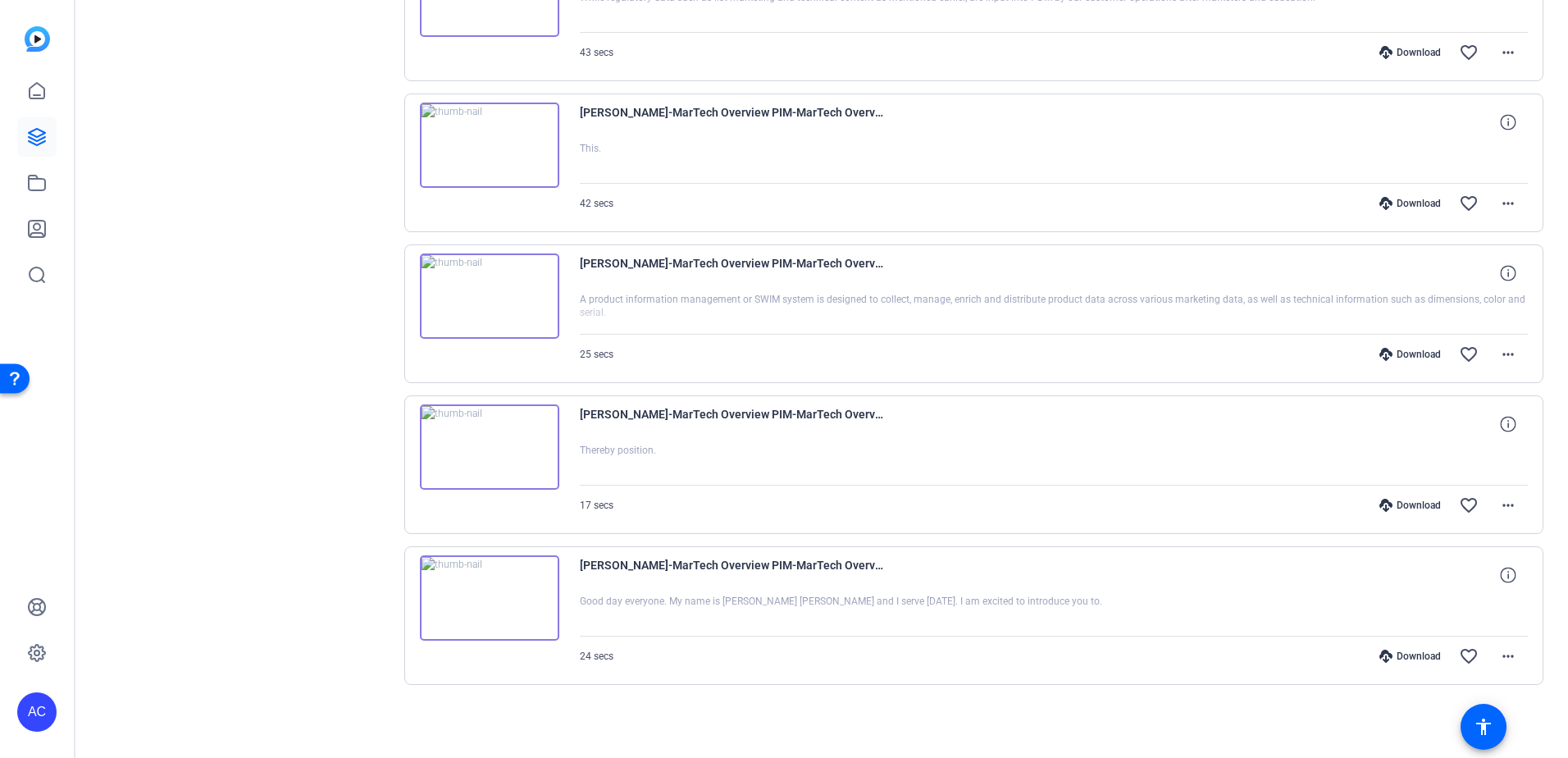
click at [503, 444] on img at bounding box center [489, 447] width 139 height 85
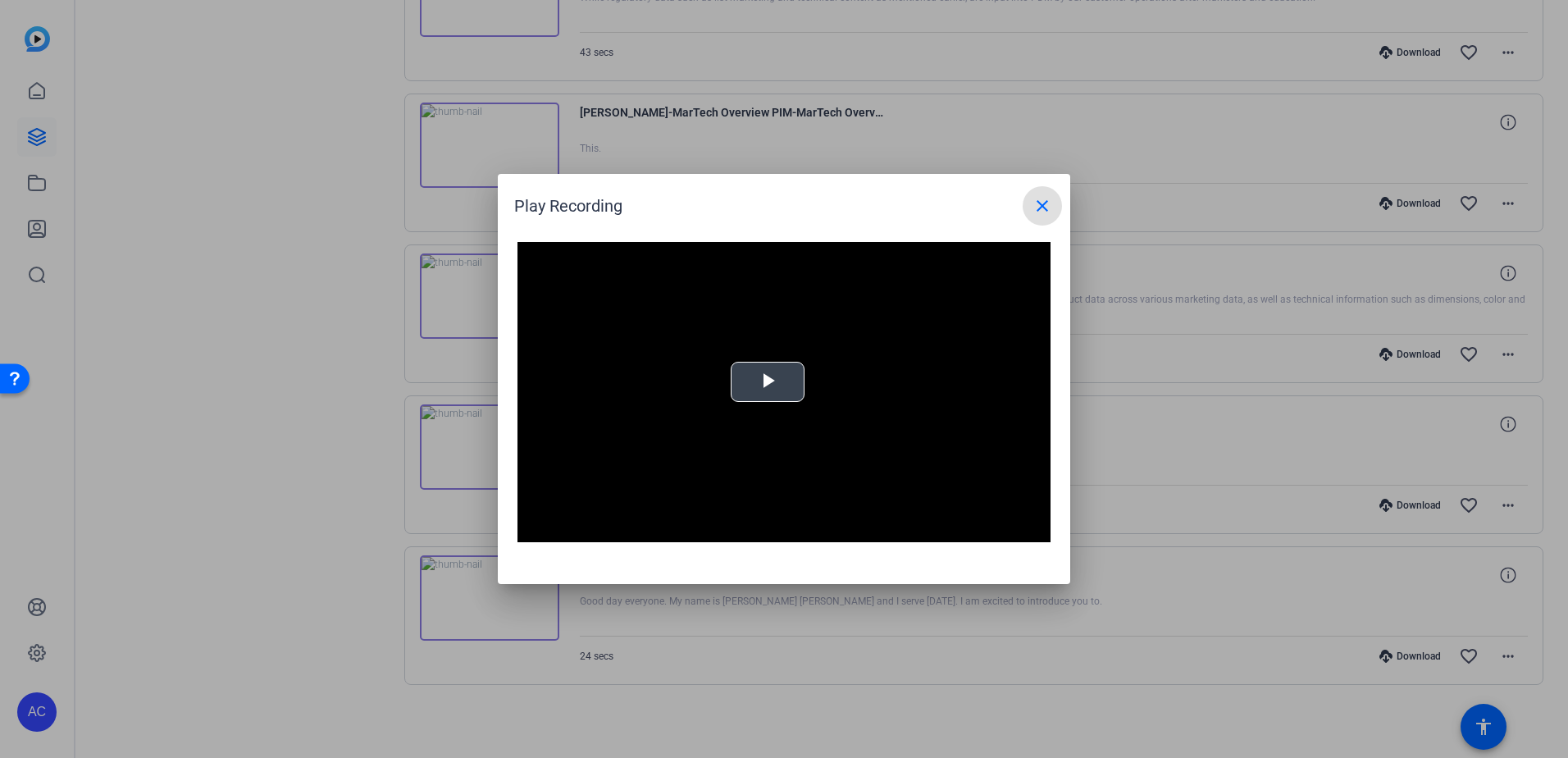
click at [768, 382] on span "Video Player" at bounding box center [768, 382] width 0 height 0
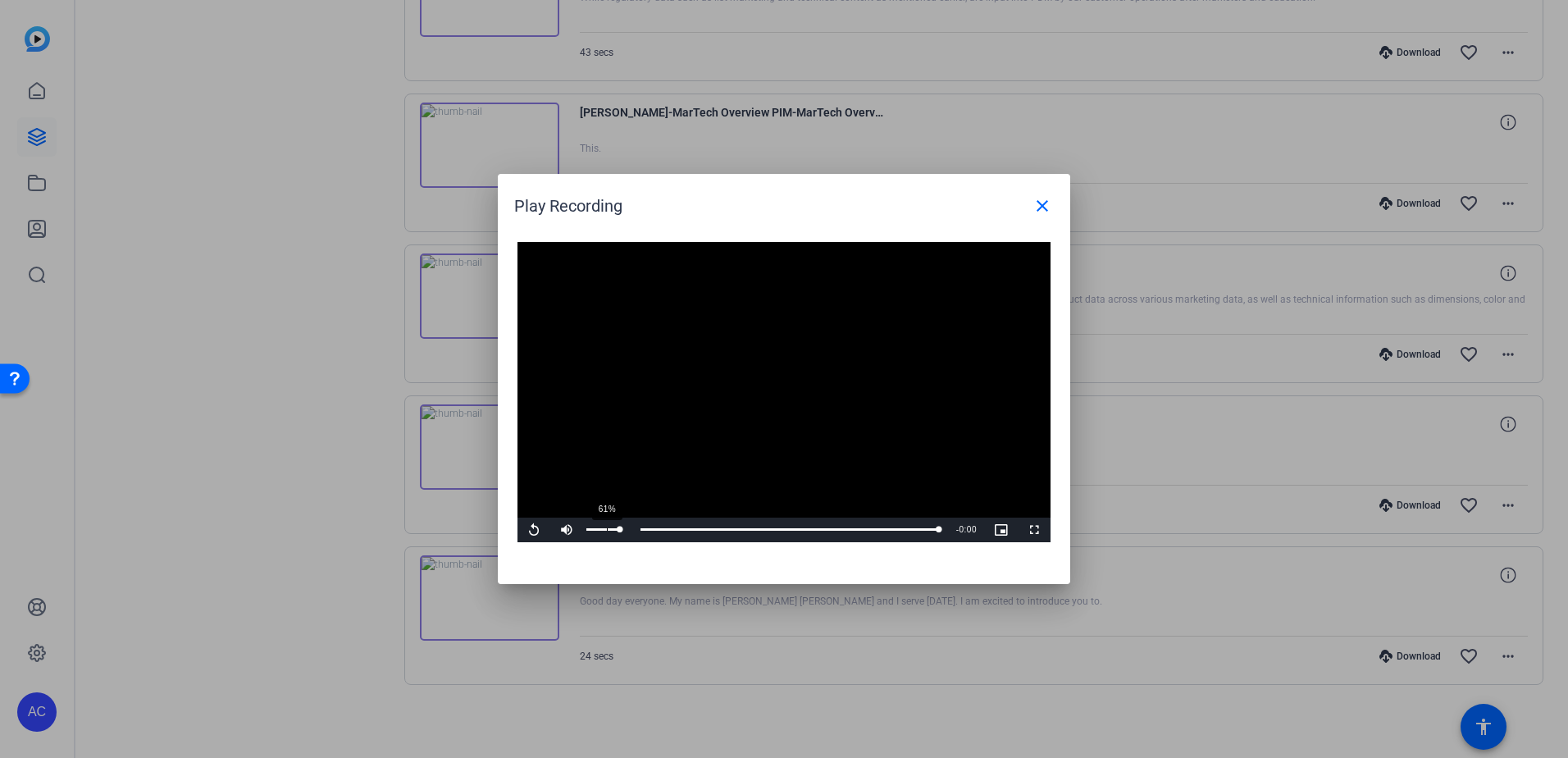
click at [604, 531] on div "61%" at bounding box center [603, 529] width 33 height 3
click at [620, 532] on div "100%" at bounding box center [603, 530] width 41 height 25
click at [616, 533] on div "95%" at bounding box center [603, 530] width 41 height 25
click at [616, 533] on div "90%" at bounding box center [603, 530] width 41 height 25
drag, startPoint x: 597, startPoint y: 533, endPoint x: 622, endPoint y: 531, distance: 25.1
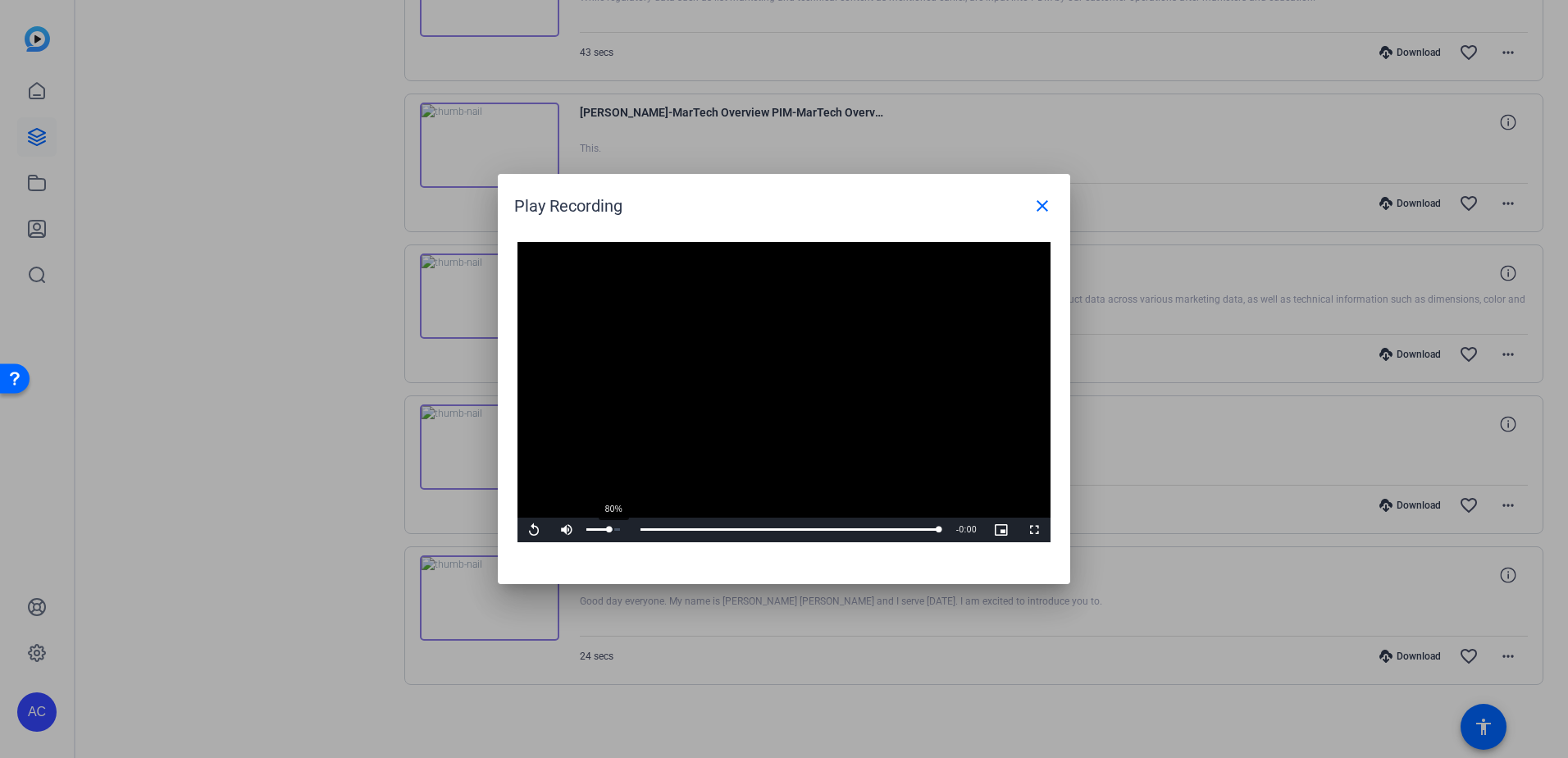
click at [622, 531] on div "80%" at bounding box center [603, 530] width 41 height 25
click at [544, 530] on span "Video Player" at bounding box center [534, 530] width 33 height 0
click at [1043, 206] on mat-icon "close" at bounding box center [1041, 205] width 19 height 19
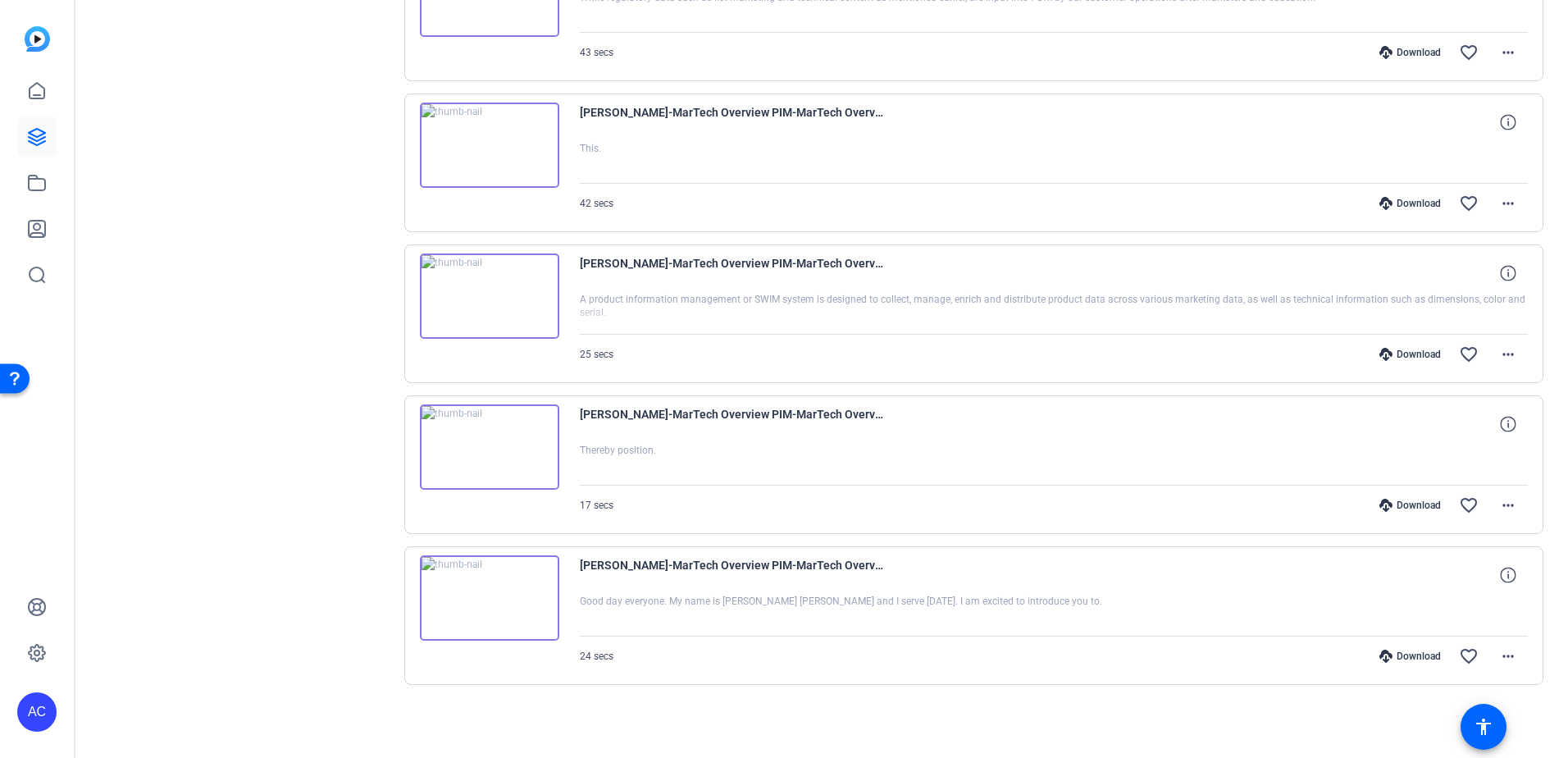
click at [487, 299] on img at bounding box center [489, 296] width 139 height 85
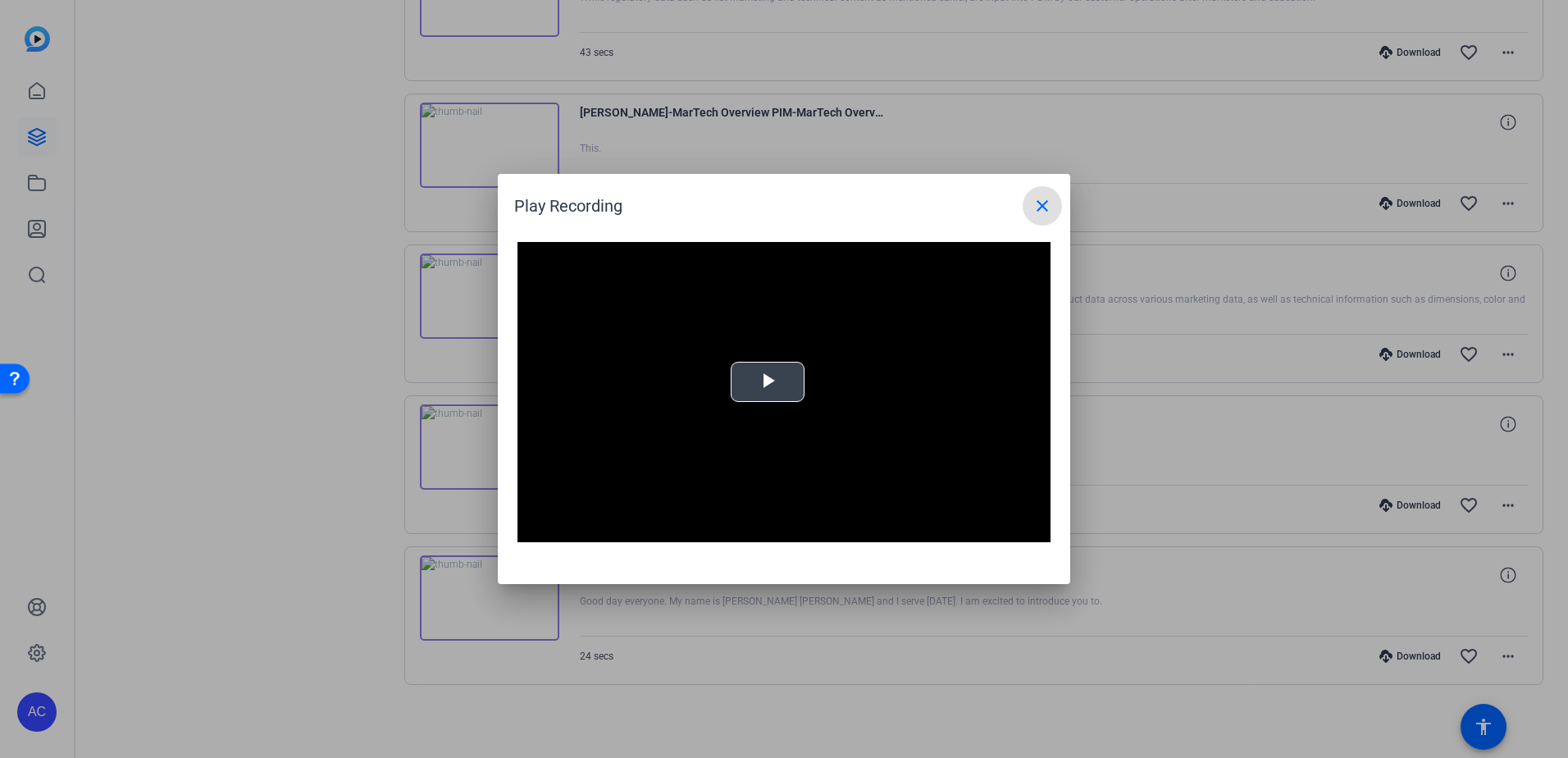
click at [768, 382] on span "Video Player" at bounding box center [768, 382] width 0 height 0
click at [1042, 209] on mat-icon "close" at bounding box center [1041, 205] width 19 height 19
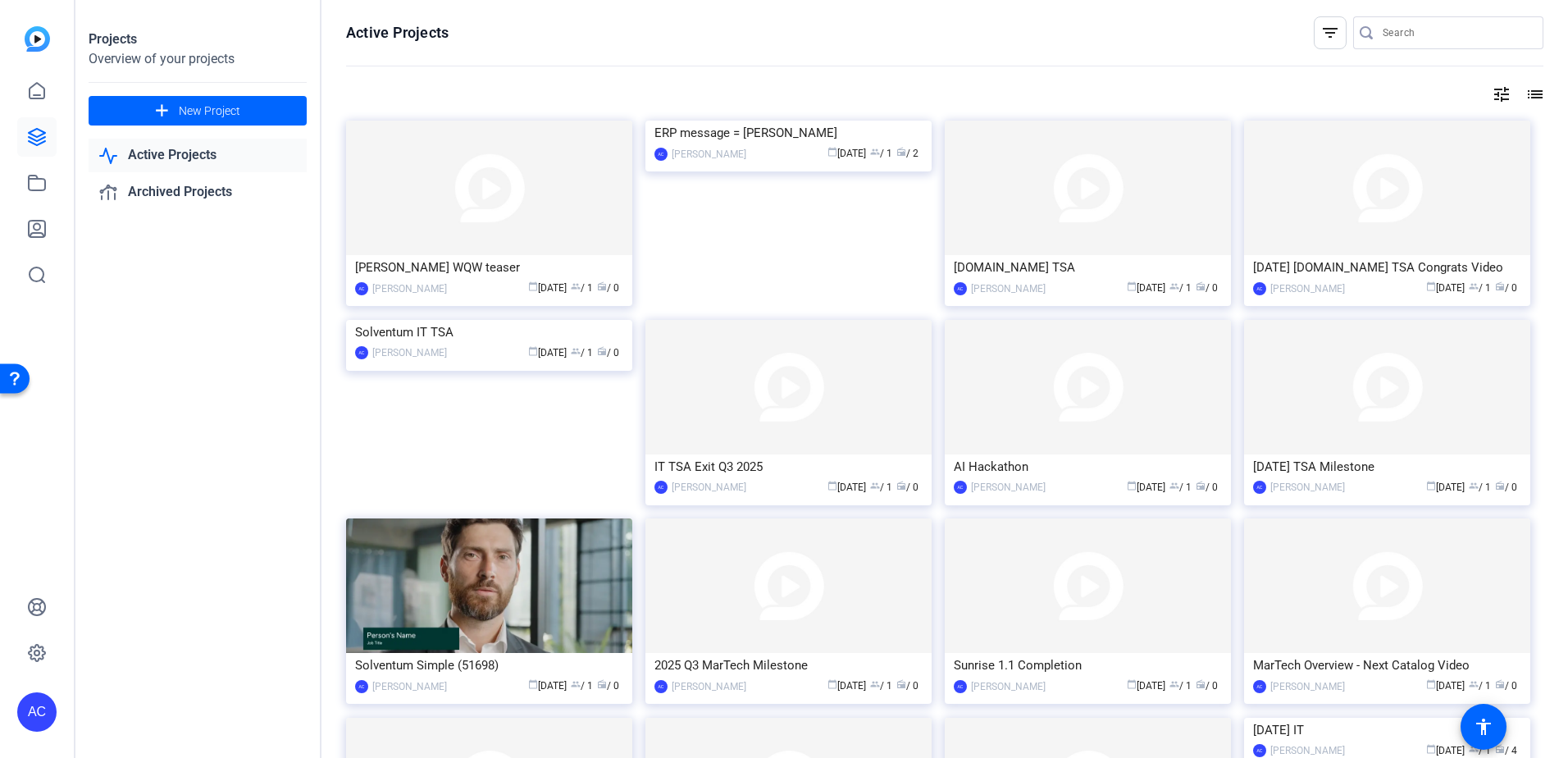
click at [518, 319] on img at bounding box center [489, 319] width 286 height 0
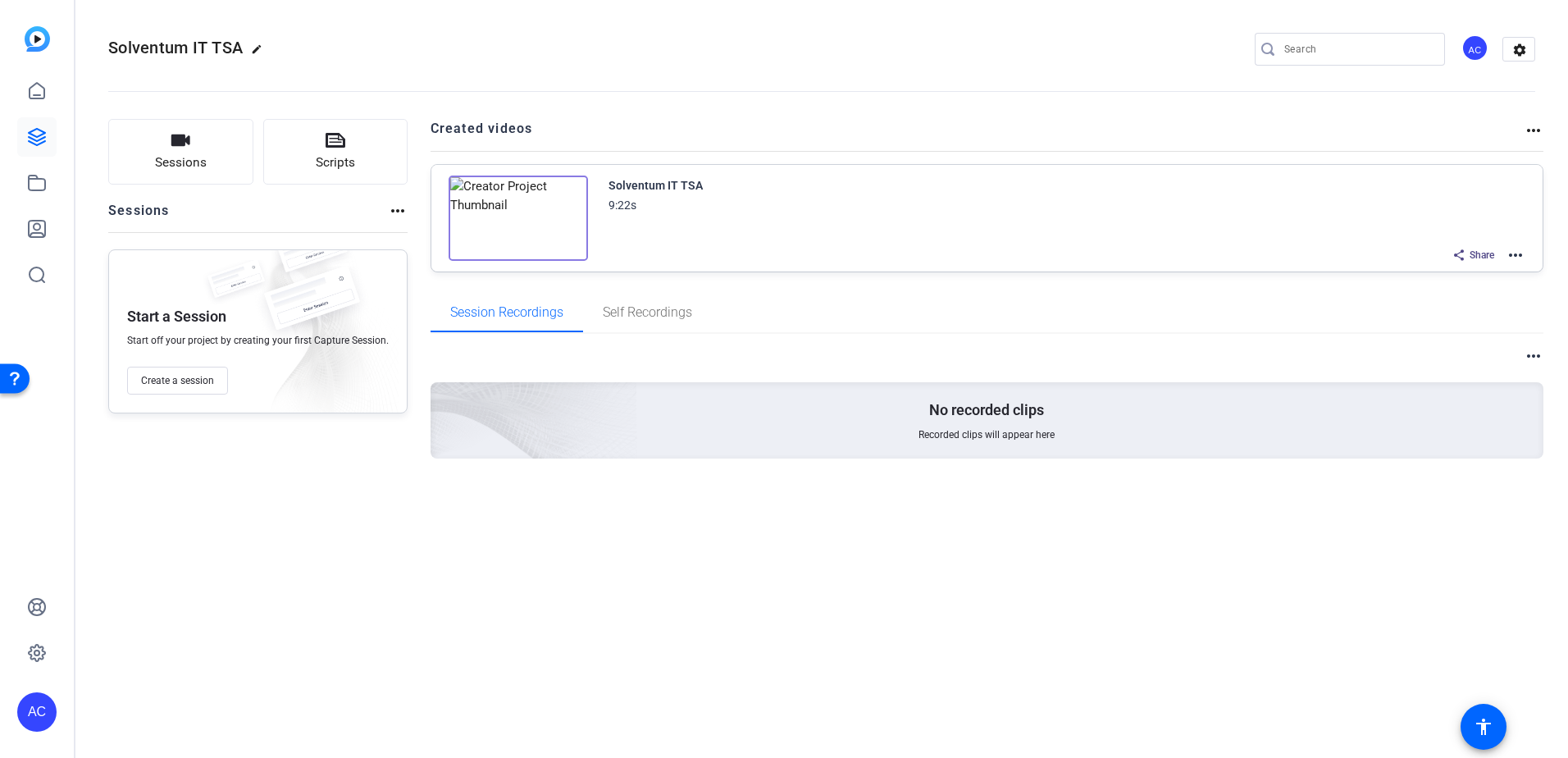
click at [512, 231] on img at bounding box center [518, 218] width 139 height 85
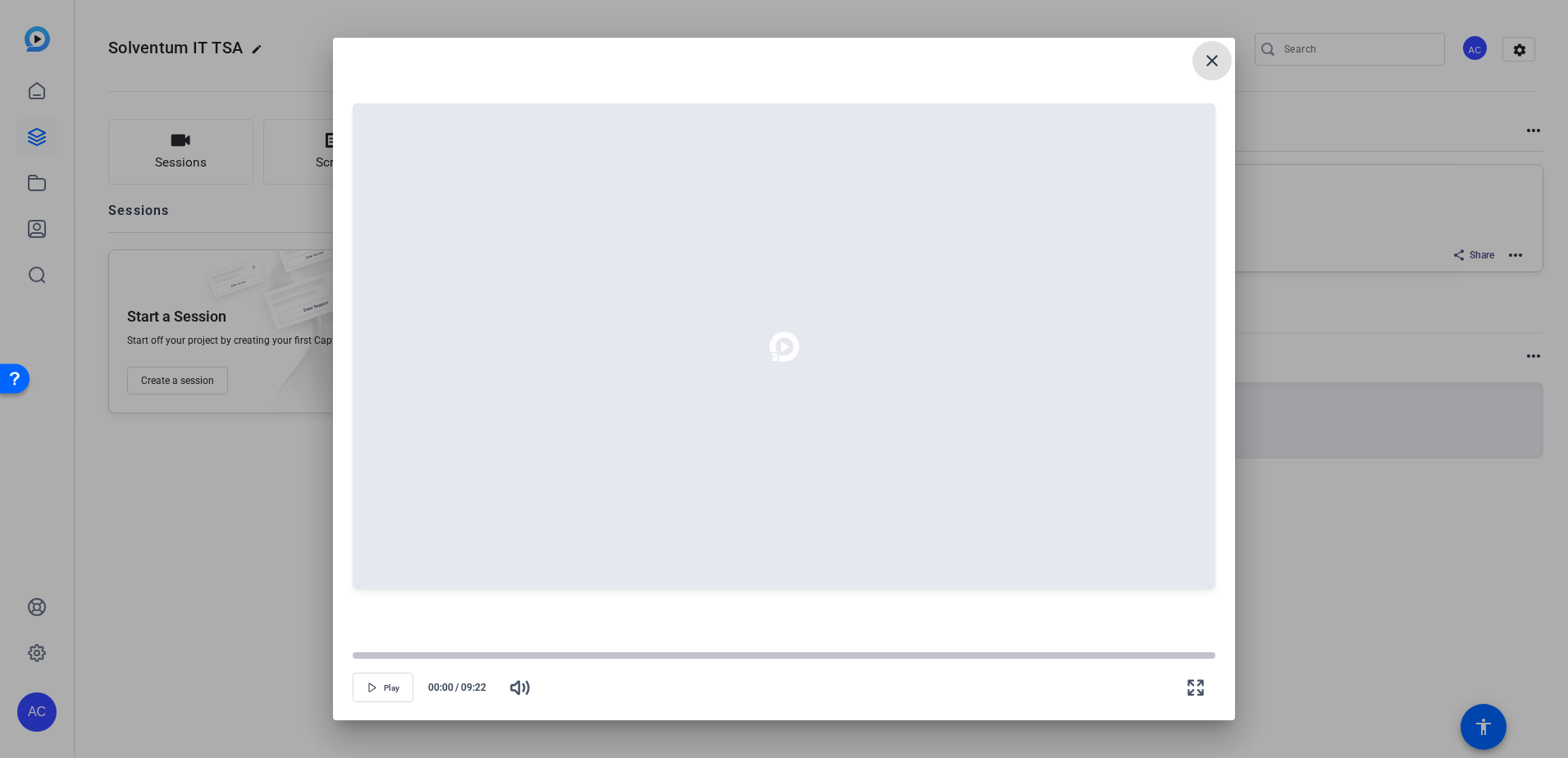
click at [786, 351] on icon at bounding box center [784, 346] width 11 height 11
click at [784, 354] on icon at bounding box center [784, 346] width 66 height 66
click at [1229, 60] on span at bounding box center [1212, 60] width 40 height 40
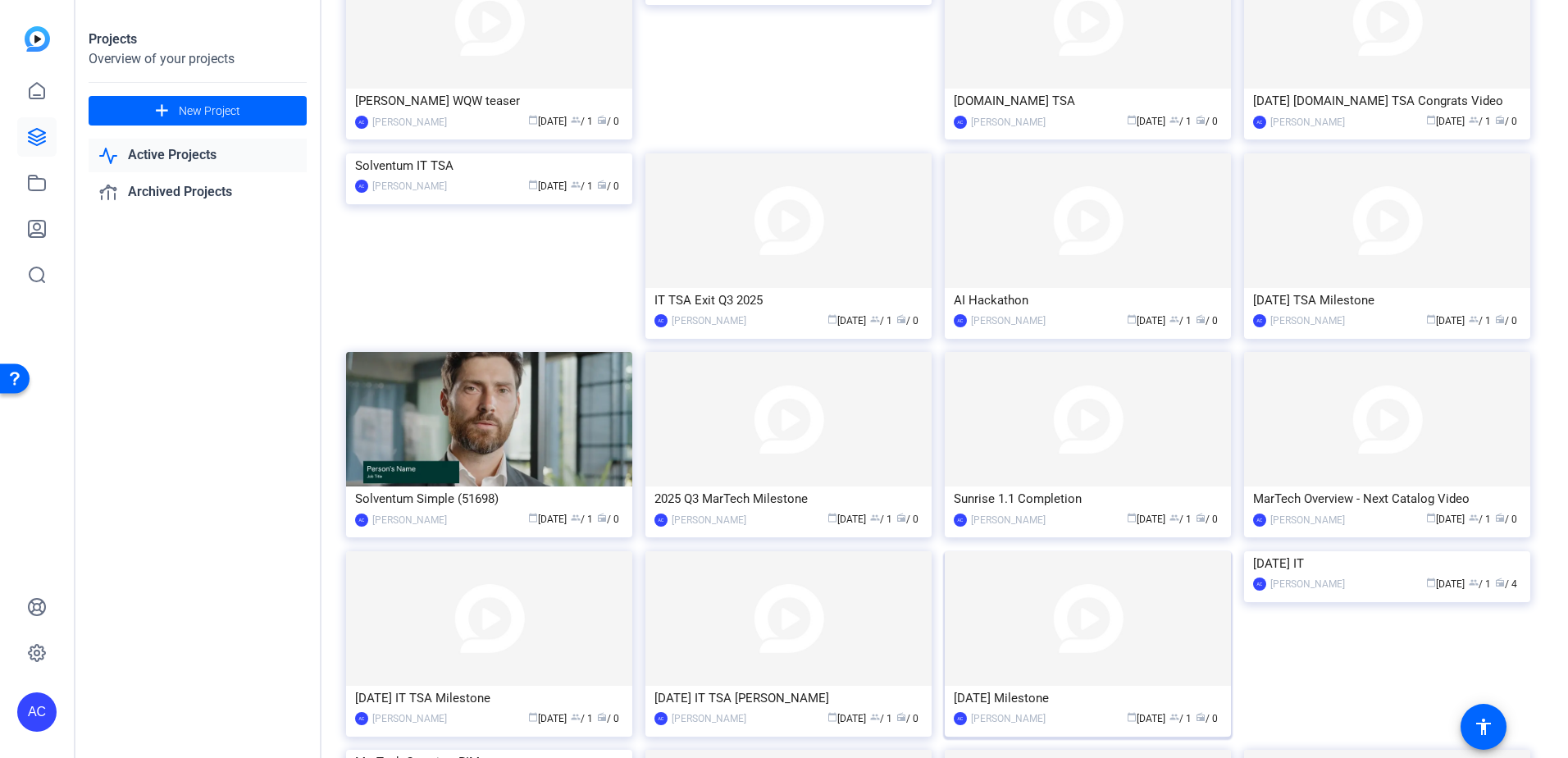
scroll to position [328, 0]
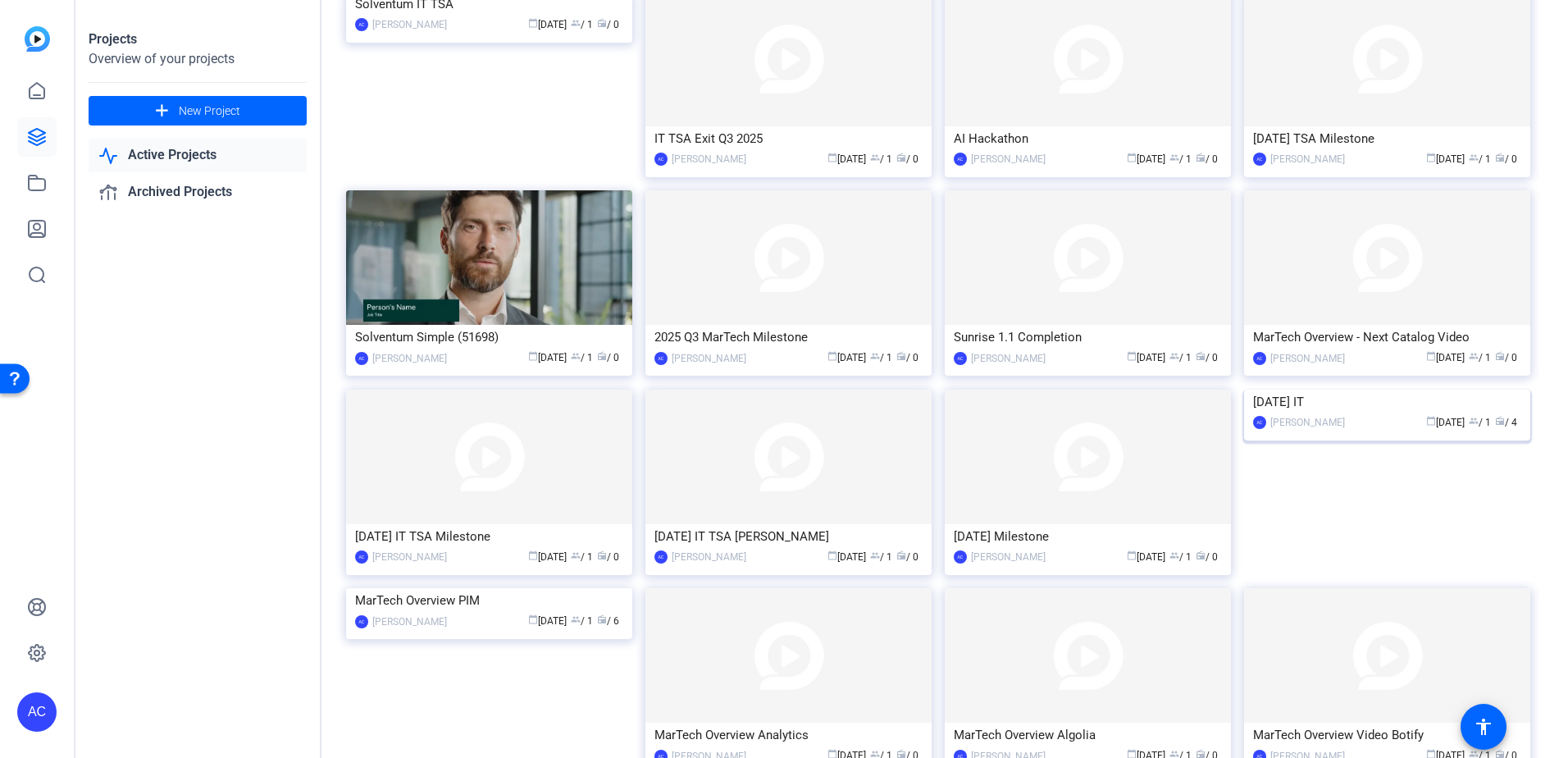
click at [1366, 390] on img at bounding box center [1387, 390] width 286 height 0
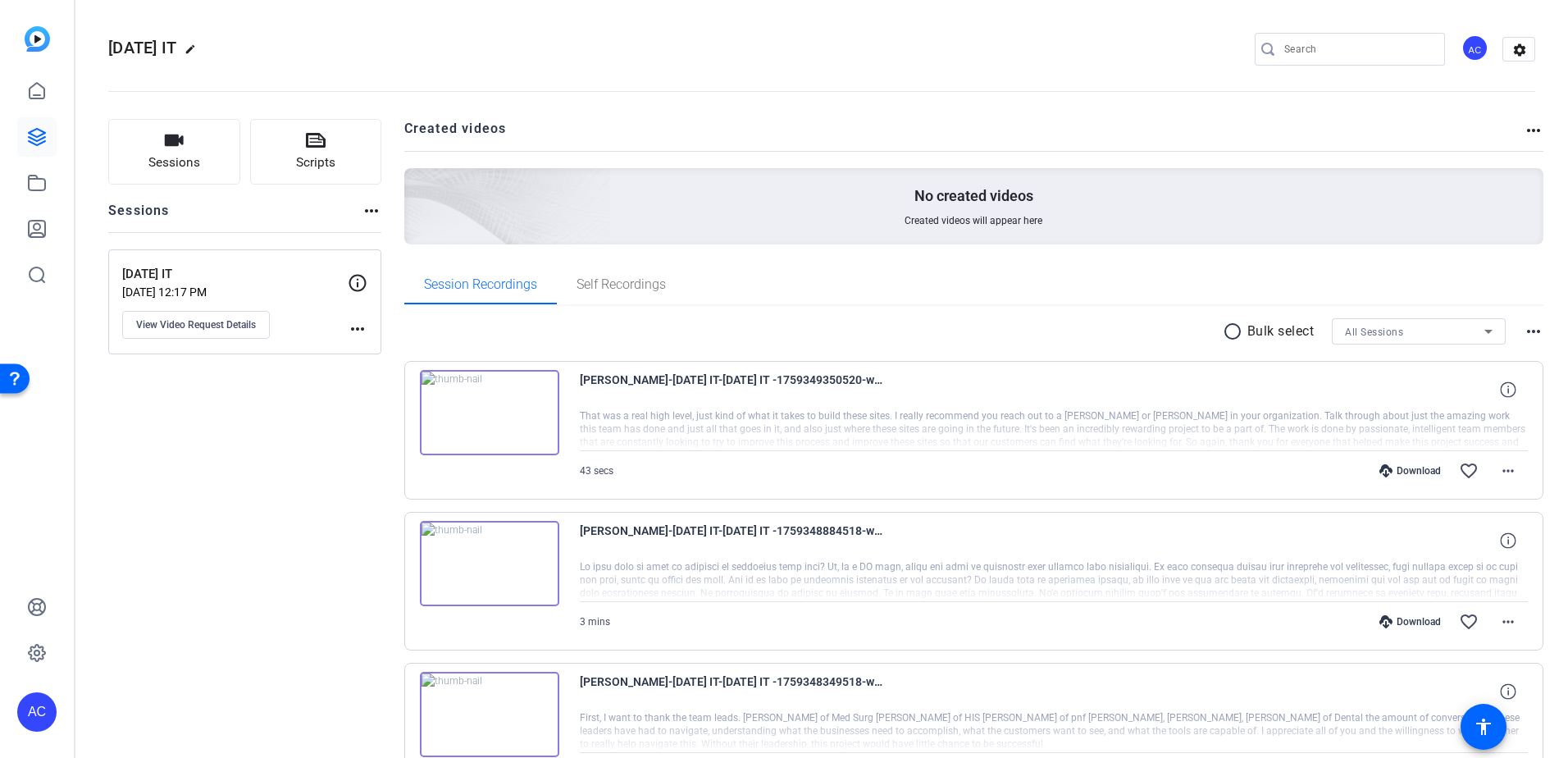
click at [489, 417] on img at bounding box center [489, 413] width 139 height 85
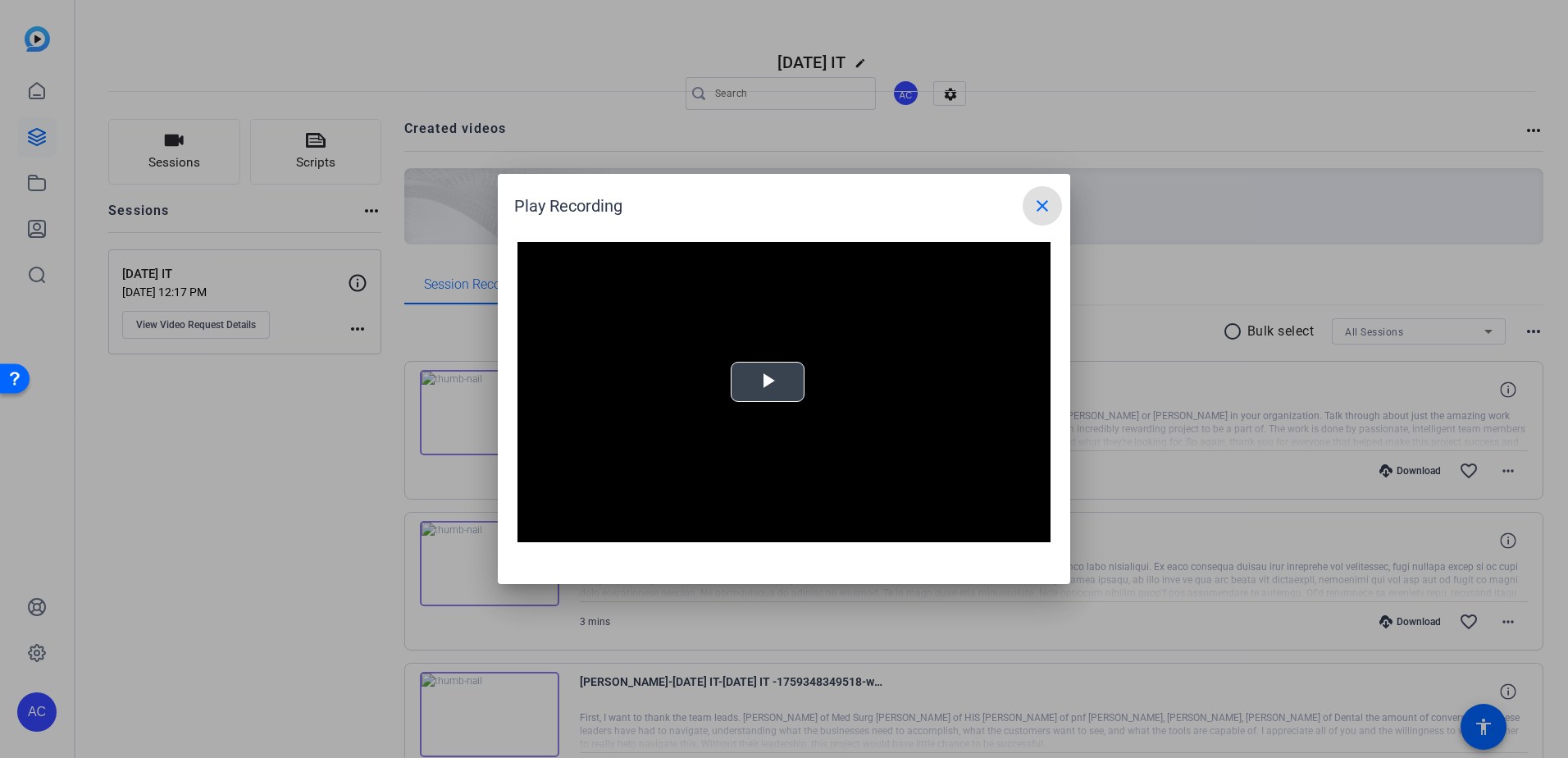
click at [741, 402] on div "Video Player is loading. Play Video Play Mute Current Time 0:00 / Duration -:- …" at bounding box center [784, 391] width 533 height 300
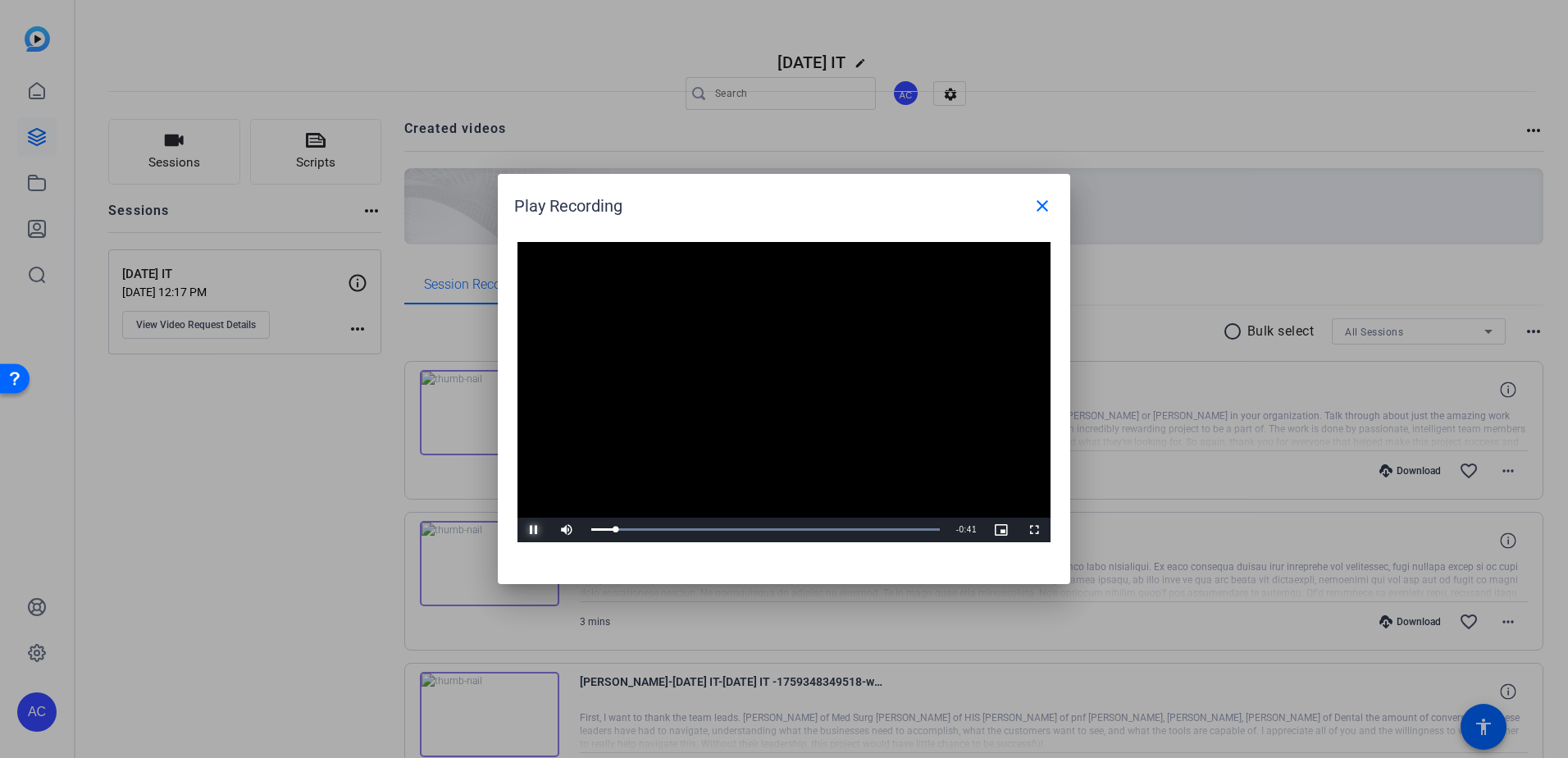
click at [526, 530] on span "Video Player" at bounding box center [534, 530] width 33 height 0
click at [1030, 197] on span at bounding box center [1042, 206] width 40 height 40
